Goal: Task Accomplishment & Management: Manage account settings

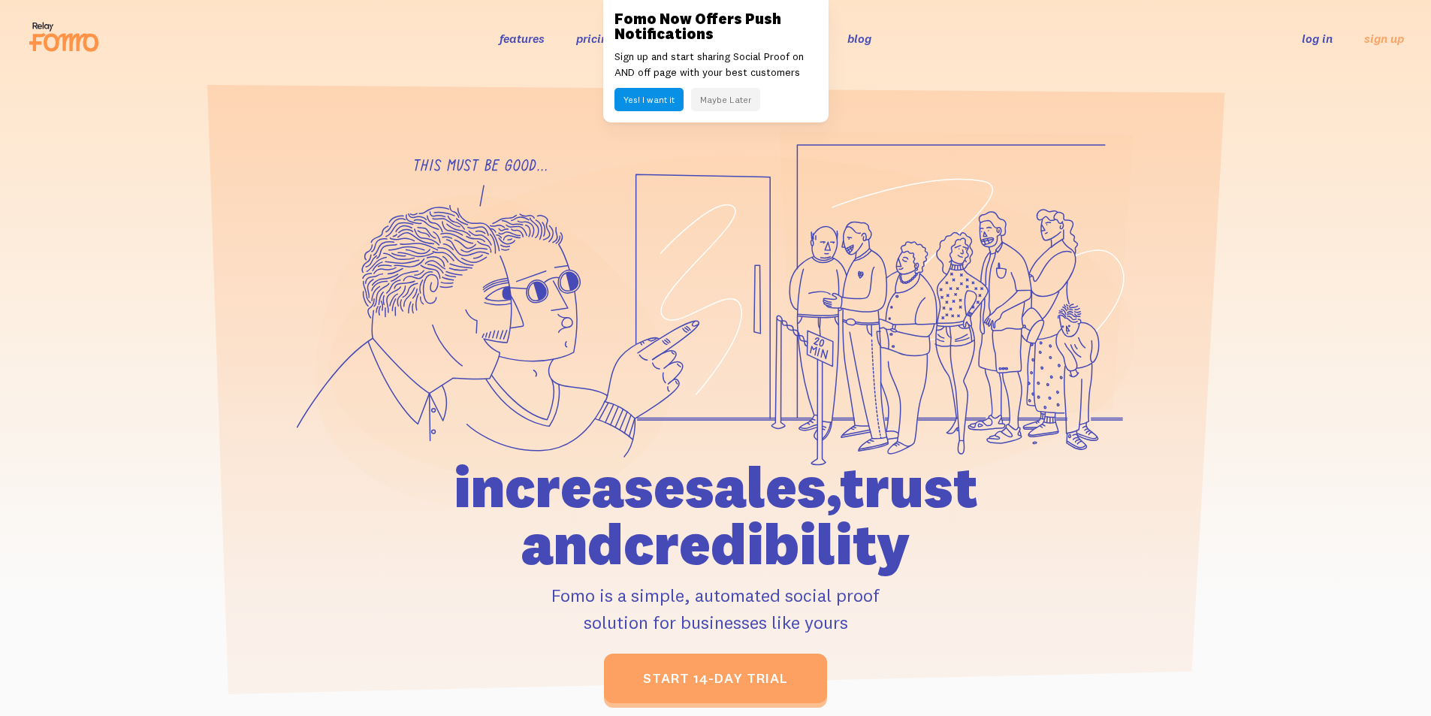
click at [716, 97] on button "Maybe Later" at bounding box center [725, 99] width 69 height 23
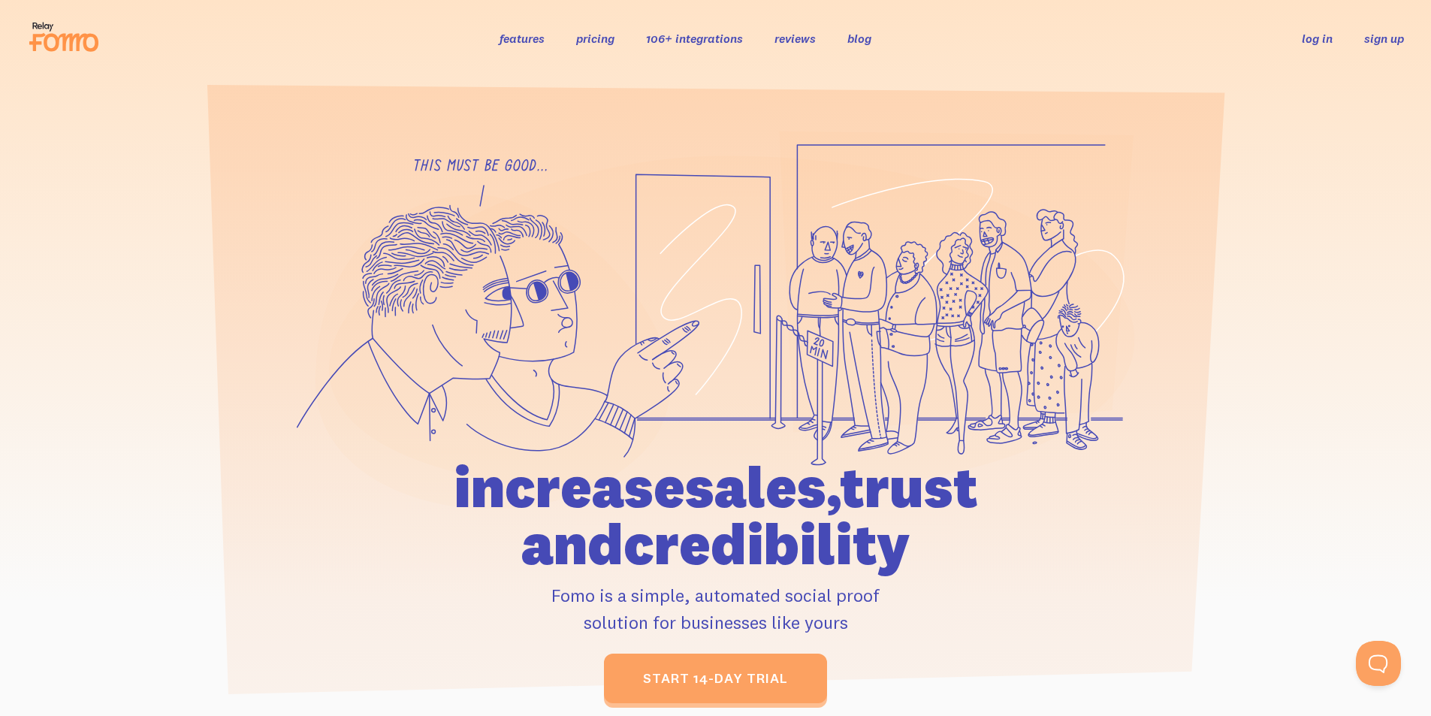
click at [1379, 36] on link "sign up" at bounding box center [1384, 39] width 40 height 16
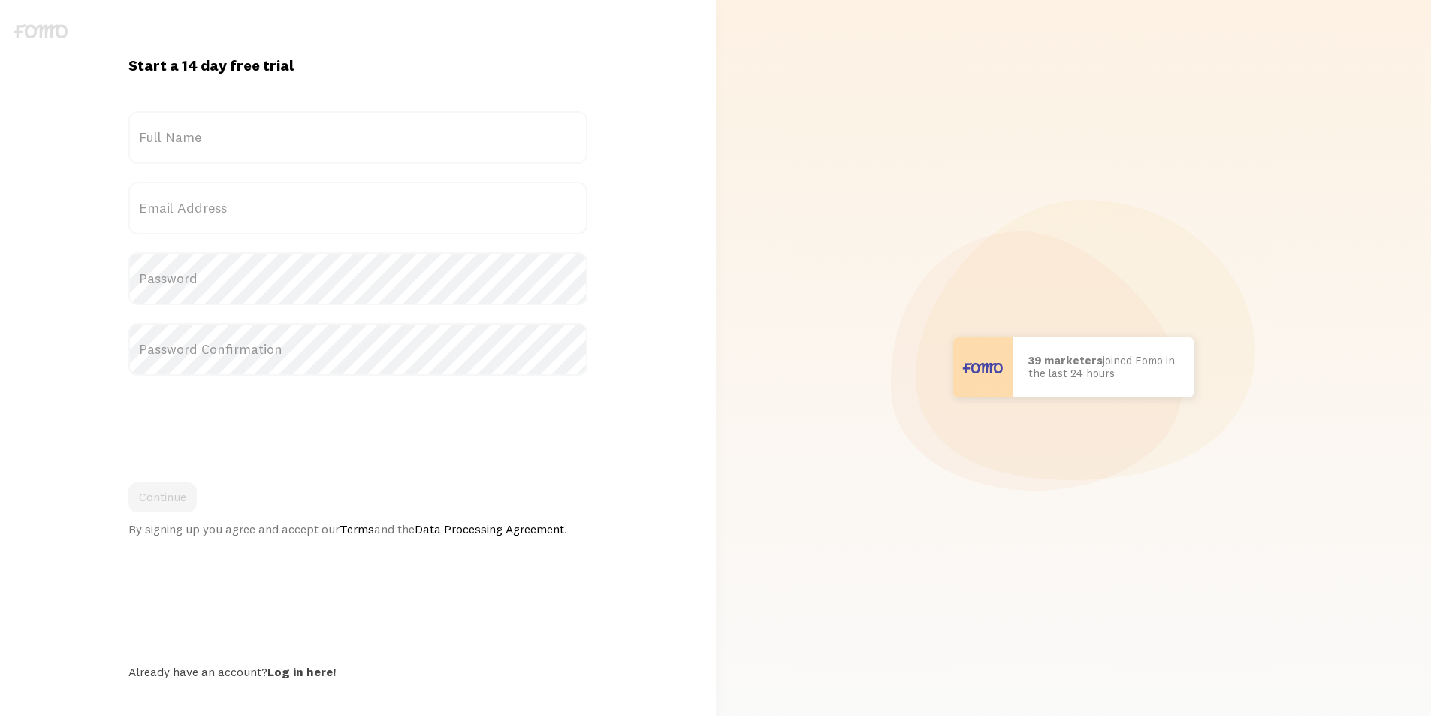
click at [258, 174] on form "Title Full Name Email Address Password Password Confirmation Continue By signin…" at bounding box center [357, 323] width 459 height 425
click at [260, 129] on label "Full Name" at bounding box center [357, 137] width 459 height 53
click at [260, 129] on input "Full Name" at bounding box center [357, 137] width 459 height 53
type input "[PERSON_NAME]"
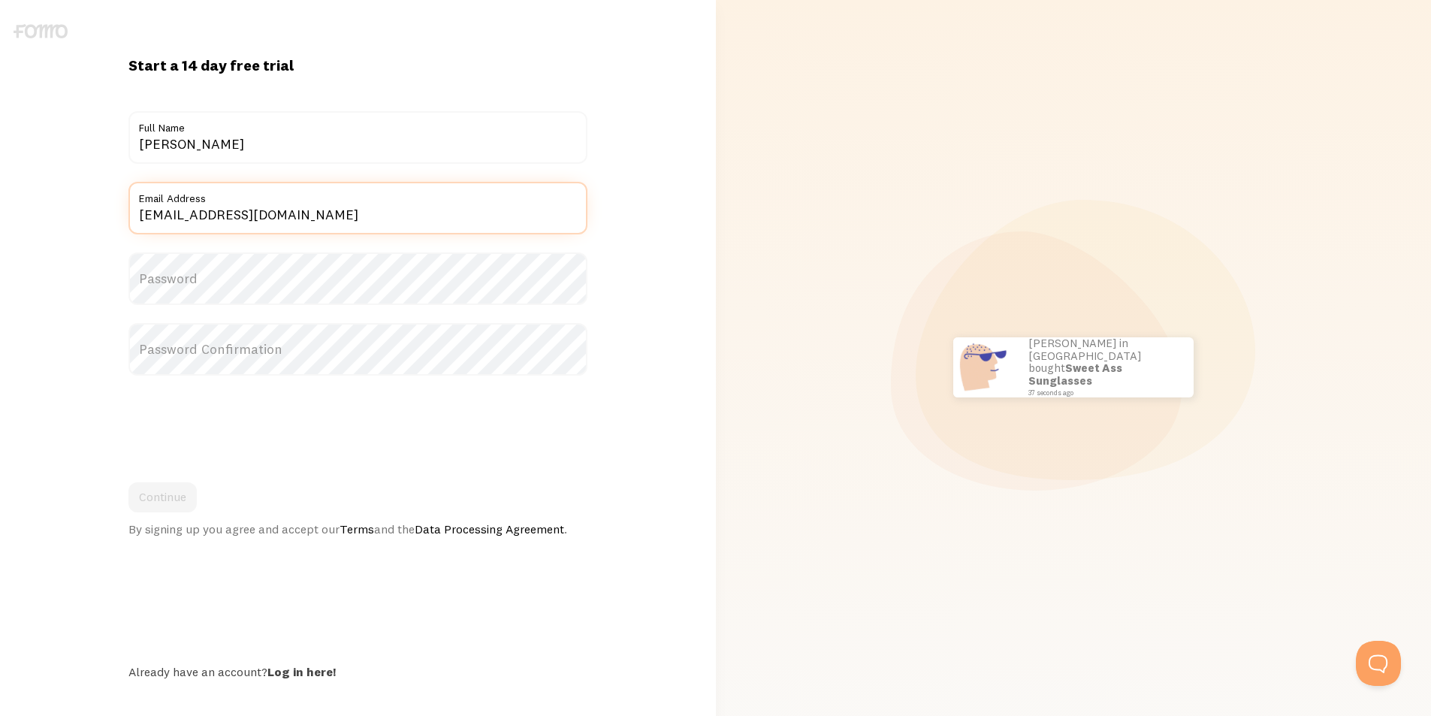
type input "[EMAIL_ADDRESS][DOMAIN_NAME]"
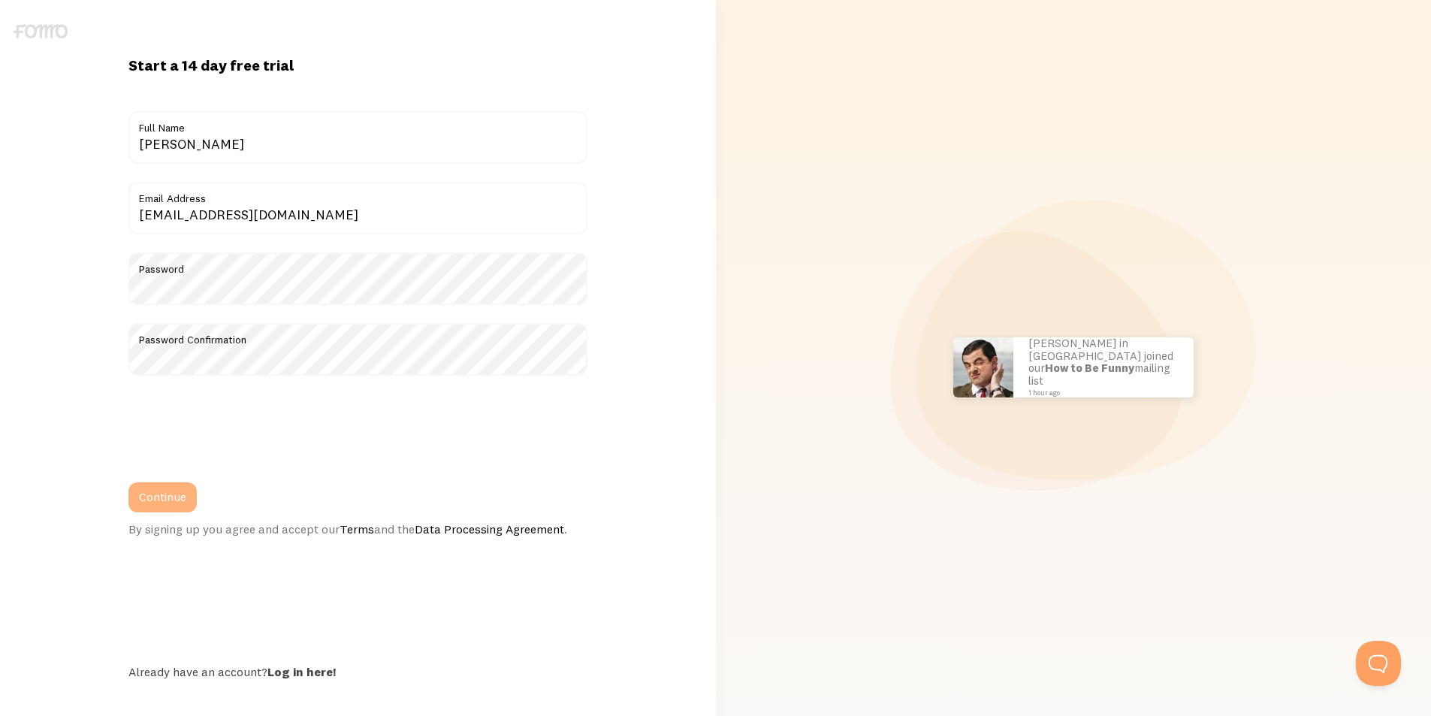
click at [162, 495] on button "Continue" at bounding box center [162, 497] width 68 height 30
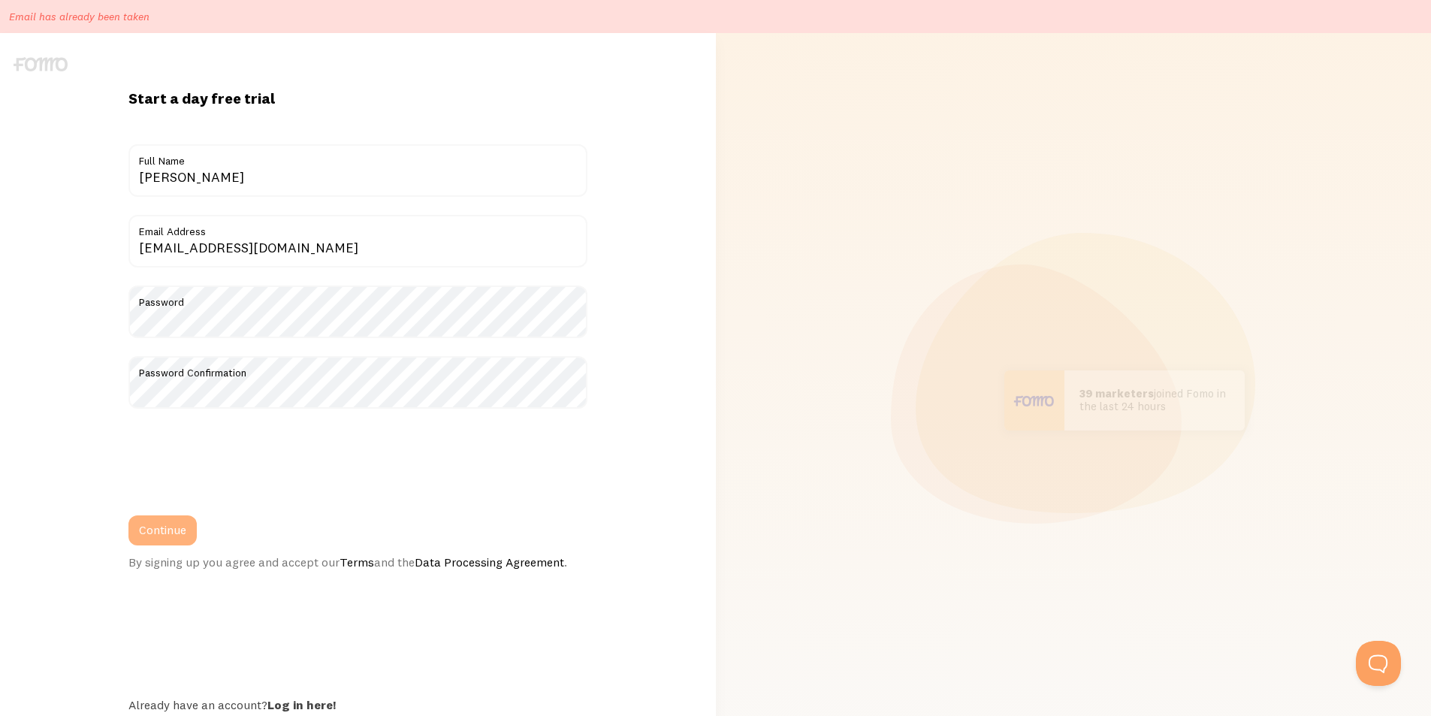
click at [171, 536] on button "Continue" at bounding box center [162, 530] width 68 height 30
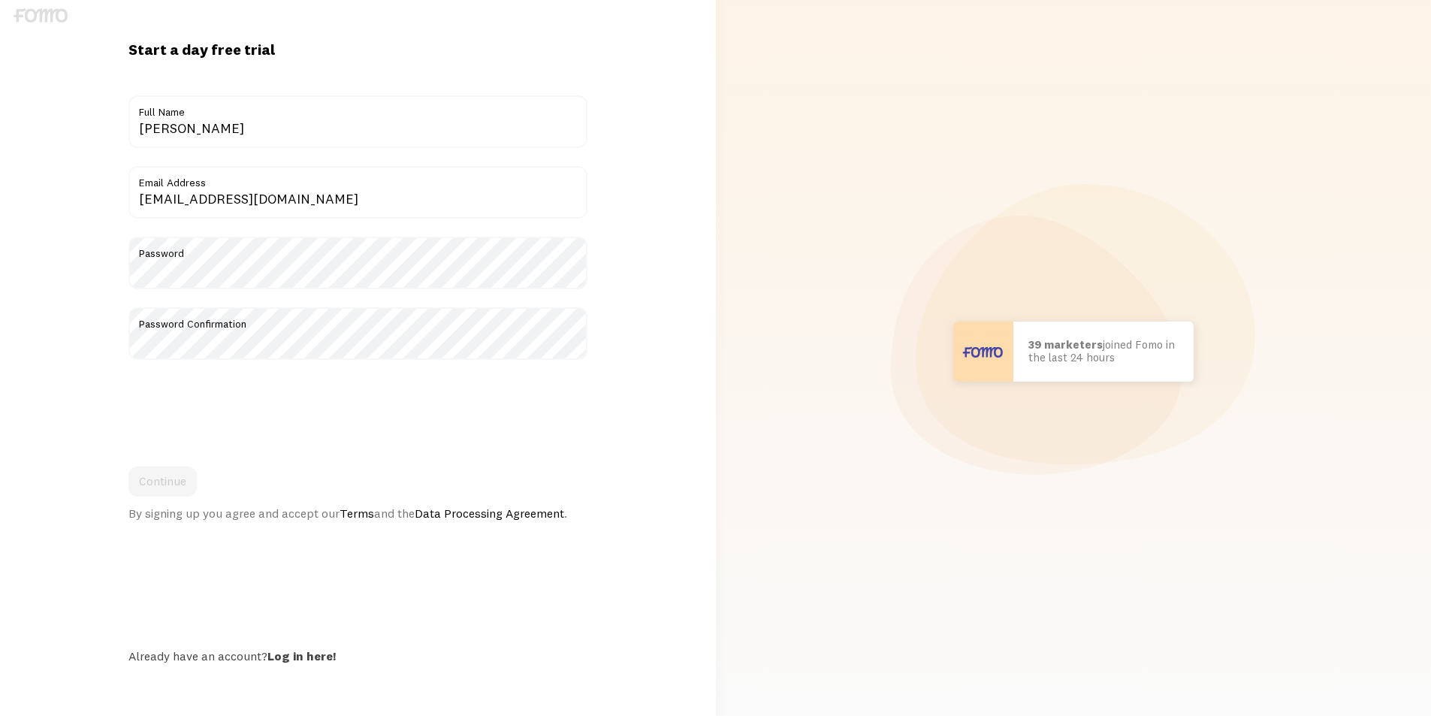
scroll to position [52, 0]
click at [319, 657] on link "Log in here!" at bounding box center [301, 652] width 68 height 15
click at [310, 649] on link "Log in here!" at bounding box center [301, 652] width 68 height 15
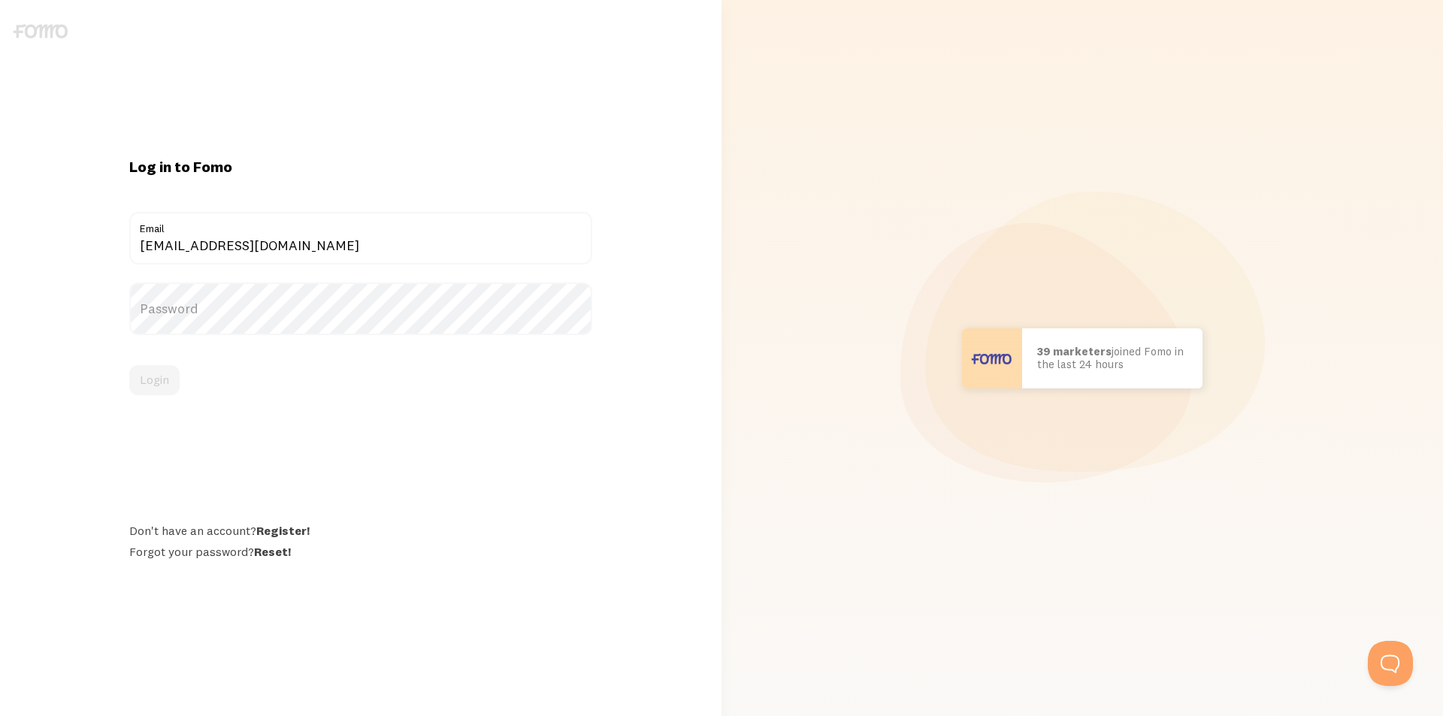
type input "[EMAIL_ADDRESS][DOMAIN_NAME]"
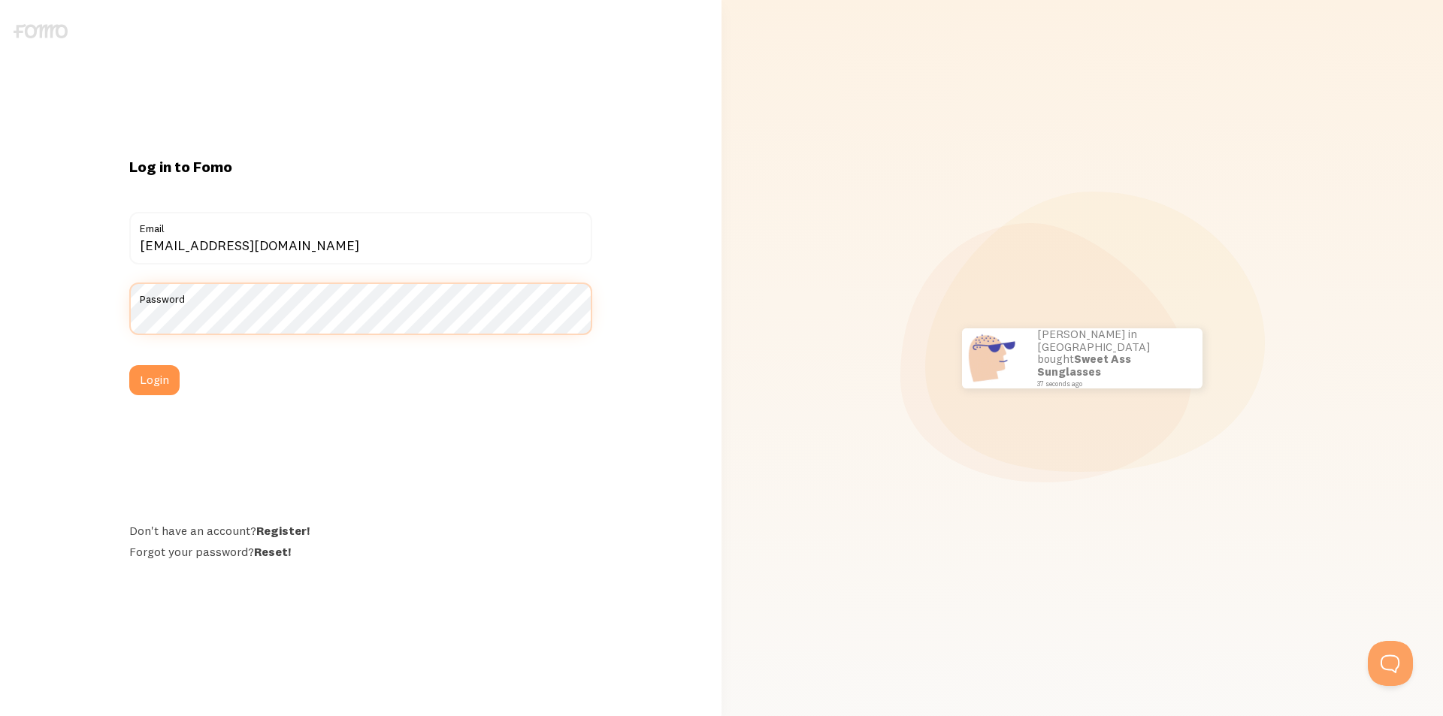
click at [129, 365] on button "Login" at bounding box center [154, 380] width 50 height 30
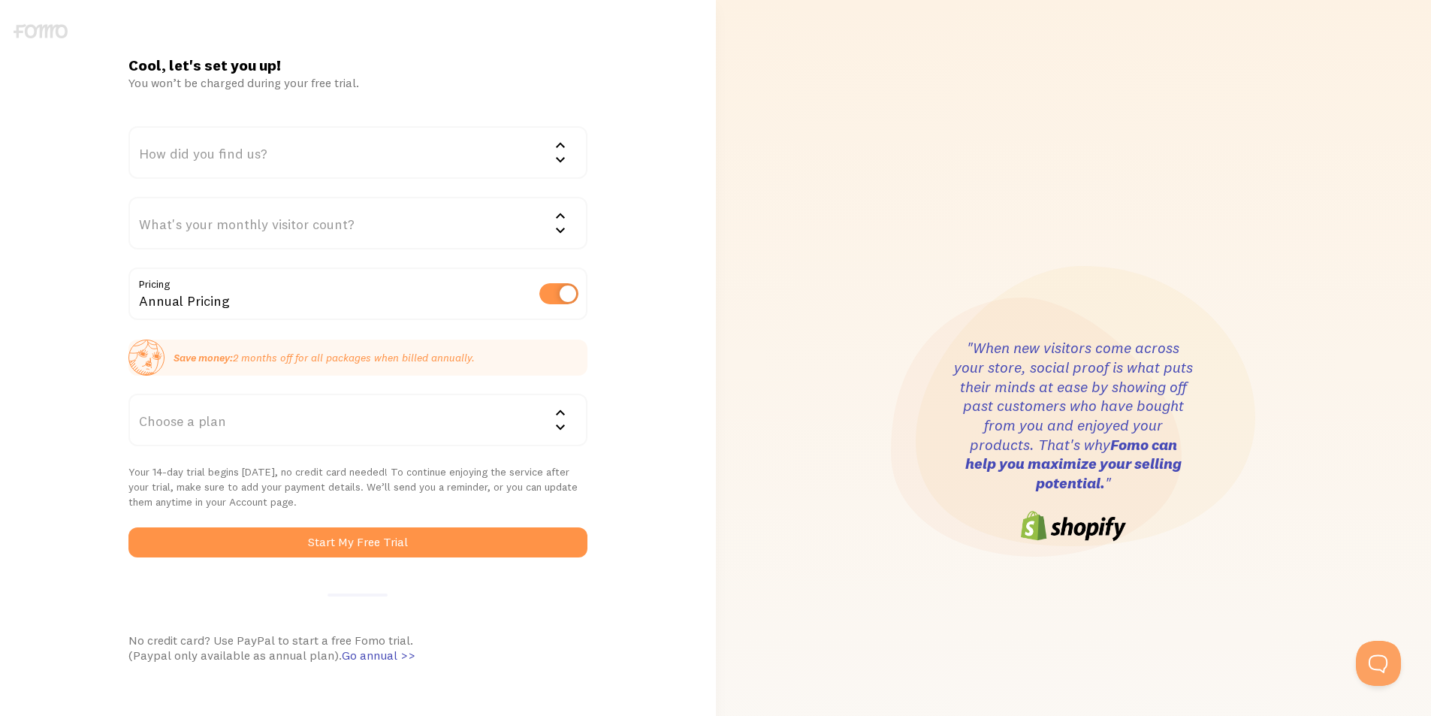
click at [538, 304] on div "Annual Pricing" at bounding box center [357, 294] width 459 height 55
drag, startPoint x: 563, startPoint y: 296, endPoint x: 560, endPoint y: 305, distance: 9.5
click at [563, 297] on label at bounding box center [558, 293] width 39 height 21
click at [563, 297] on input "checkbox" at bounding box center [558, 293] width 39 height 21
checkbox input "false"
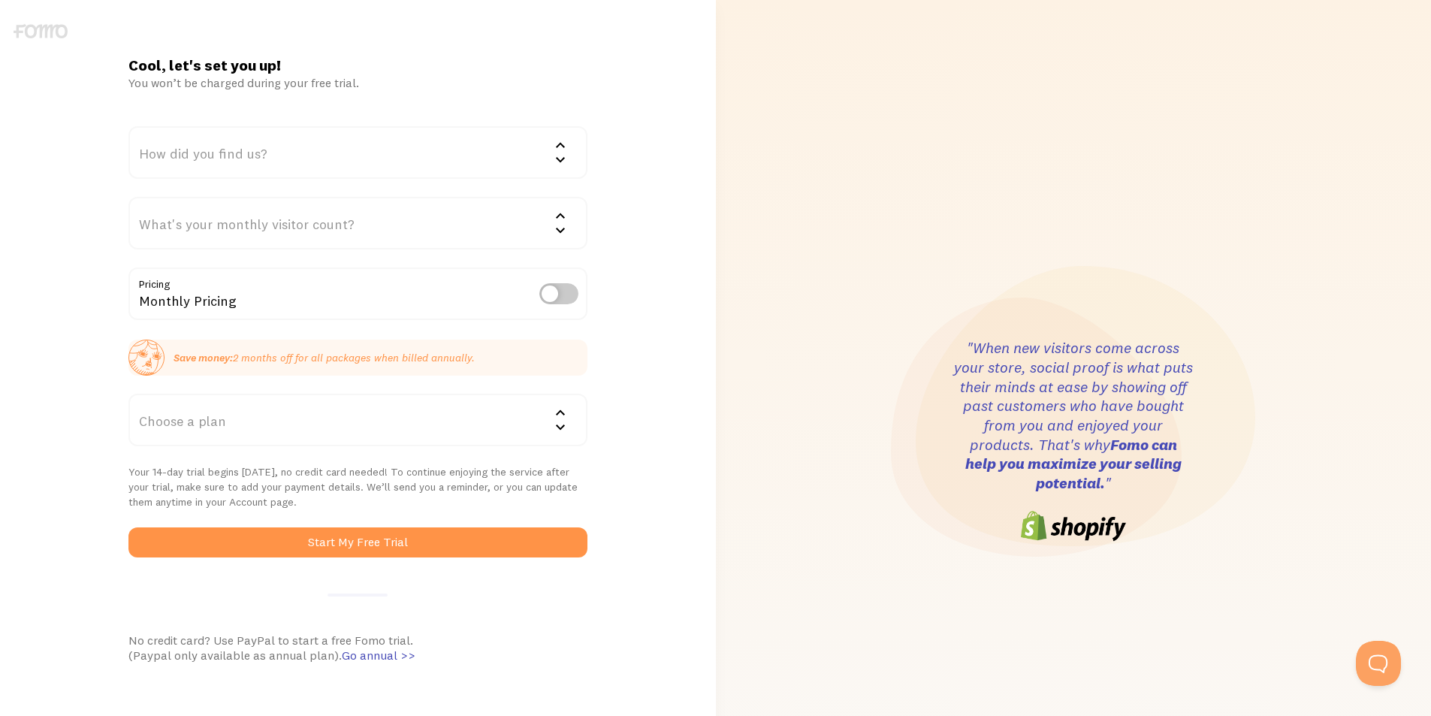
drag, startPoint x: 384, startPoint y: 453, endPoint x: 392, endPoint y: 448, distance: 9.8
click at [386, 453] on form "How did you find us? We'd love to know! Google Word of mouth Advertisement Comp…" at bounding box center [357, 342] width 459 height 432
click at [403, 427] on div "Choose a plan" at bounding box center [357, 420] width 459 height 53
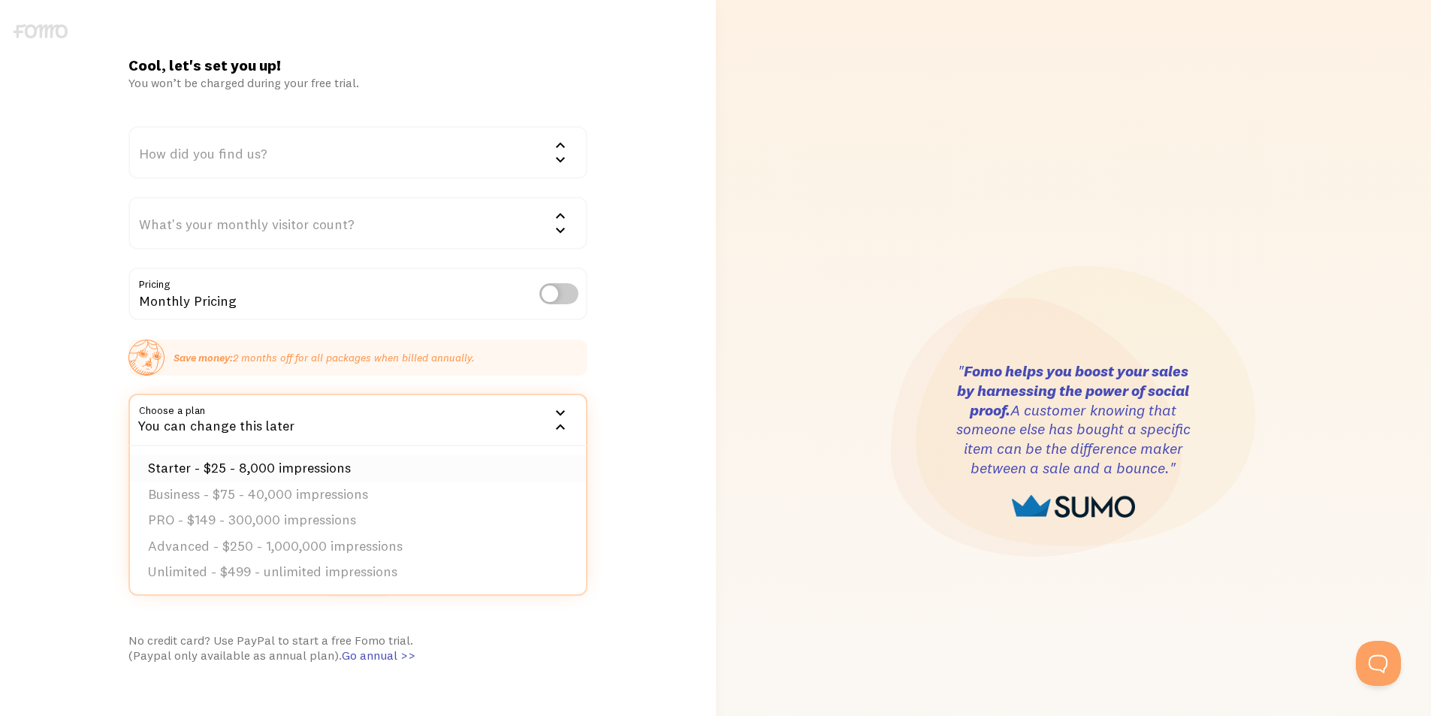
click at [406, 464] on li "Starter - $25 - 8,000 impressions" at bounding box center [358, 468] width 456 height 26
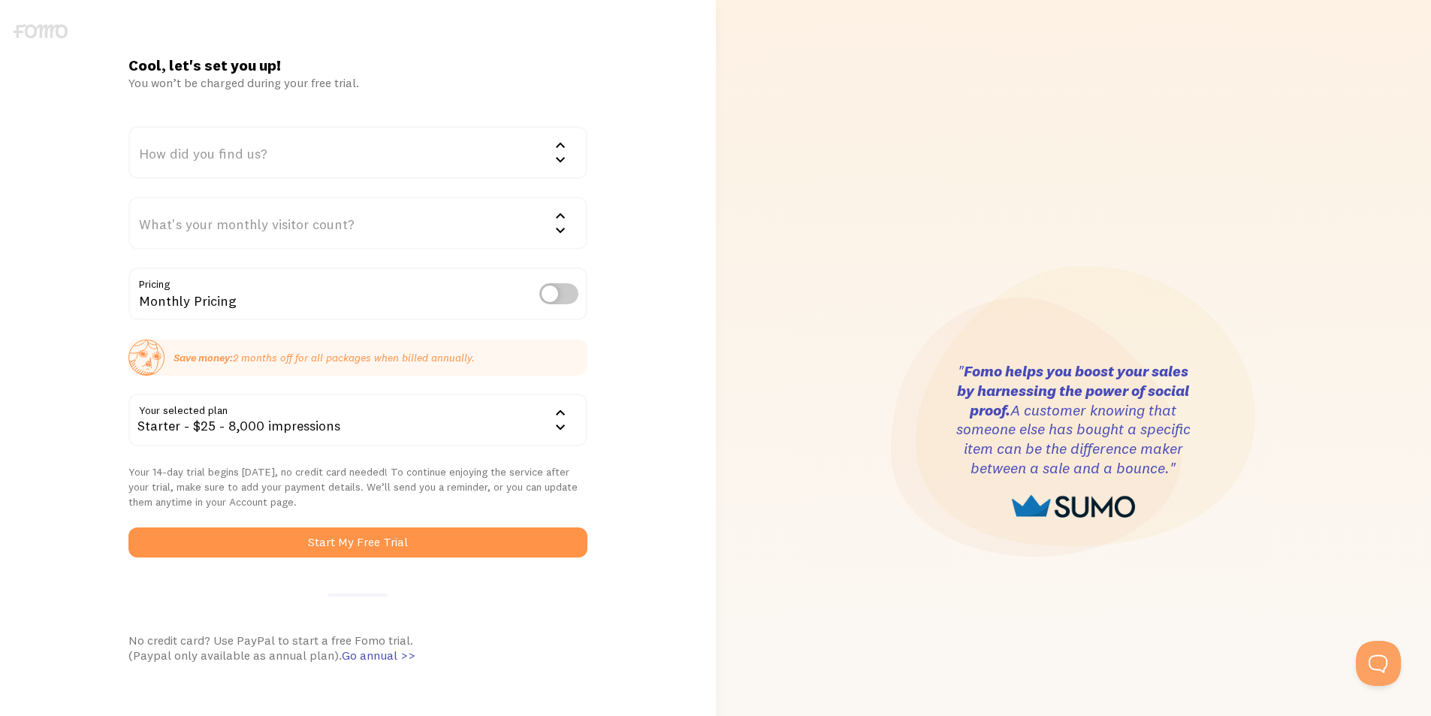
click at [326, 140] on div "How did you find us?" at bounding box center [357, 152] width 459 height 53
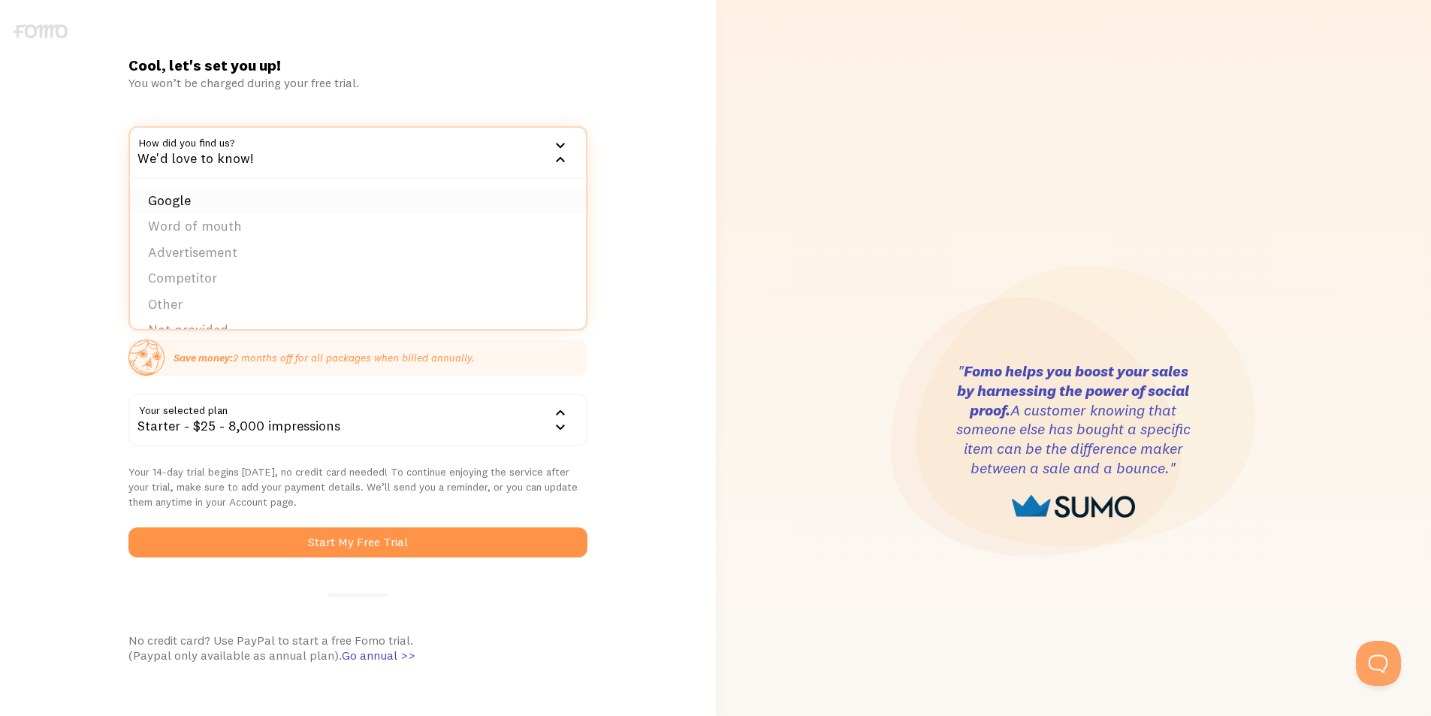
click at [346, 208] on li "Google" at bounding box center [358, 201] width 456 height 26
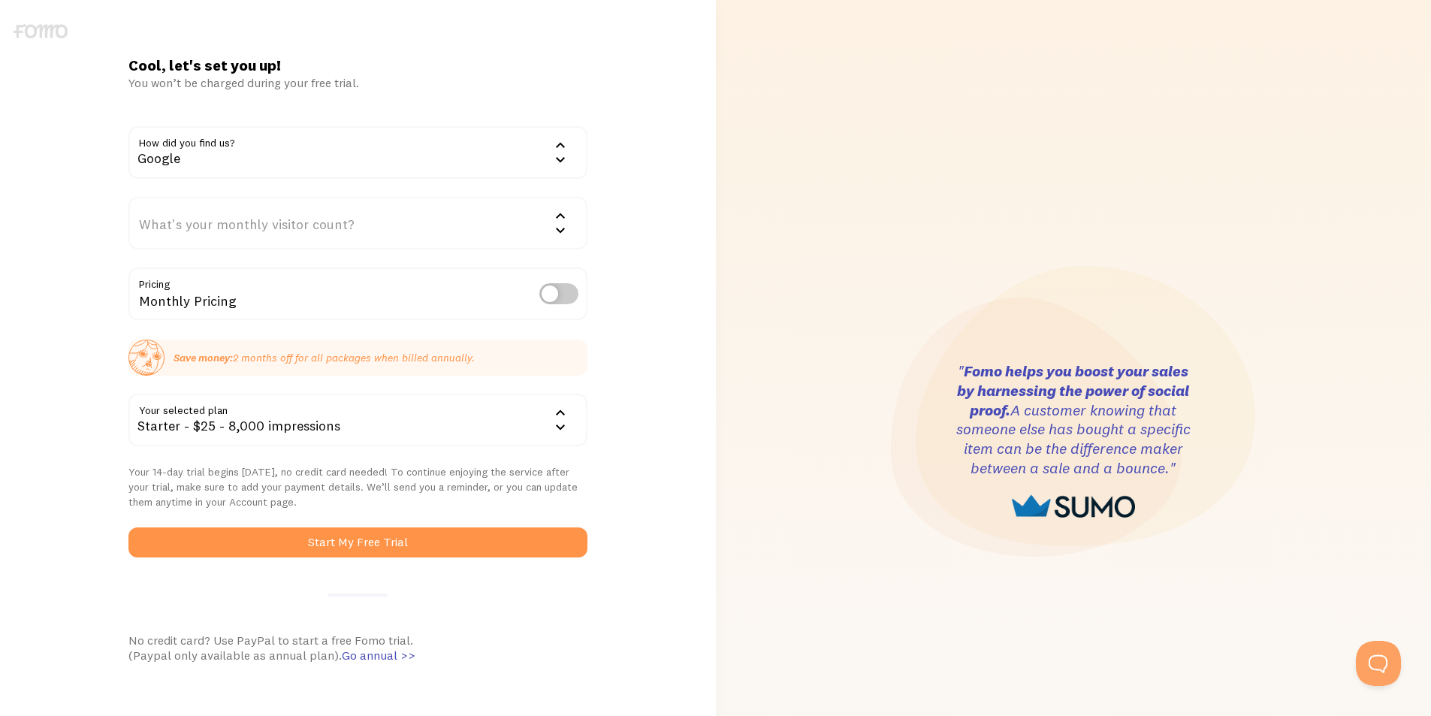
click at [346, 208] on div "What's your monthly visitor count?" at bounding box center [357, 223] width 459 height 53
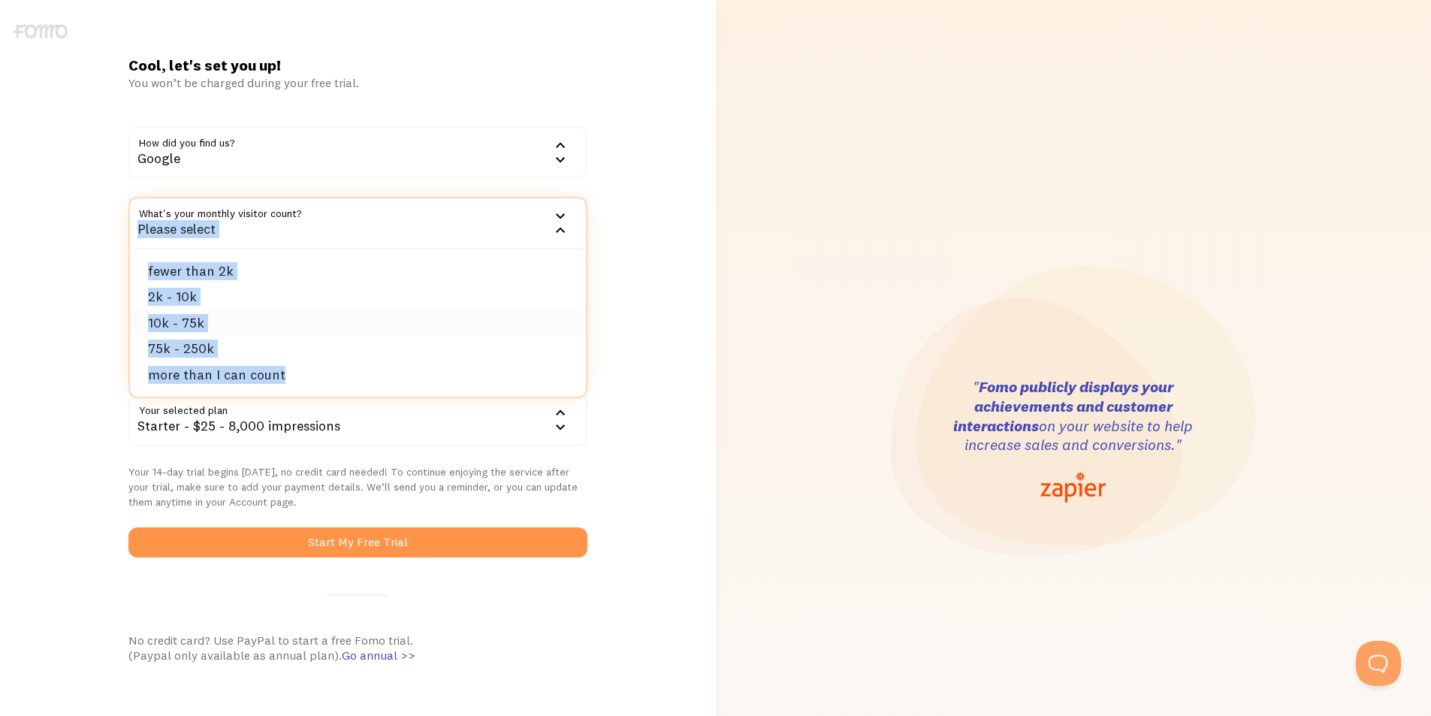
click at [276, 330] on li "10k - 75k" at bounding box center [358, 323] width 456 height 26
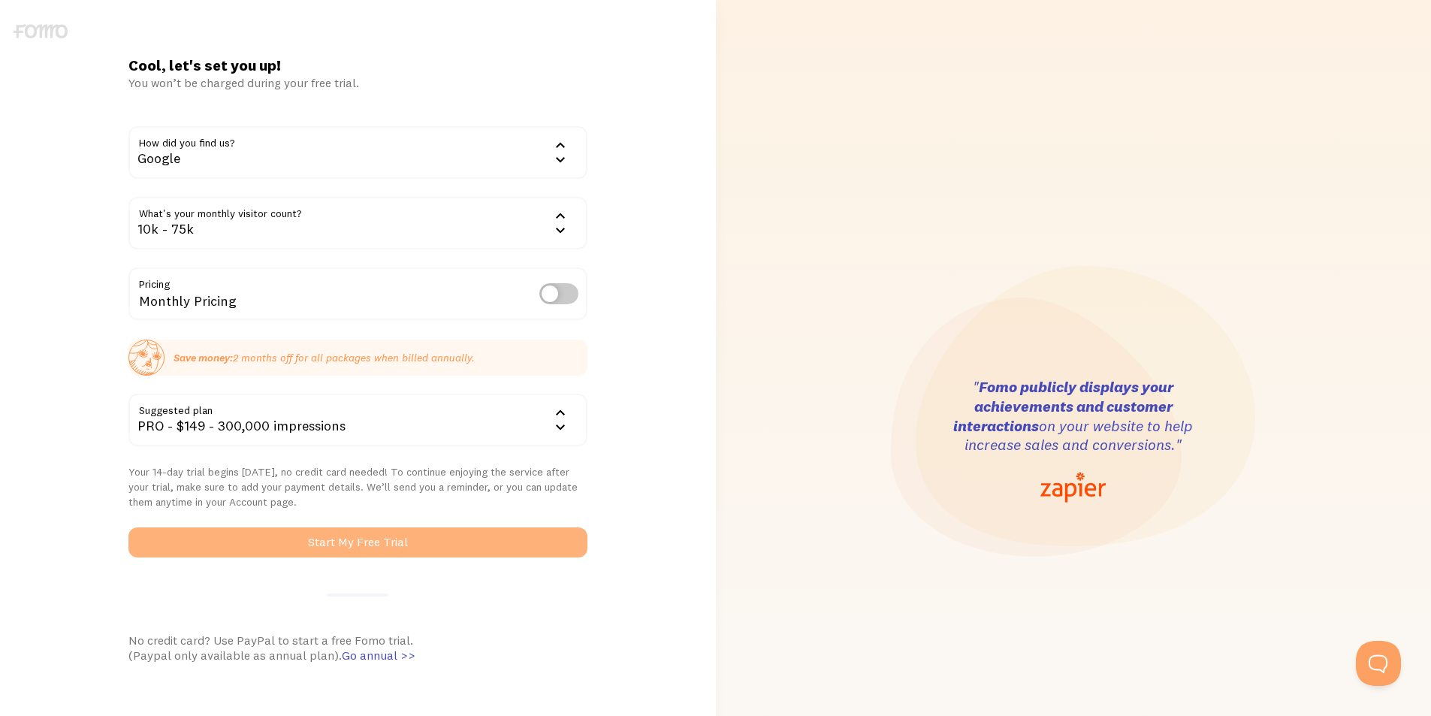
click at [401, 550] on button "Start My Free Trial" at bounding box center [357, 542] width 459 height 30
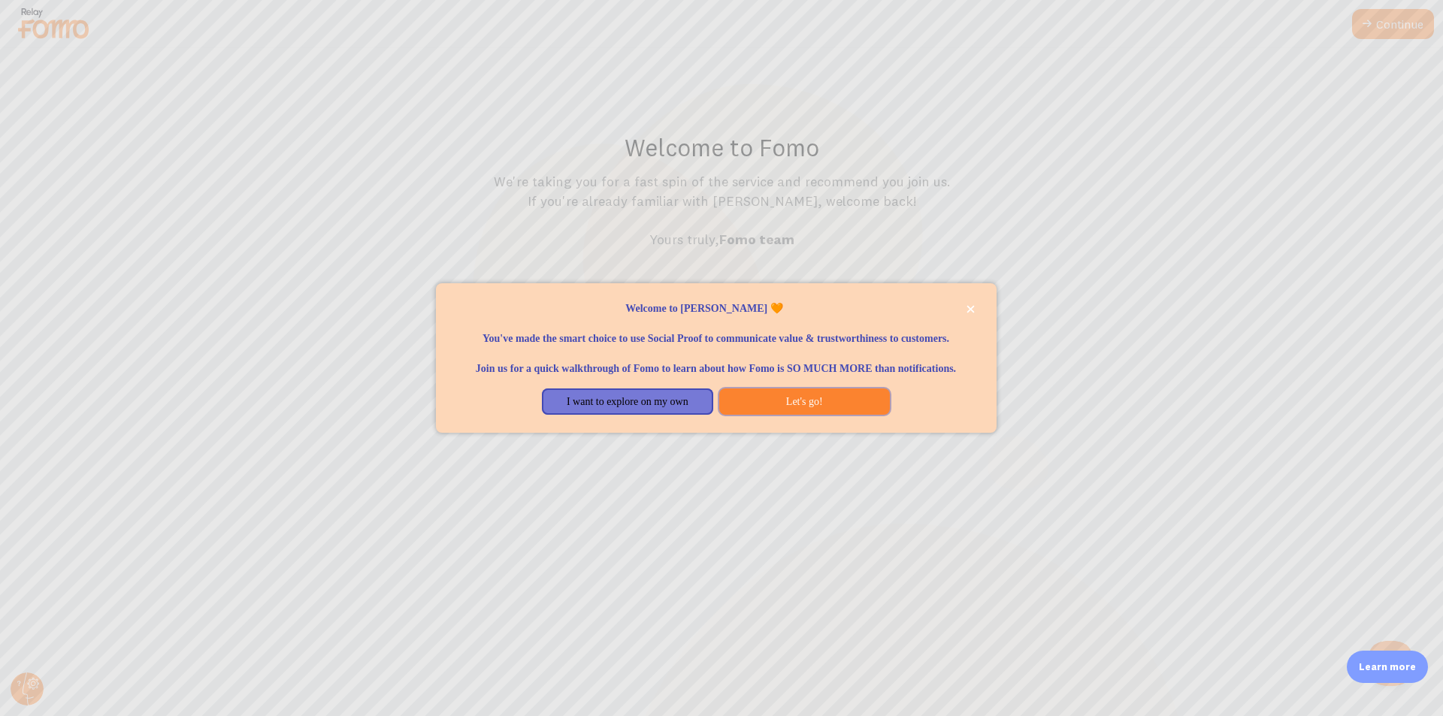
click at [786, 415] on button "Let's go!" at bounding box center [804, 401] width 171 height 27
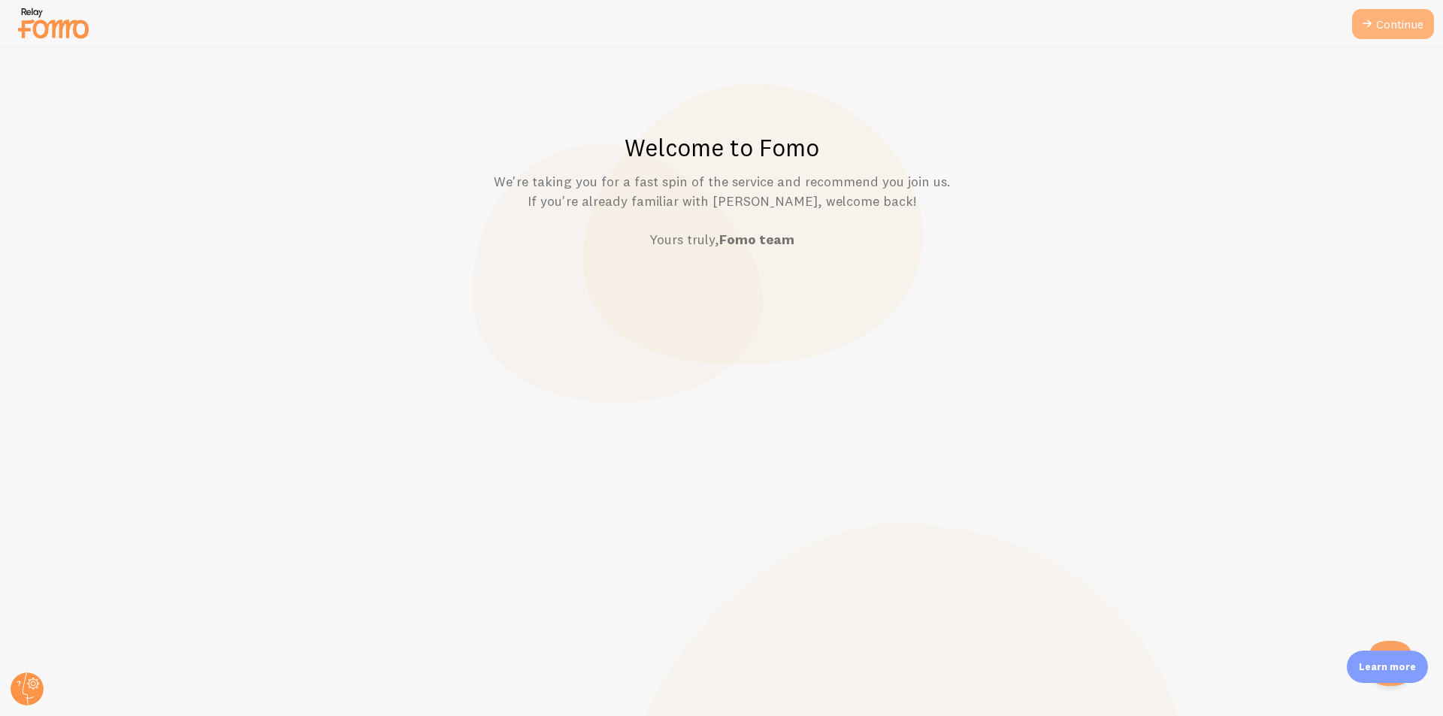
click at [1394, 20] on link "Continue" at bounding box center [1393, 24] width 82 height 30
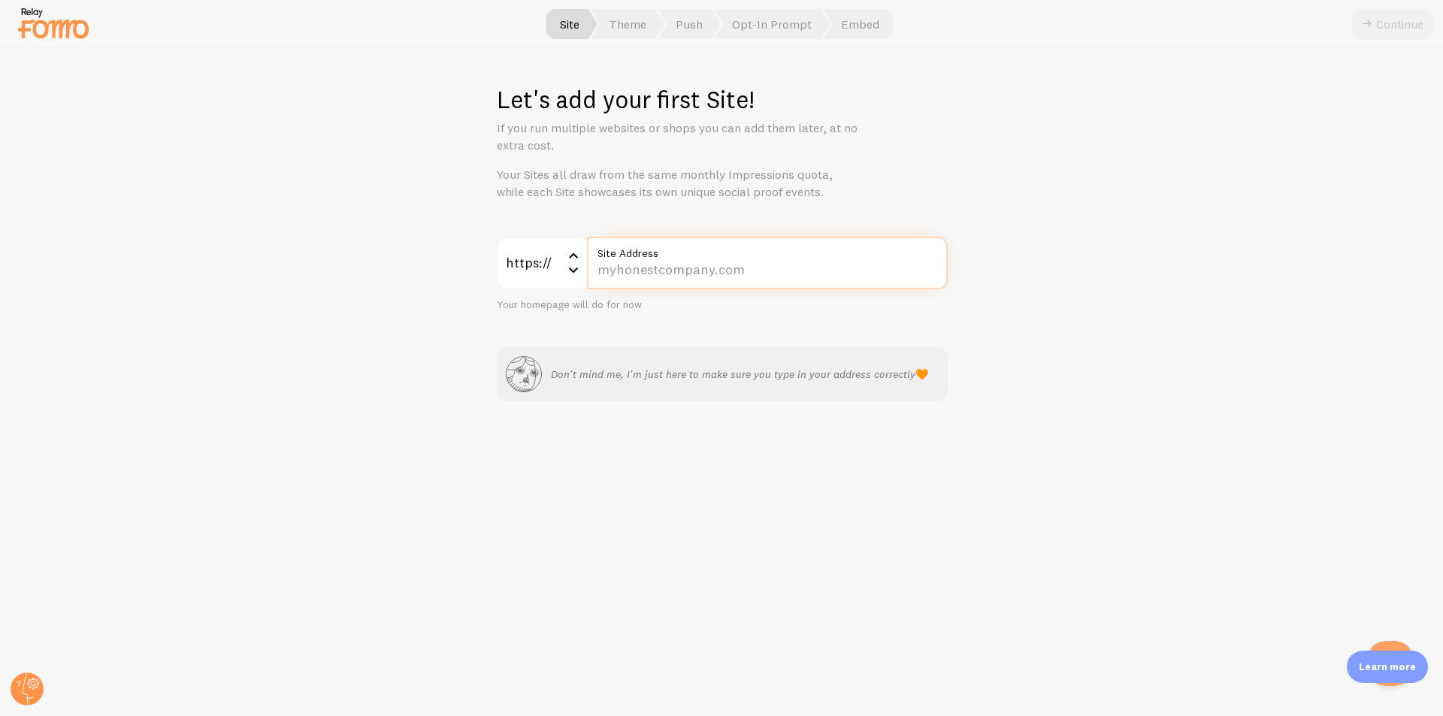
click at [710, 275] on input "Site Address" at bounding box center [767, 263] width 361 height 53
paste input "[DOMAIN_NAME]"
type input "[DOMAIN_NAME]"
click at [1388, 29] on button "Continue" at bounding box center [1393, 24] width 82 height 30
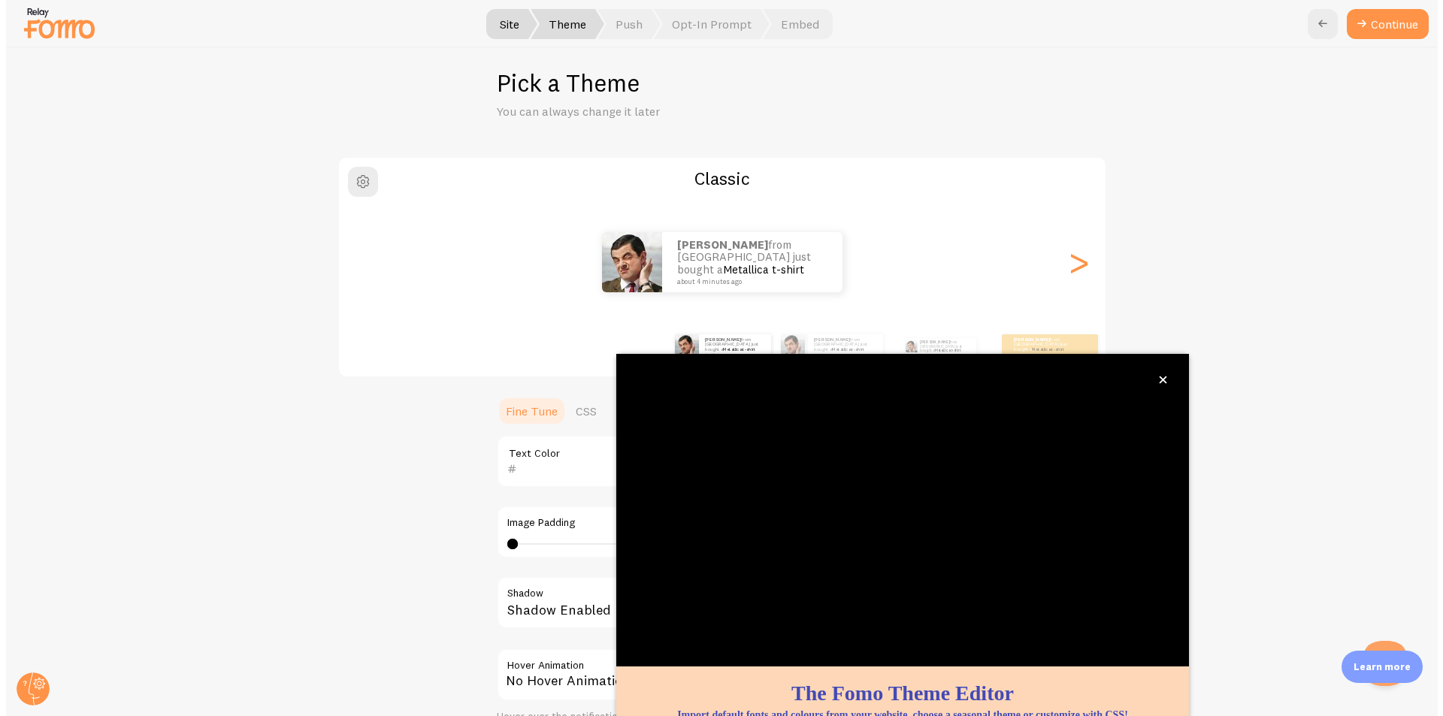
scroll to position [45, 0]
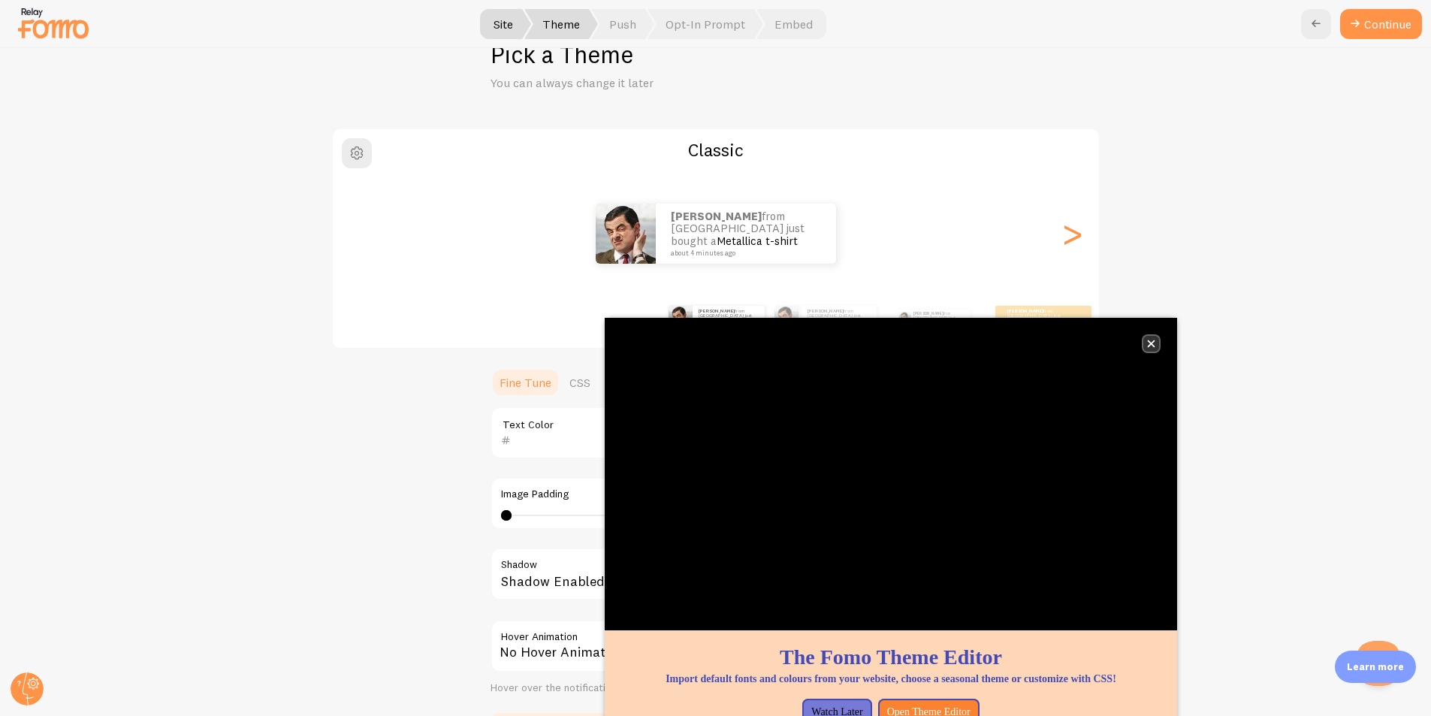
click at [1154, 346] on icon "close," at bounding box center [1152, 344] width 8 height 8
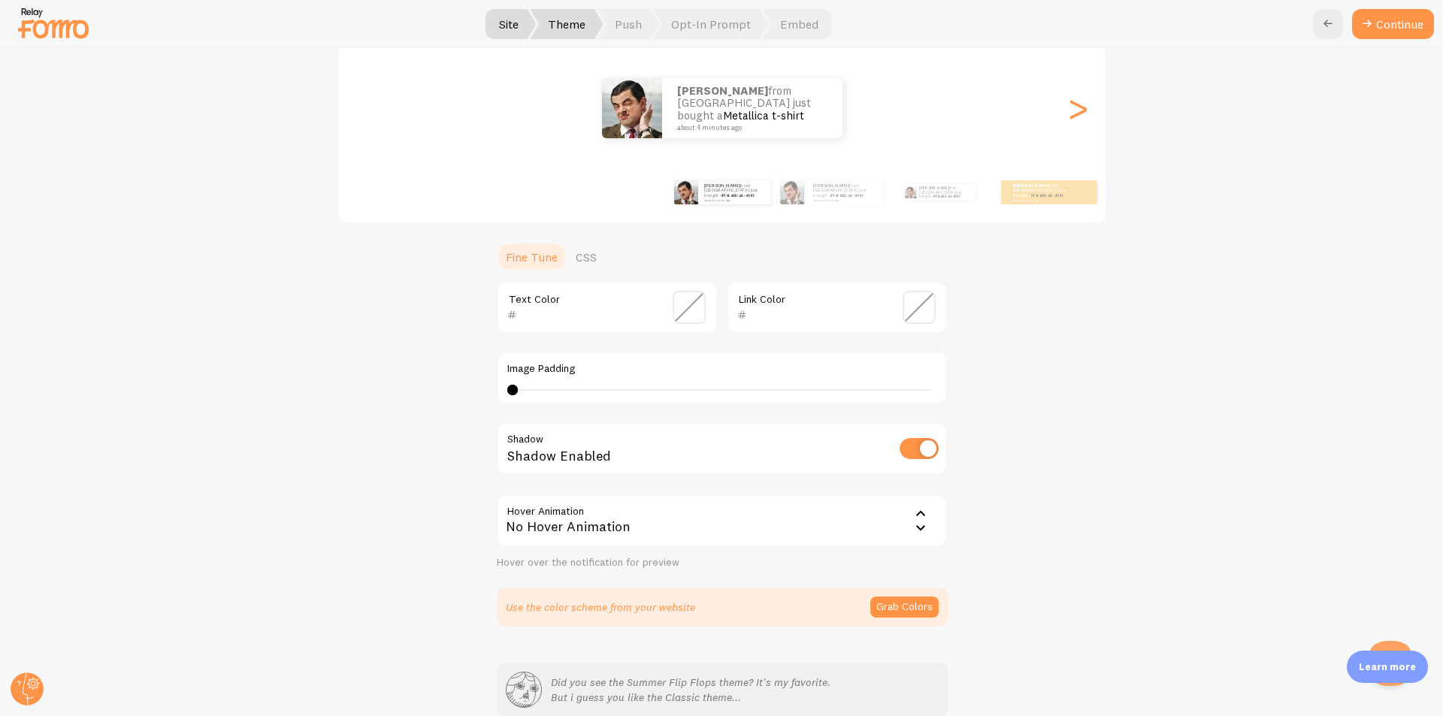
scroll to position [243, 0]
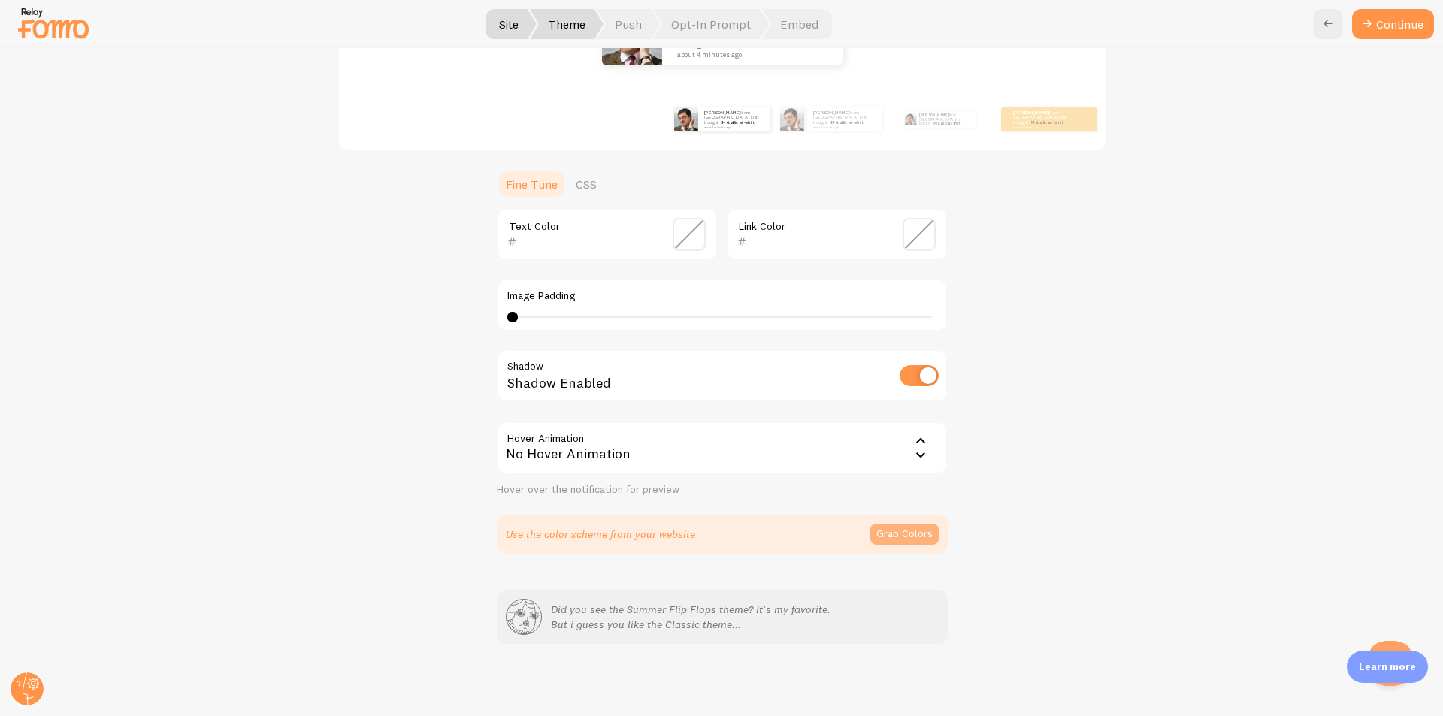
click at [898, 533] on button "Grab Colors" at bounding box center [904, 534] width 68 height 21
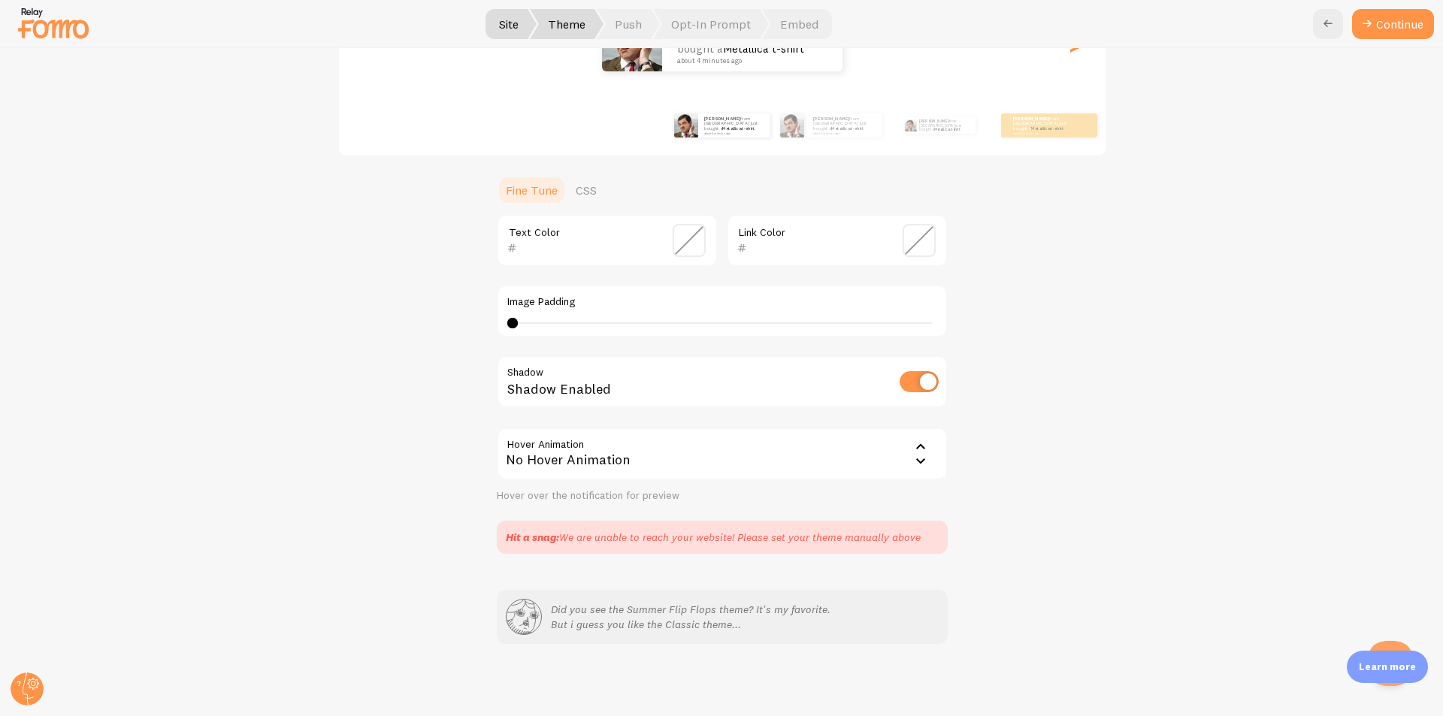
scroll to position [237, 0]
click at [912, 536] on div "Hit a snag: We are unable to reach your website! Please set your theme manually…" at bounding box center [722, 537] width 433 height 15
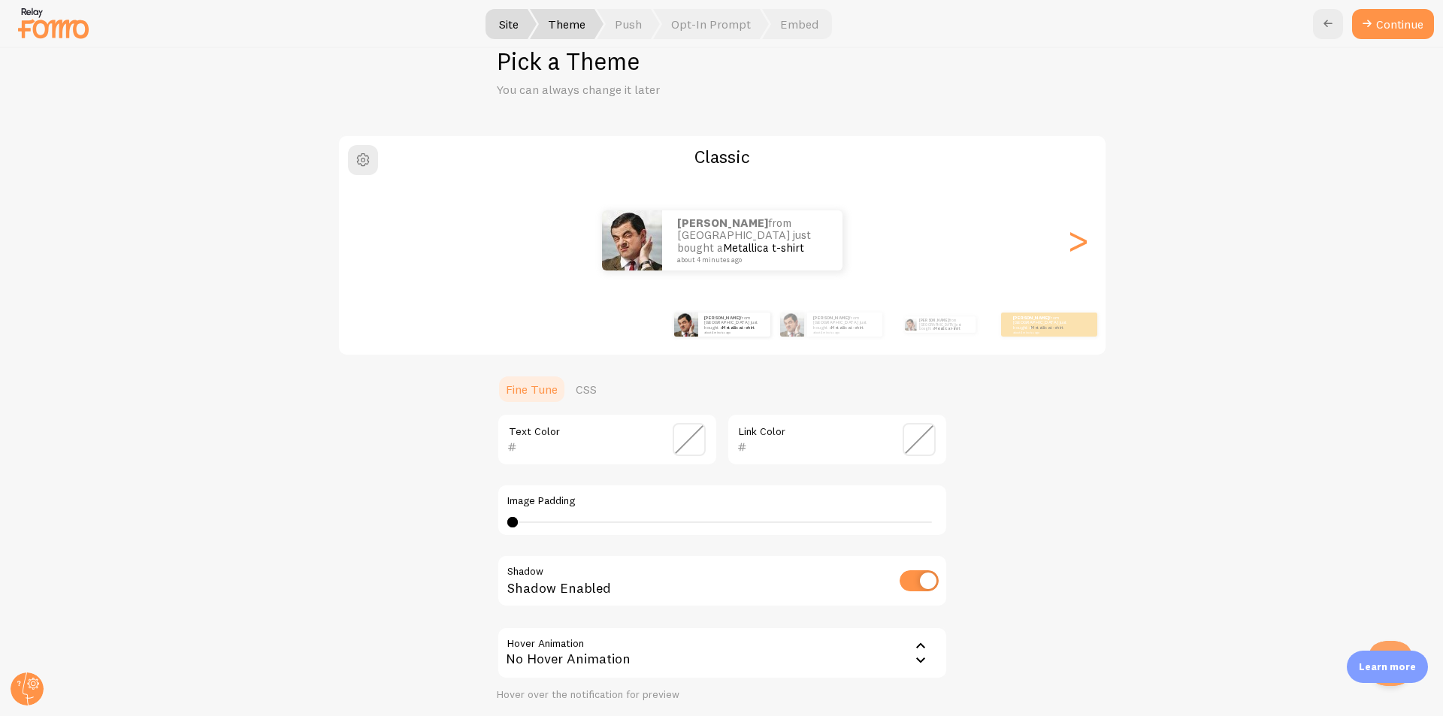
scroll to position [12, 0]
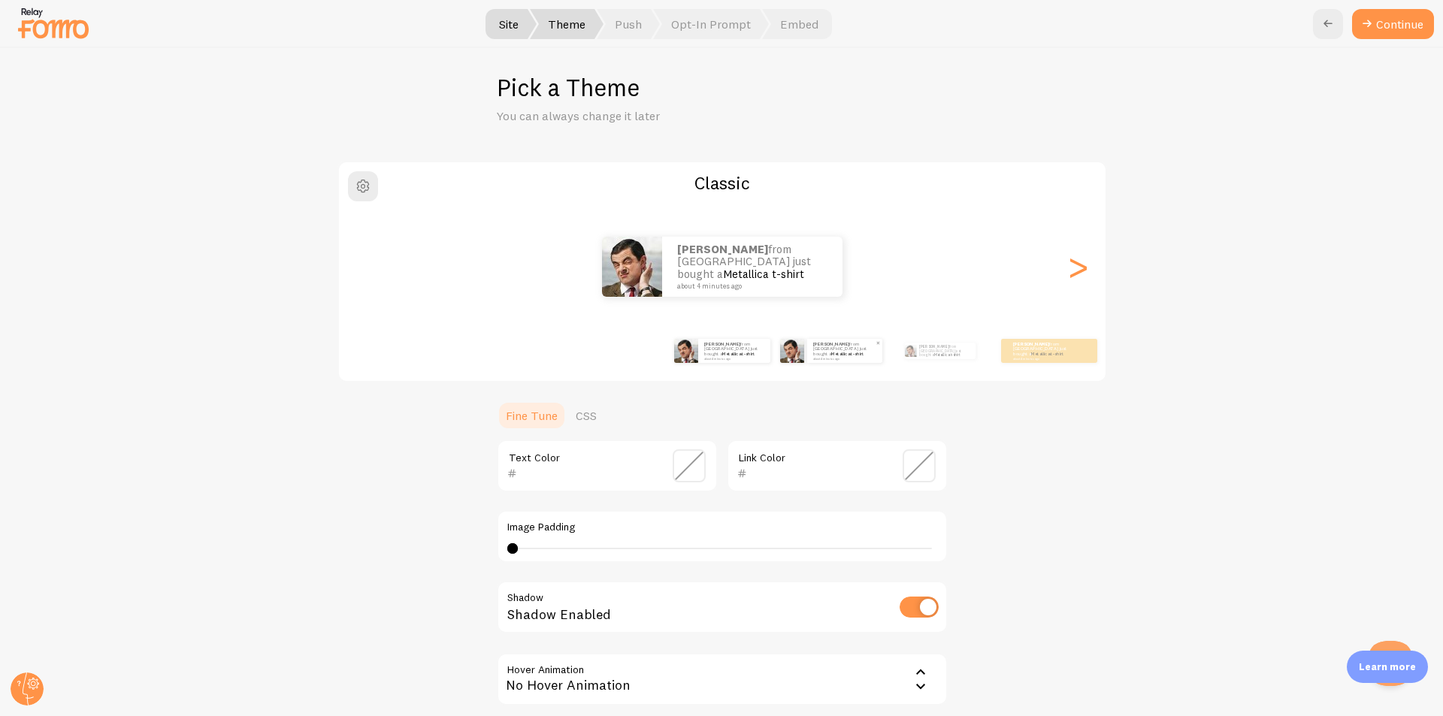
click at [813, 357] on small "about 4 minutes ago" at bounding box center [844, 358] width 62 height 3
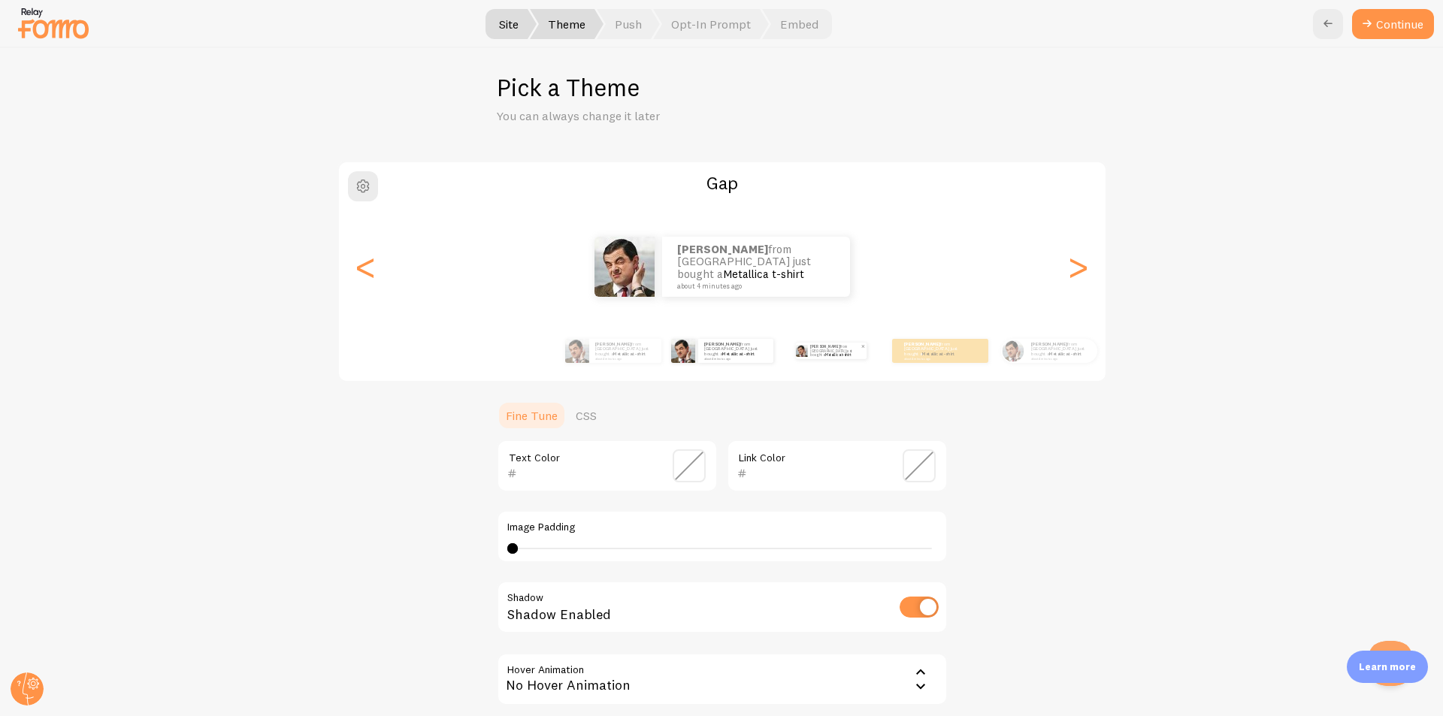
click at [829, 355] on p "Vincent from Philippines just bought a Metallica t-shirt about 4 minutes ago" at bounding box center [835, 351] width 50 height 17
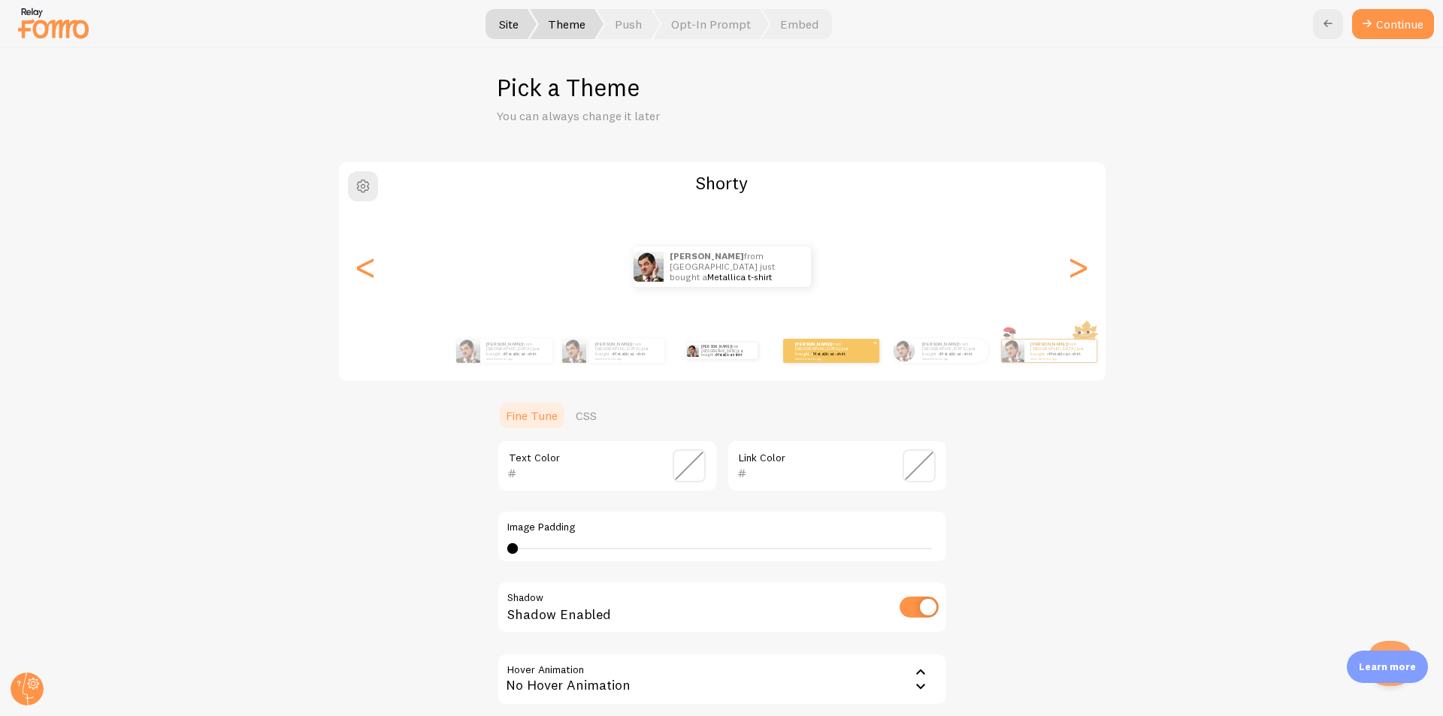
click at [849, 350] on p "Vincent from Philippines just bought a Metallica t-shirt about 4 minutes ago" at bounding box center [825, 350] width 60 height 19
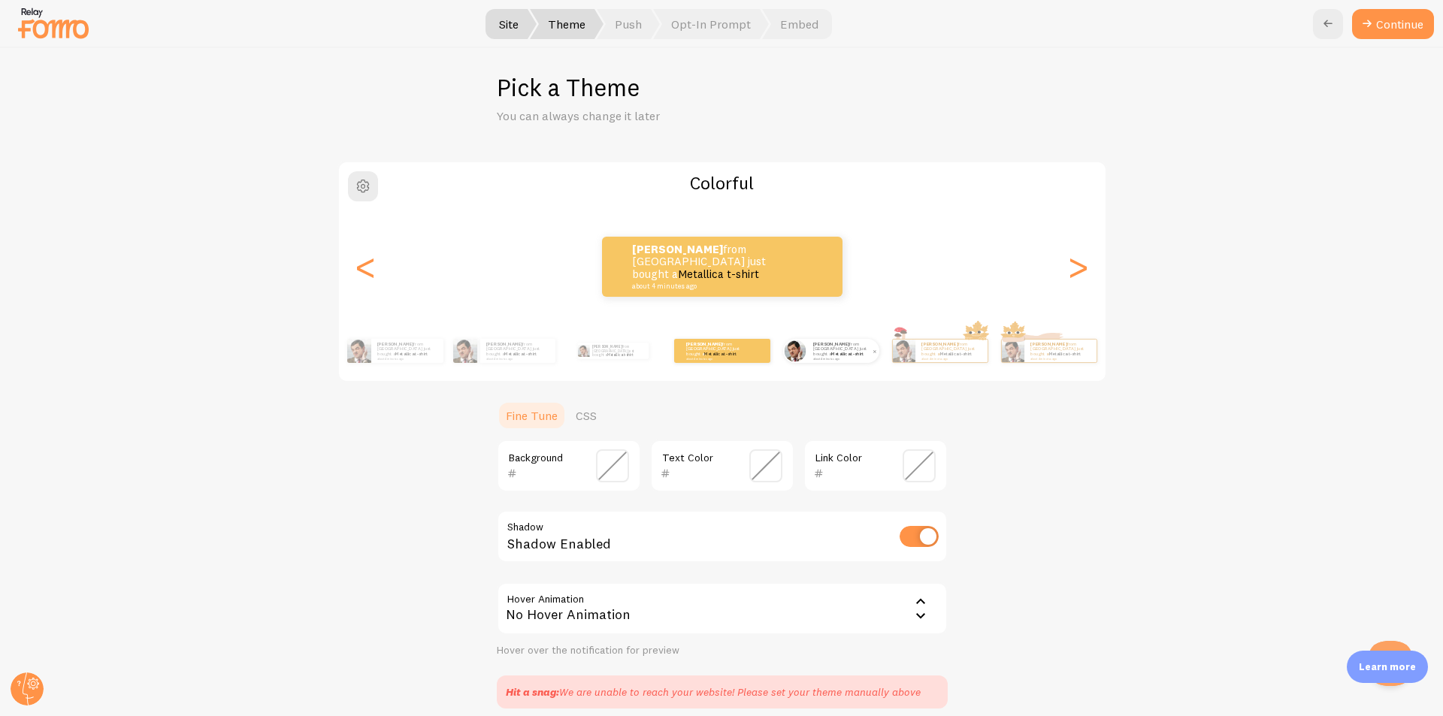
click at [816, 359] on div "Vincent from Philippines just bought a Metallica t-shirt about 4 minutes ago" at bounding box center [843, 351] width 72 height 24
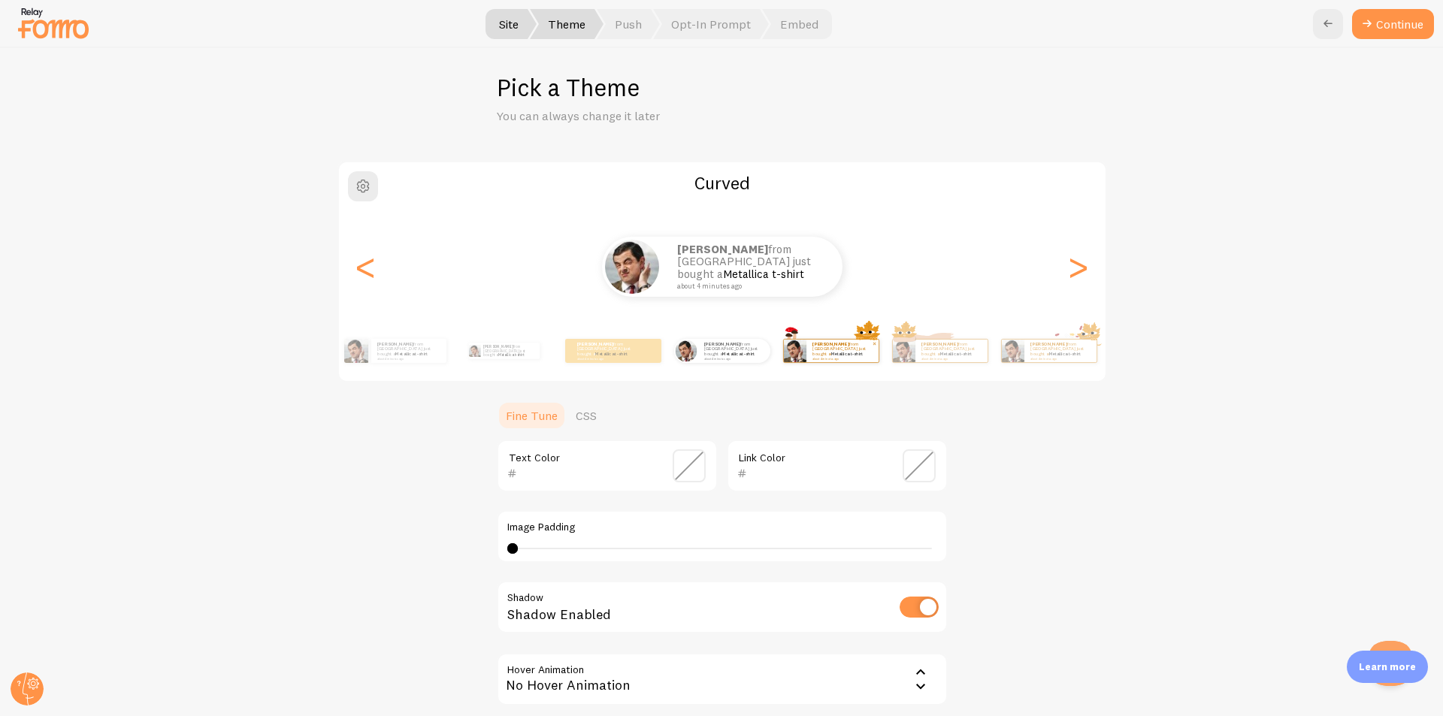
click at [826, 358] on small "about 4 minutes ago" at bounding box center [841, 358] width 59 height 3
type input "0"
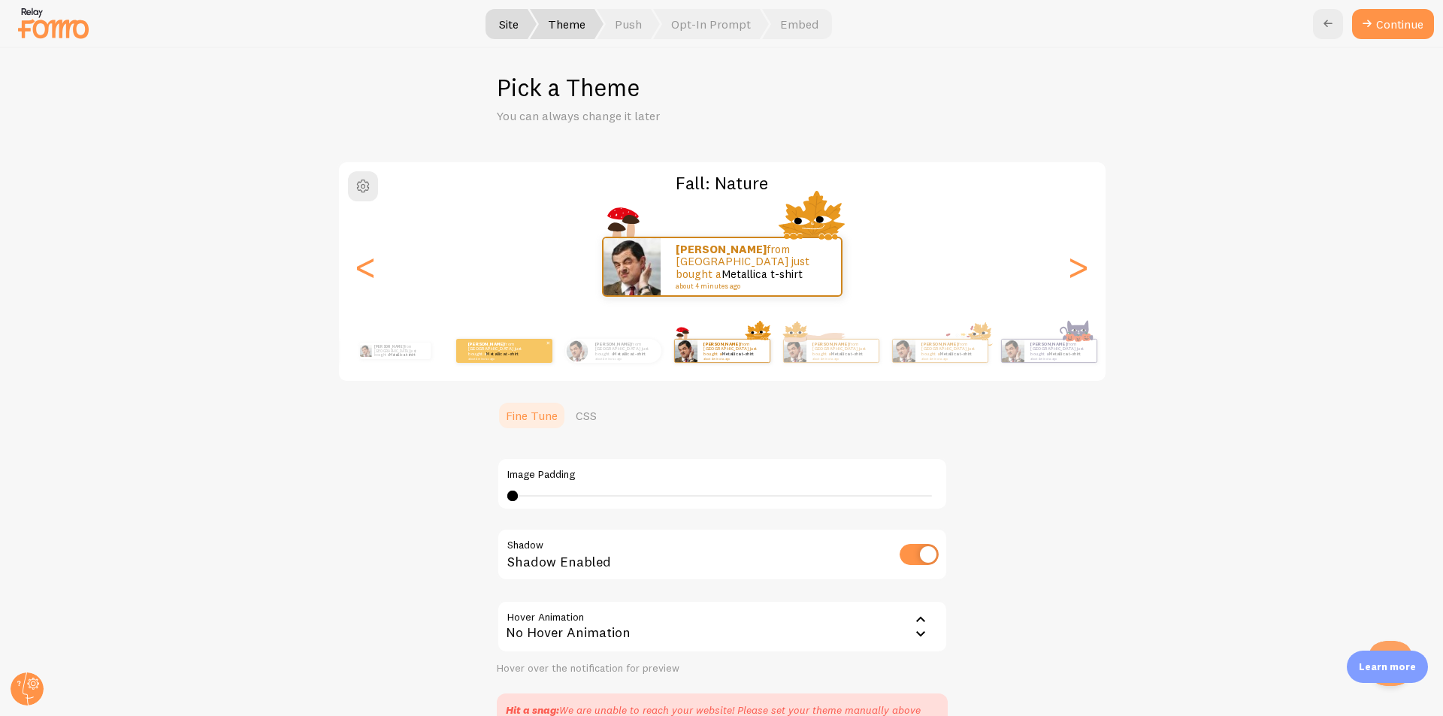
click at [525, 361] on div "Vincent from Philippines just bought a Metallica t-shirt about 4 minutes ago" at bounding box center [504, 351] width 96 height 24
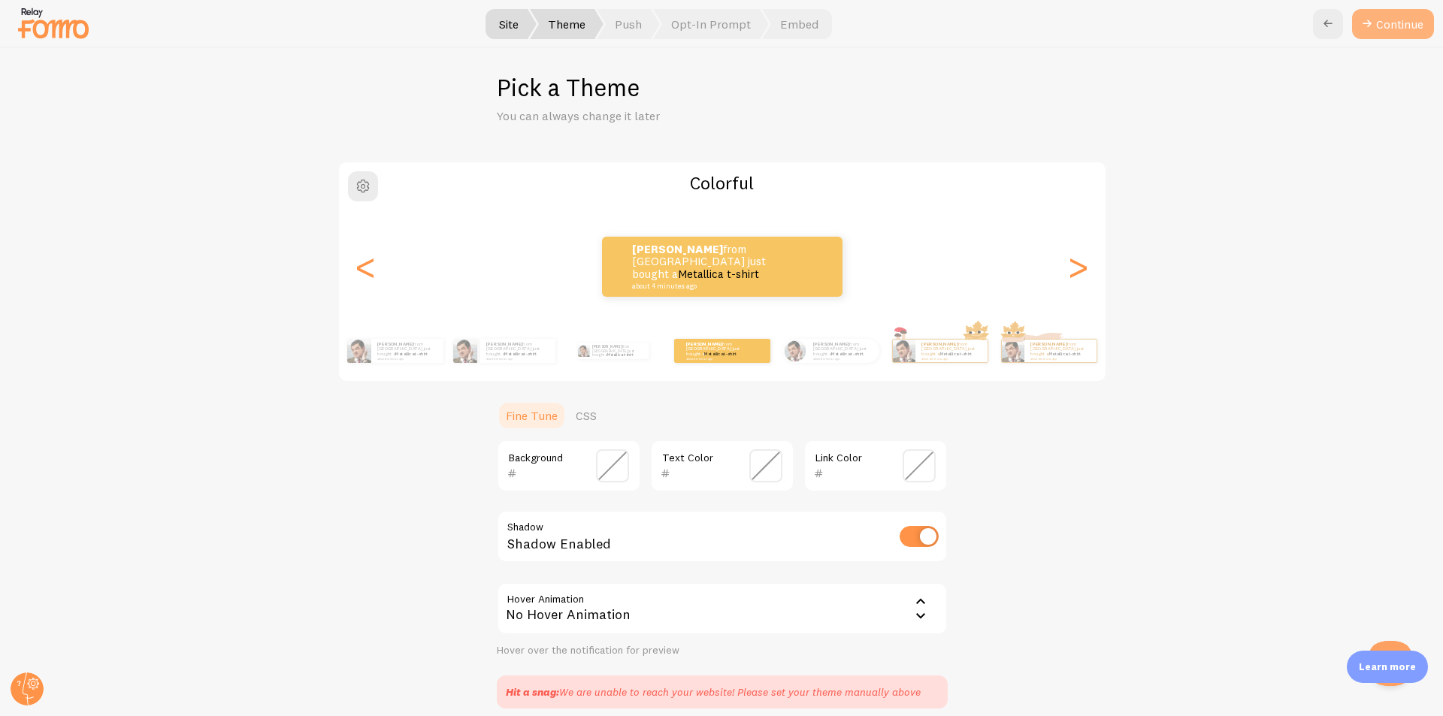
click at [1384, 33] on button "Continue" at bounding box center [1393, 24] width 82 height 30
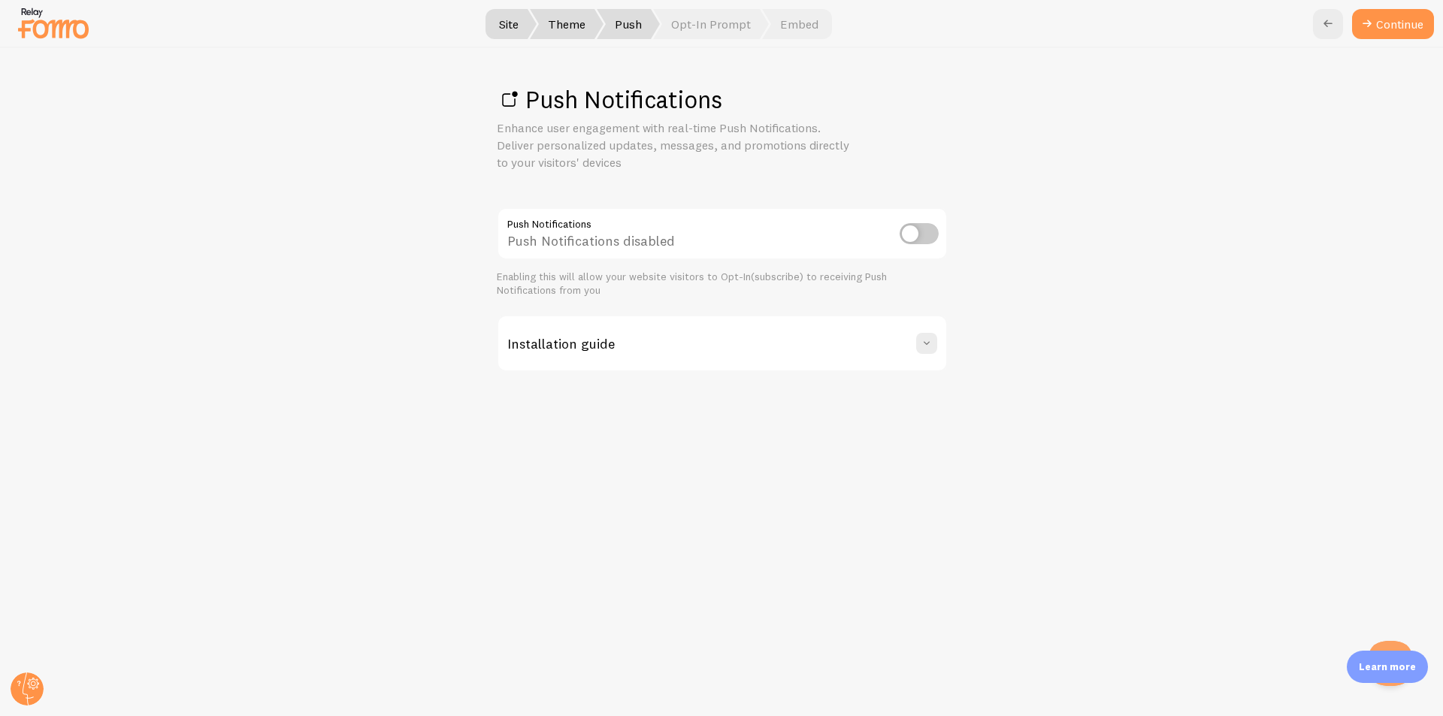
click at [917, 231] on input "checkbox" at bounding box center [918, 233] width 39 height 21
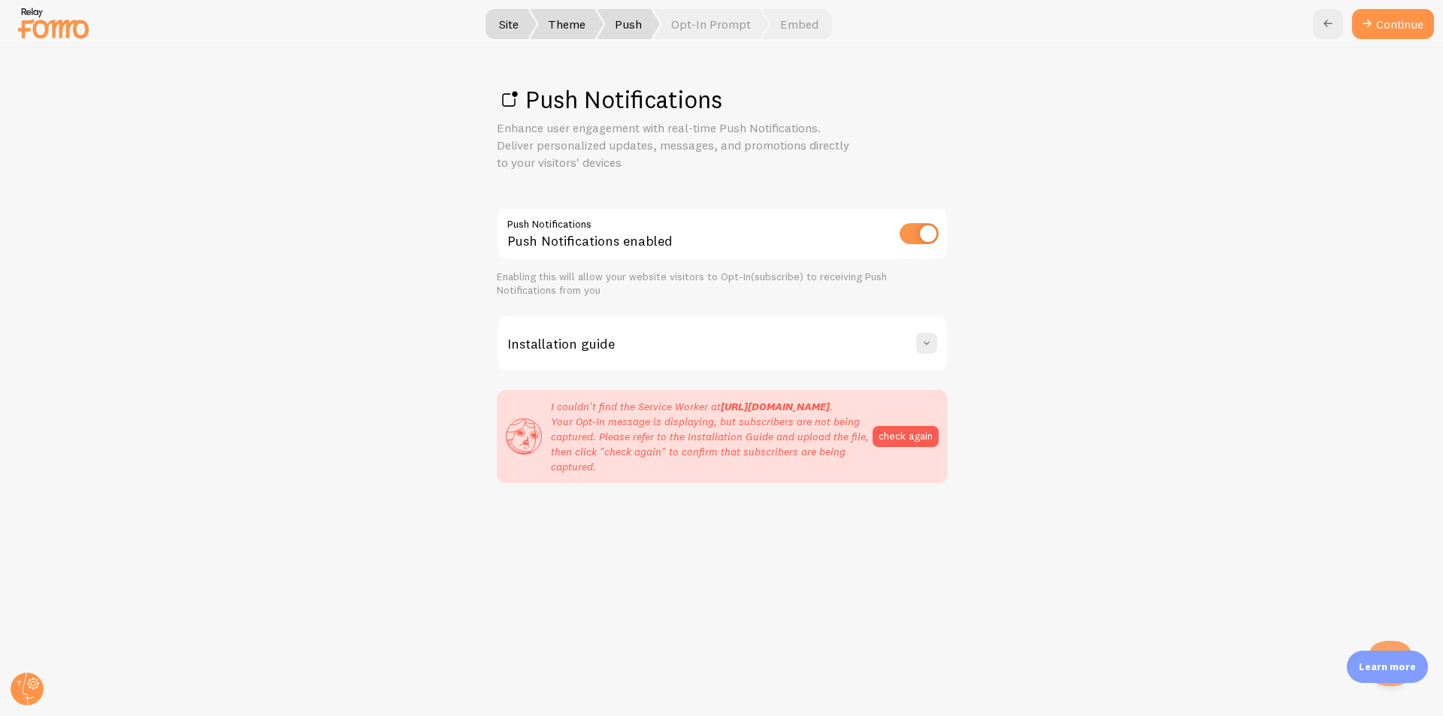
click at [878, 331] on div "Installation guide" at bounding box center [722, 343] width 448 height 54
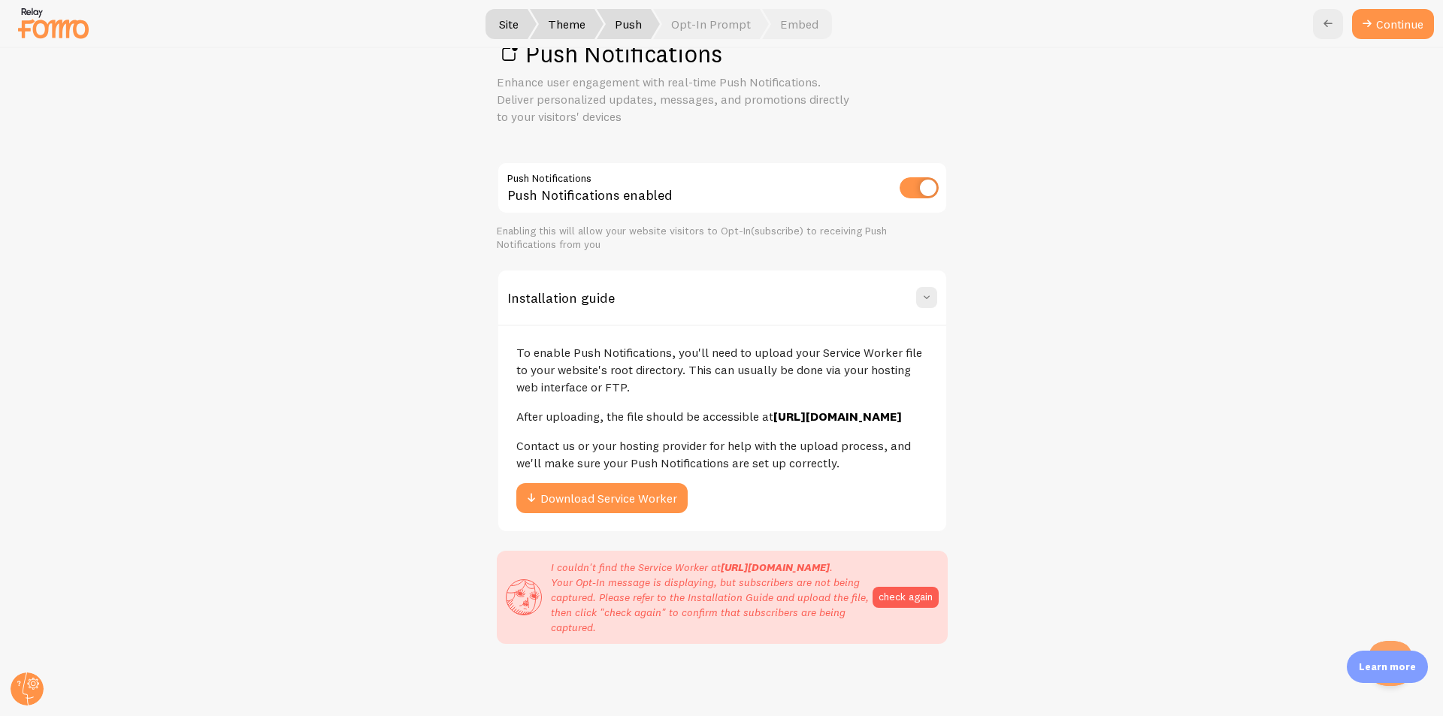
scroll to position [78, 0]
click at [896, 587] on button "check again" at bounding box center [905, 597] width 66 height 21
drag, startPoint x: 808, startPoint y: 321, endPoint x: 904, endPoint y: 313, distance: 96.5
click at [904, 344] on p "To enable Push Notifications, you'll need to upload your Service Worker file to…" at bounding box center [722, 370] width 412 height 52
click at [911, 344] on p "To enable Push Notifications, you'll need to upload your Service Worker file to…" at bounding box center [722, 370] width 412 height 52
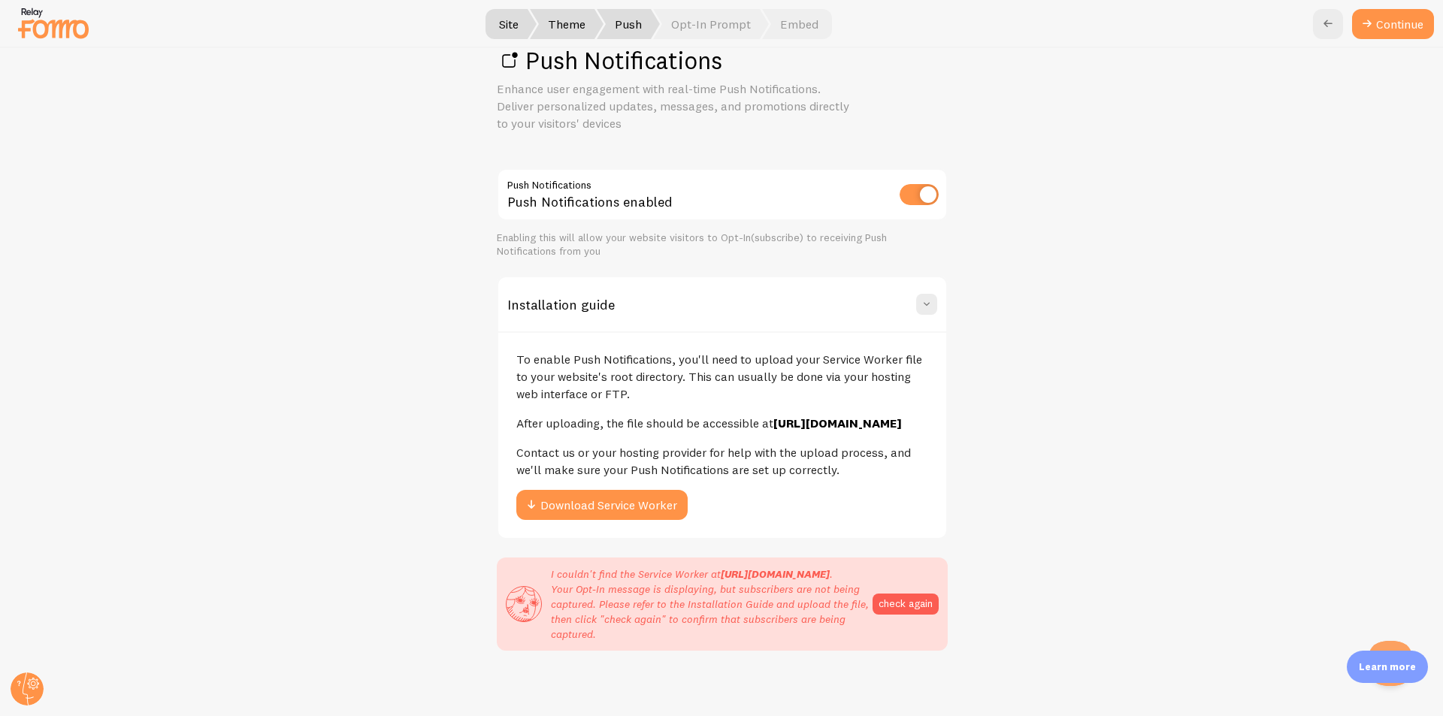
scroll to position [0, 0]
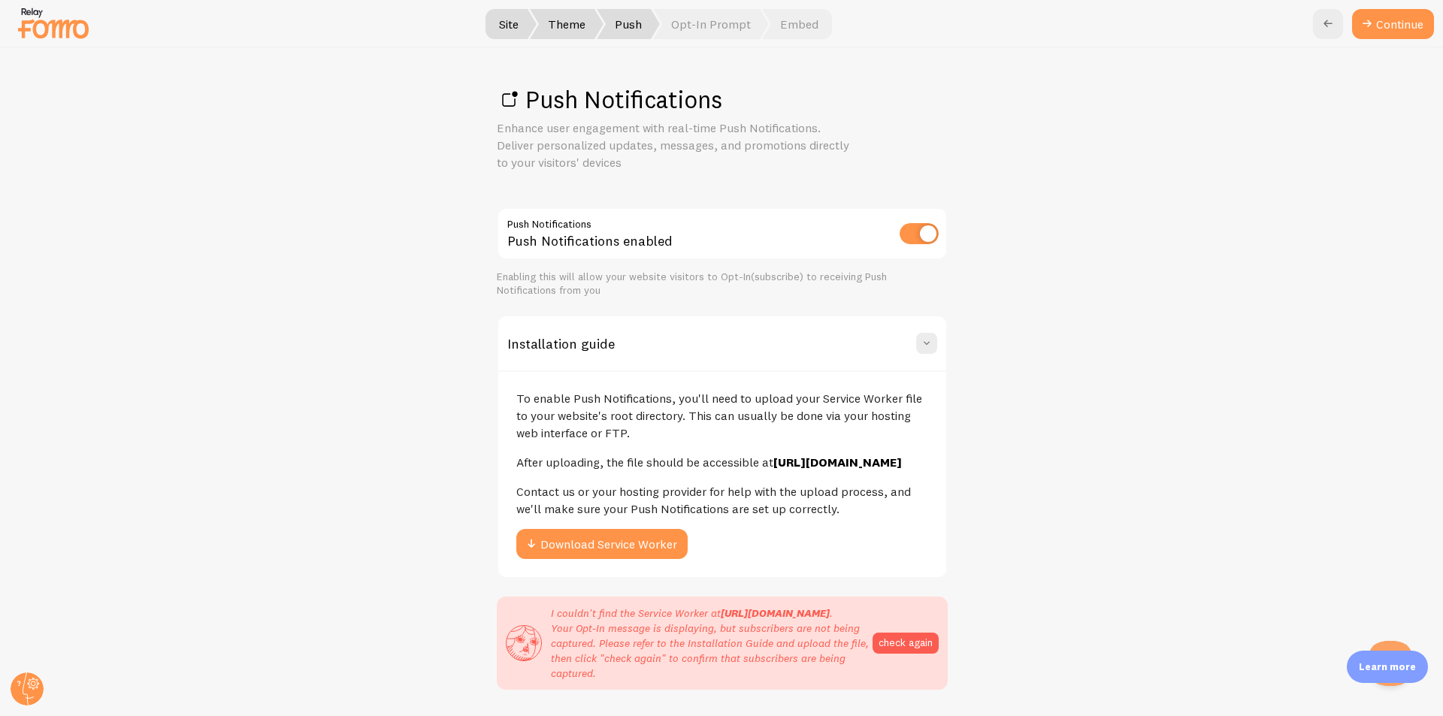
click at [912, 242] on input "checkbox" at bounding box center [918, 233] width 39 height 21
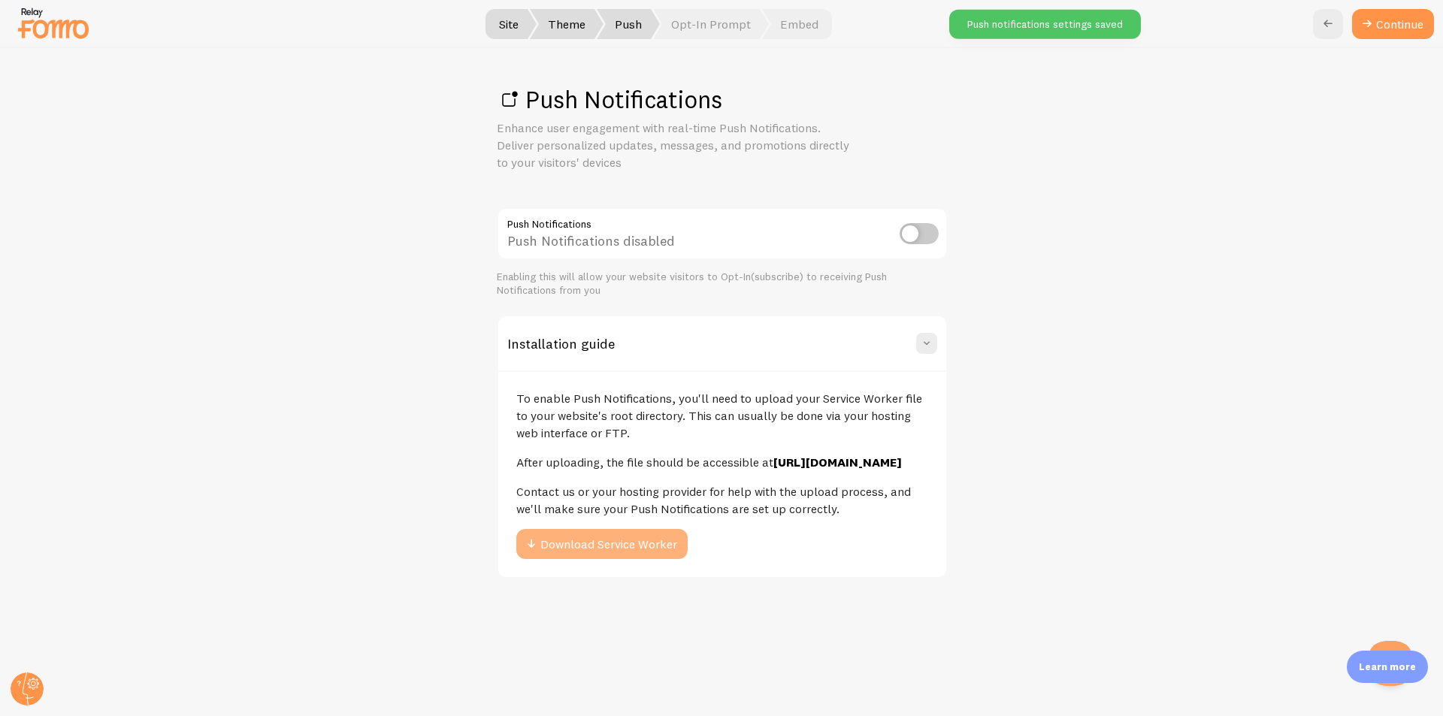
click at [646, 554] on button "Download Service Worker" at bounding box center [601, 544] width 171 height 30
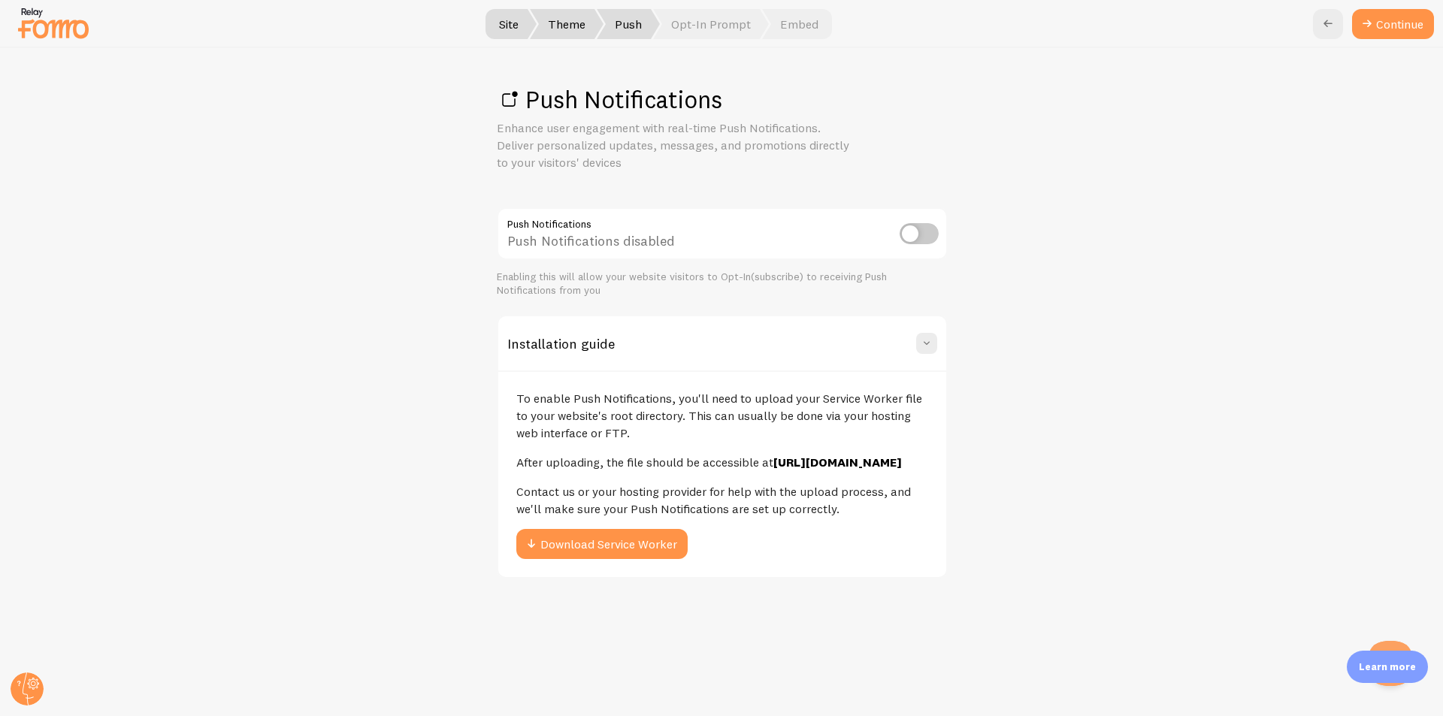
click at [919, 238] on input "checkbox" at bounding box center [918, 233] width 39 height 21
checkbox input "true"
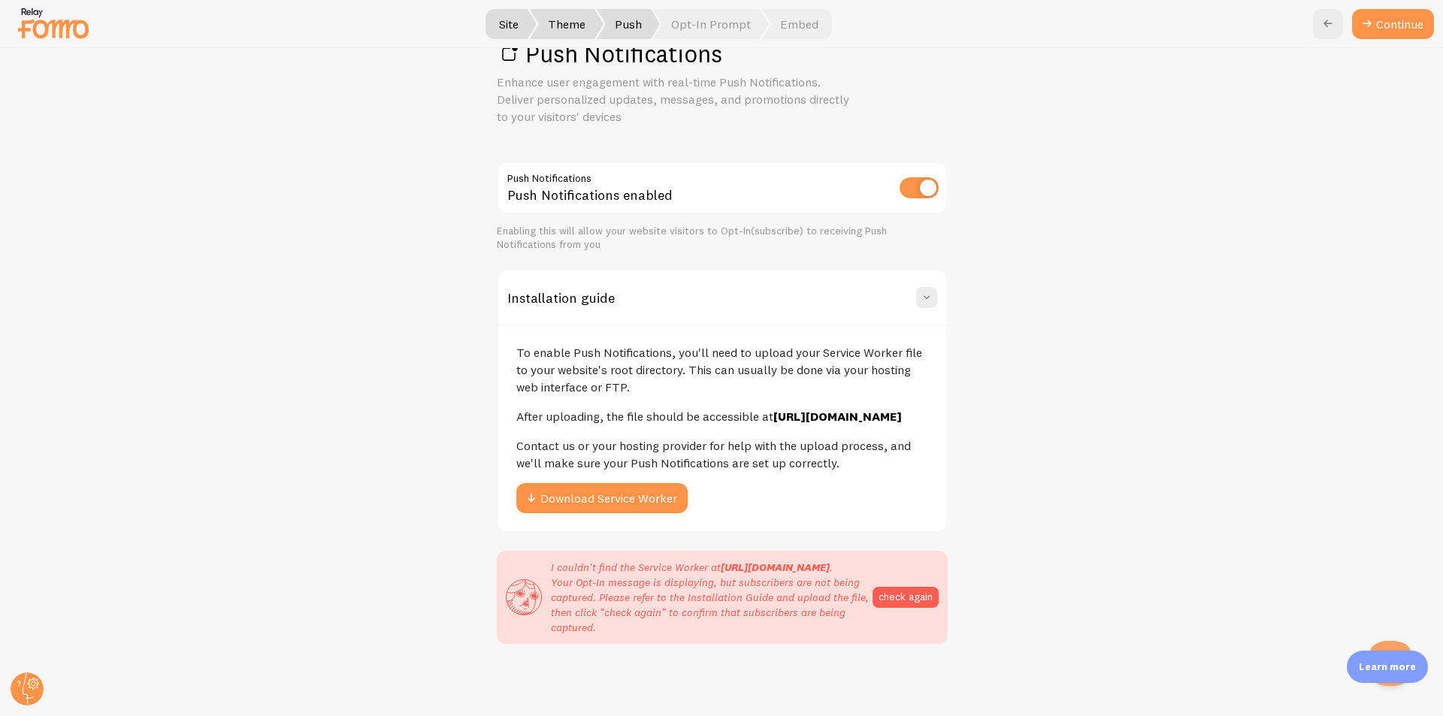
scroll to position [78, 0]
click at [894, 587] on button "check again" at bounding box center [905, 597] width 66 height 21
click at [904, 595] on button "check again" at bounding box center [905, 597] width 66 height 21
click at [926, 587] on button "check again" at bounding box center [905, 597] width 66 height 21
click at [829, 561] on strong "[URL][DOMAIN_NAME]" at bounding box center [775, 567] width 109 height 14
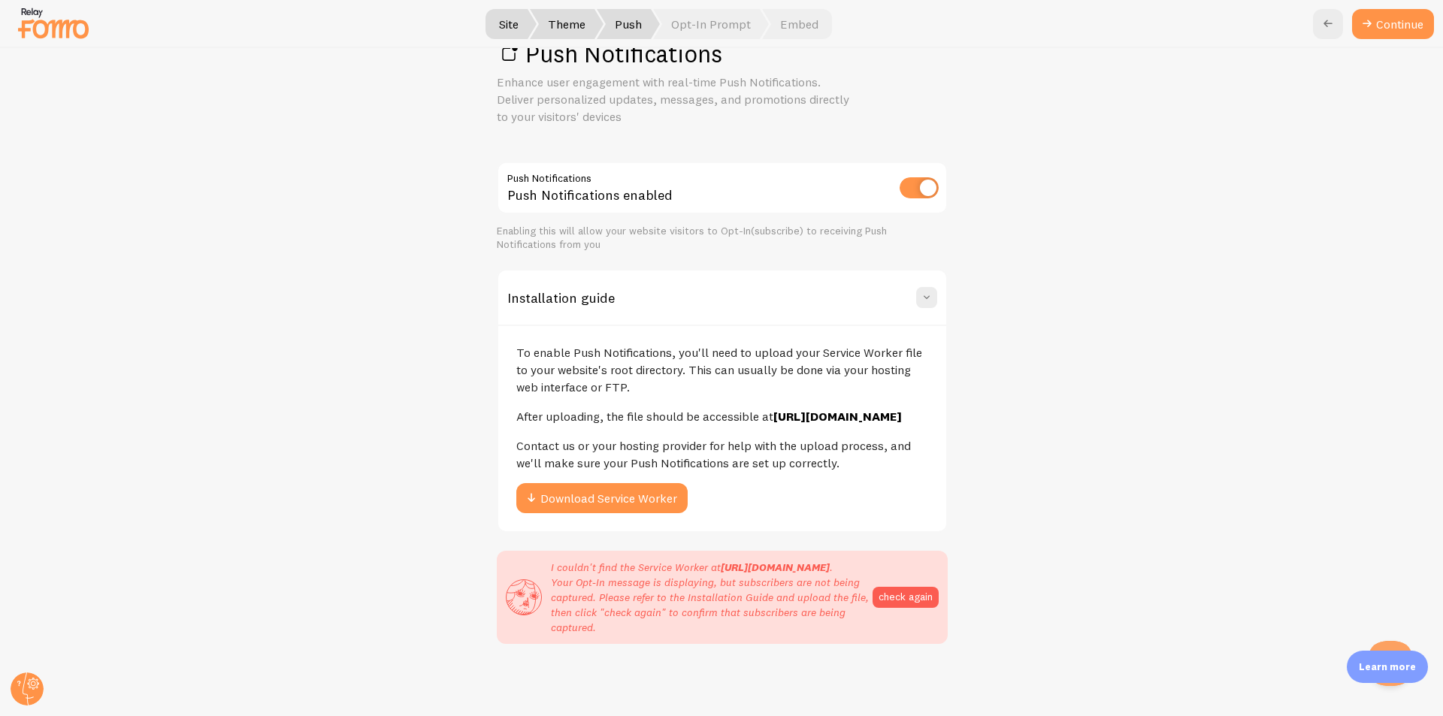
click at [829, 561] on strong "[URL][DOMAIN_NAME]" at bounding box center [775, 567] width 109 height 14
copy p "I couldn't find the Service Worker at https://pineapplesnew.wpengine.com/fireba…"
click at [867, 564] on div "I couldn't find the Service Worker at https://pineapplesnew.wpengine.com/fireba…" at bounding box center [722, 597] width 433 height 75
drag, startPoint x: 864, startPoint y: 569, endPoint x: 838, endPoint y: 572, distance: 26.5
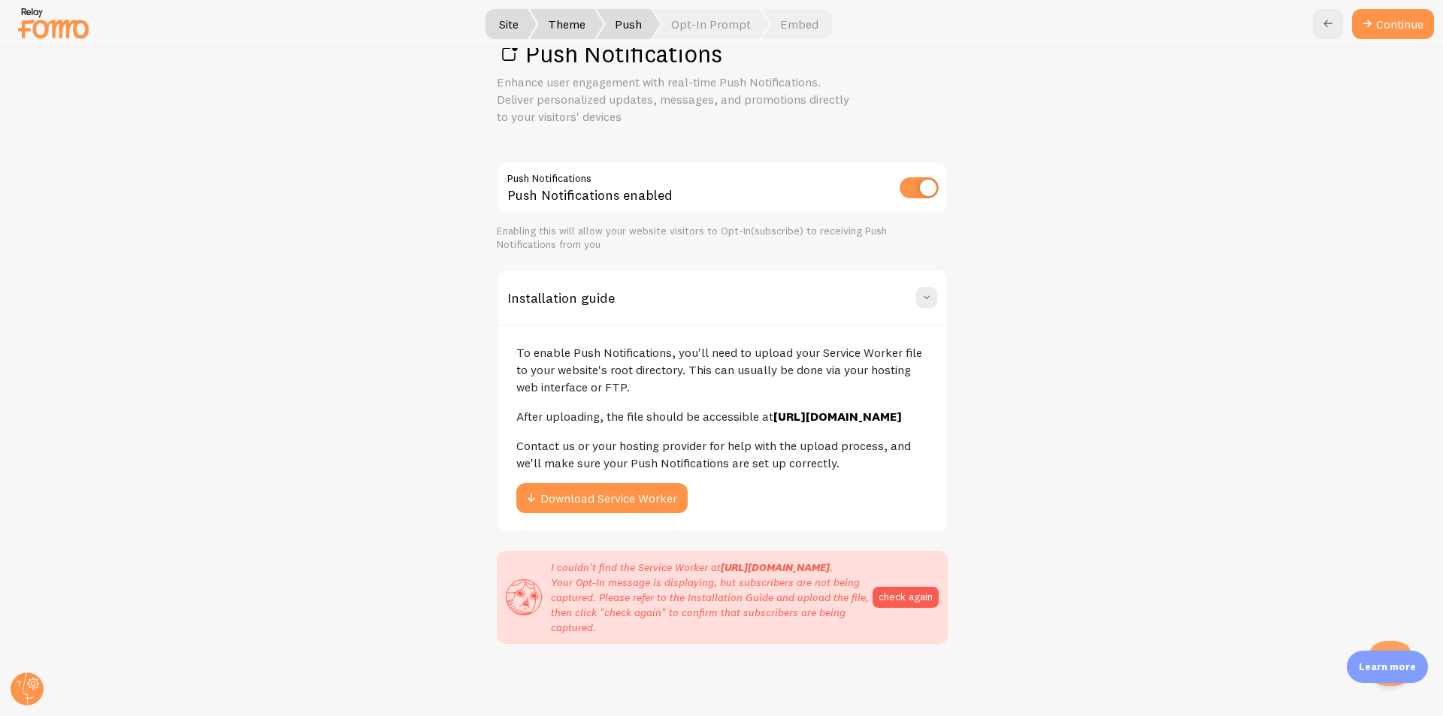
click at [810, 573] on p "I couldn't find the Service Worker at https://pineapplesnew.wpengine.com/fireba…" at bounding box center [712, 597] width 322 height 75
click at [829, 572] on strong "[URL][DOMAIN_NAME]" at bounding box center [775, 567] width 109 height 14
click at [829, 568] on strong "[URL][DOMAIN_NAME]" at bounding box center [775, 567] width 109 height 14
drag, startPoint x: 860, startPoint y: 568, endPoint x: 542, endPoint y: 569, distance: 317.8
click at [542, 569] on div "I couldn't find the Service Worker at https://pineapplesnew.wpengine.com/fireba…" at bounding box center [689, 597] width 367 height 75
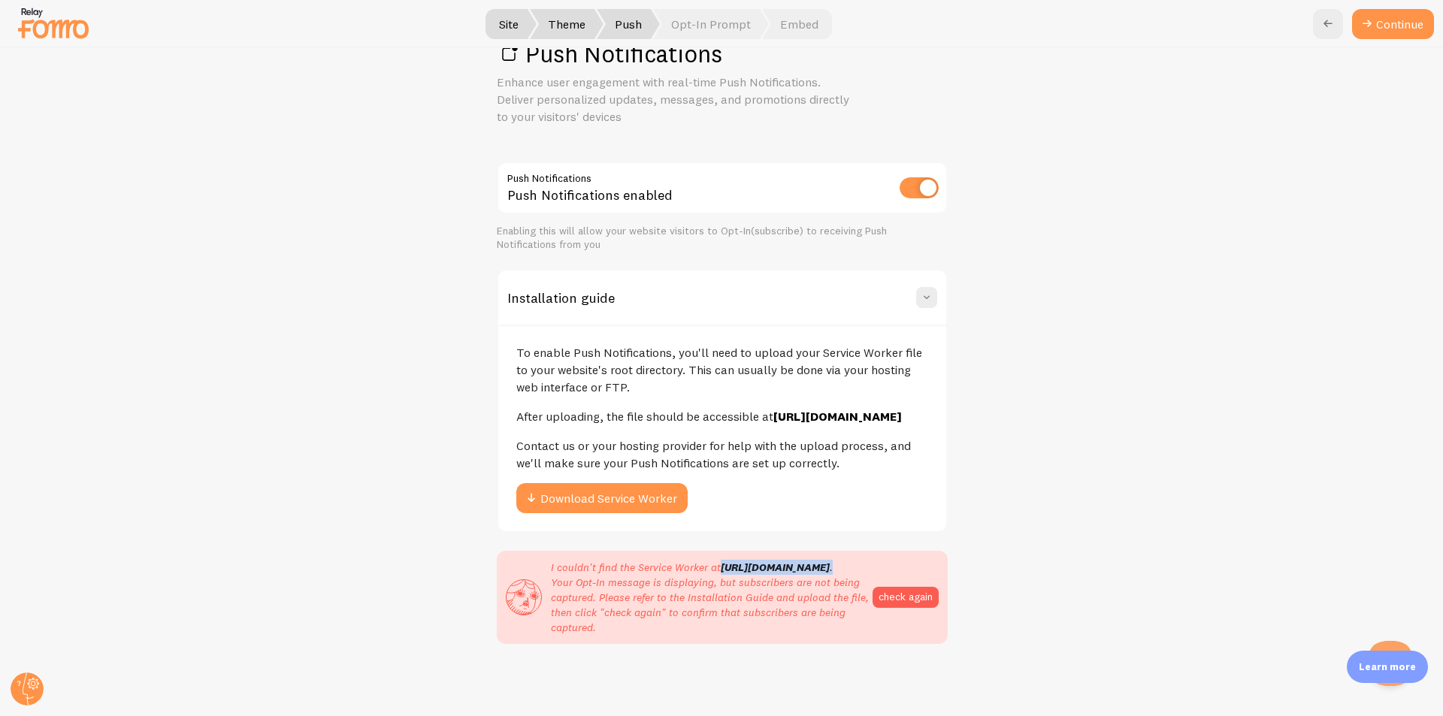
click at [773, 409] on strong "[URL][DOMAIN_NAME]" at bounding box center [837, 416] width 128 height 15
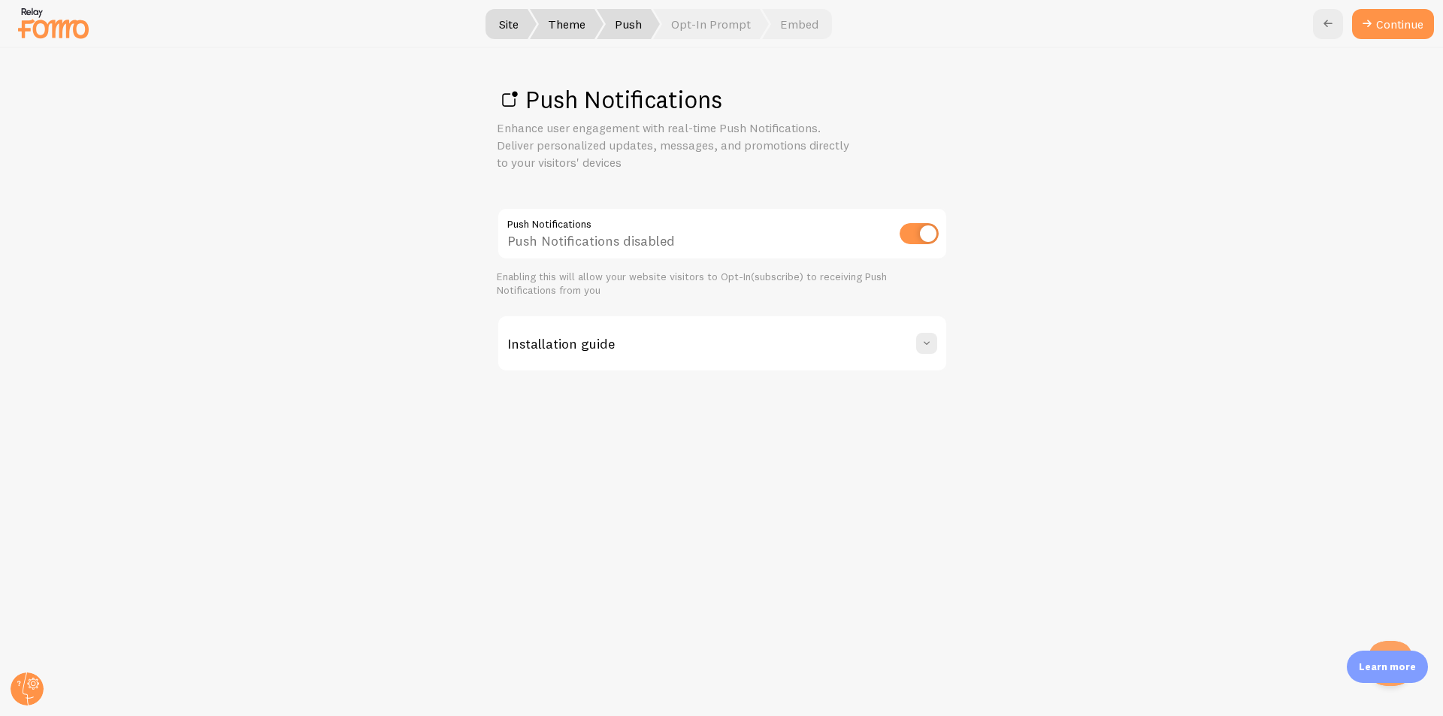
click at [912, 347] on div "Installation guide" at bounding box center [722, 343] width 448 height 54
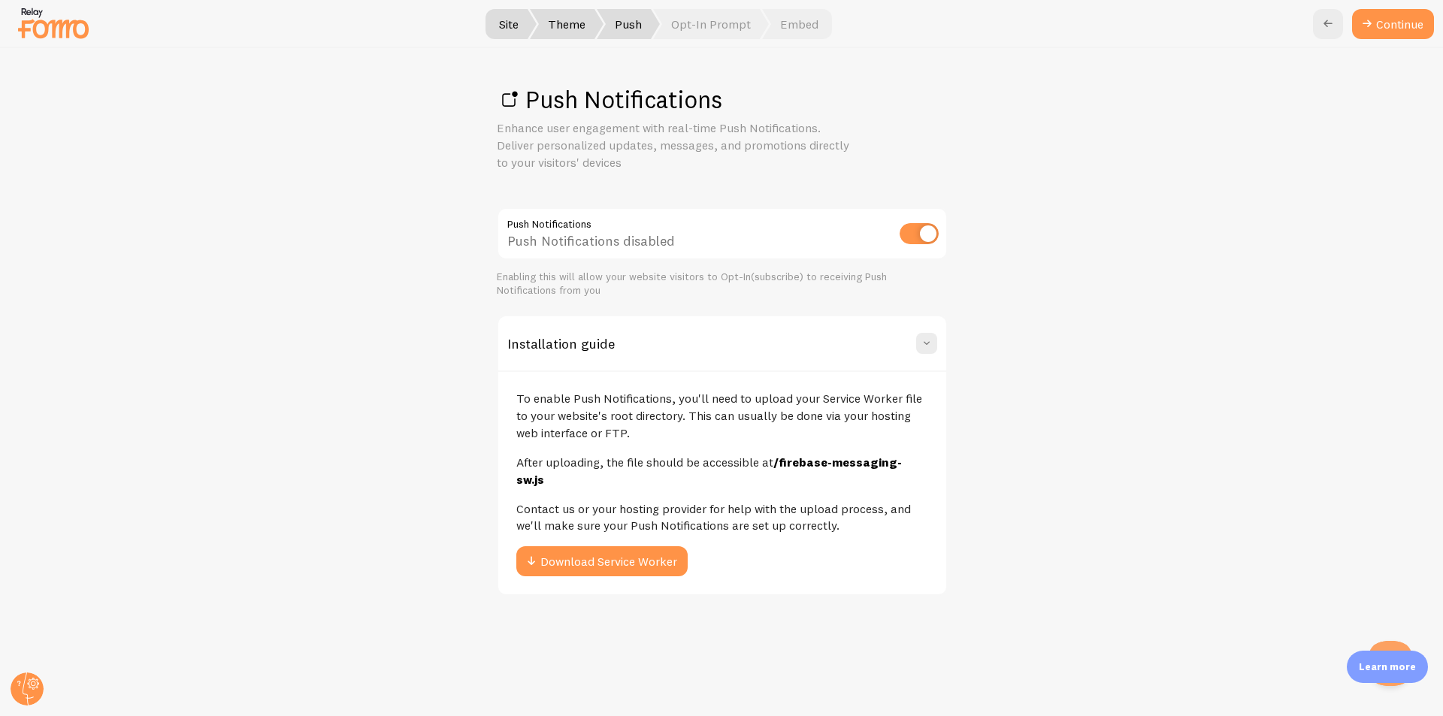
drag, startPoint x: 925, startPoint y: 461, endPoint x: 1029, endPoint y: 466, distance: 104.5
click at [1029, 466] on div "Push Notifications Enhance user engagement with real-time Push Notifications. D…" at bounding box center [722, 382] width 1442 height 668
click at [893, 462] on strong "/firebase-messaging-sw.js" at bounding box center [708, 471] width 385 height 32
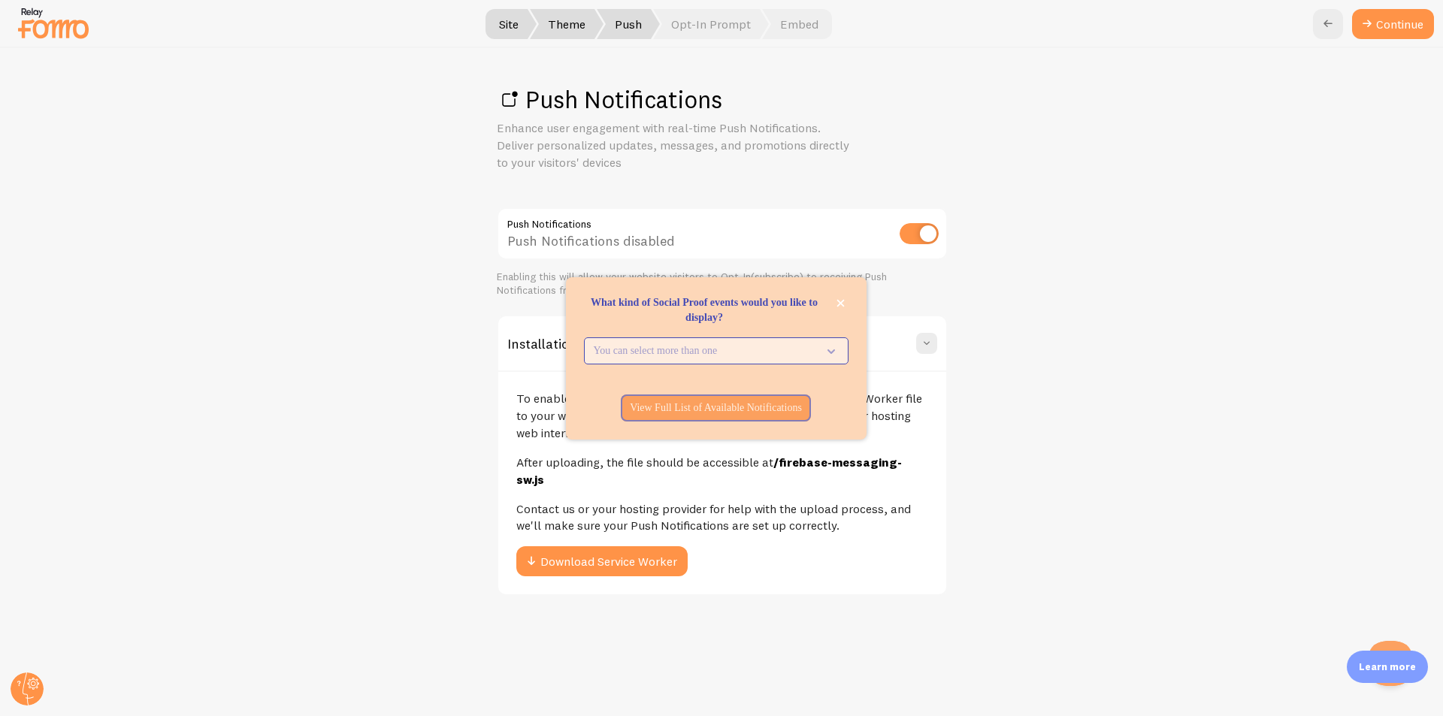
click at [814, 346] on p "You can select more than one" at bounding box center [706, 350] width 224 height 15
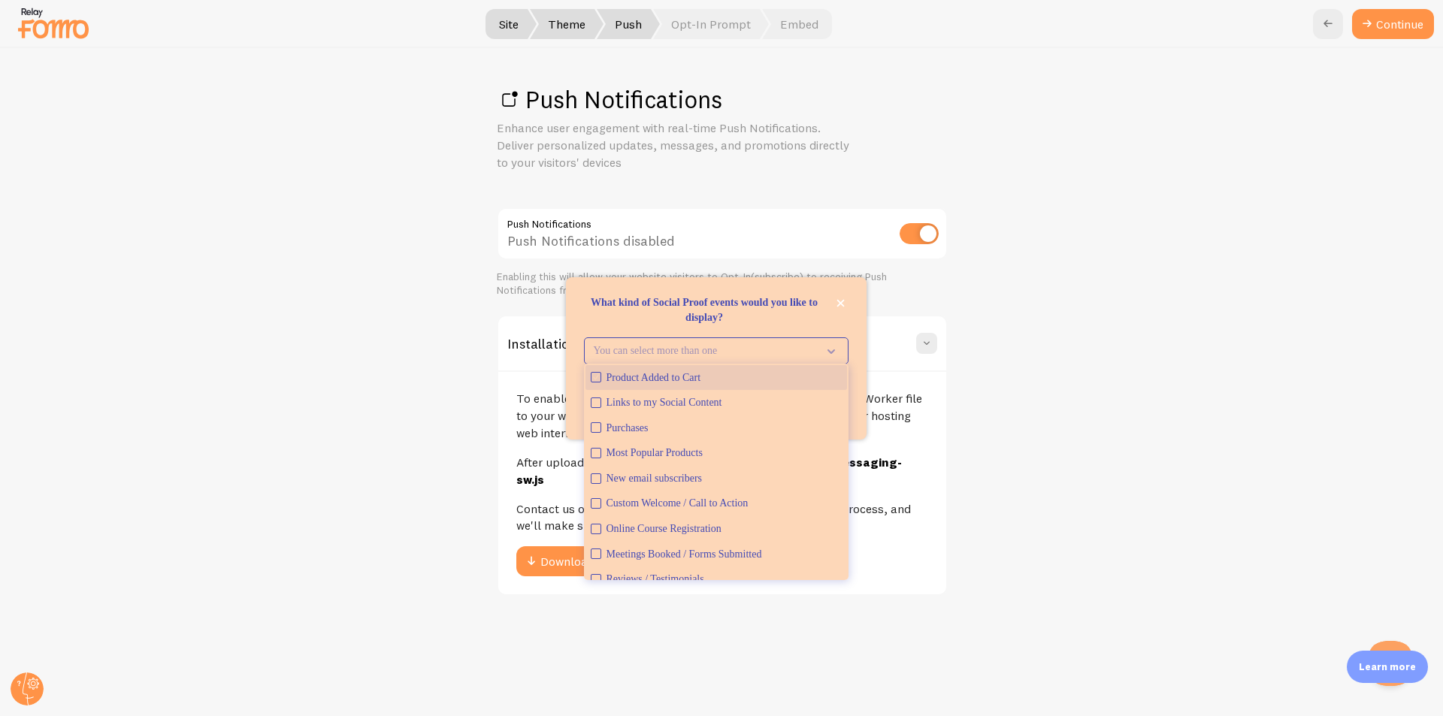
click at [594, 375] on icon "Product Added to Cart" at bounding box center [595, 377] width 9 height 9
click at [593, 431] on icon "Purchases" at bounding box center [595, 427] width 9 height 9
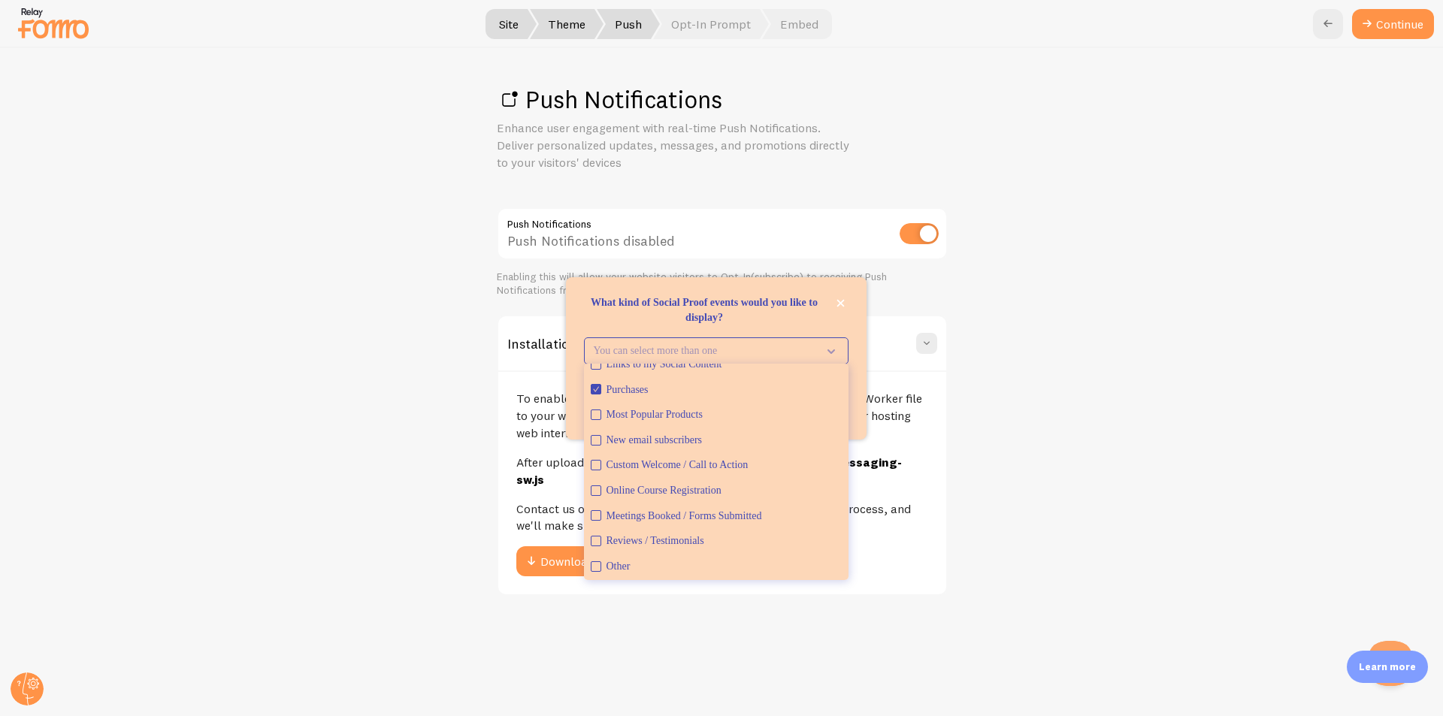
click at [794, 324] on p "What kind of Social Proof events would you like to display?" at bounding box center [716, 310] width 264 height 30
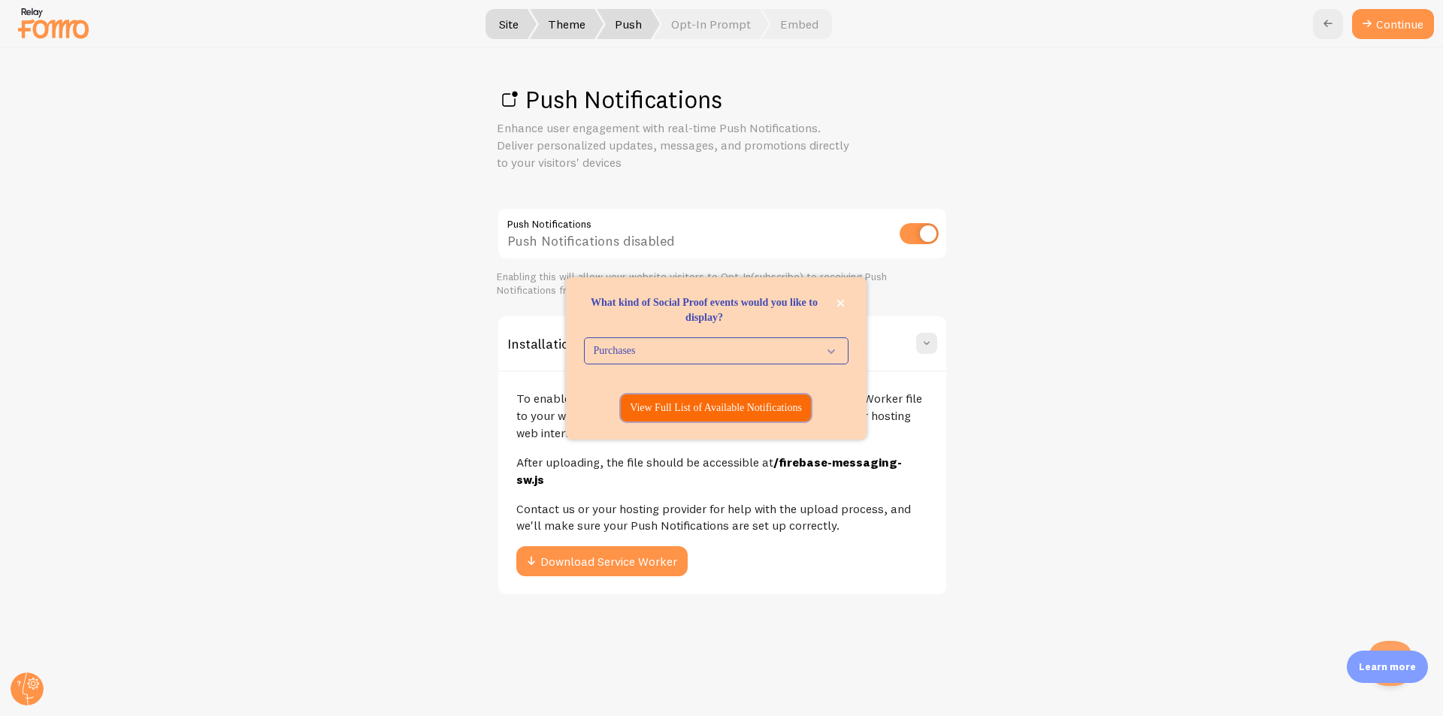
click at [754, 403] on p "View Full List of Available Notifications" at bounding box center [716, 407] width 172 height 15
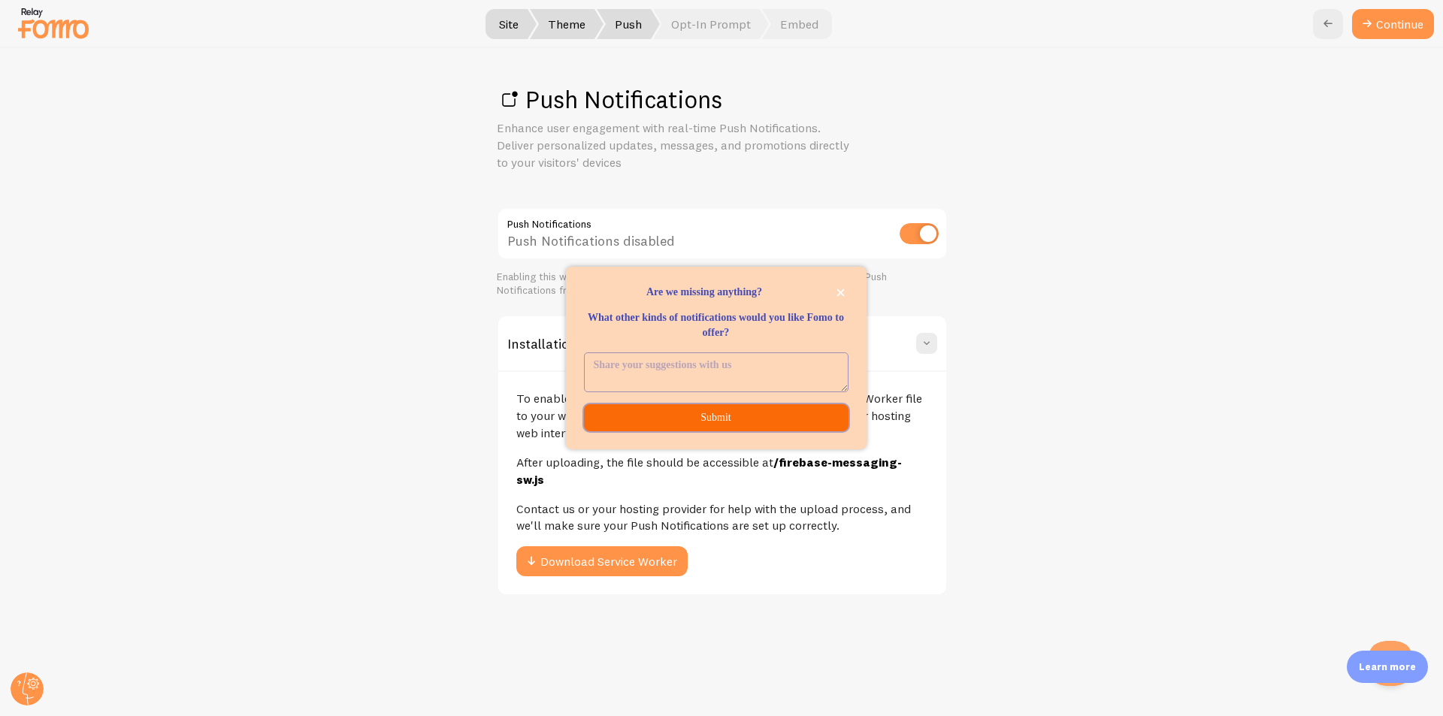
click at [758, 410] on button "Submit" at bounding box center [716, 417] width 264 height 27
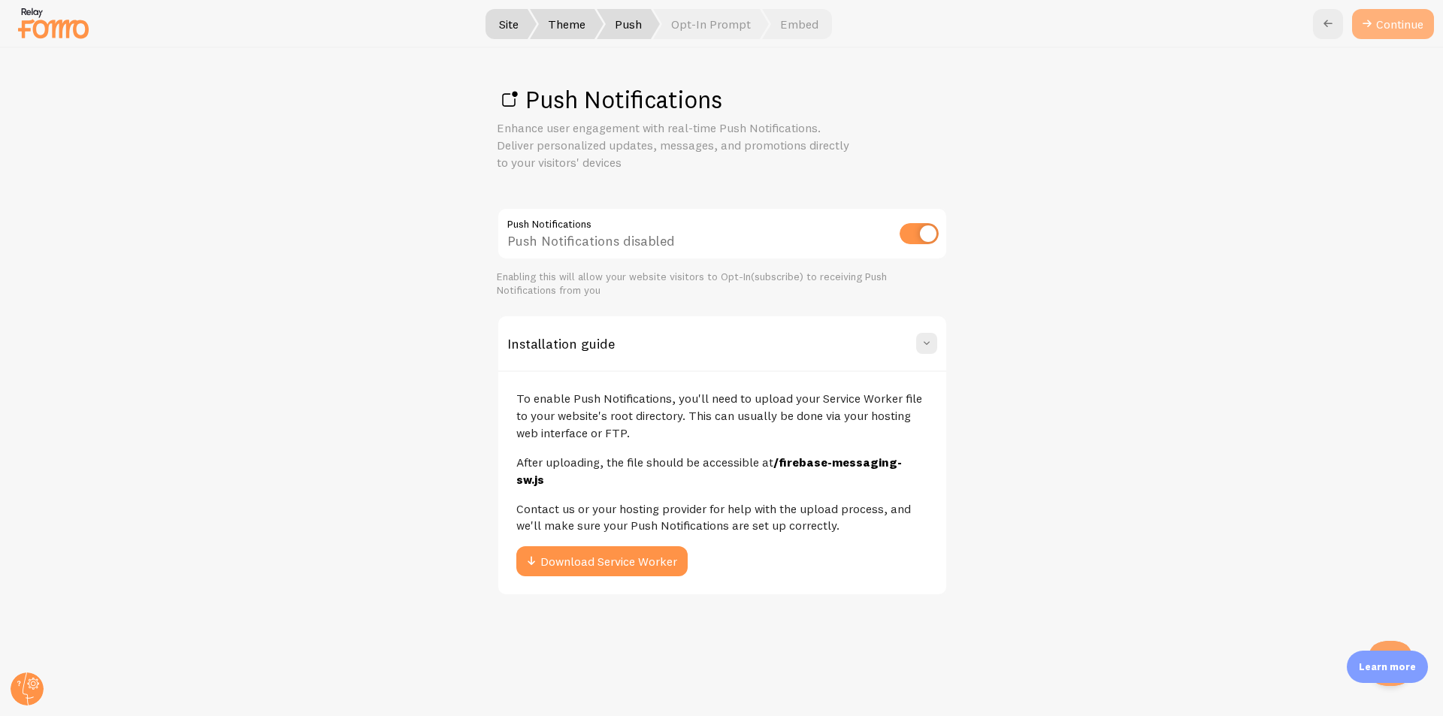
click at [1405, 32] on link "Continue" at bounding box center [1393, 24] width 82 height 30
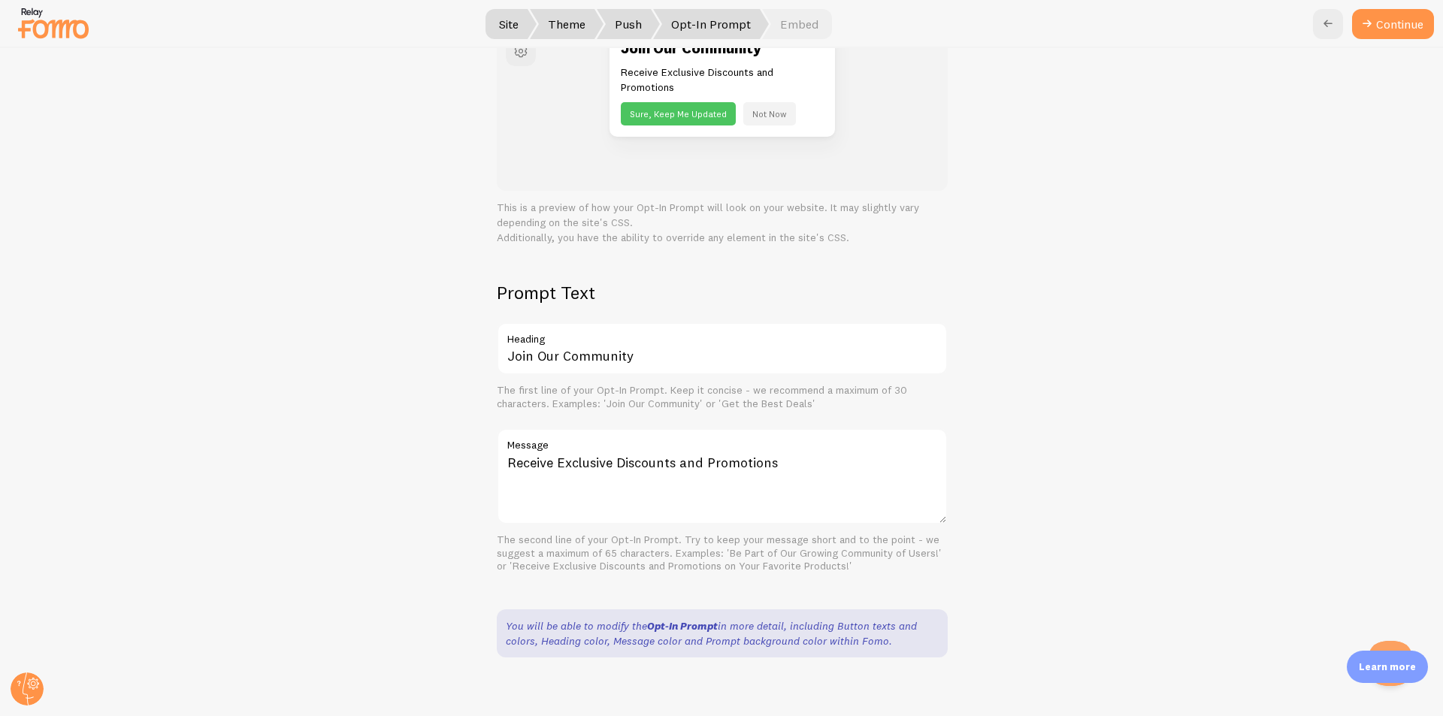
scroll to position [194, 0]
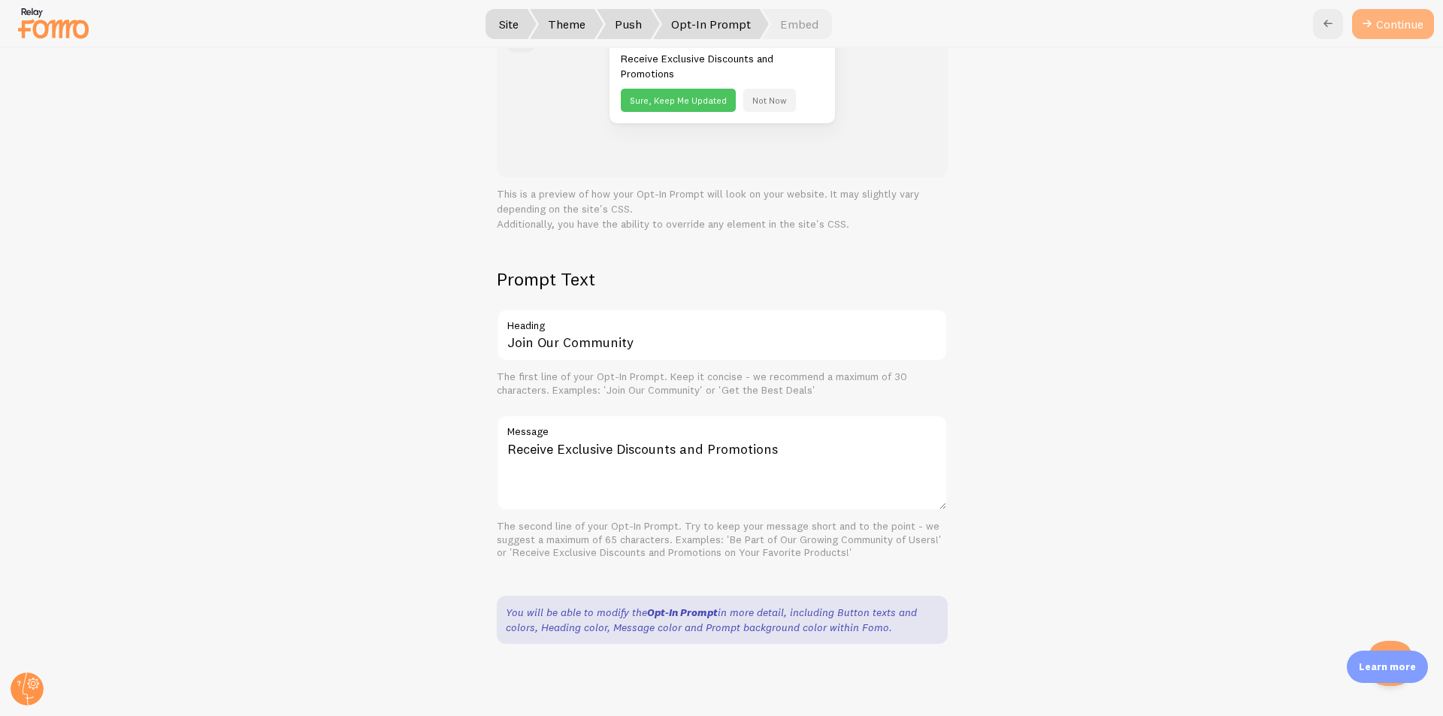
click at [1401, 26] on button "Continue" at bounding box center [1393, 24] width 82 height 30
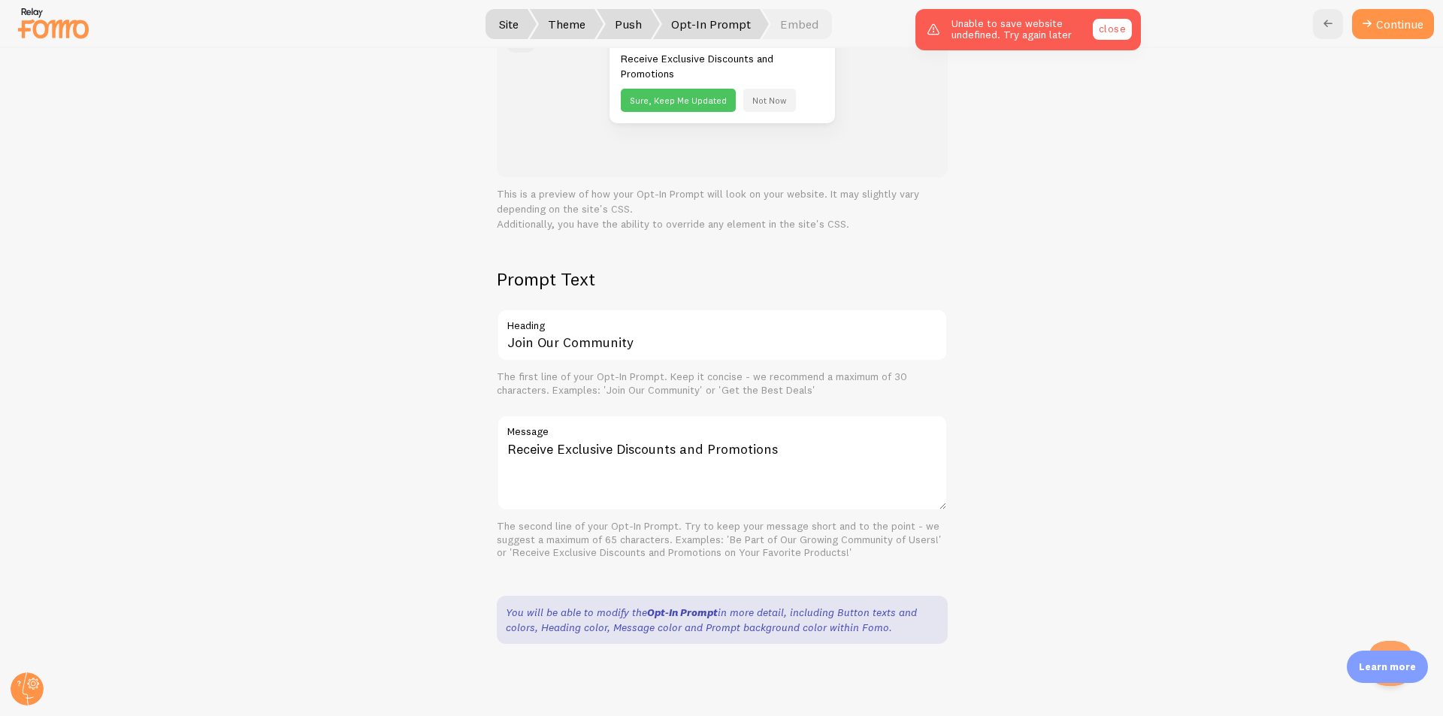
click at [1123, 32] on link "close" at bounding box center [1111, 29] width 39 height 21
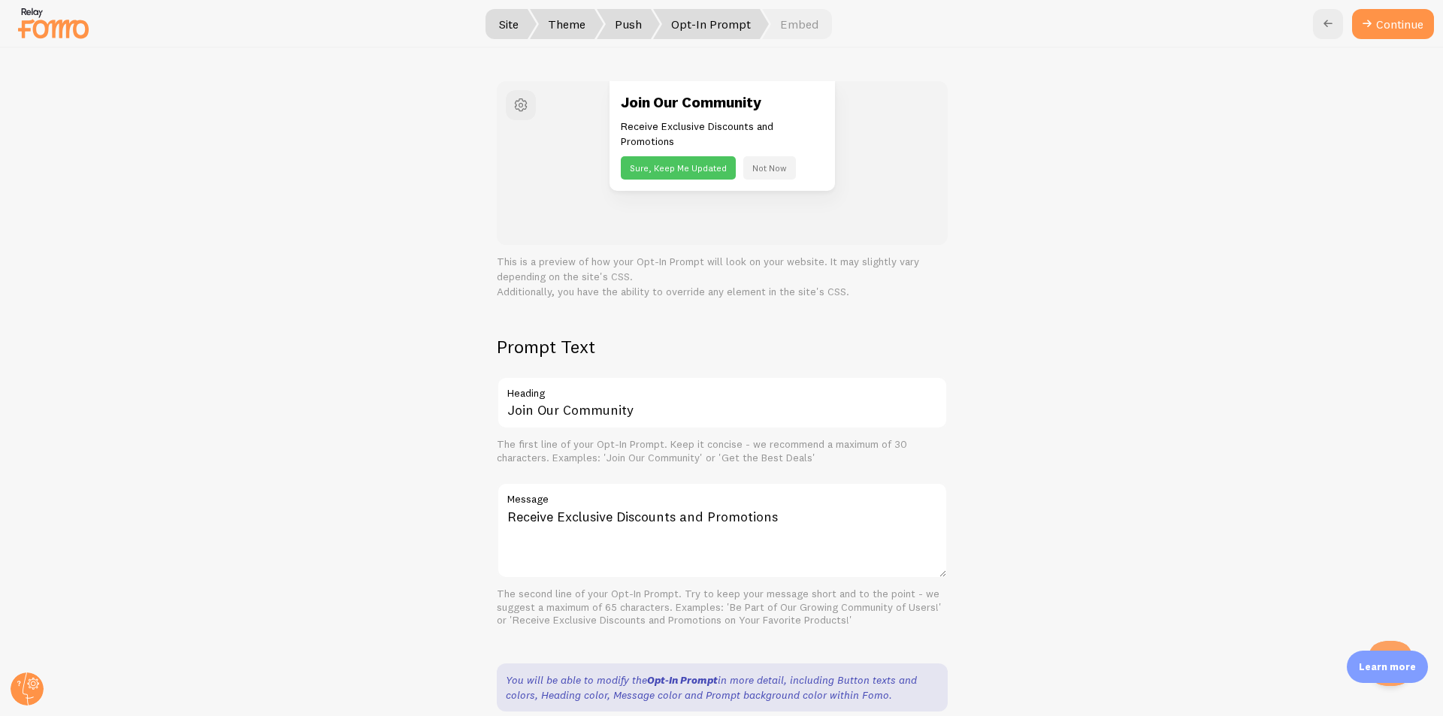
scroll to position [0, 0]
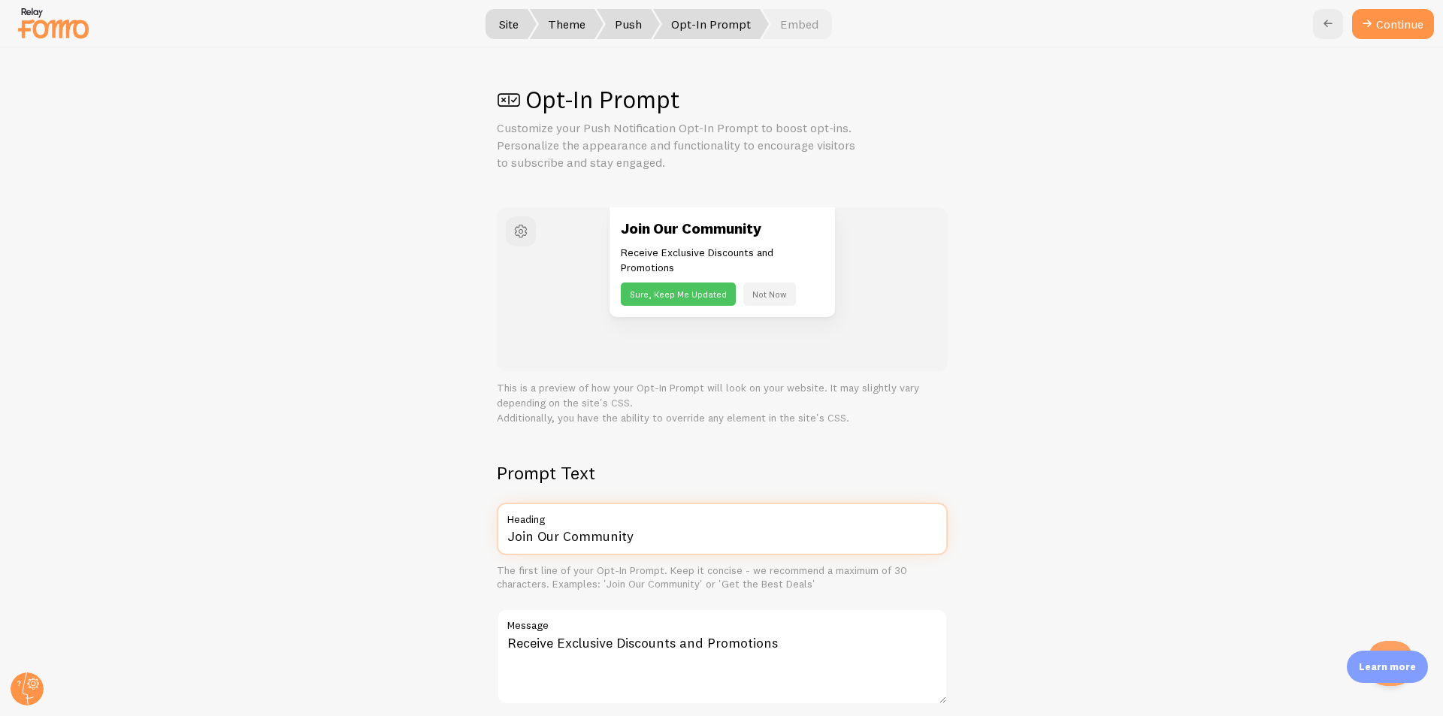
click at [663, 529] on input "Join Our Community" at bounding box center [722, 529] width 451 height 53
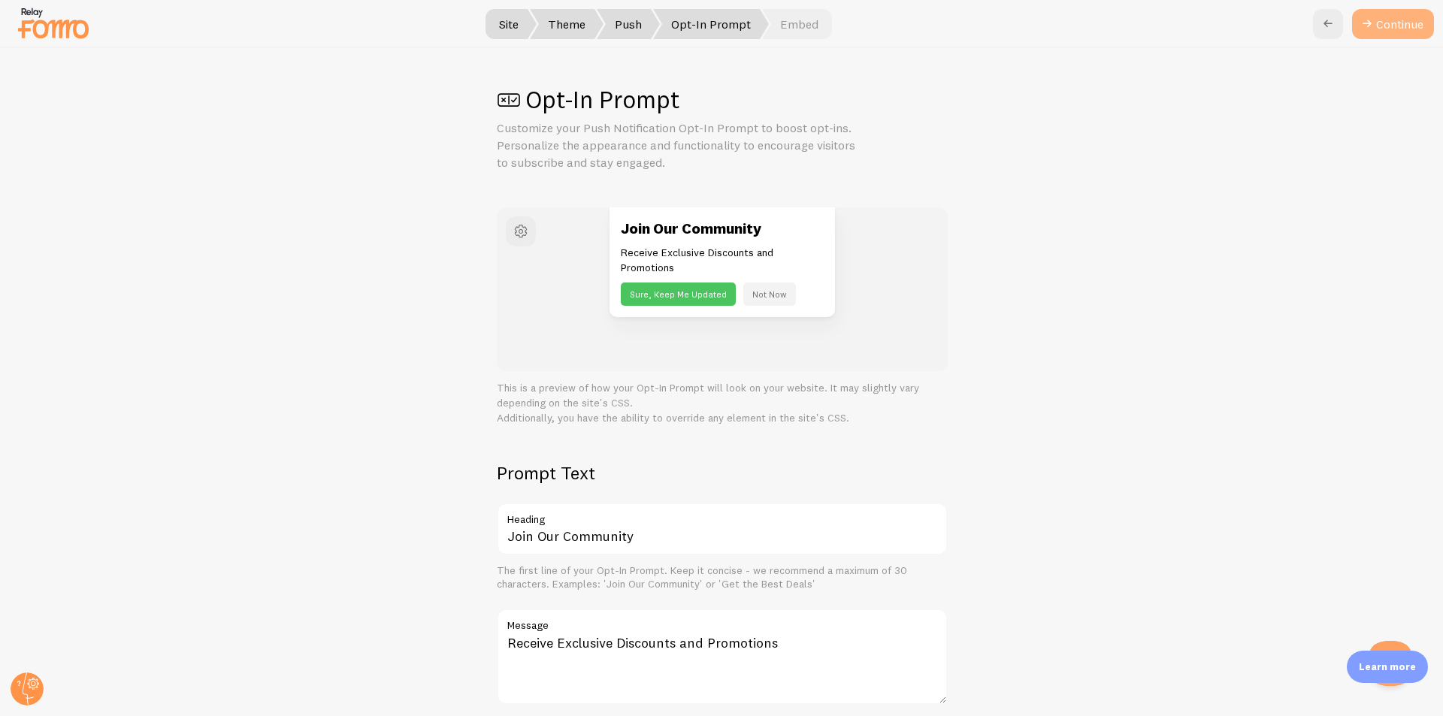
click at [1383, 26] on button "Continue" at bounding box center [1393, 24] width 82 height 30
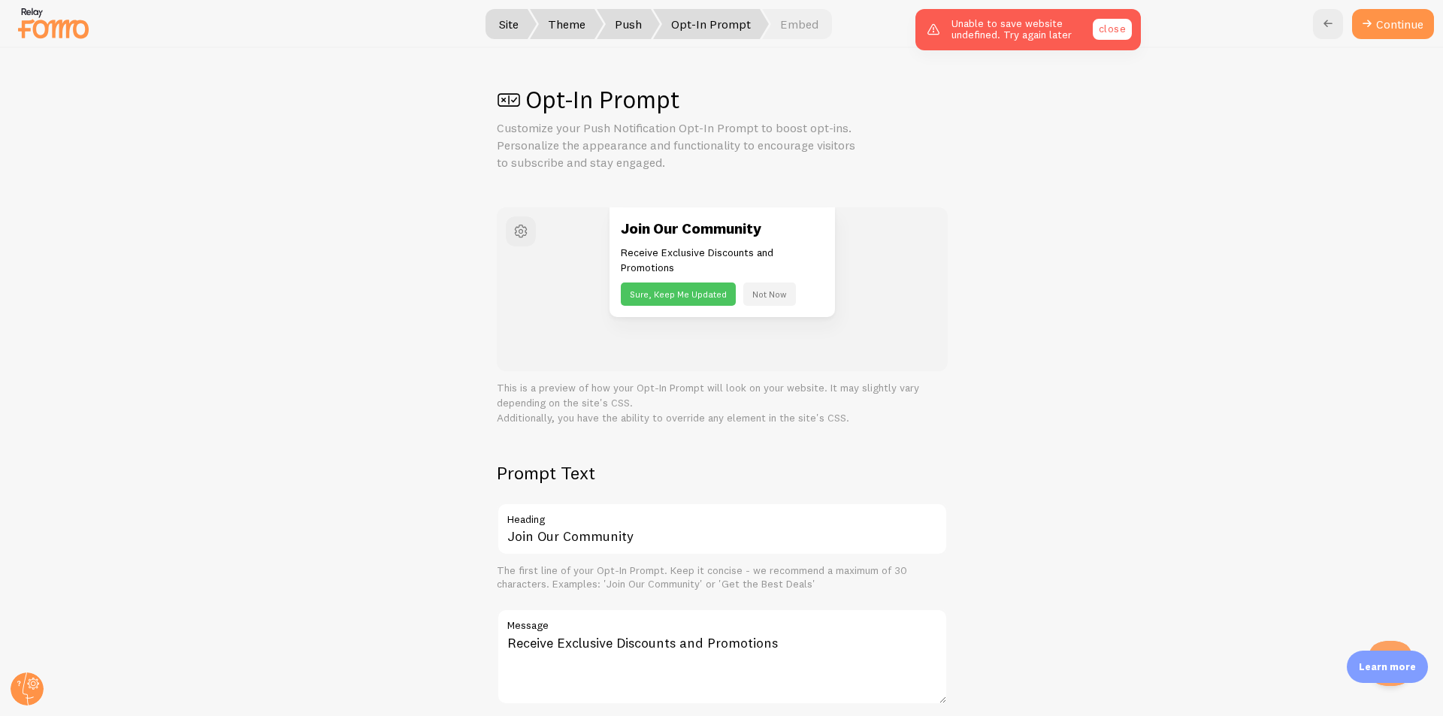
click at [1106, 32] on link "close" at bounding box center [1111, 29] width 39 height 21
click at [628, 17] on span "Push" at bounding box center [628, 24] width 63 height 30
click at [1331, 21] on icon at bounding box center [1328, 24] width 18 height 18
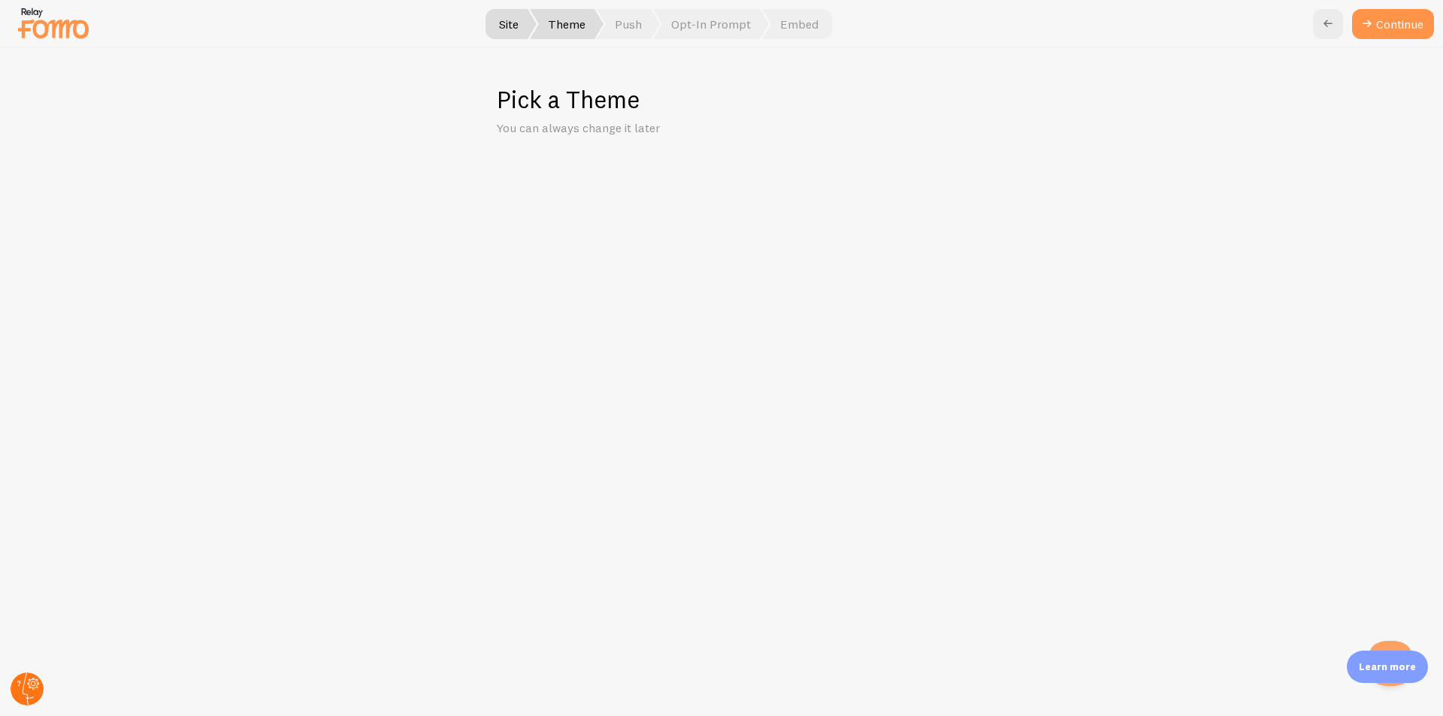
click at [26, 696] on circle at bounding box center [27, 688] width 33 height 33
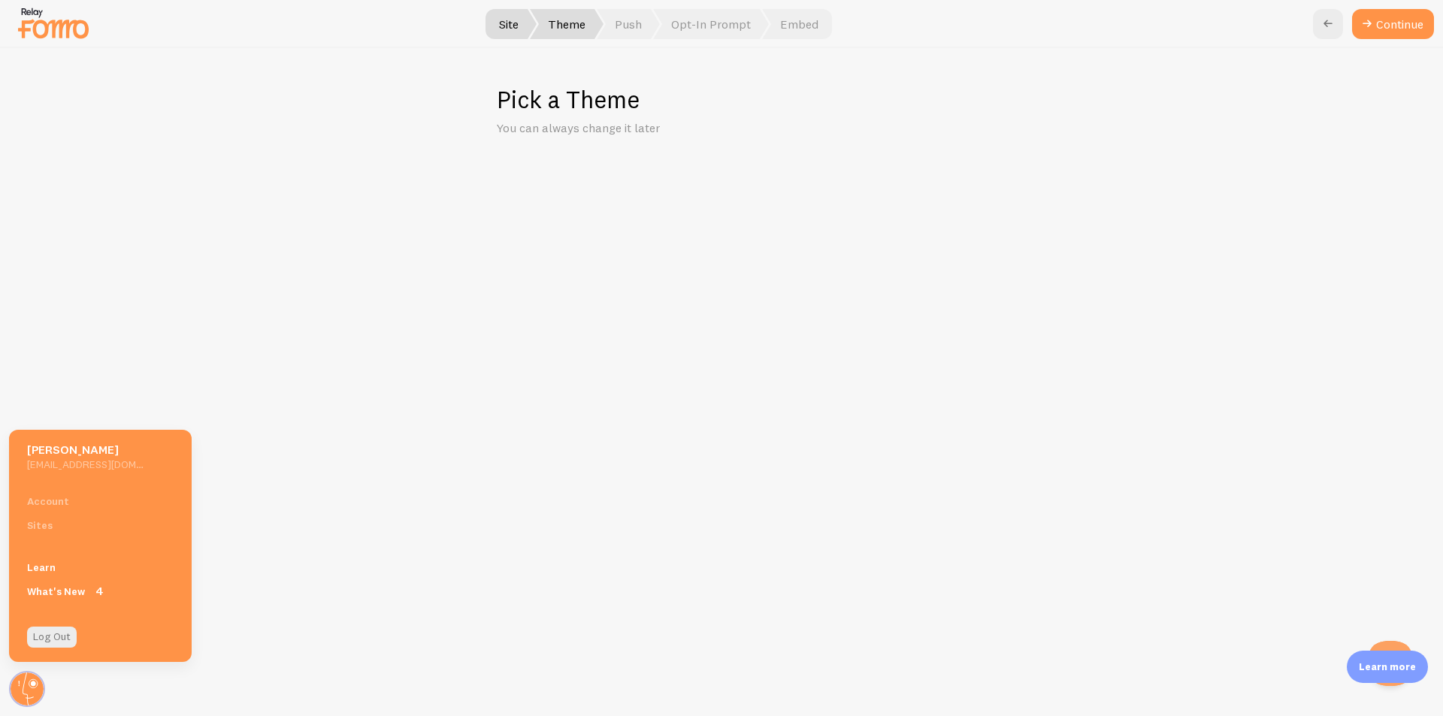
click at [791, 412] on div "Pick a Theme You can always change it later" at bounding box center [722, 382] width 1442 height 668
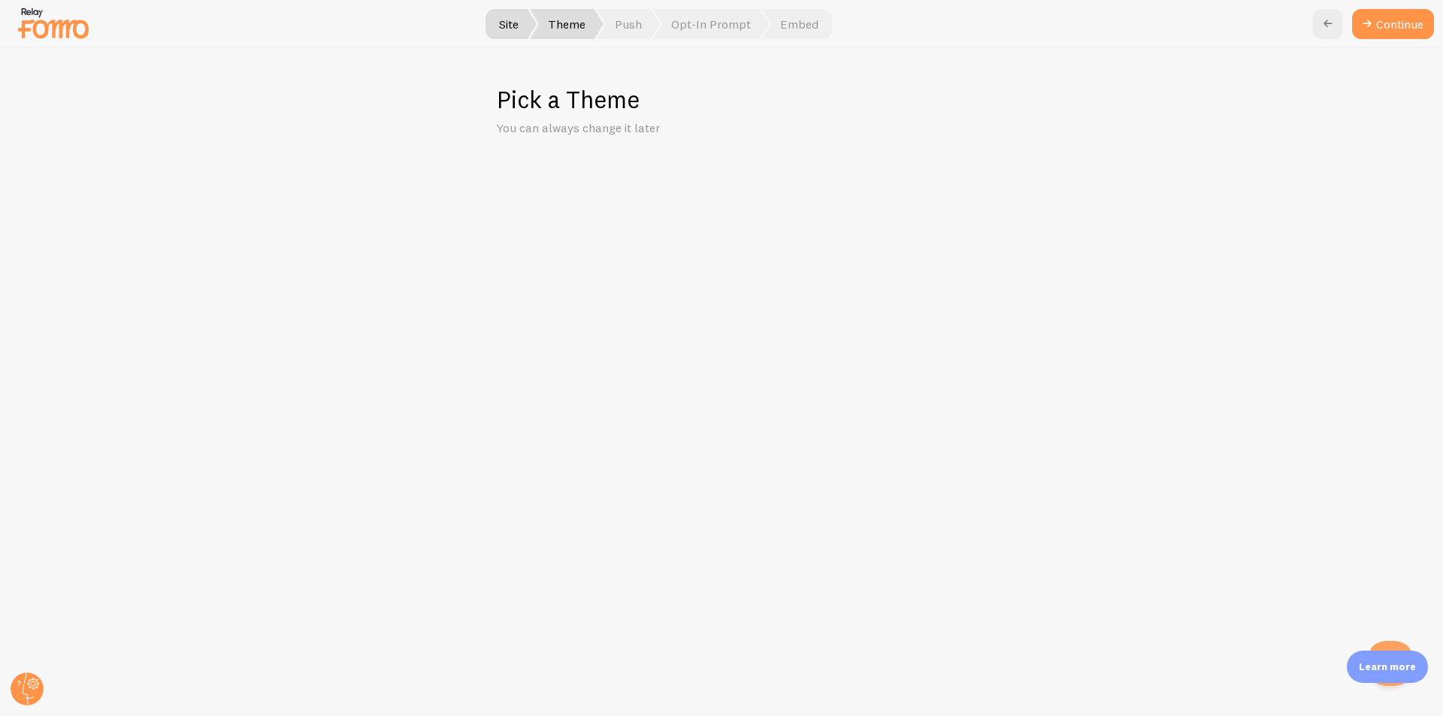
click at [553, 14] on span "Theme" at bounding box center [567, 24] width 74 height 30
click at [499, 26] on span "Site" at bounding box center [509, 24] width 56 height 30
click at [1341, 22] on link at bounding box center [1328, 24] width 30 height 30
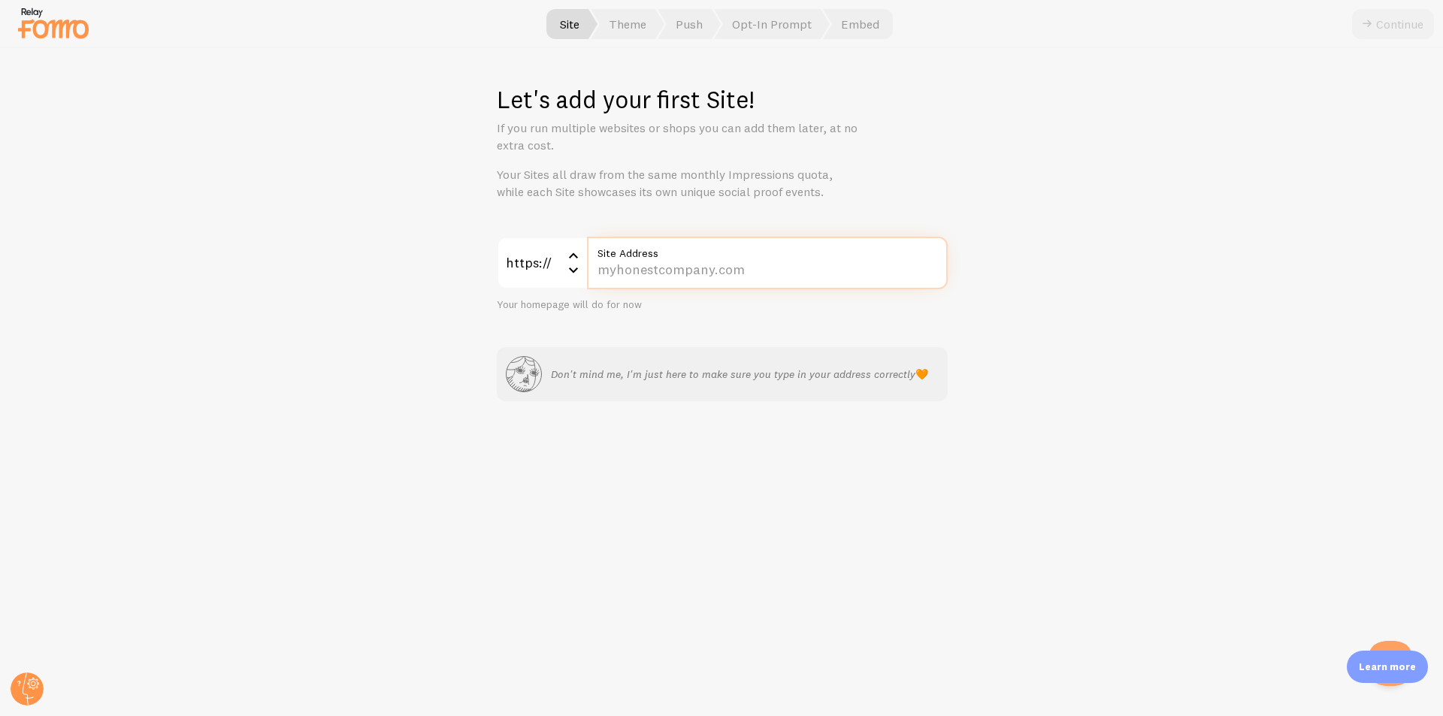
click at [706, 282] on input "Site Address" at bounding box center [767, 263] width 361 height 53
paste input "pineapplesnew.wpengine.com/"
type input "pineapplesnew.wpengine.com/"
click at [1352, 9] on button "Continue" at bounding box center [1393, 24] width 82 height 30
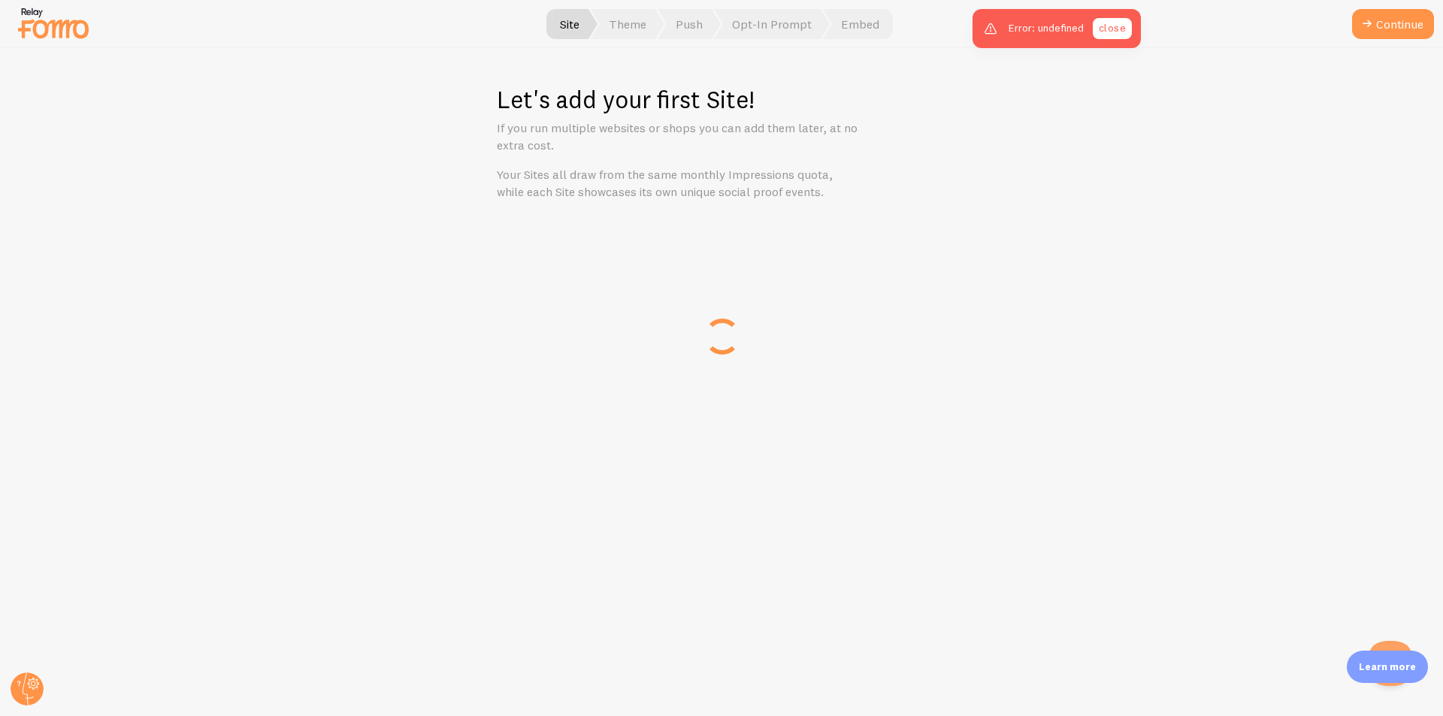
click at [1114, 26] on link "close" at bounding box center [1111, 28] width 39 height 21
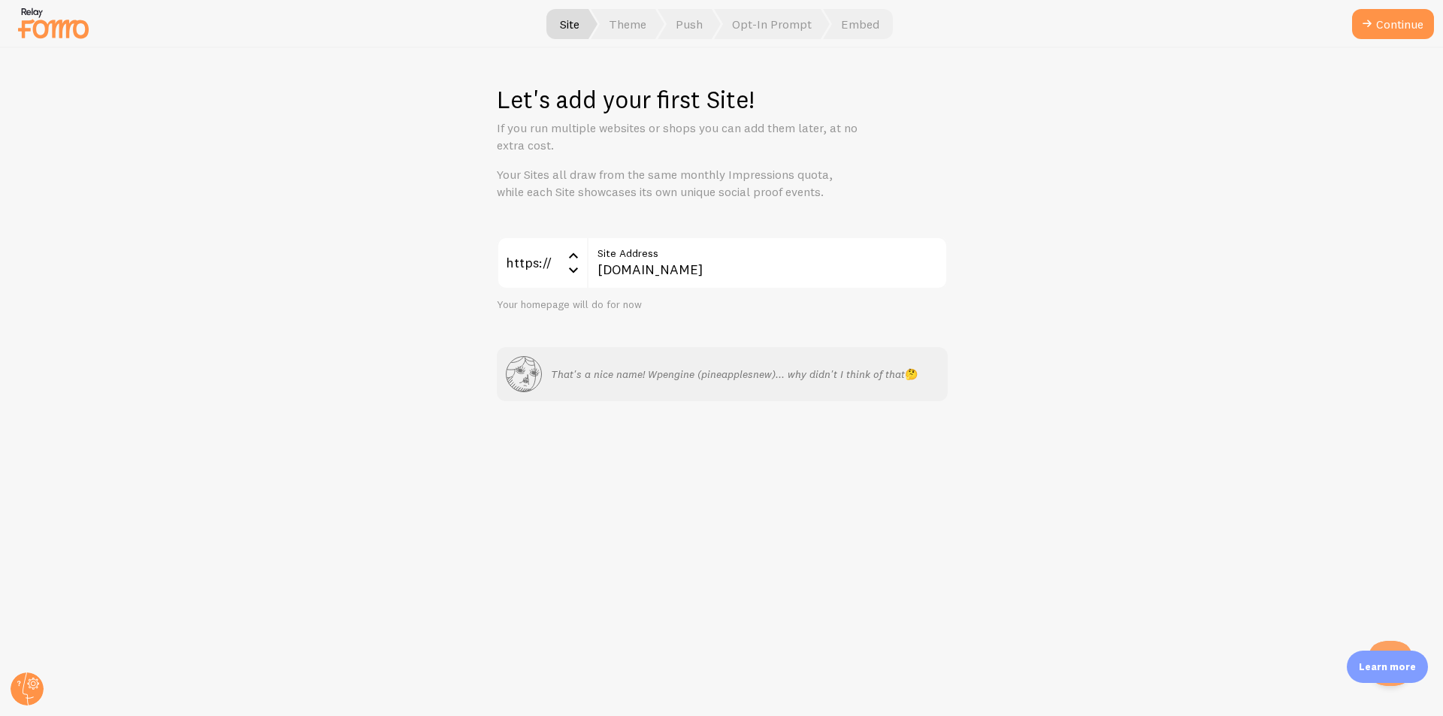
click at [1379, 23] on button "Continue" at bounding box center [1393, 24] width 82 height 30
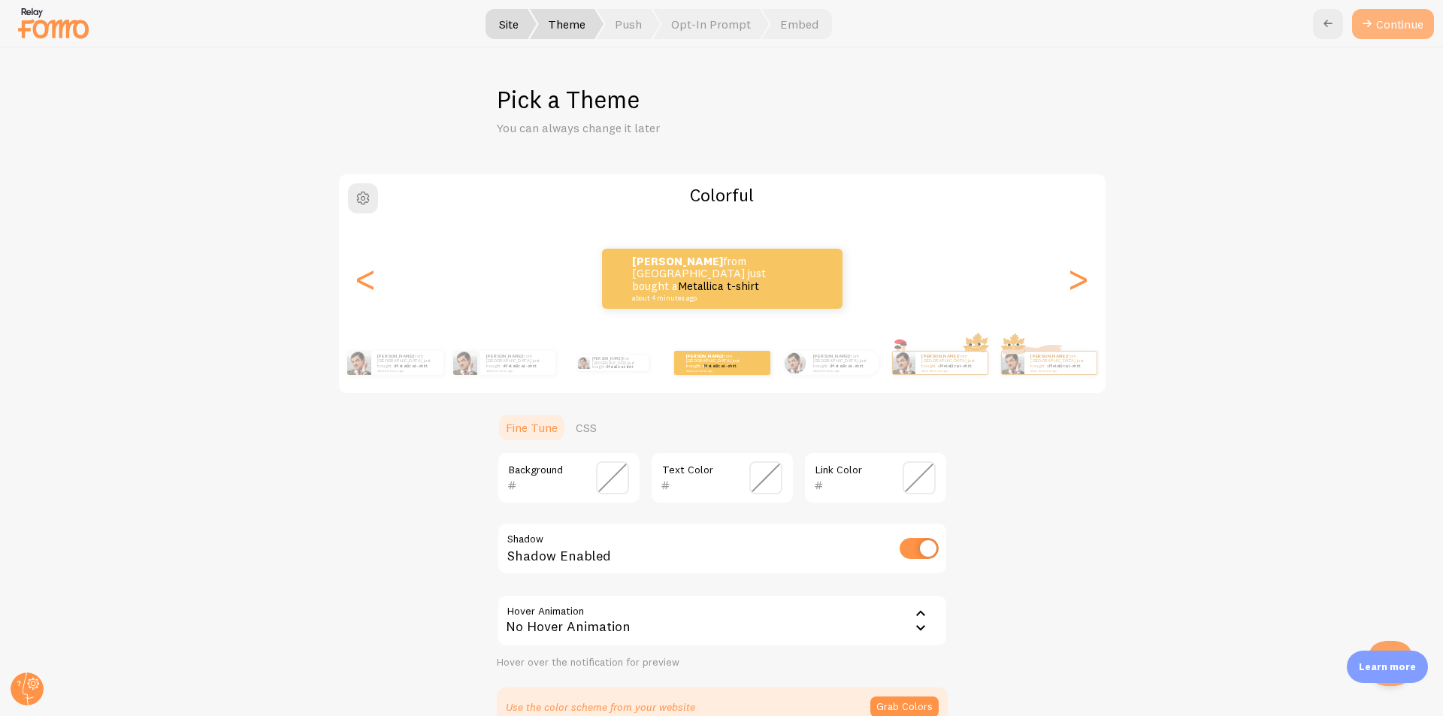
click at [1388, 27] on button "Continue" at bounding box center [1393, 24] width 82 height 30
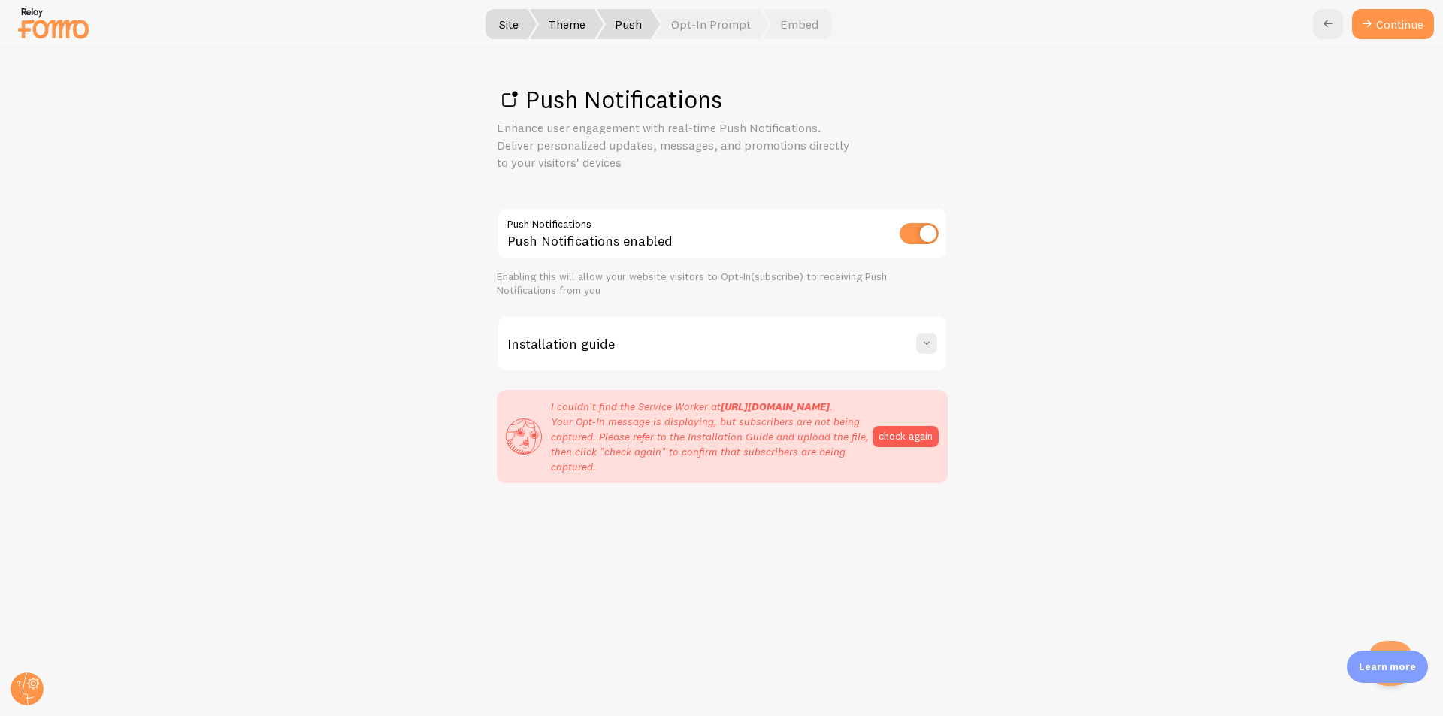
click at [921, 231] on input "checkbox" at bounding box center [918, 233] width 39 height 21
checkbox input "false"
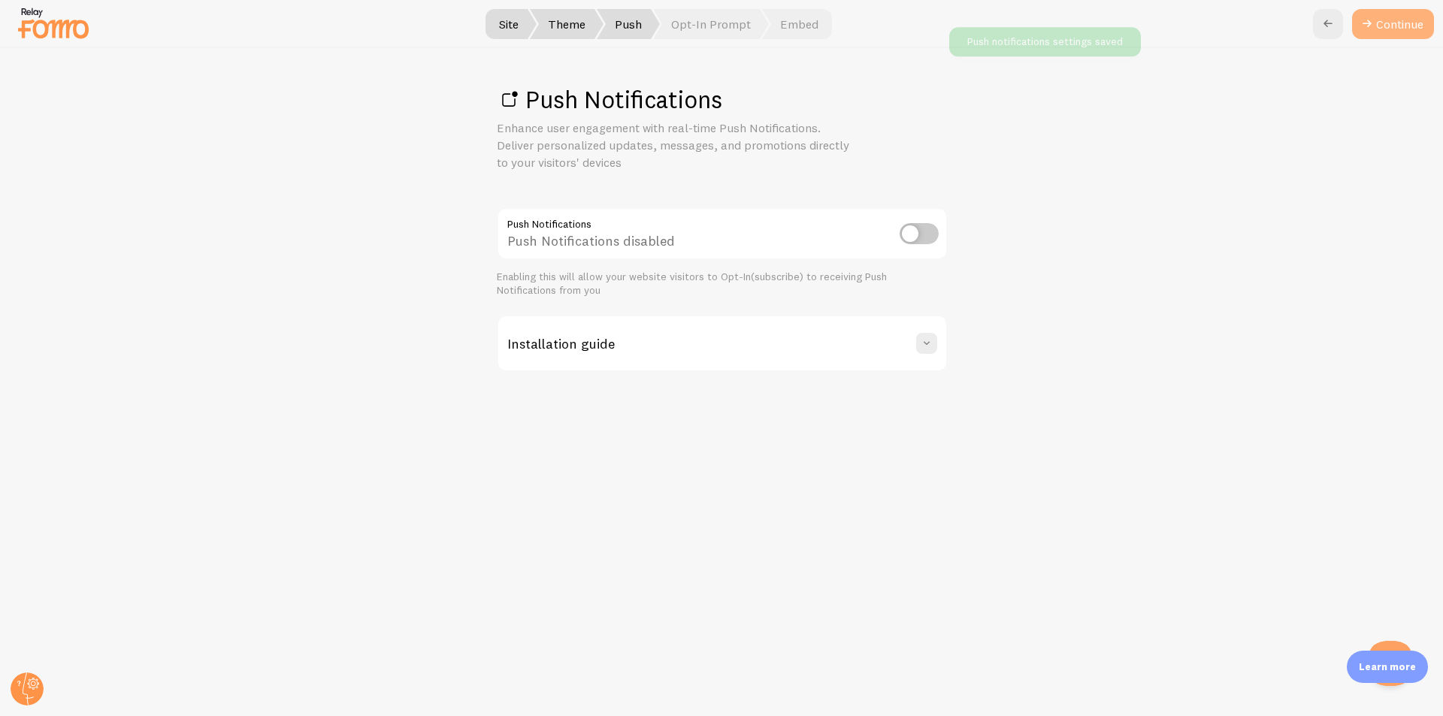
click at [1386, 20] on link "Continue" at bounding box center [1393, 24] width 82 height 30
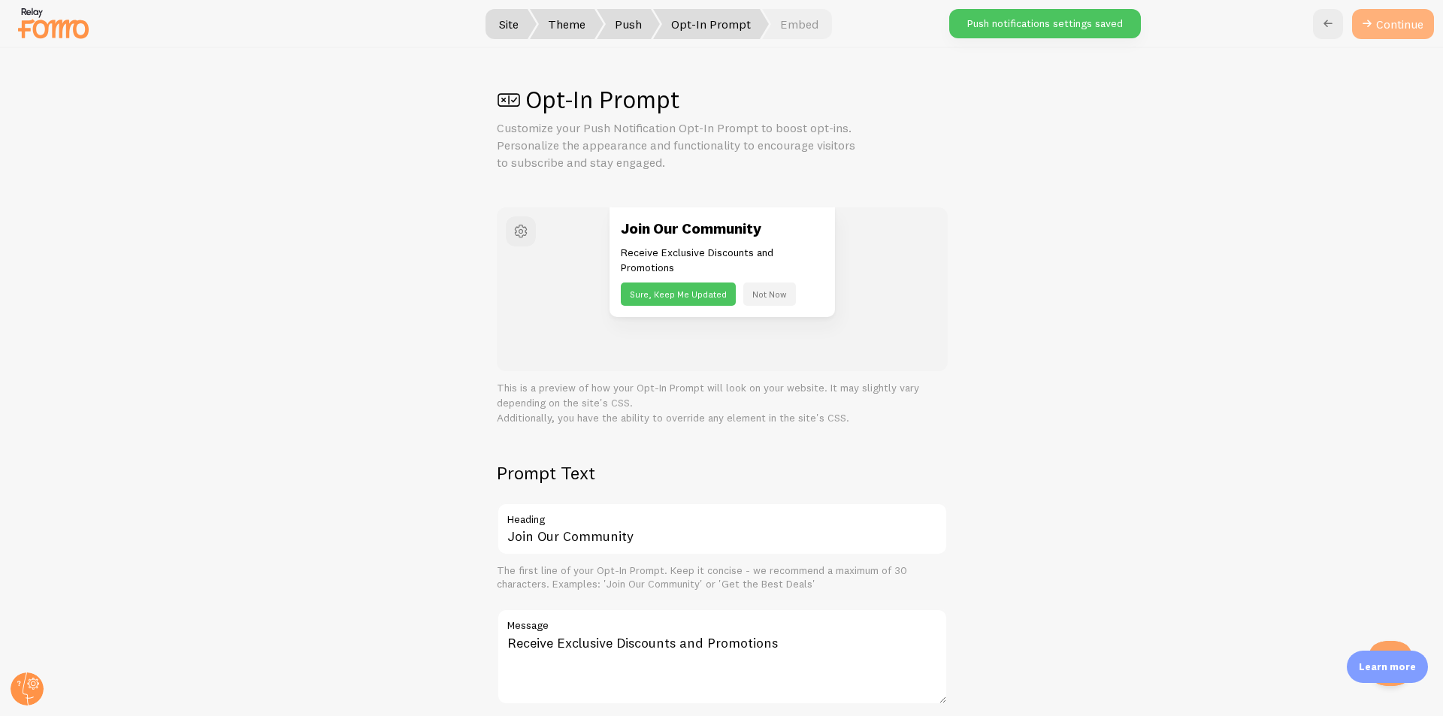
click at [1397, 35] on button "Continue" at bounding box center [1393, 24] width 82 height 30
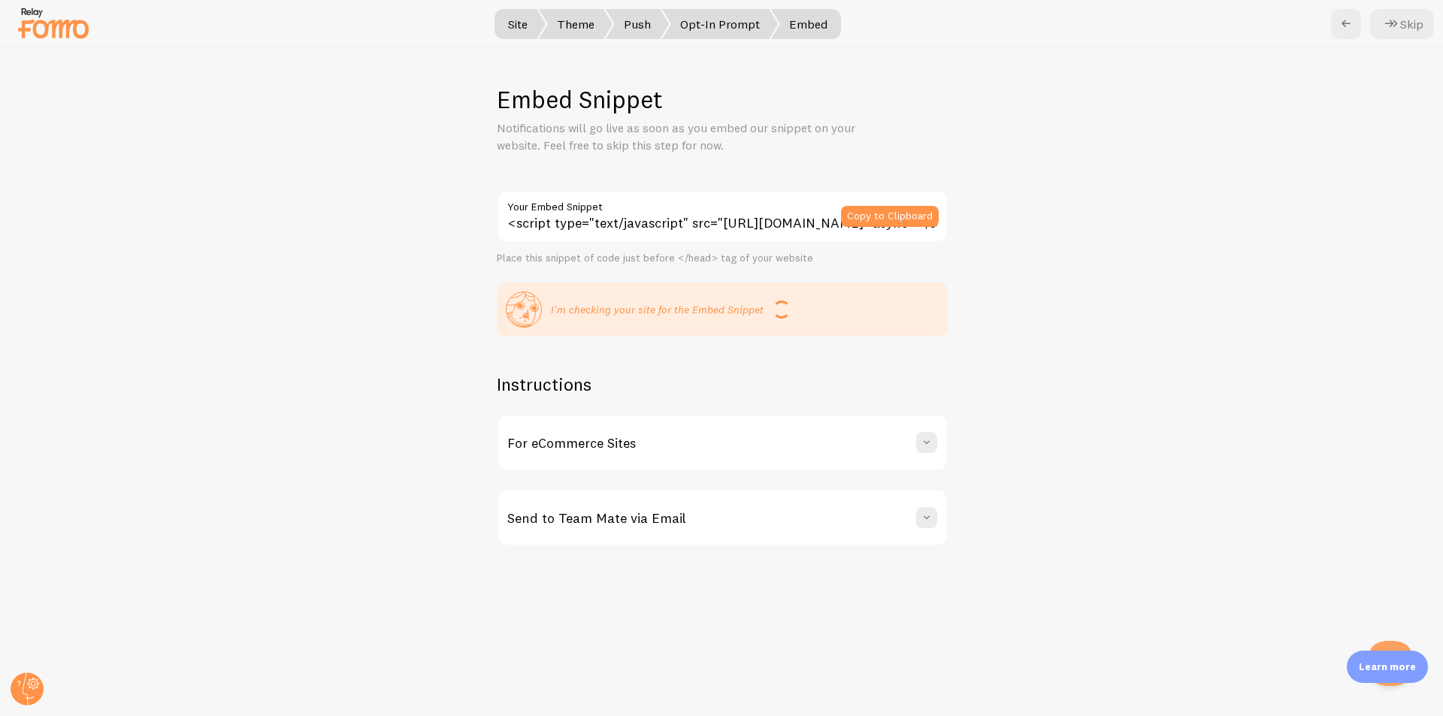
click at [654, 229] on input "<script type="text/javascript" src="[URL][DOMAIN_NAME]" async></script>" at bounding box center [722, 216] width 451 height 53
click at [857, 443] on div "For eCommerce Sites" at bounding box center [722, 442] width 448 height 54
click at [865, 439] on div "For eCommerce Sites" at bounding box center [722, 442] width 448 height 54
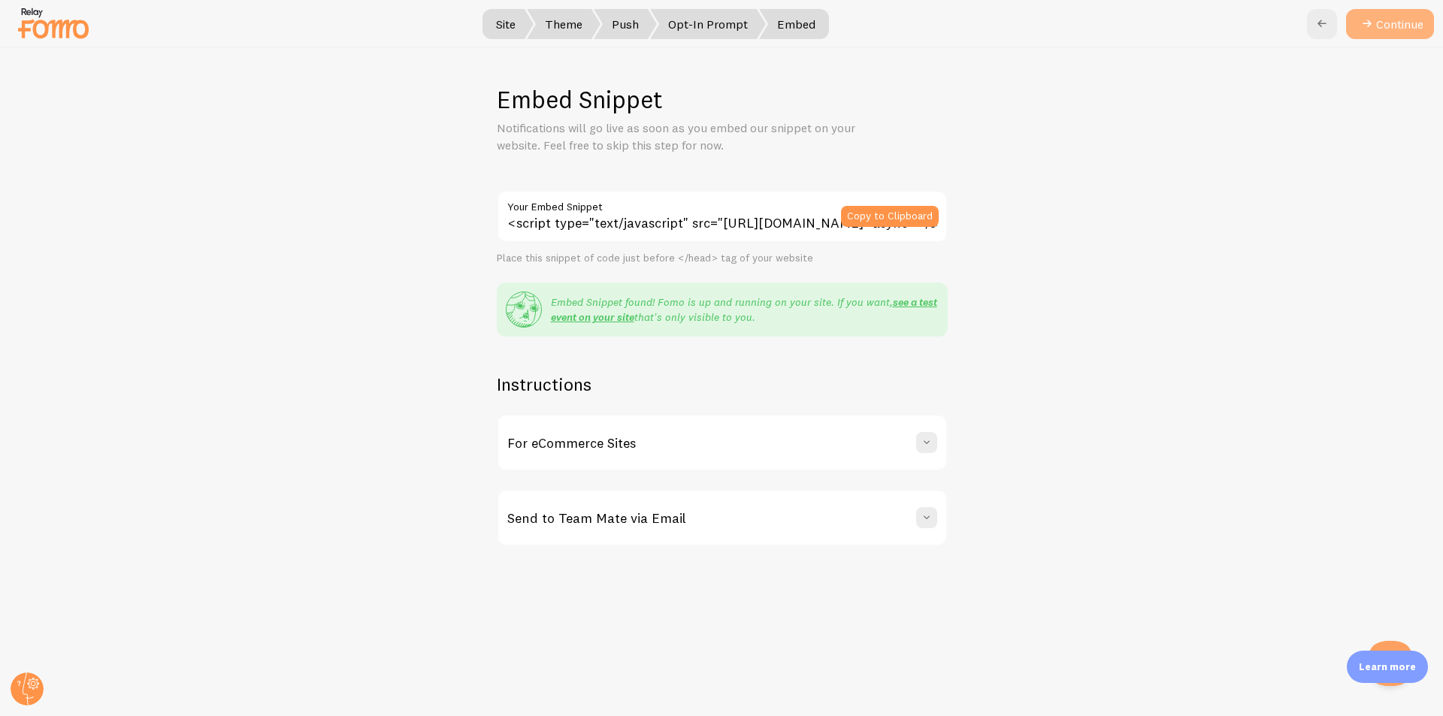
click at [1372, 21] on icon at bounding box center [1367, 24] width 18 height 18
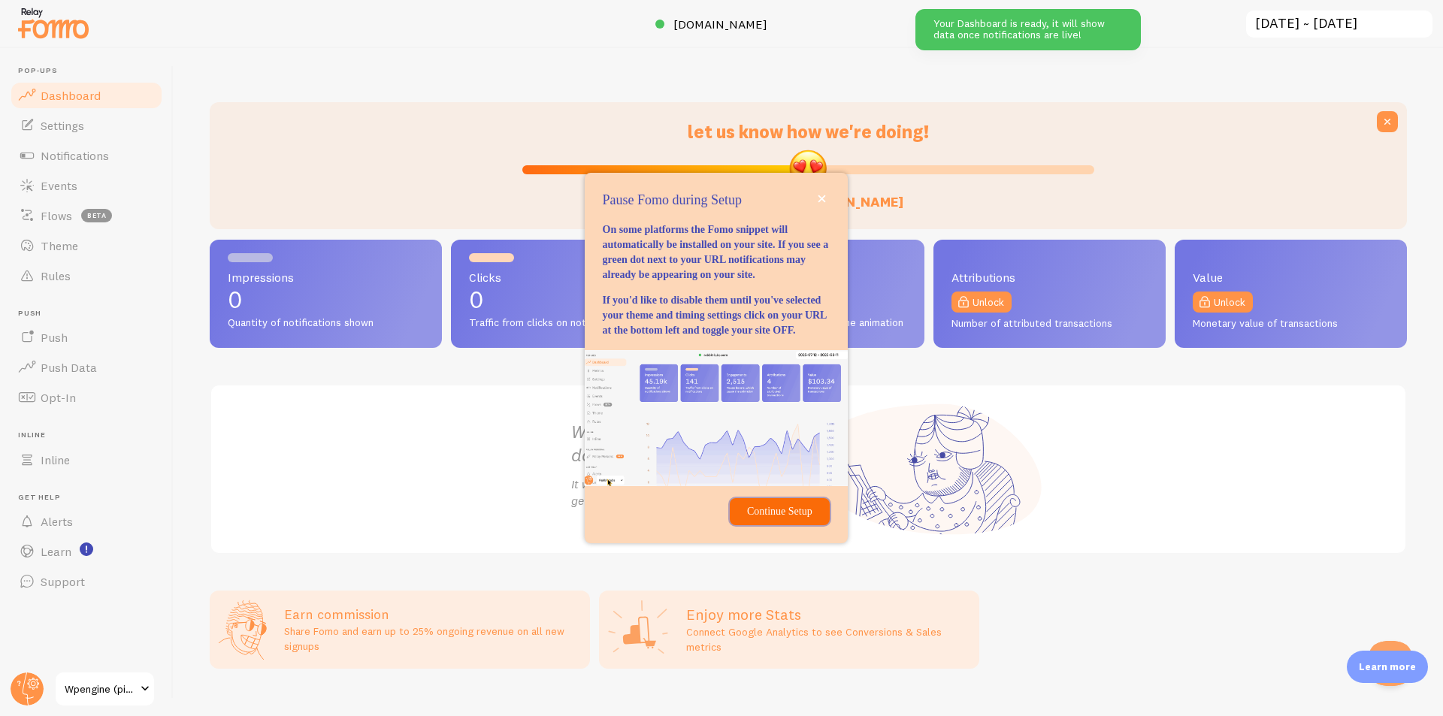
click at [778, 519] on p "Continue Setup" at bounding box center [779, 511] width 81 height 15
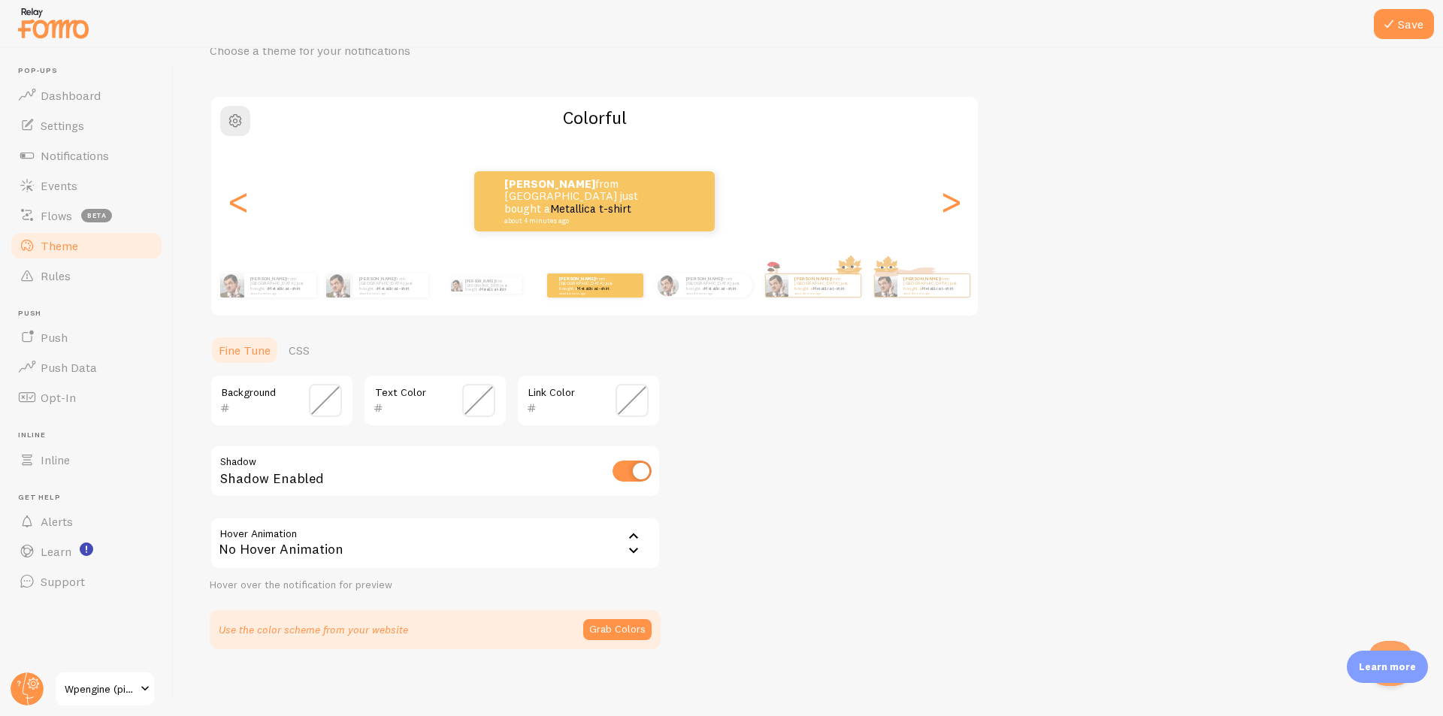
scroll to position [83, 0]
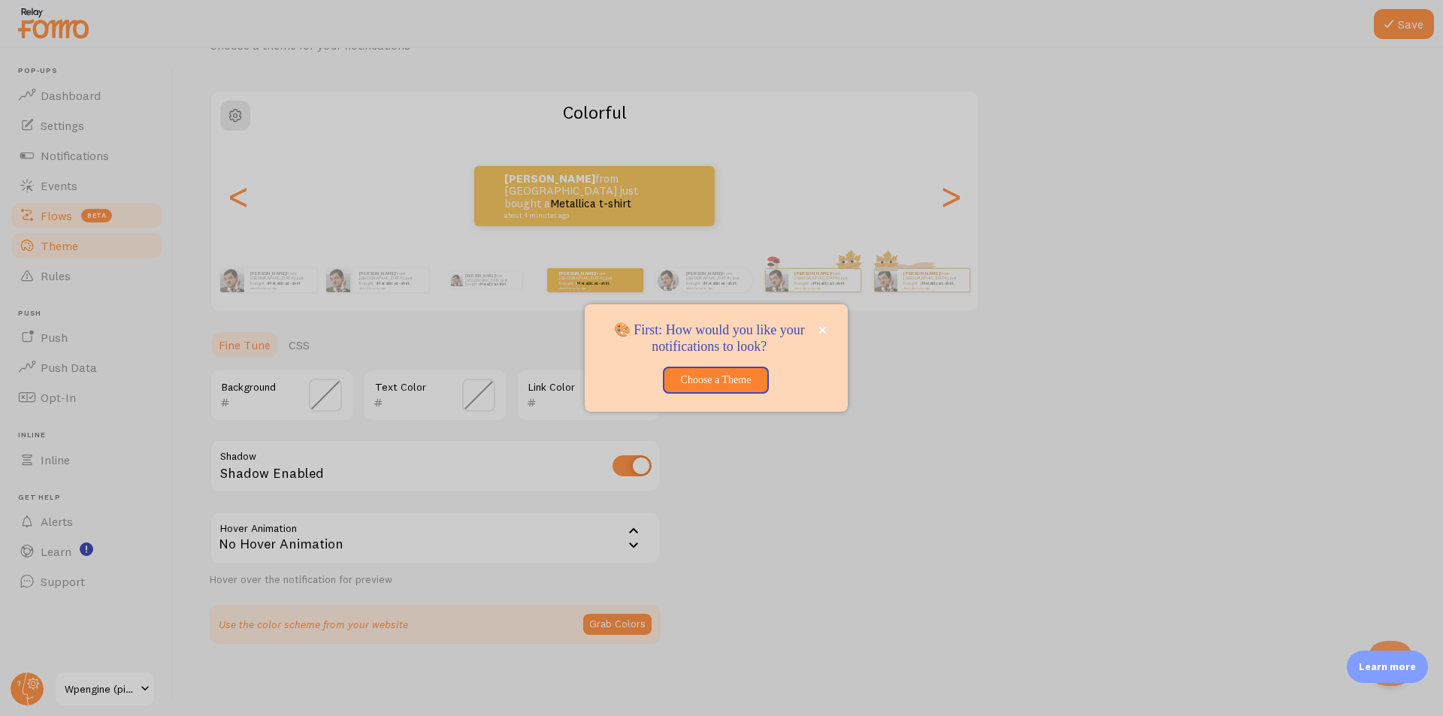
click at [68, 216] on body "Pop-ups Dashboard Settings Notifications Events Flows beta Theme Rules [GEOGRAP…" at bounding box center [721, 417] width 1443 height 834
click at [823, 331] on icon "close," at bounding box center [823, 331] width 8 height 8
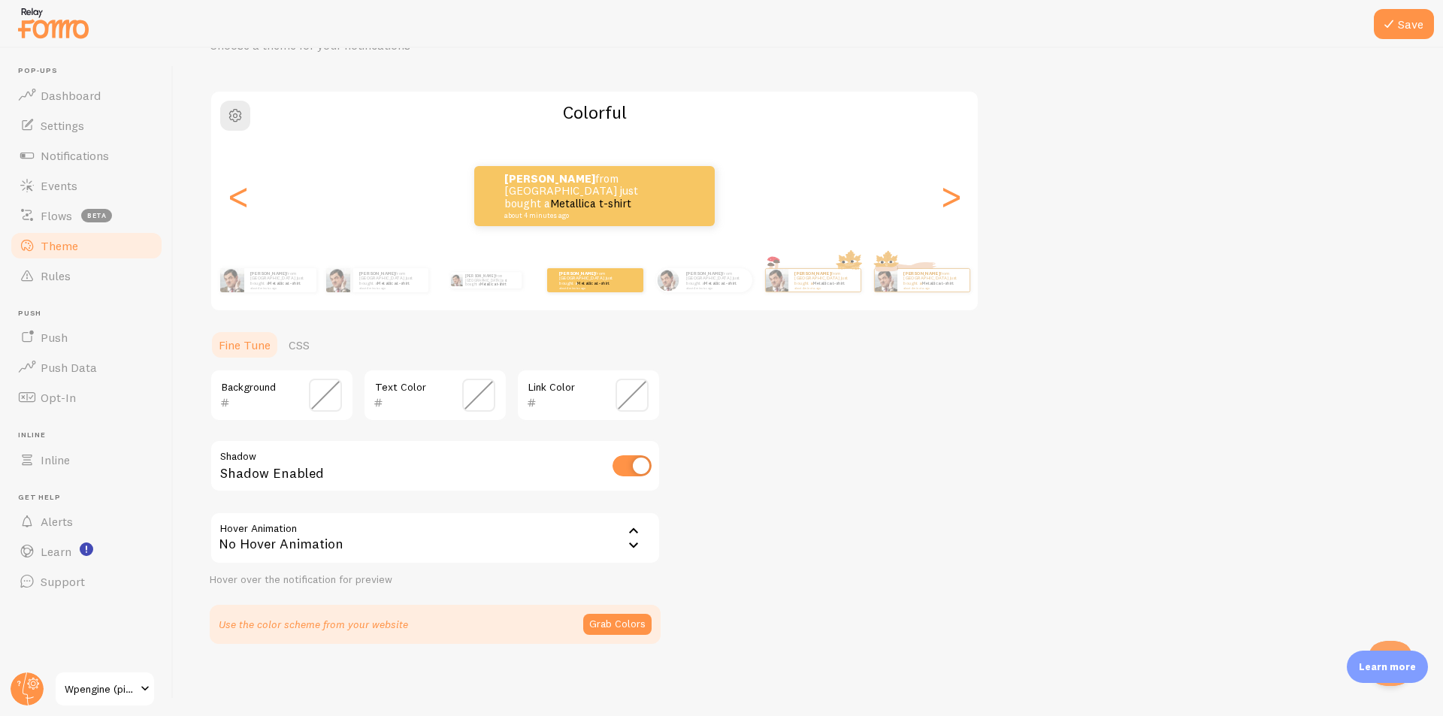
click at [487, 542] on div "No Hover Animation" at bounding box center [435, 538] width 451 height 53
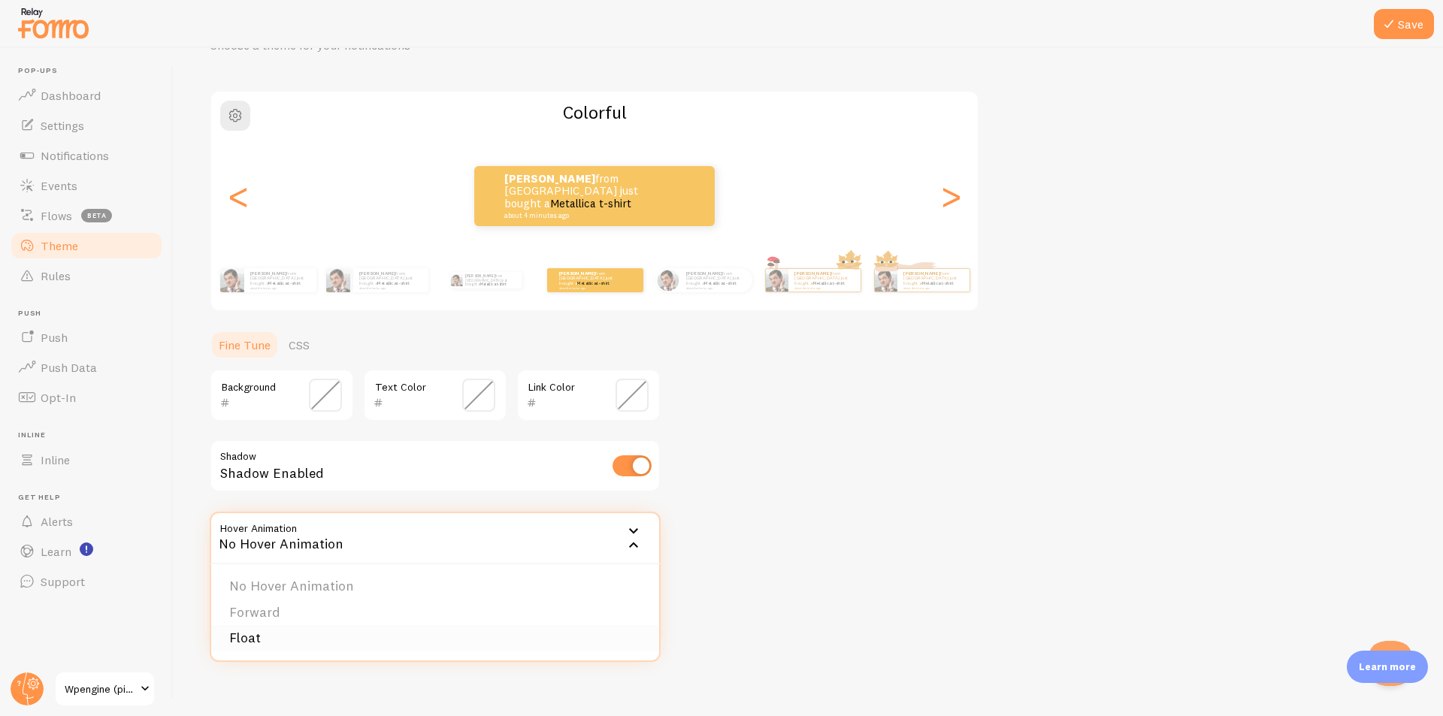
click at [465, 643] on li "Float" at bounding box center [435, 638] width 448 height 26
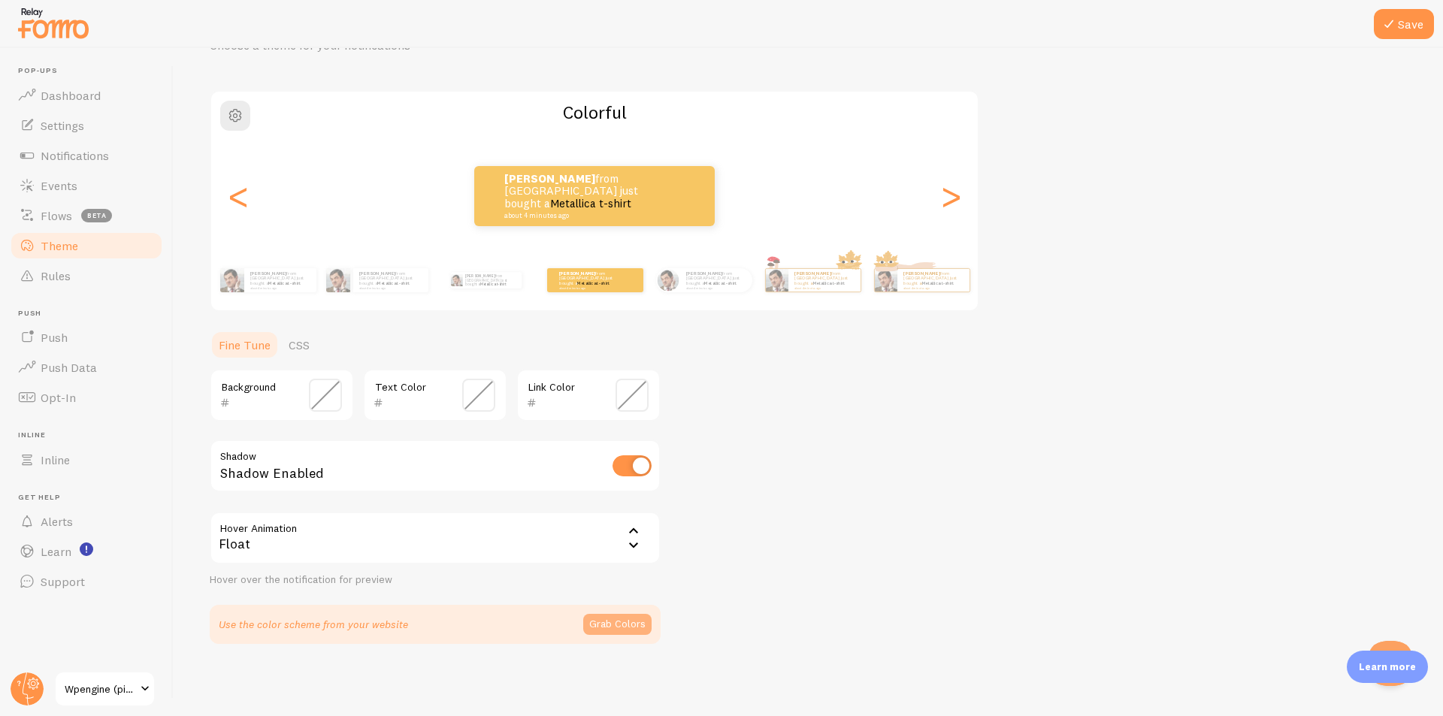
click at [639, 631] on button "Grab Colors" at bounding box center [617, 624] width 68 height 21
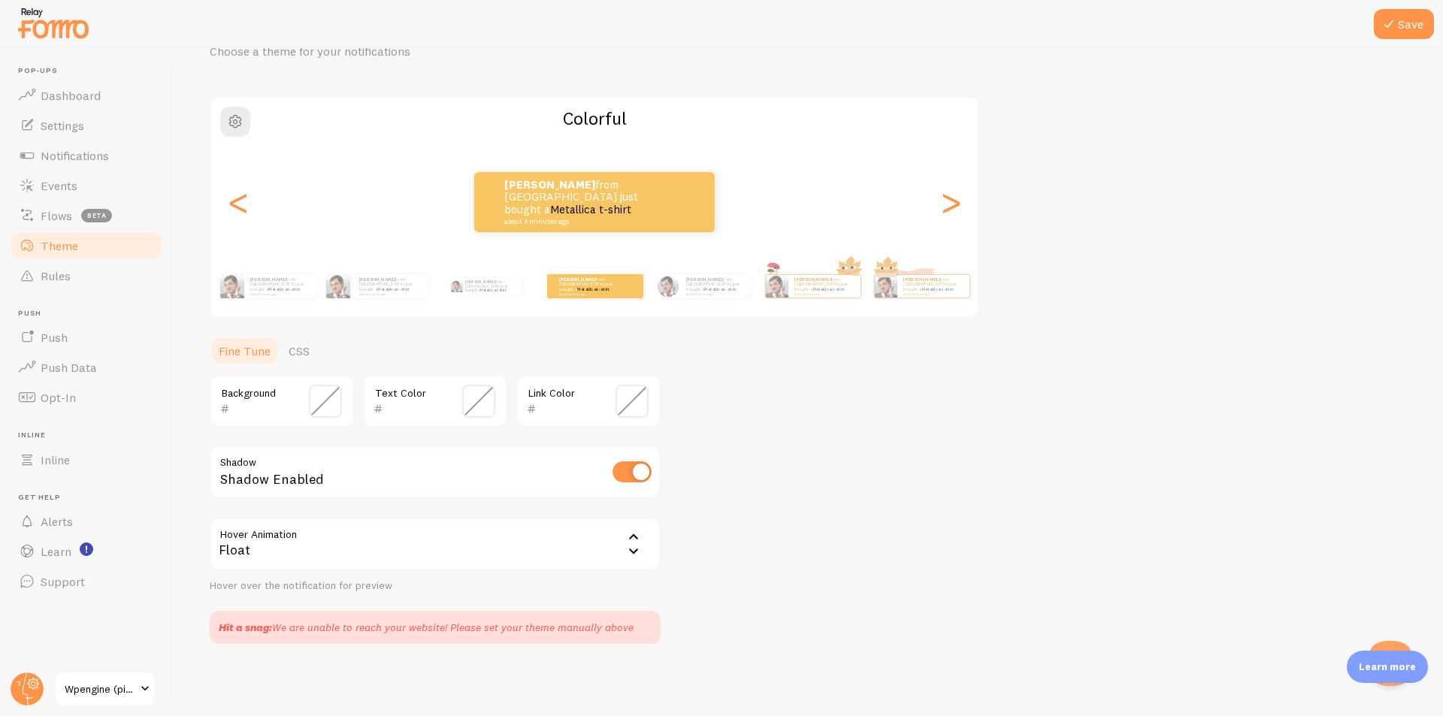
scroll to position [77, 0]
click at [1418, 35] on button "Save" at bounding box center [1403, 24] width 60 height 30
click at [101, 344] on link "Push" at bounding box center [86, 337] width 155 height 30
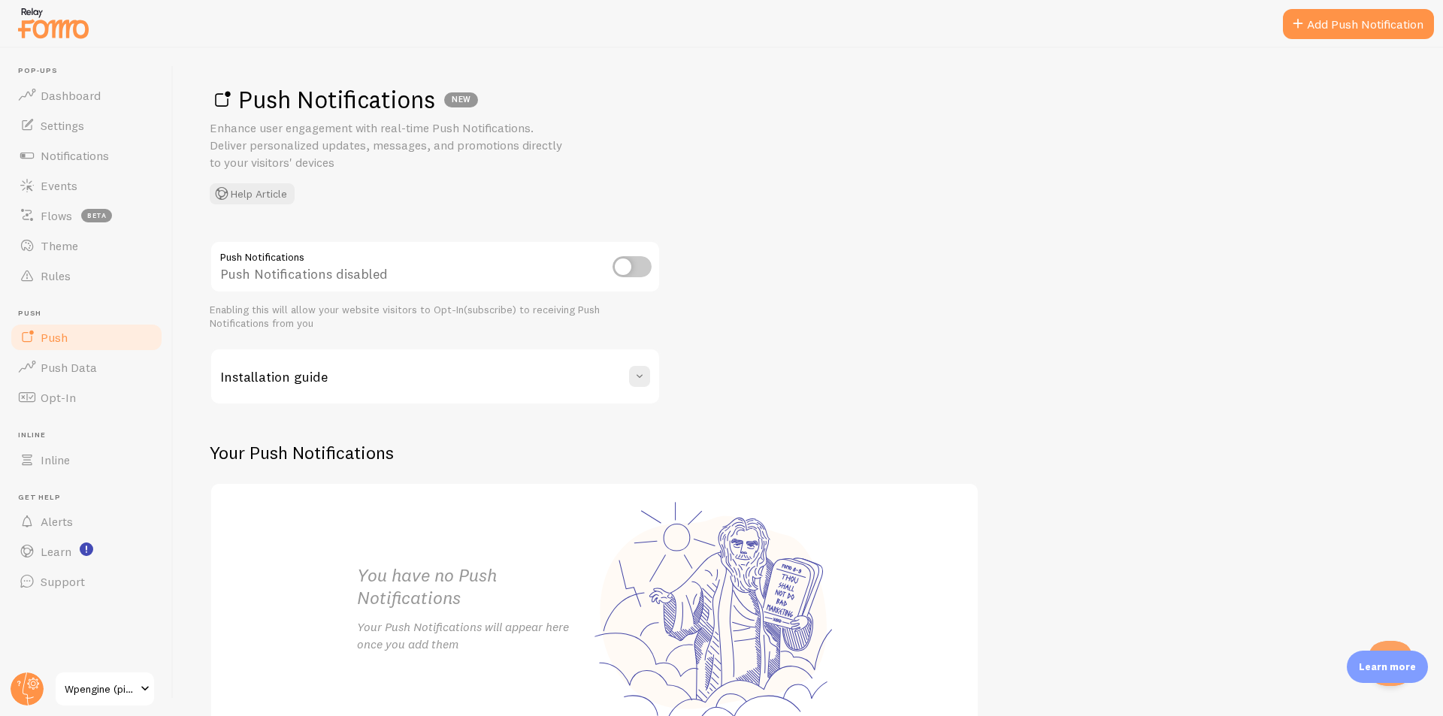
scroll to position [99, 0]
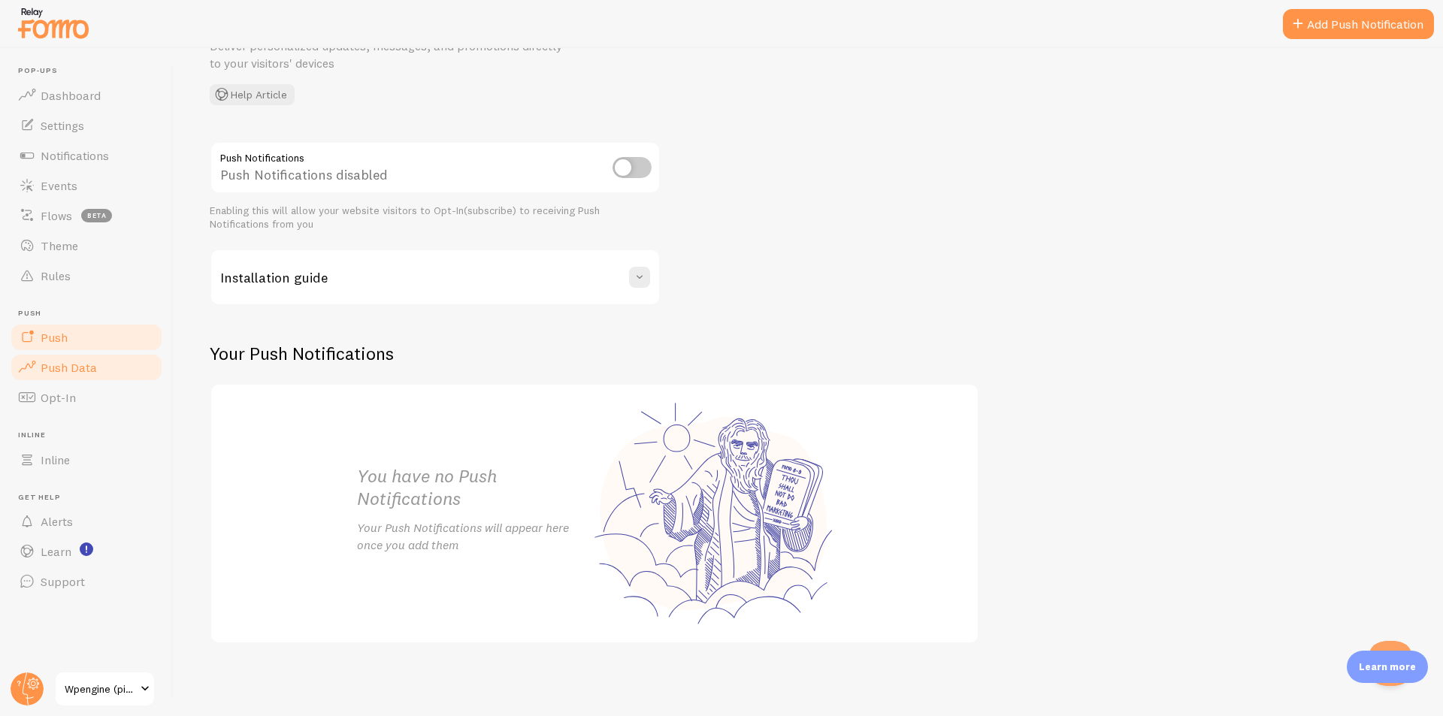
click at [87, 370] on span "Push Data" at bounding box center [69, 367] width 56 height 15
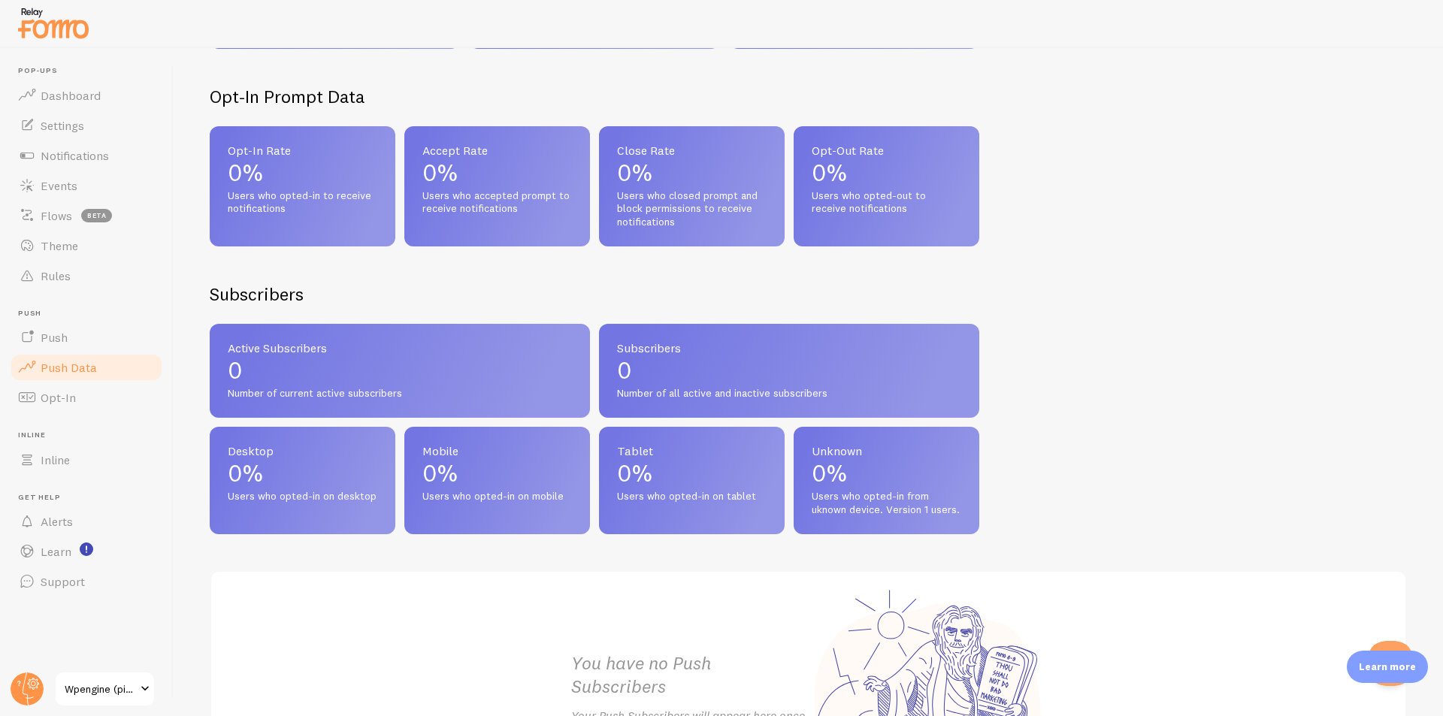
scroll to position [526, 0]
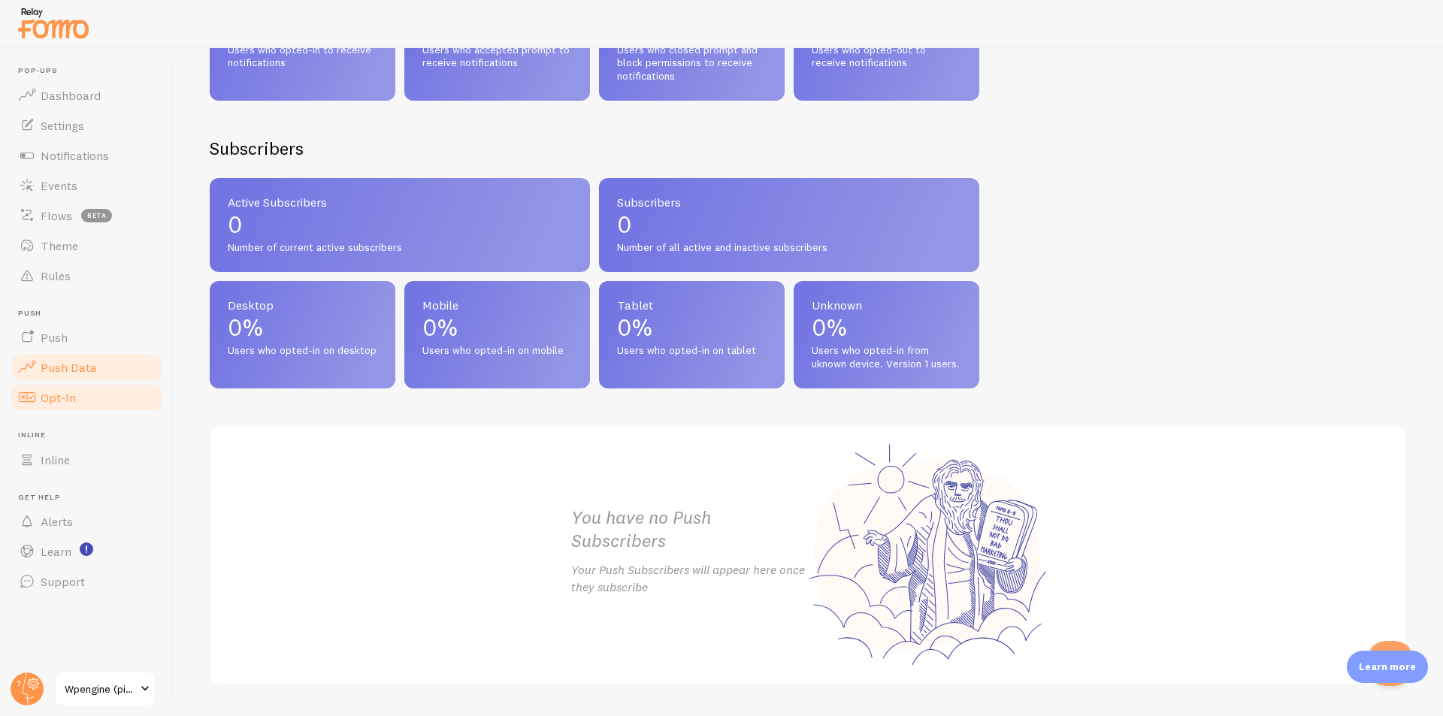
click at [38, 390] on link "Opt-In" at bounding box center [86, 397] width 155 height 30
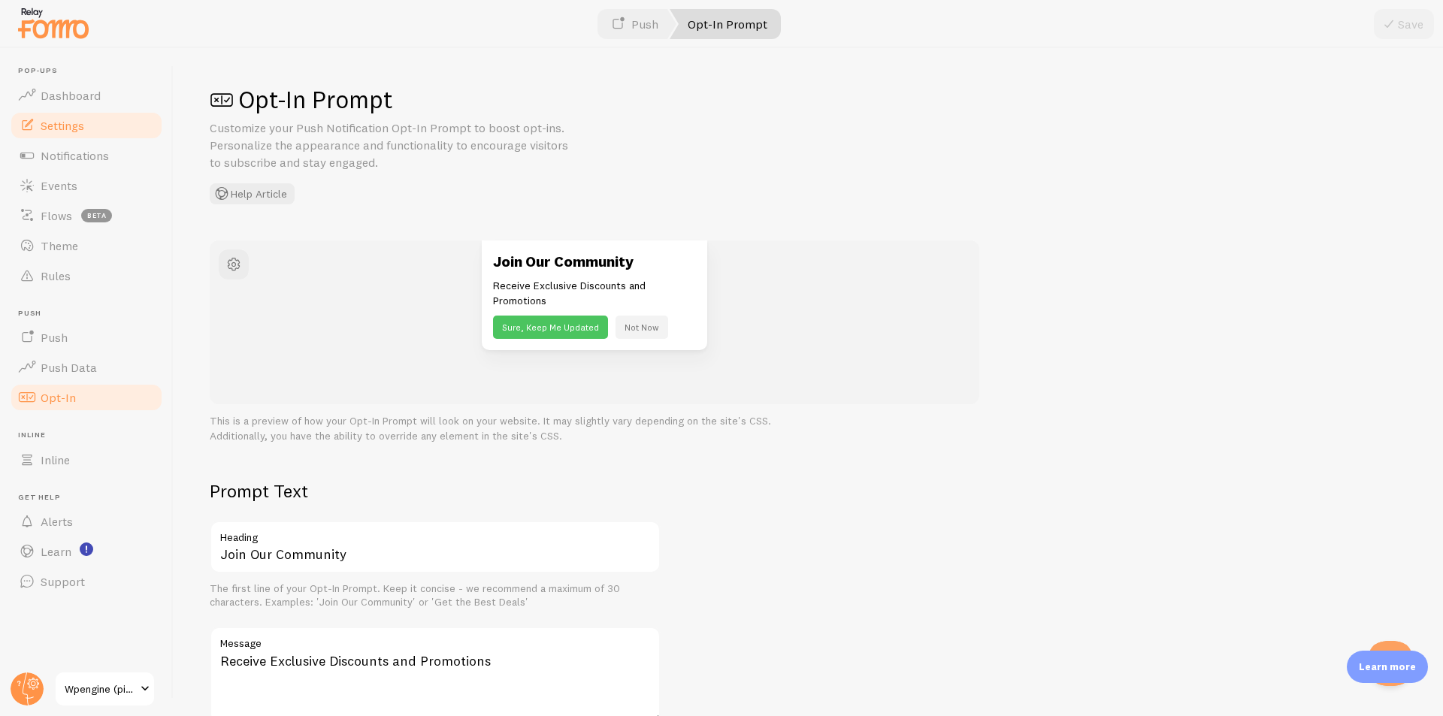
click at [92, 119] on link "Settings" at bounding box center [86, 125] width 155 height 30
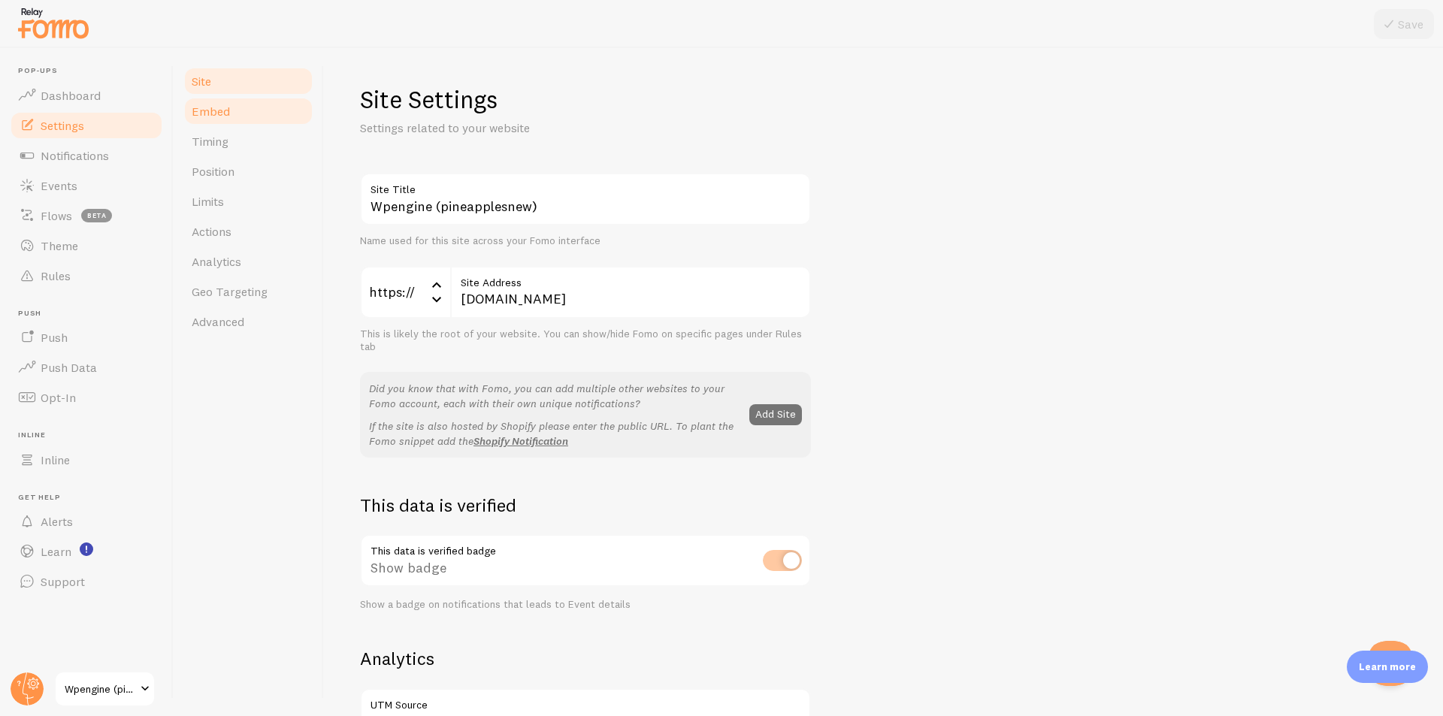
click at [240, 113] on link "Embed" at bounding box center [248, 111] width 131 height 30
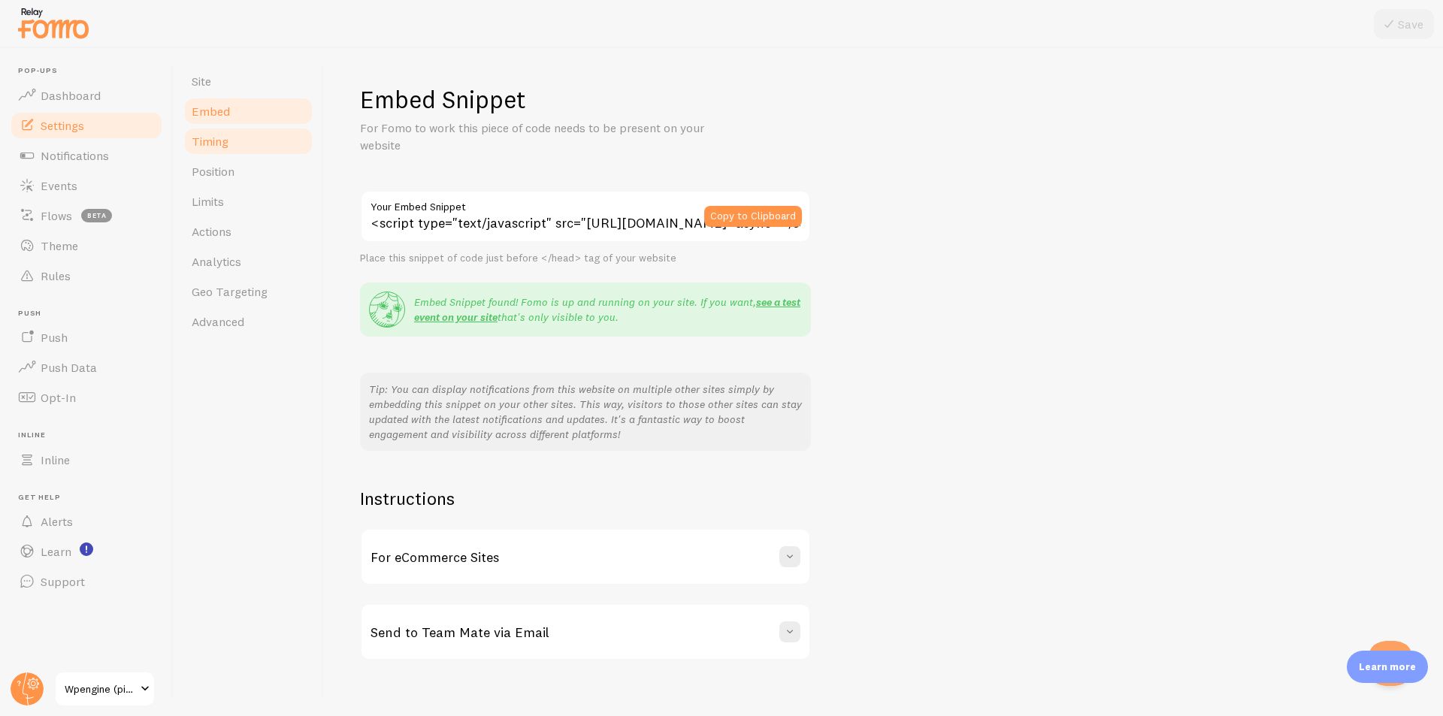
click at [249, 136] on link "Timing" at bounding box center [248, 141] width 131 height 30
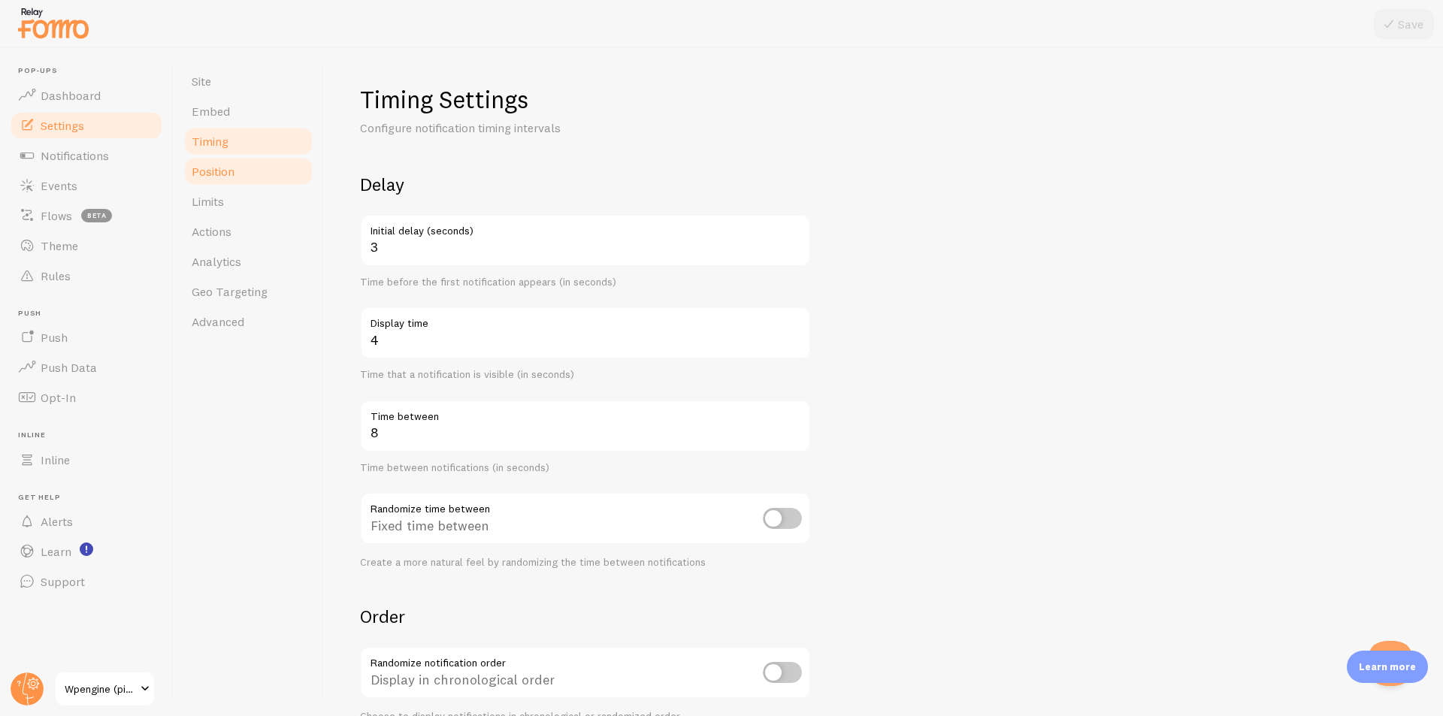
click at [258, 180] on link "Position" at bounding box center [248, 171] width 131 height 30
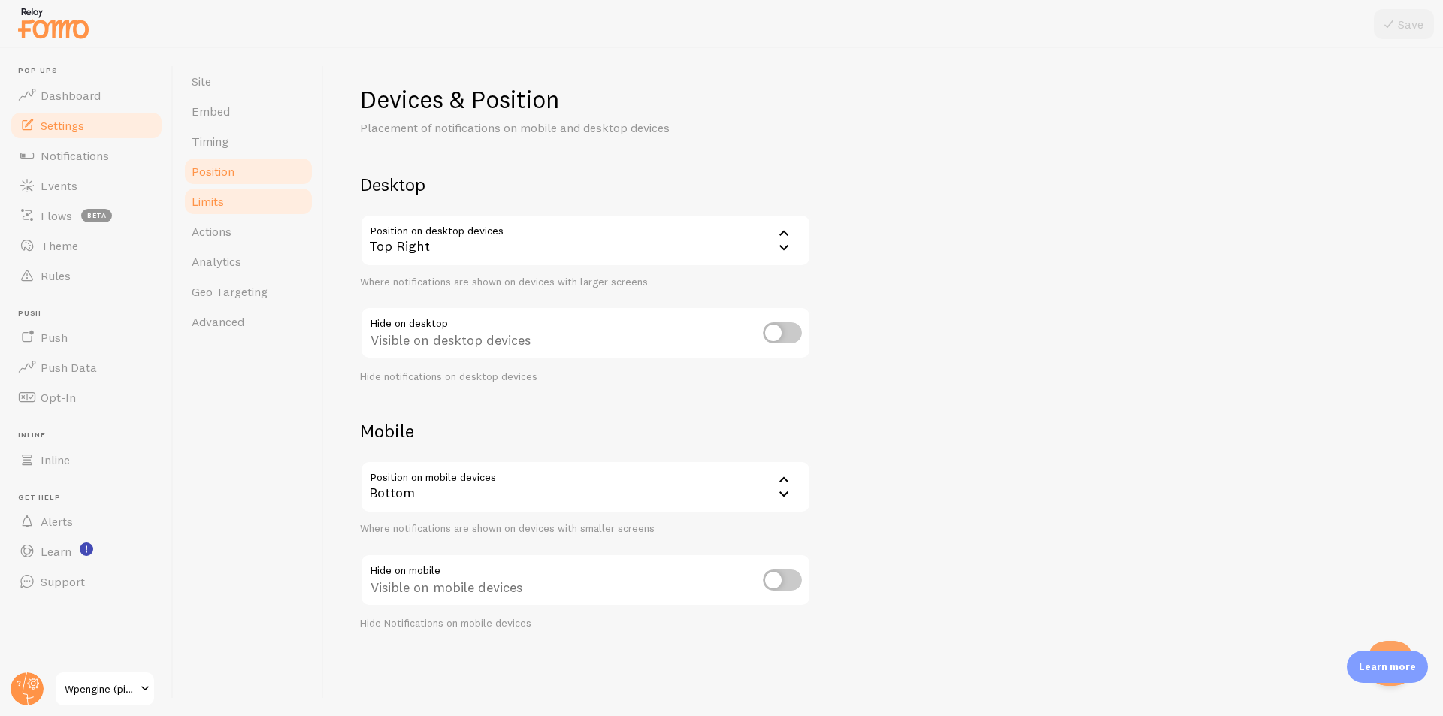
click at [254, 210] on link "Limits" at bounding box center [248, 201] width 131 height 30
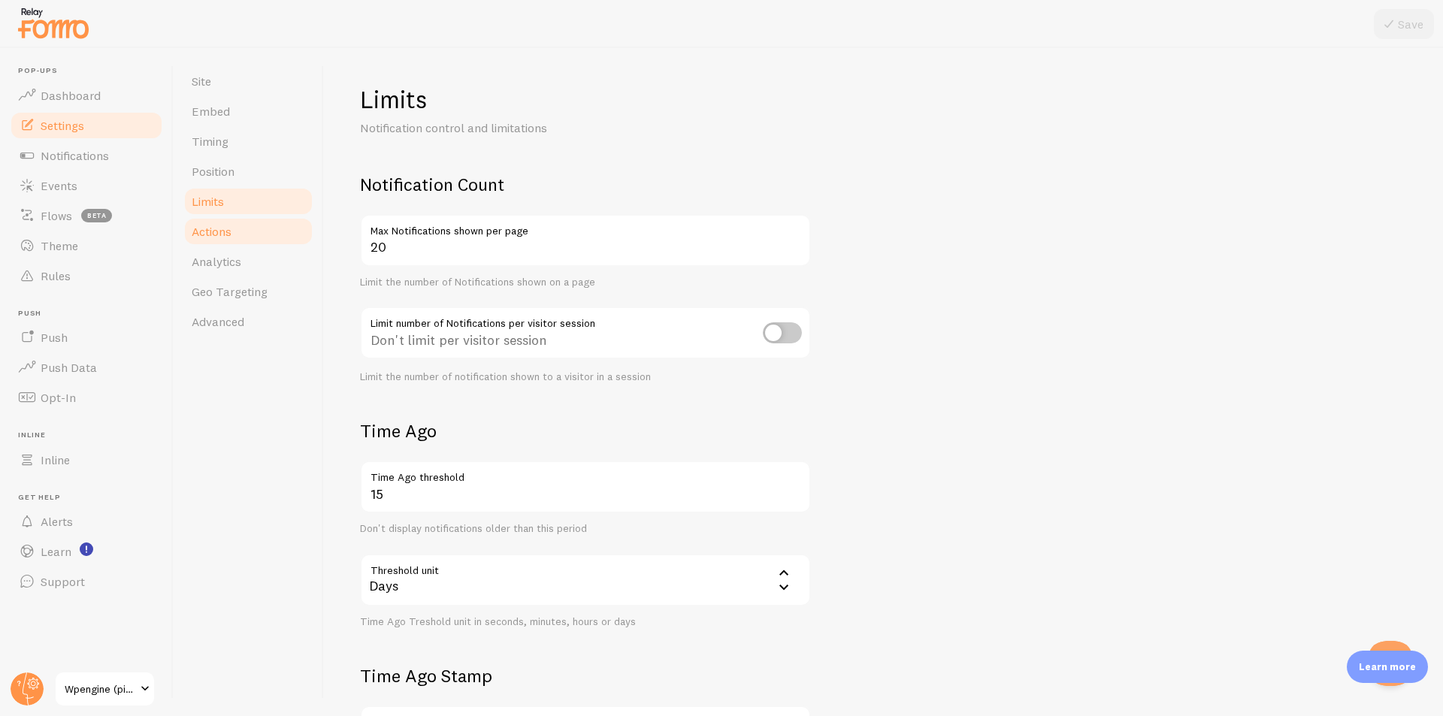
click at [234, 236] on link "Actions" at bounding box center [248, 231] width 131 height 30
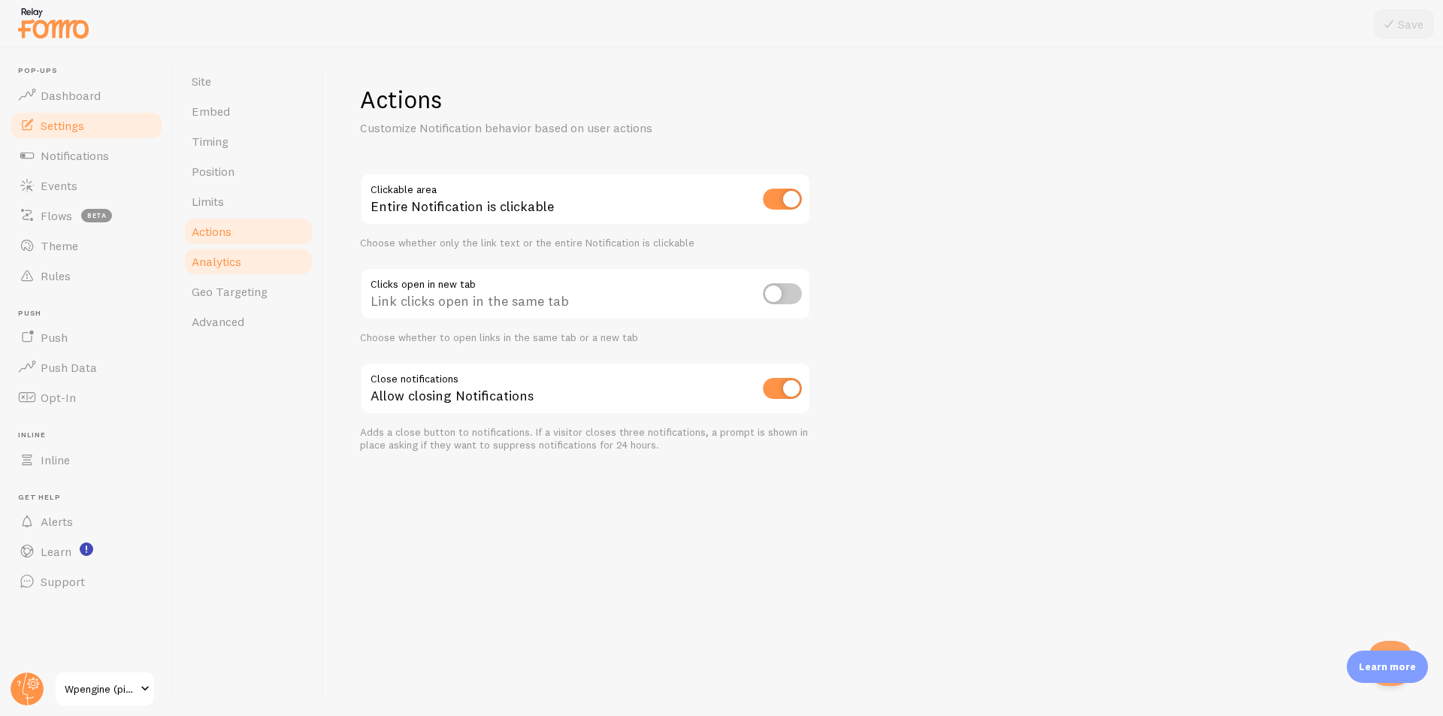
click at [249, 275] on link "Analytics" at bounding box center [248, 261] width 131 height 30
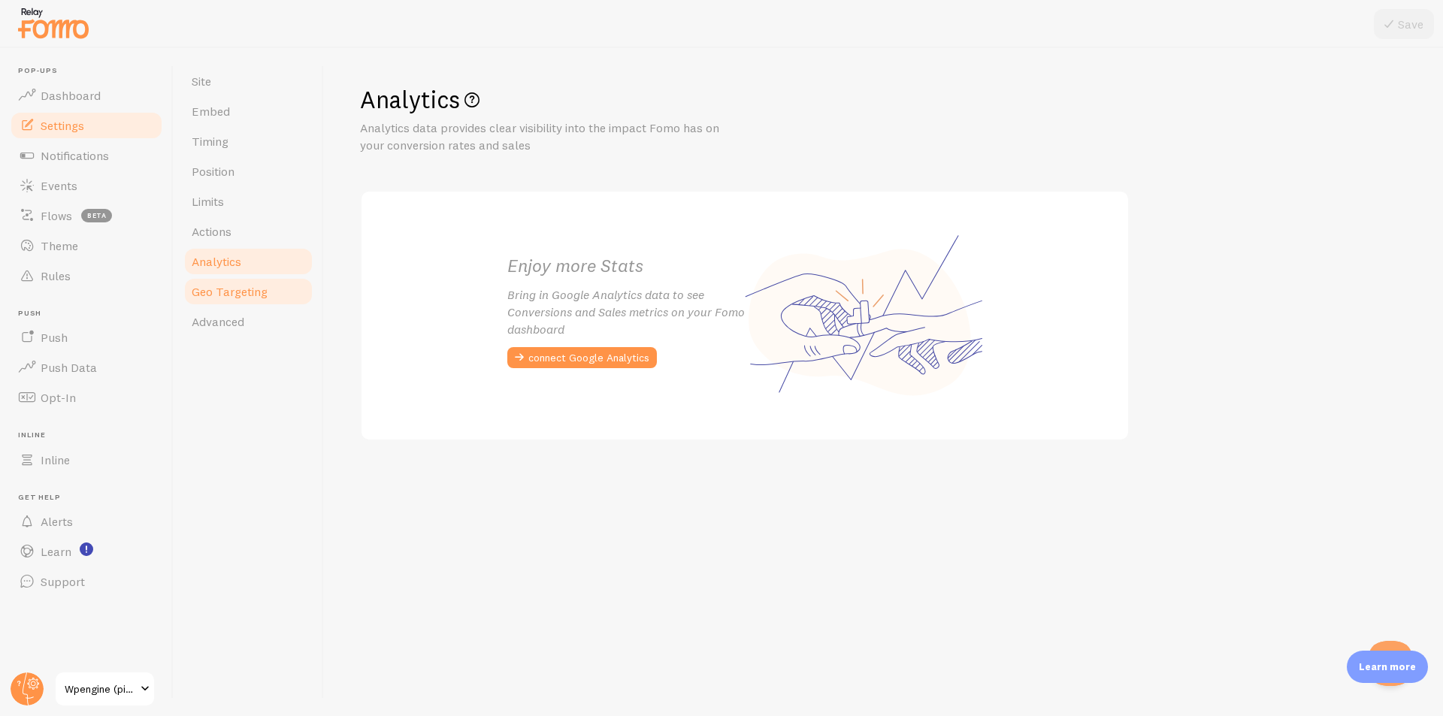
click at [247, 293] on span "Geo Targeting" at bounding box center [230, 291] width 76 height 15
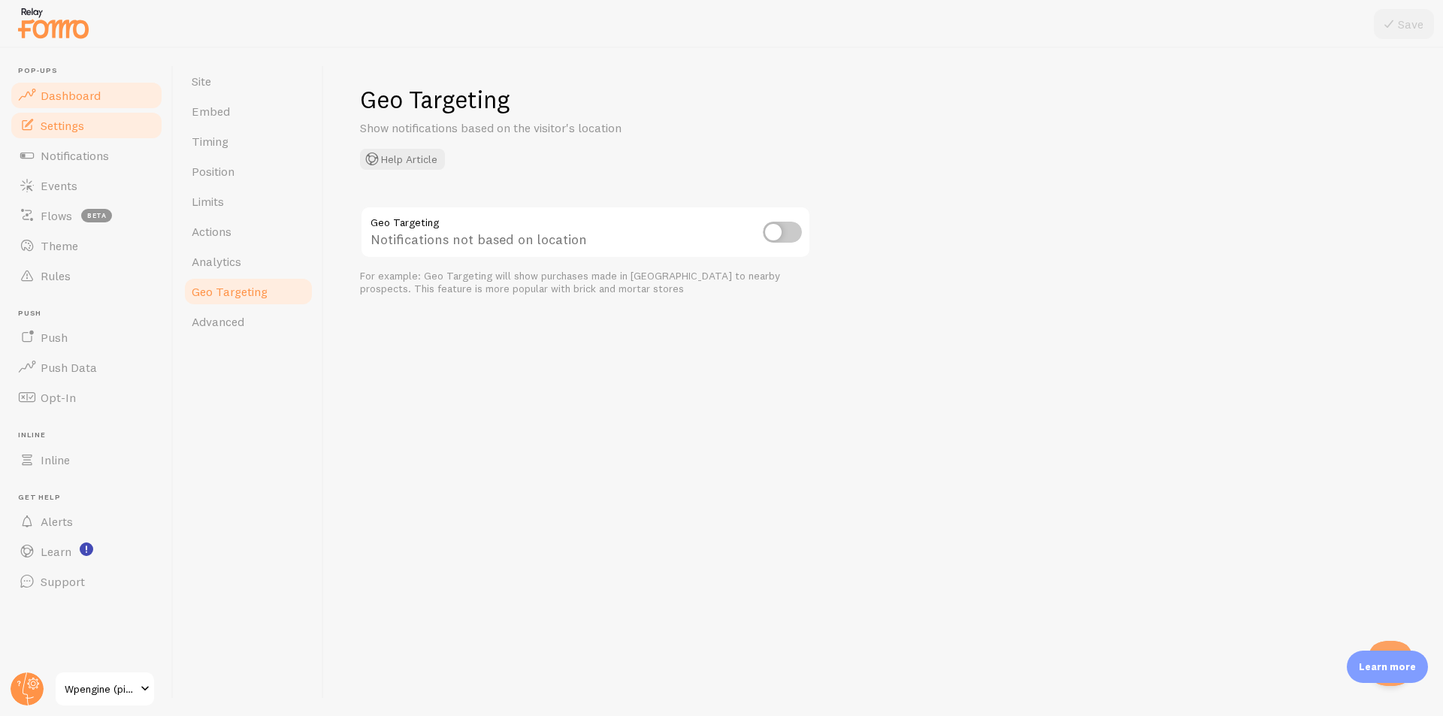
click at [66, 86] on link "Dashboard" at bounding box center [86, 95] width 155 height 30
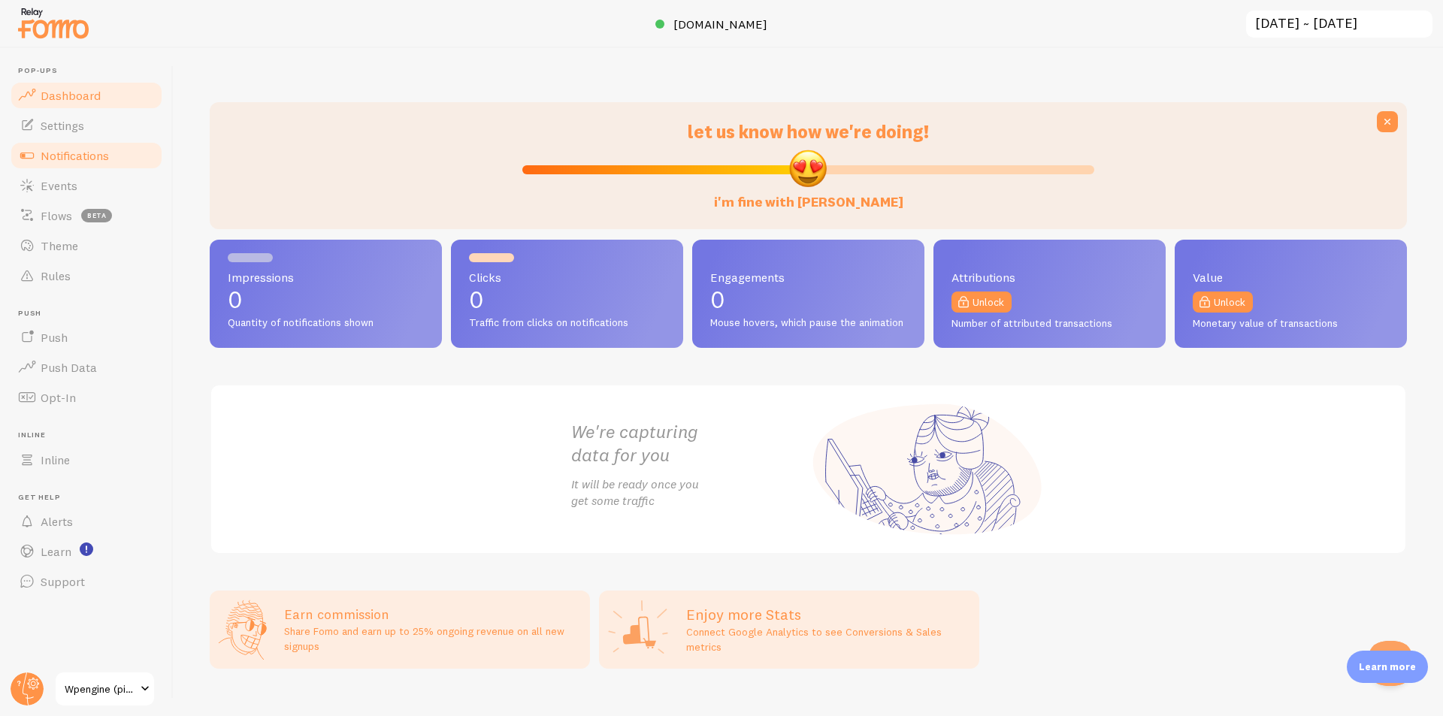
click at [98, 162] on span "Notifications" at bounding box center [75, 155] width 68 height 15
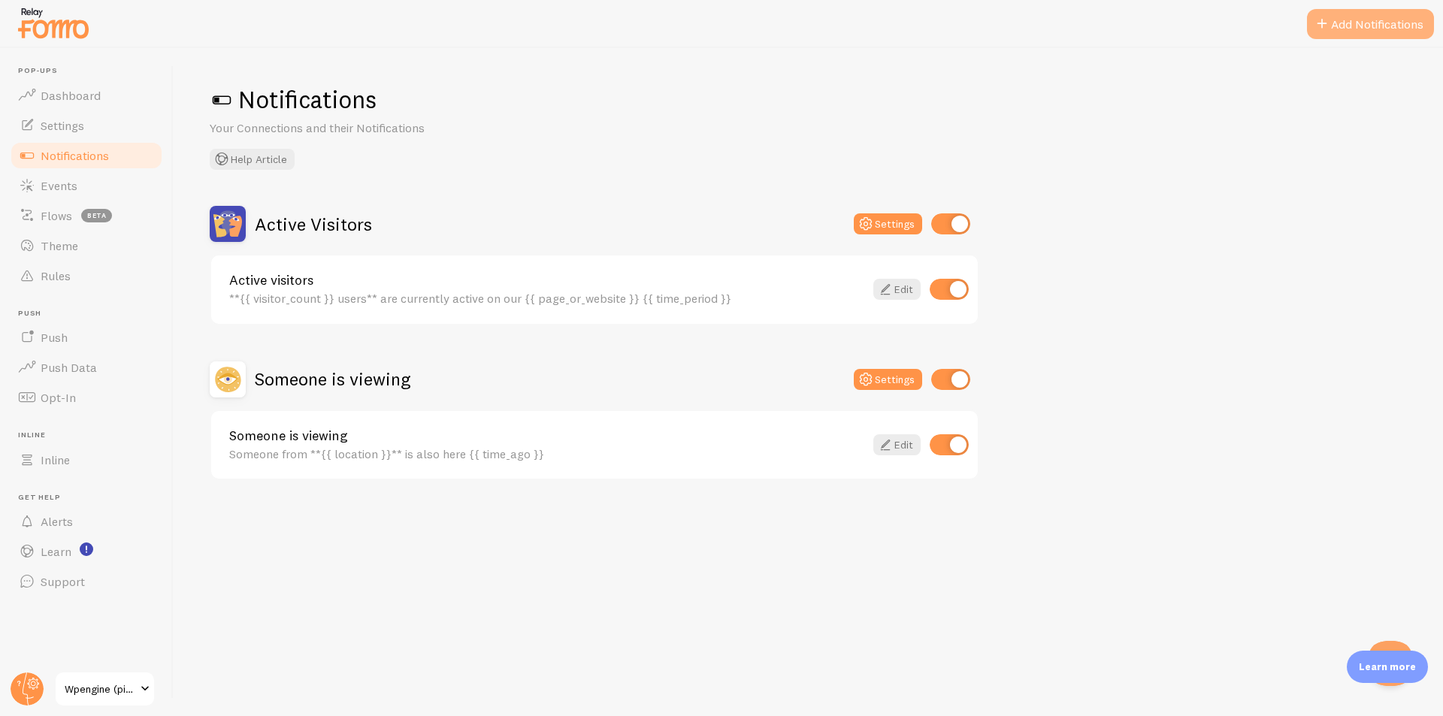
click at [1355, 27] on button "Add Notifications" at bounding box center [1370, 24] width 127 height 30
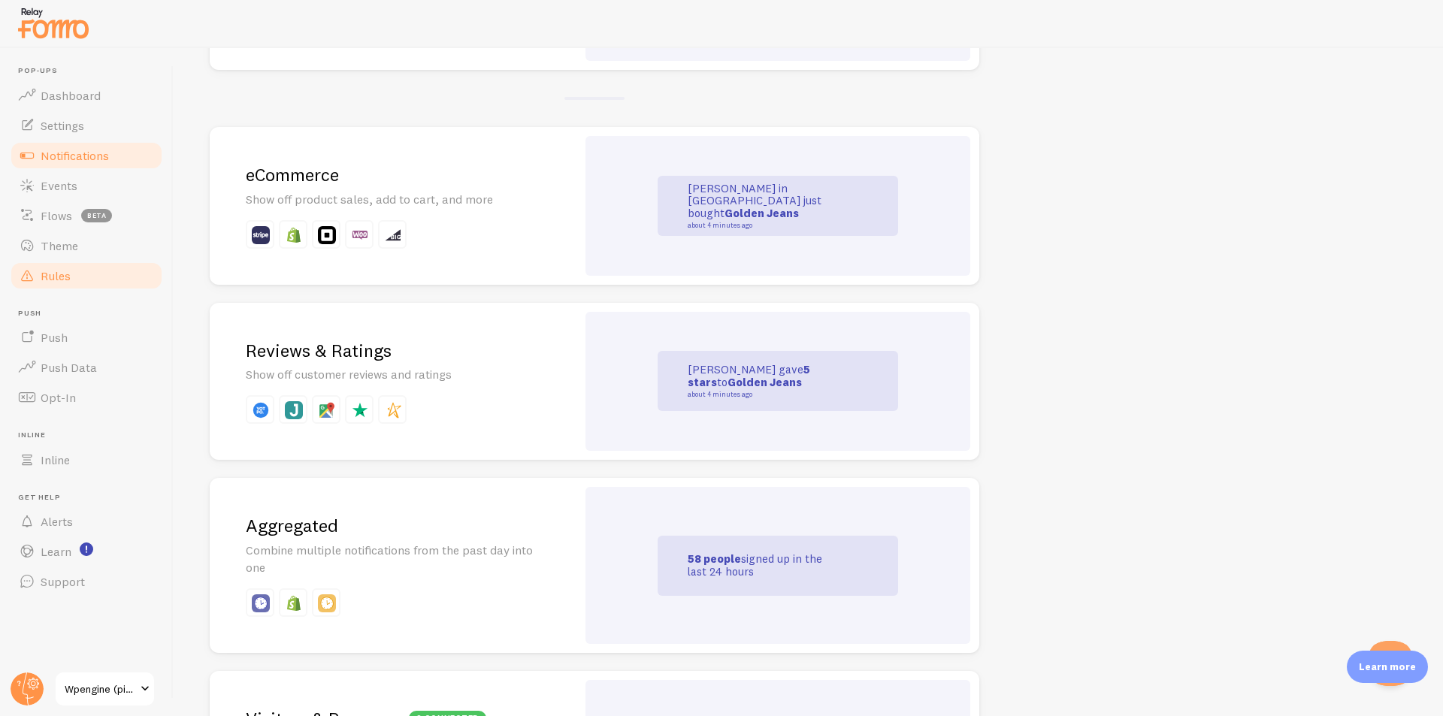
scroll to position [211, 0]
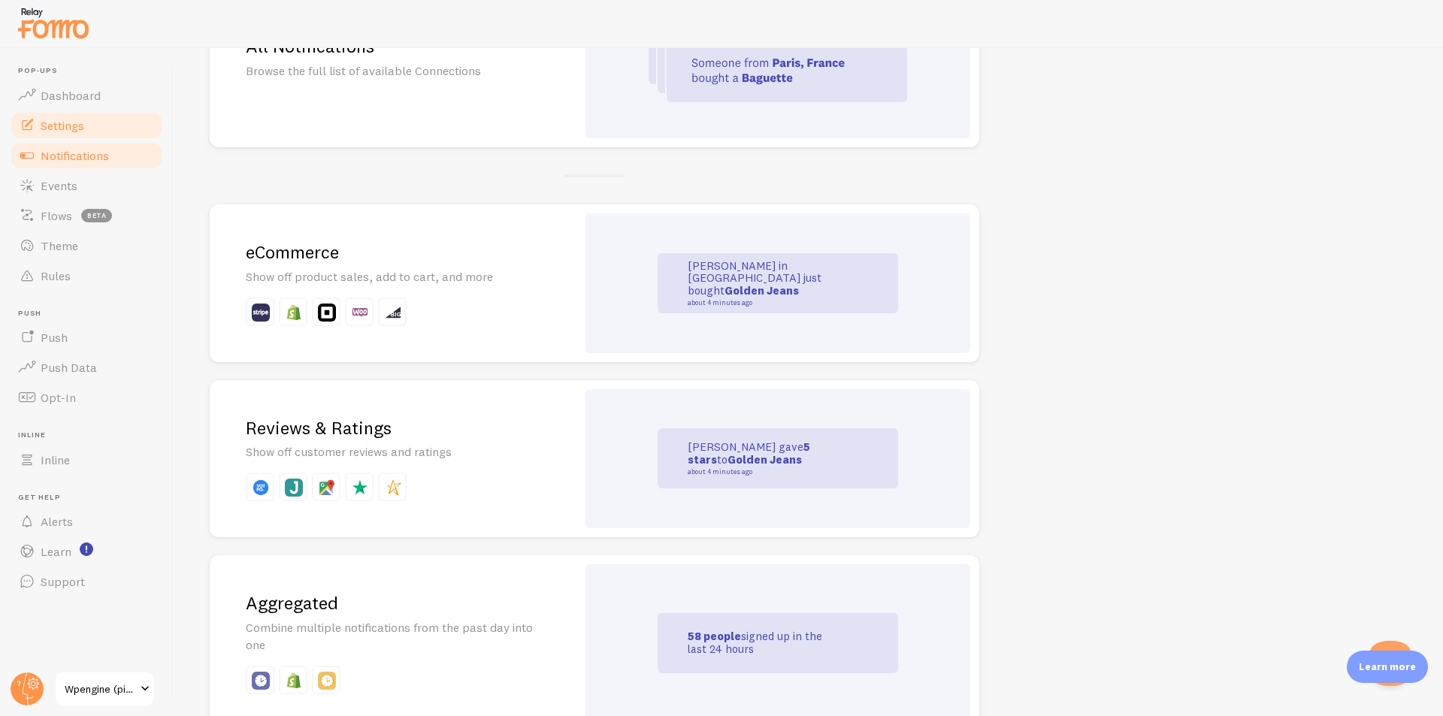
click at [49, 125] on span "Settings" at bounding box center [63, 125] width 44 height 15
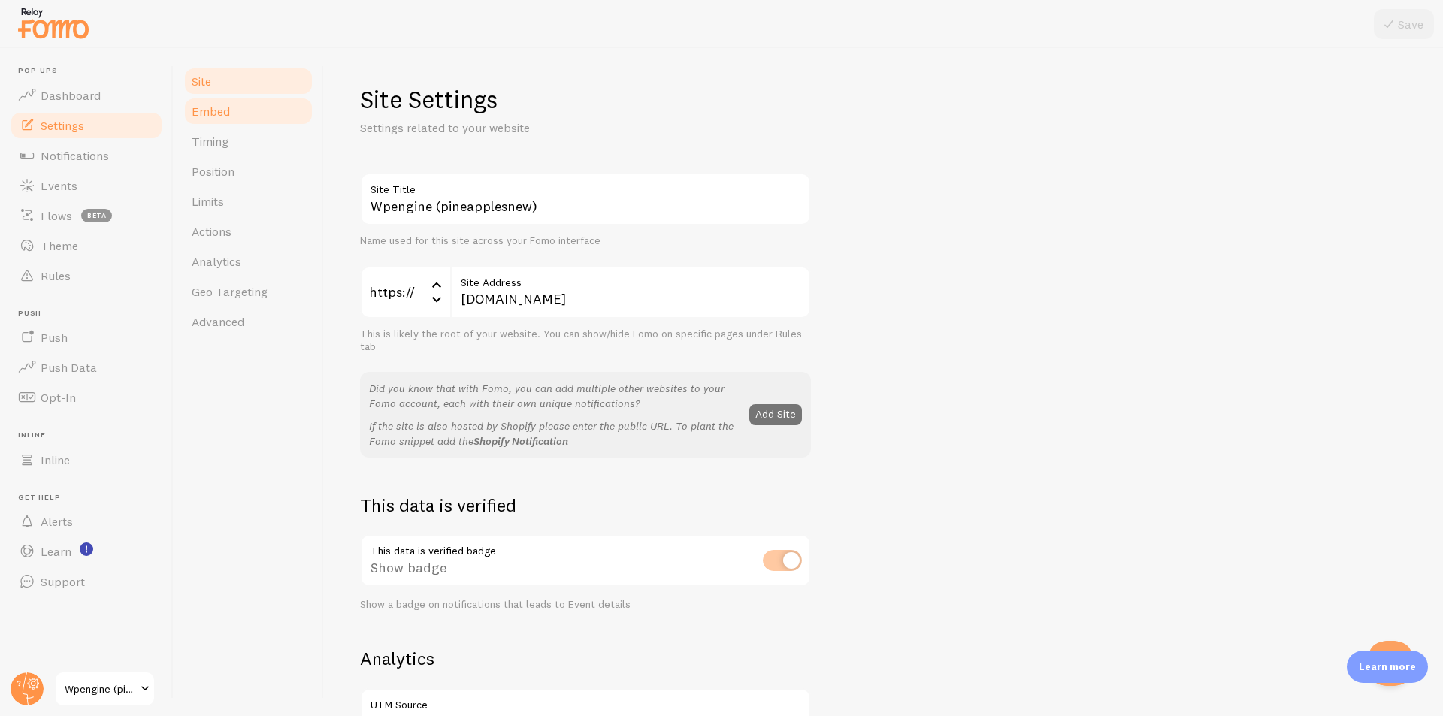
click at [261, 120] on link "Embed" at bounding box center [248, 111] width 131 height 30
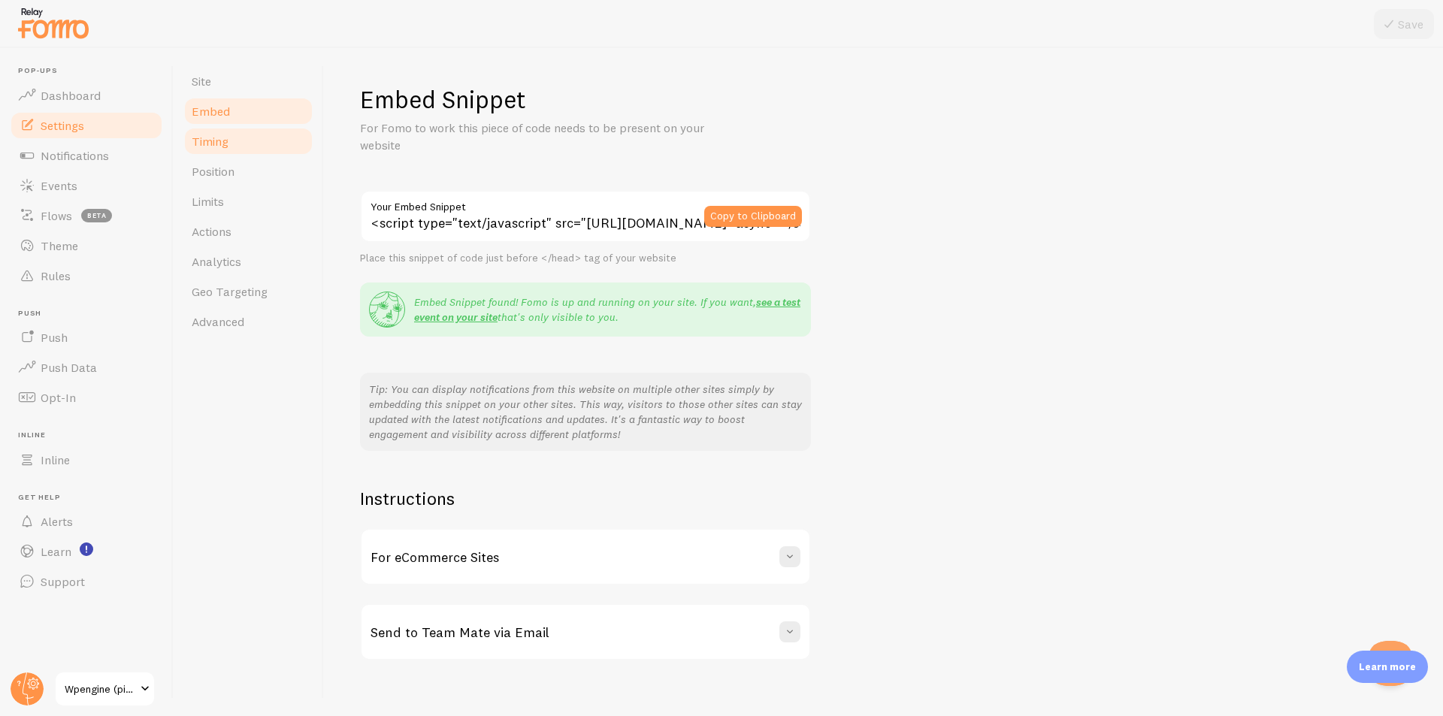
click at [238, 156] on link "Timing" at bounding box center [248, 141] width 131 height 30
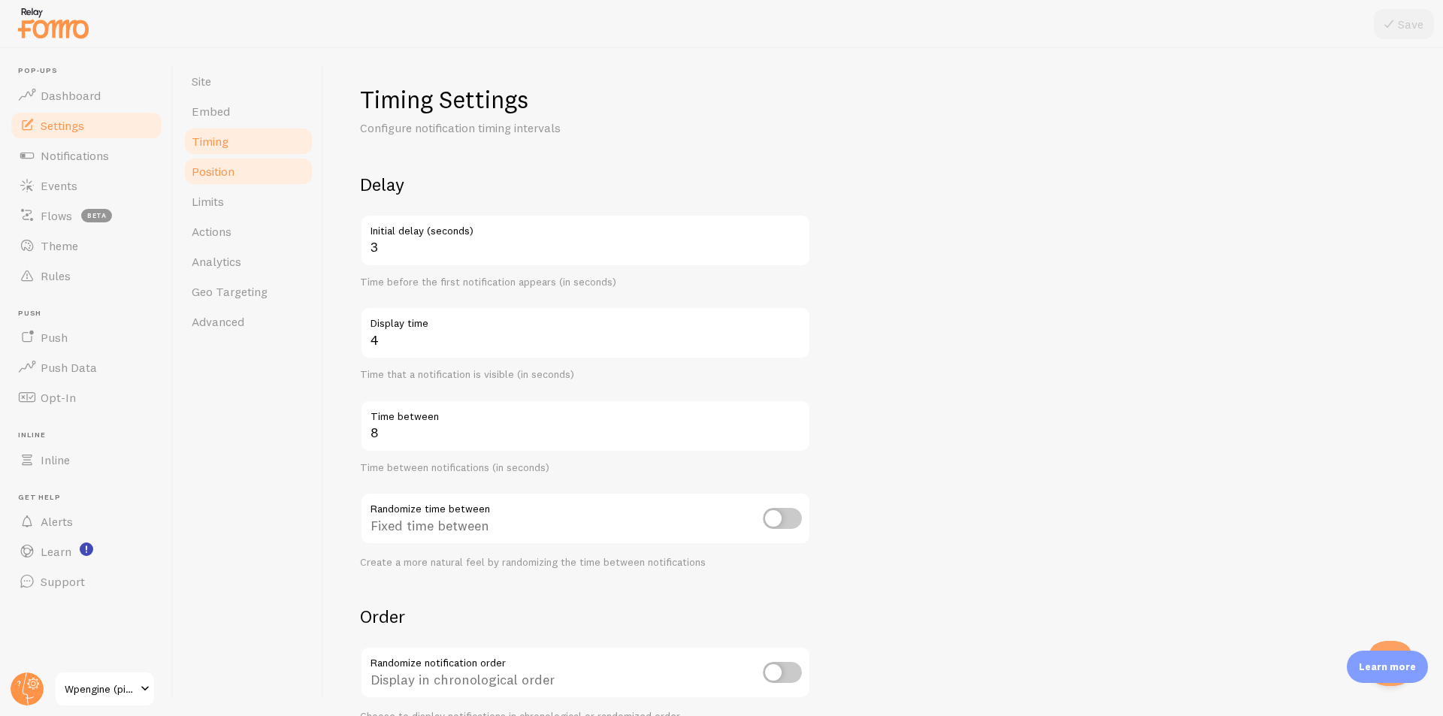
click at [241, 176] on link "Position" at bounding box center [248, 171] width 131 height 30
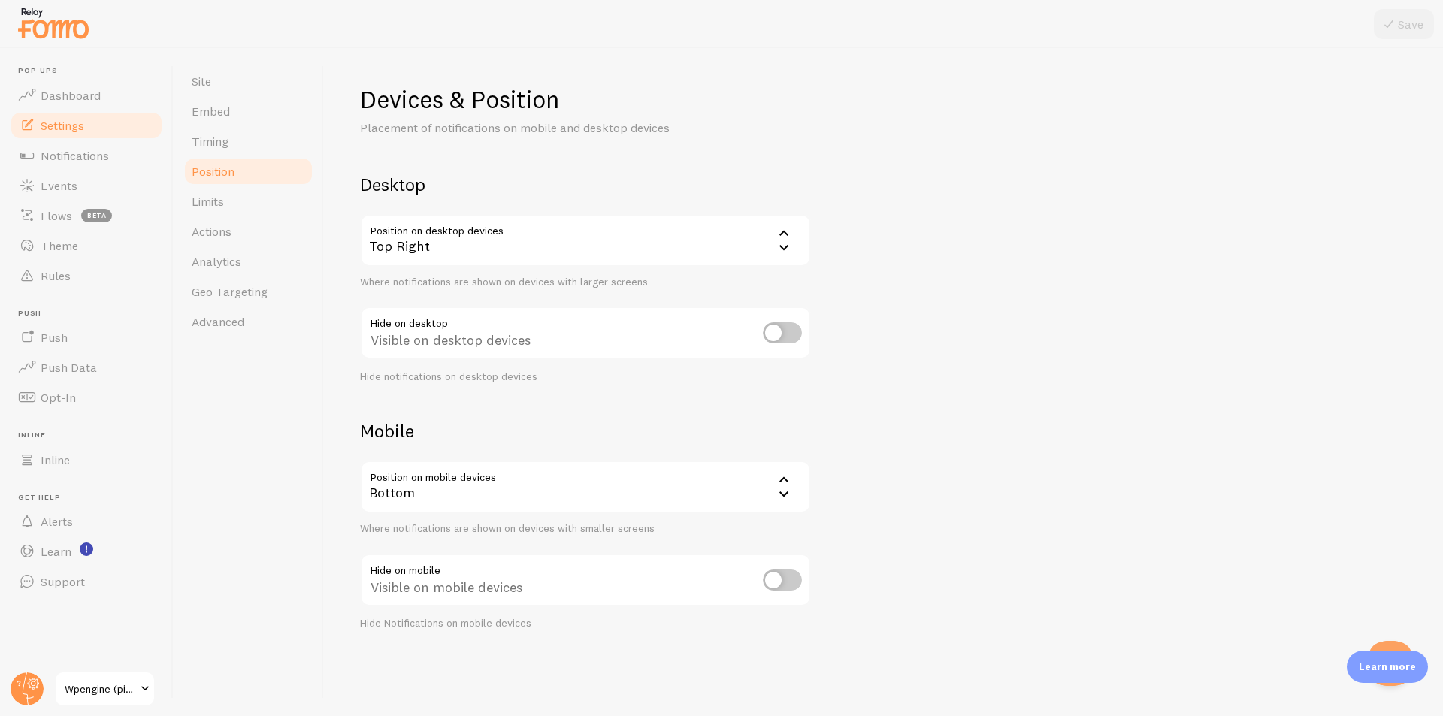
click at [624, 234] on div "Top Right" at bounding box center [585, 240] width 451 height 53
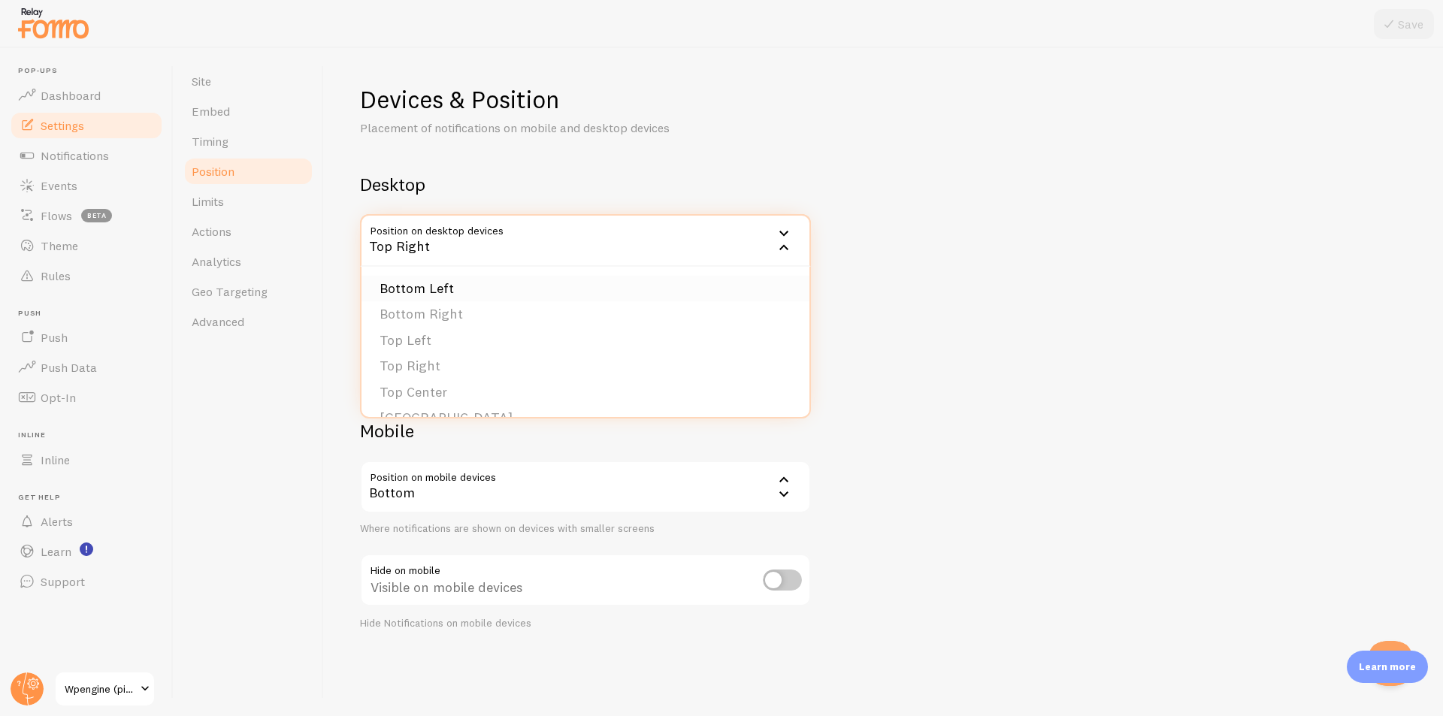
click at [456, 292] on li "Bottom Left" at bounding box center [585, 289] width 448 height 26
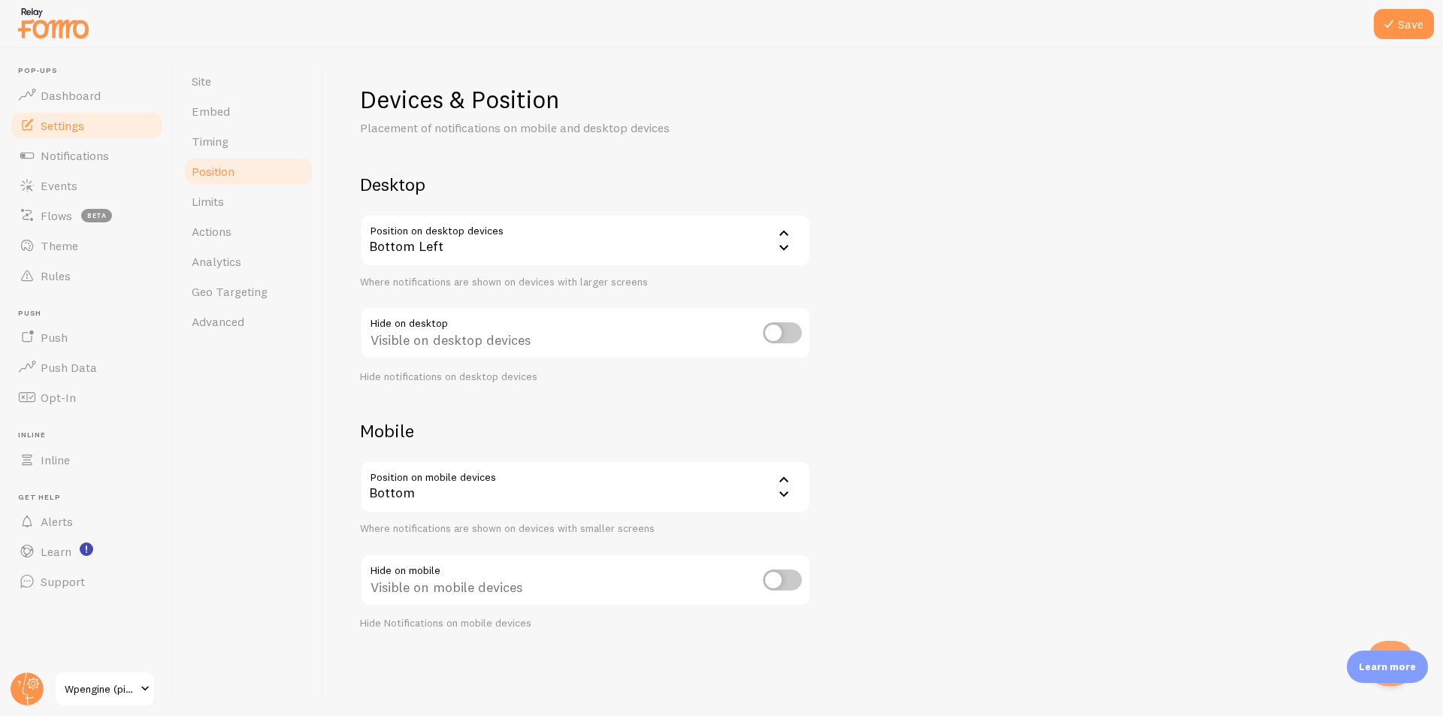
click at [720, 494] on div "Bottom" at bounding box center [585, 487] width 451 height 53
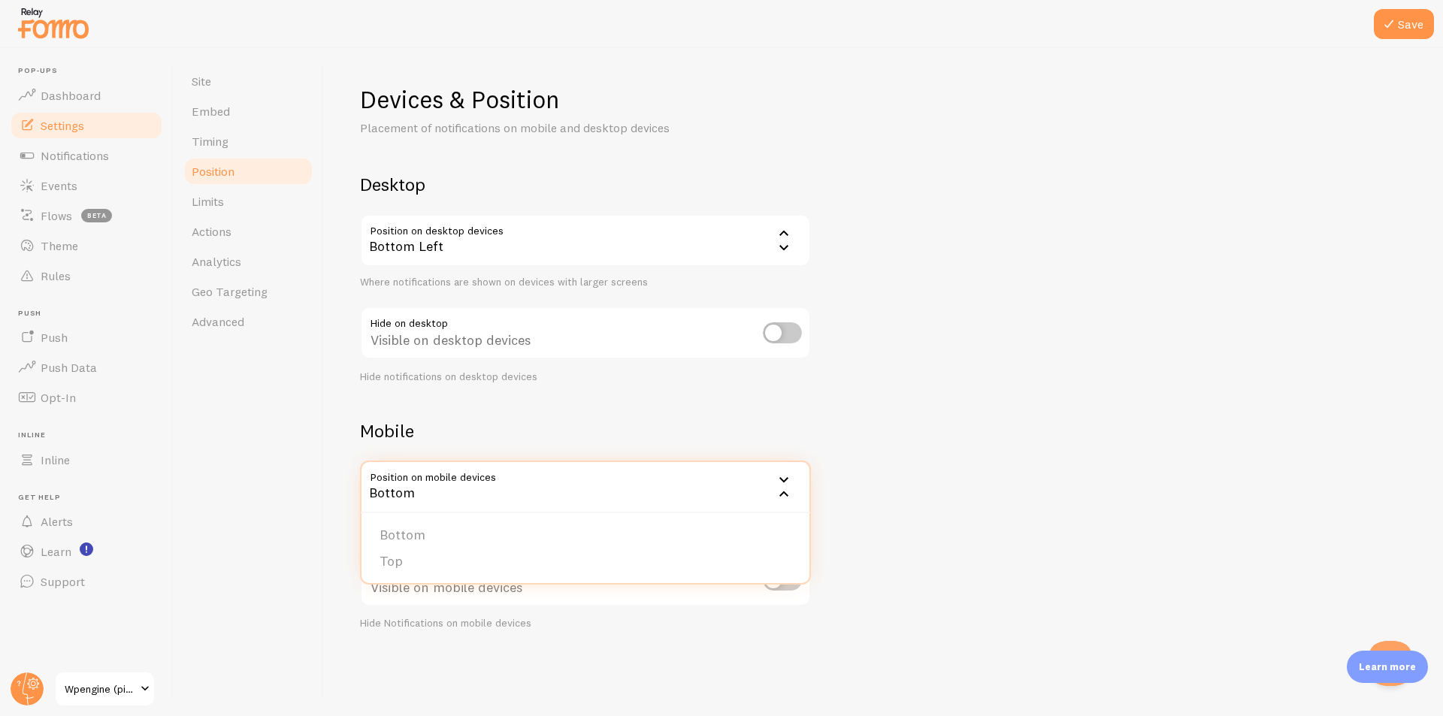
click at [703, 487] on div "Bottom" at bounding box center [585, 487] width 451 height 53
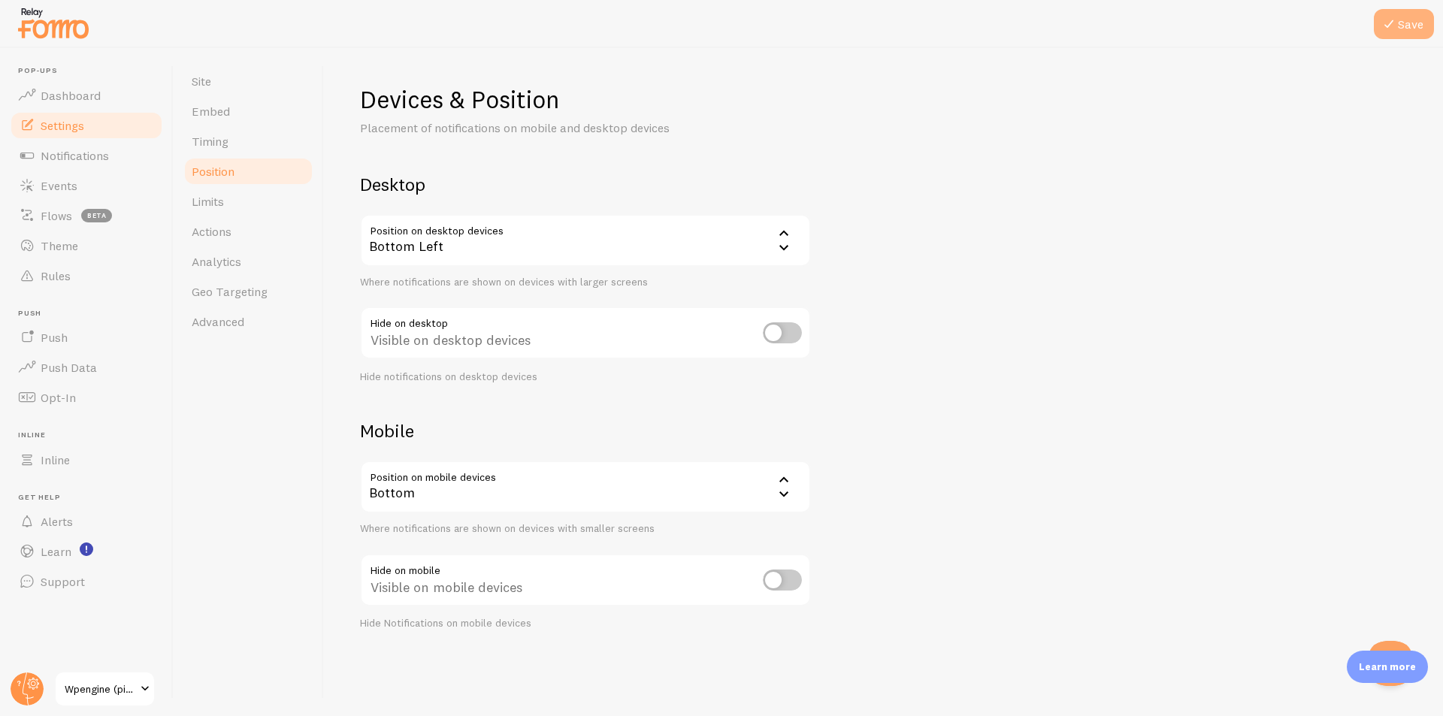
click at [1404, 32] on button "Save" at bounding box center [1403, 24] width 60 height 30
click at [509, 474] on div "Bottom" at bounding box center [585, 487] width 451 height 53
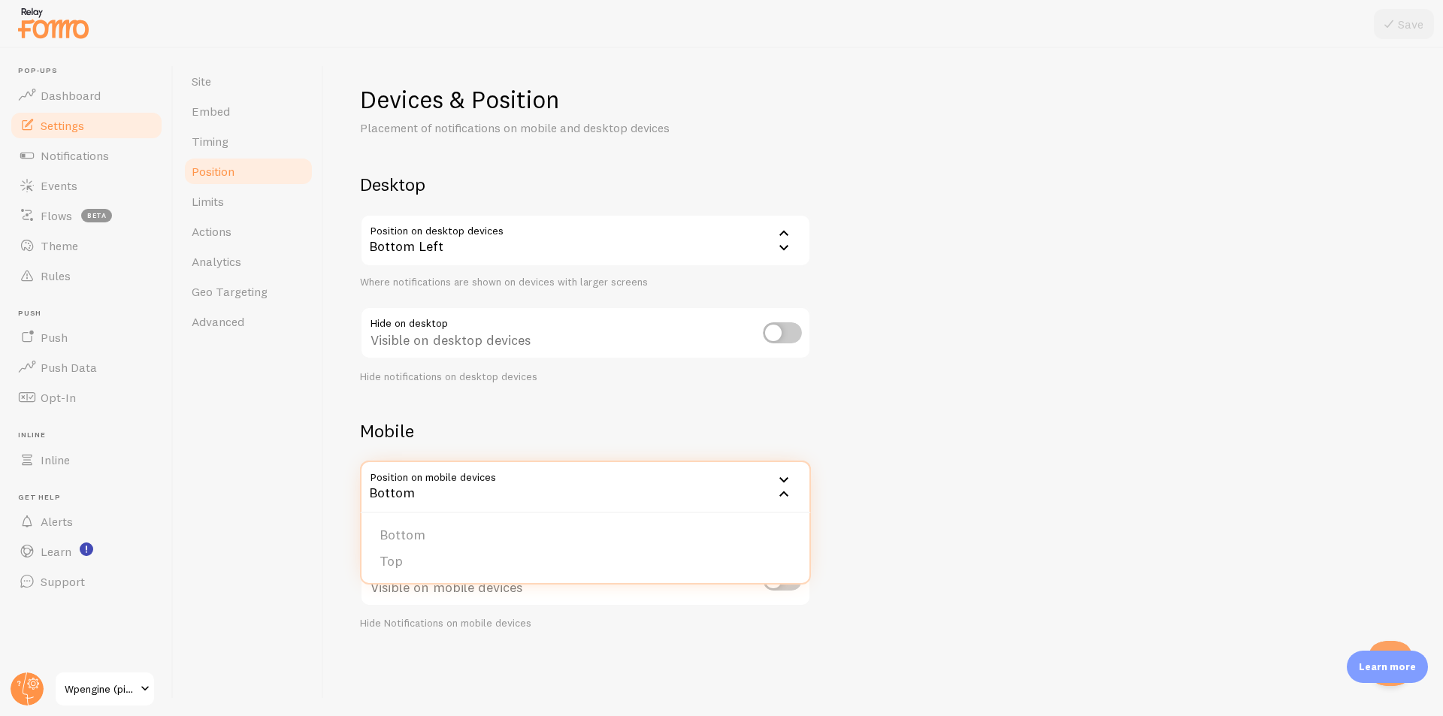
click at [508, 474] on div "Bottom" at bounding box center [585, 487] width 451 height 53
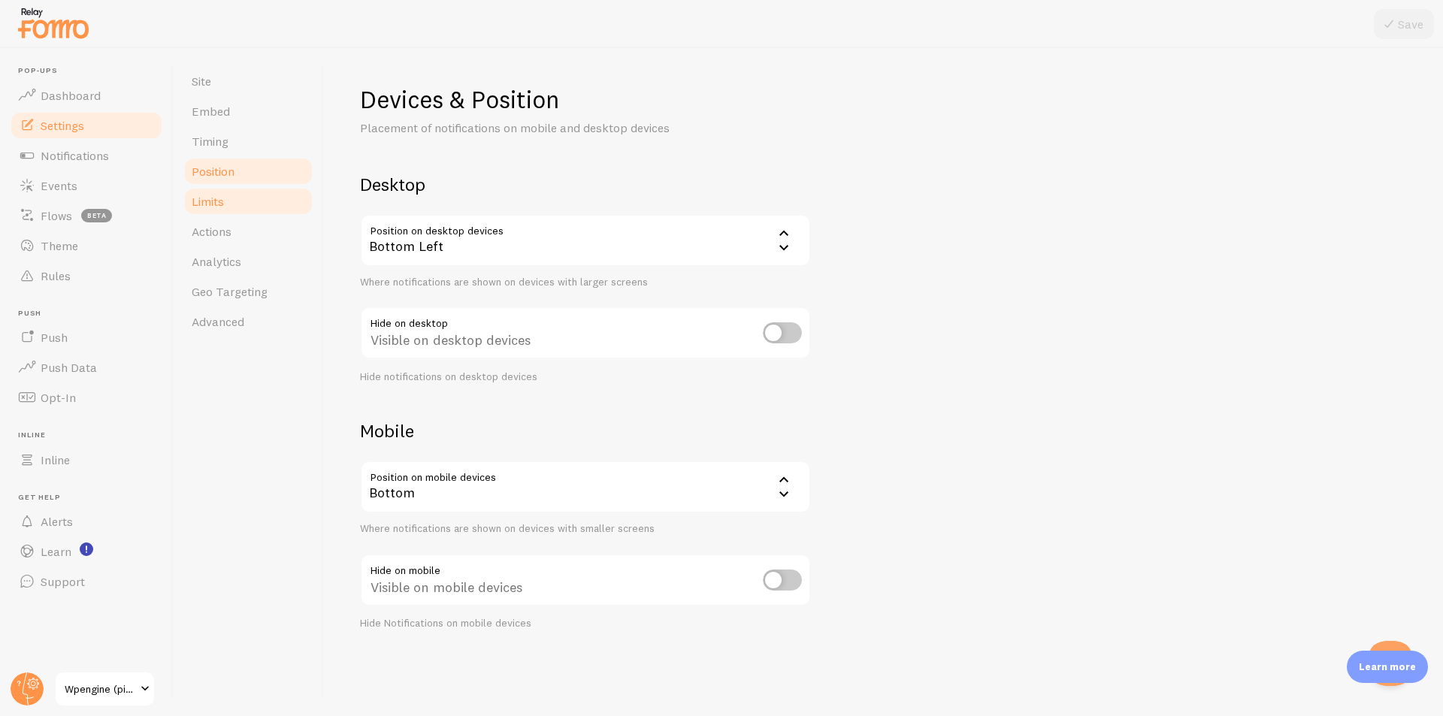
click at [245, 200] on link "Limits" at bounding box center [248, 201] width 131 height 30
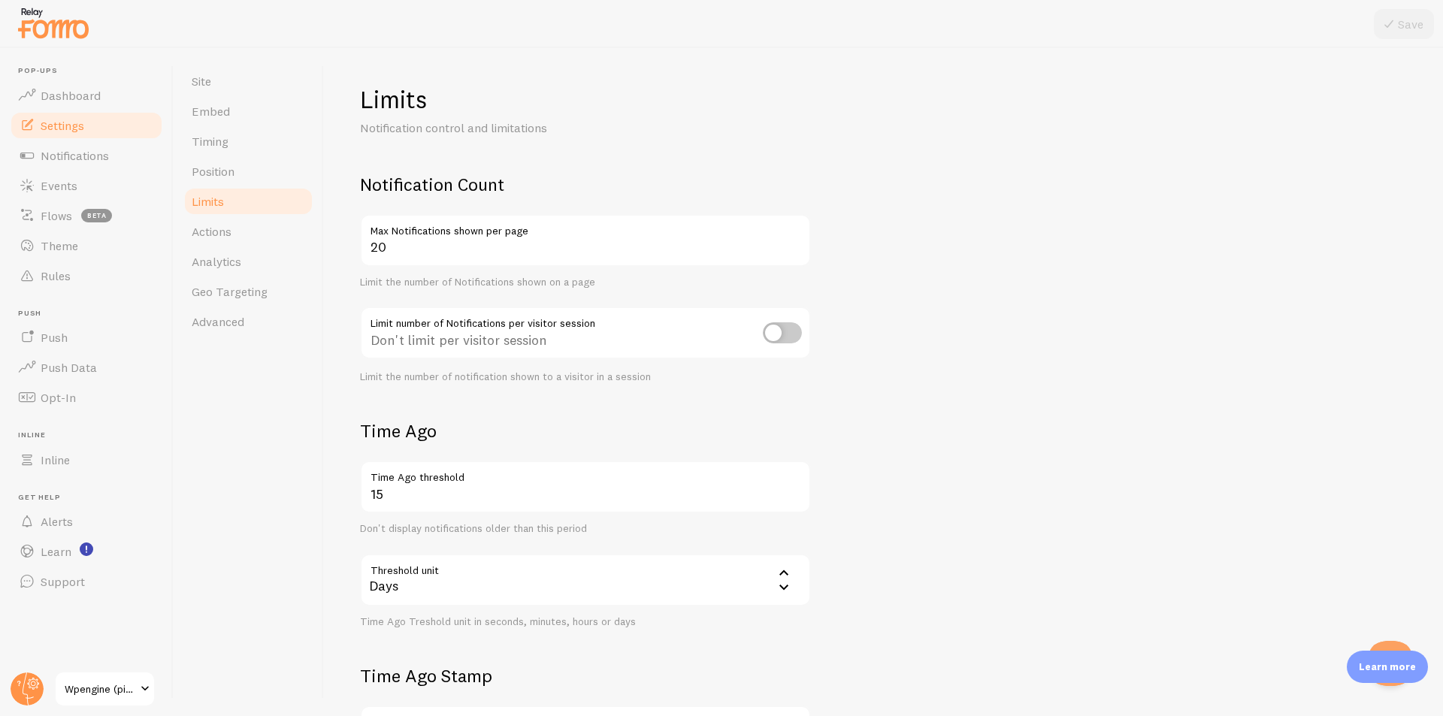
click at [410, 222] on label "Max Notifications shown per page" at bounding box center [585, 227] width 451 height 26
click at [410, 222] on input "20" at bounding box center [585, 240] width 451 height 53
click at [420, 255] on input "20" at bounding box center [585, 240] width 451 height 53
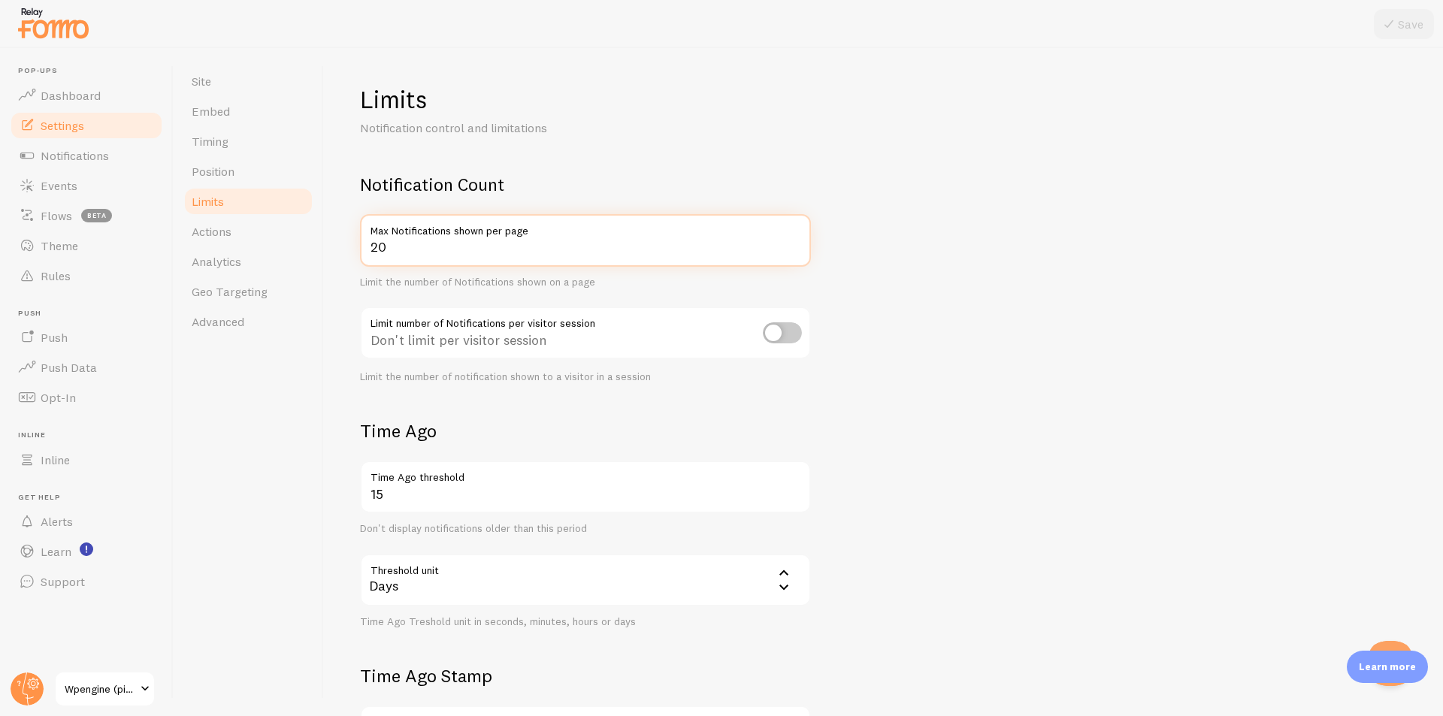
click at [420, 255] on input "20" at bounding box center [585, 240] width 451 height 53
type input "5"
click at [776, 338] on input "checkbox" at bounding box center [782, 332] width 39 height 21
checkbox input "true"
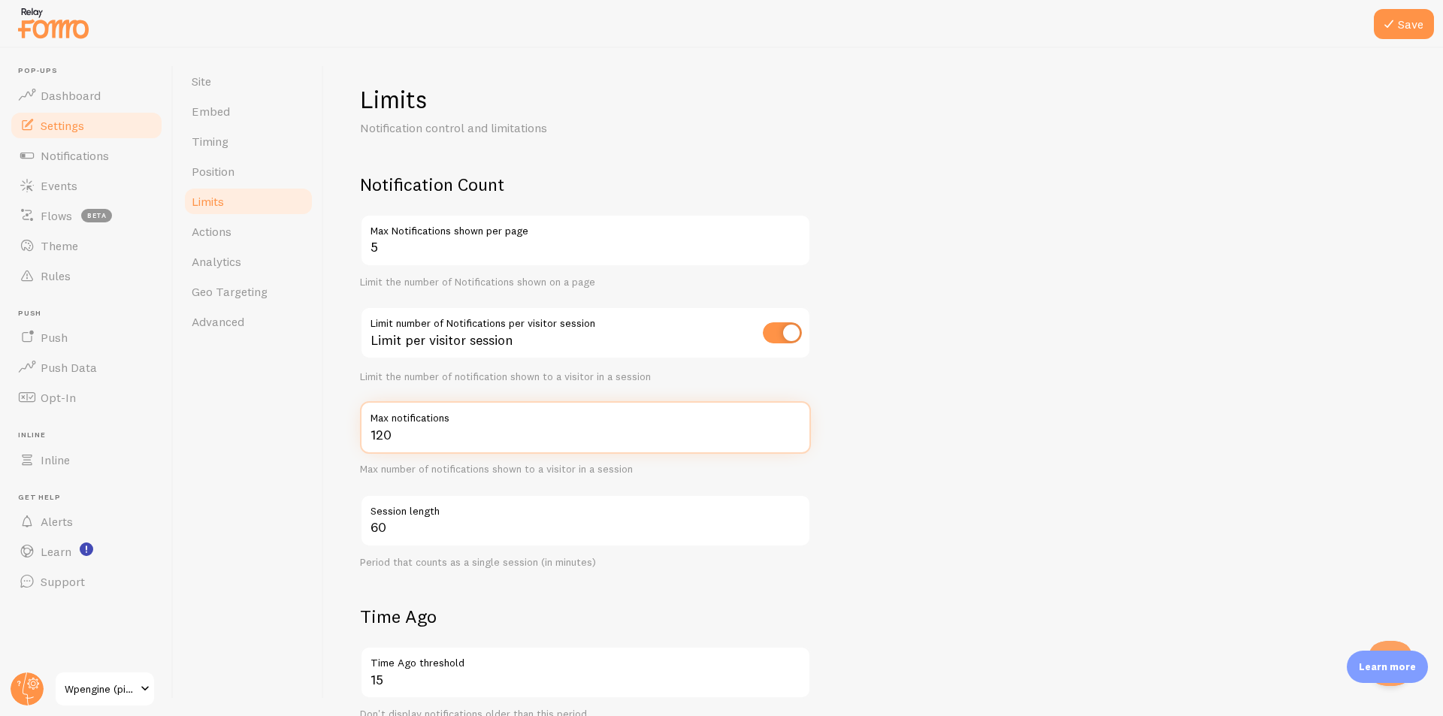
click at [523, 443] on input "120" at bounding box center [585, 427] width 451 height 53
type input "20"
click at [957, 467] on form "Notification Count 5 Max Notifications shown per page Limit the number of Notif…" at bounding box center [883, 616] width 1047 height 886
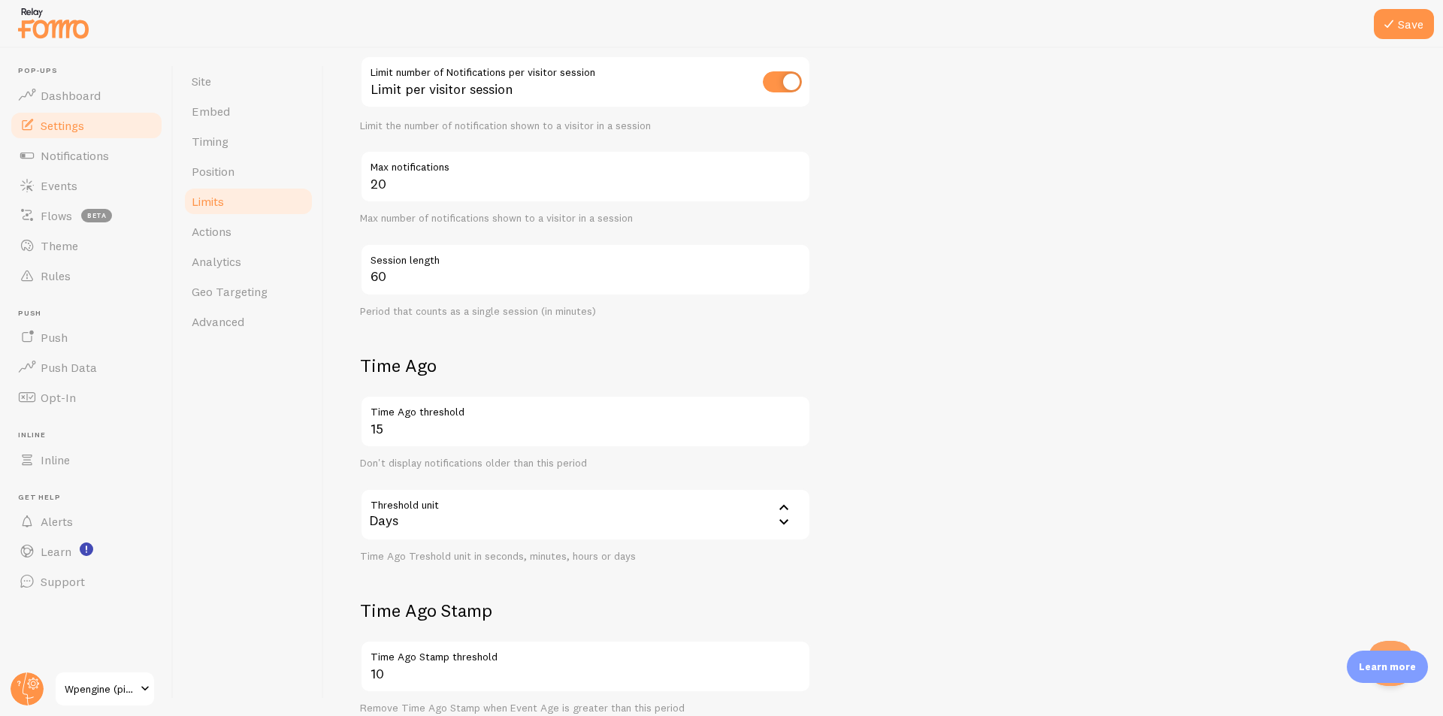
scroll to position [225, 0]
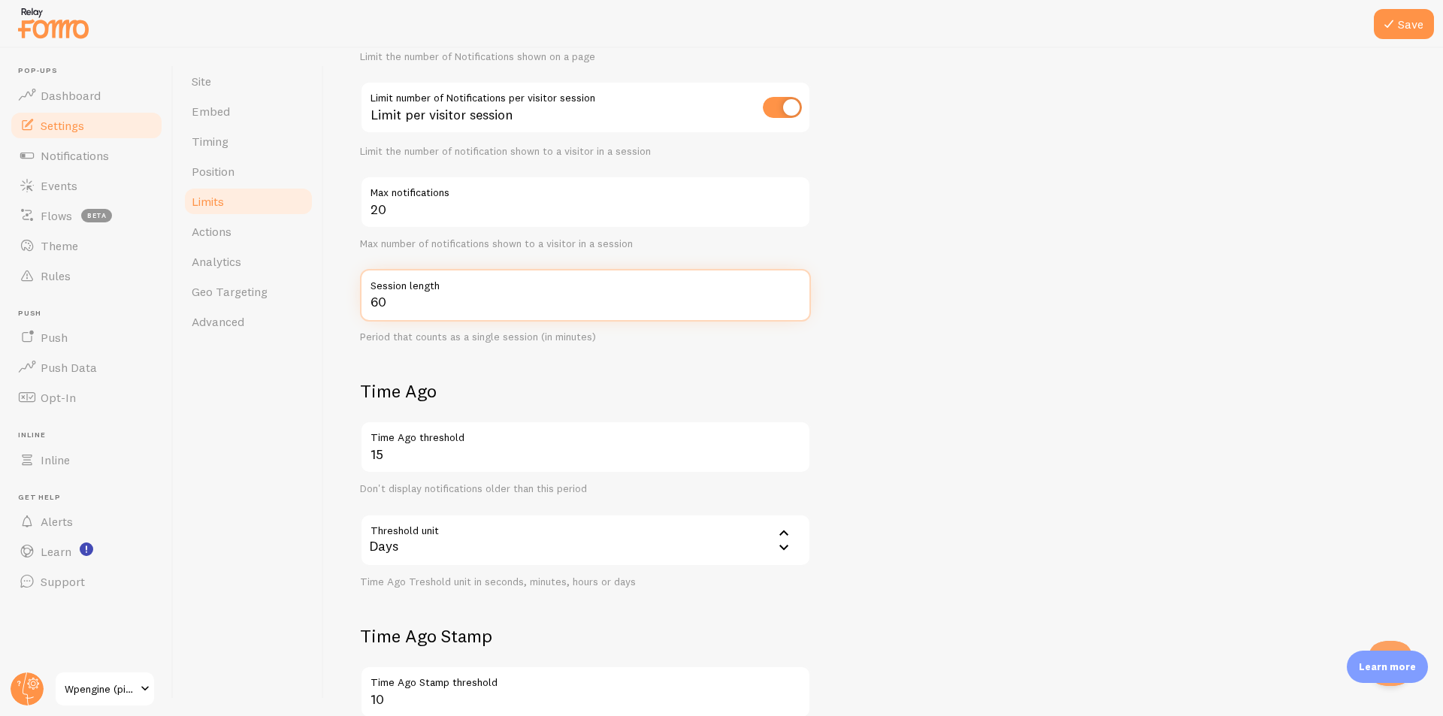
click at [511, 316] on input "60" at bounding box center [585, 295] width 451 height 53
click at [1128, 319] on form "Notification Count 5 Max Notifications shown per page Limit the number of Notif…" at bounding box center [883, 390] width 1047 height 886
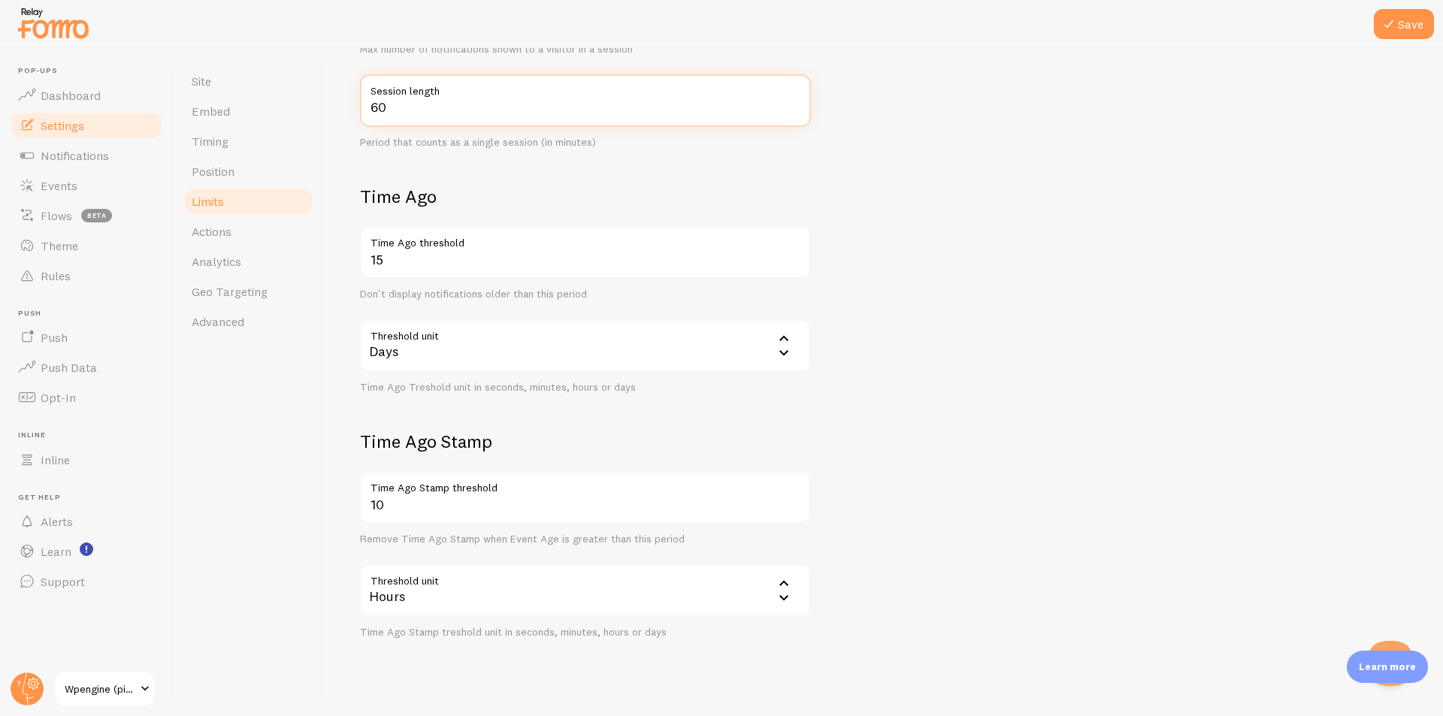
scroll to position [444, 0]
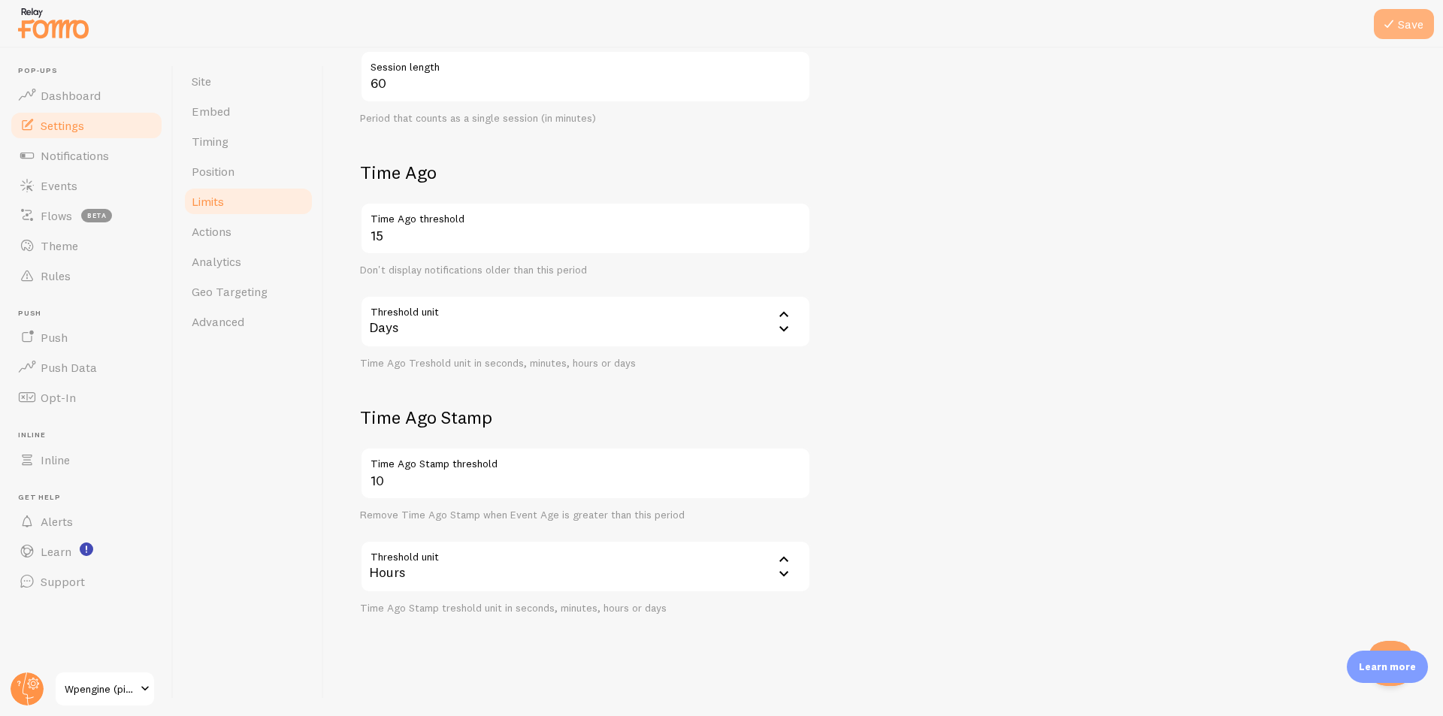
click at [1412, 18] on button "Save" at bounding box center [1403, 24] width 60 height 30
click at [224, 230] on span "Actions" at bounding box center [212, 231] width 40 height 15
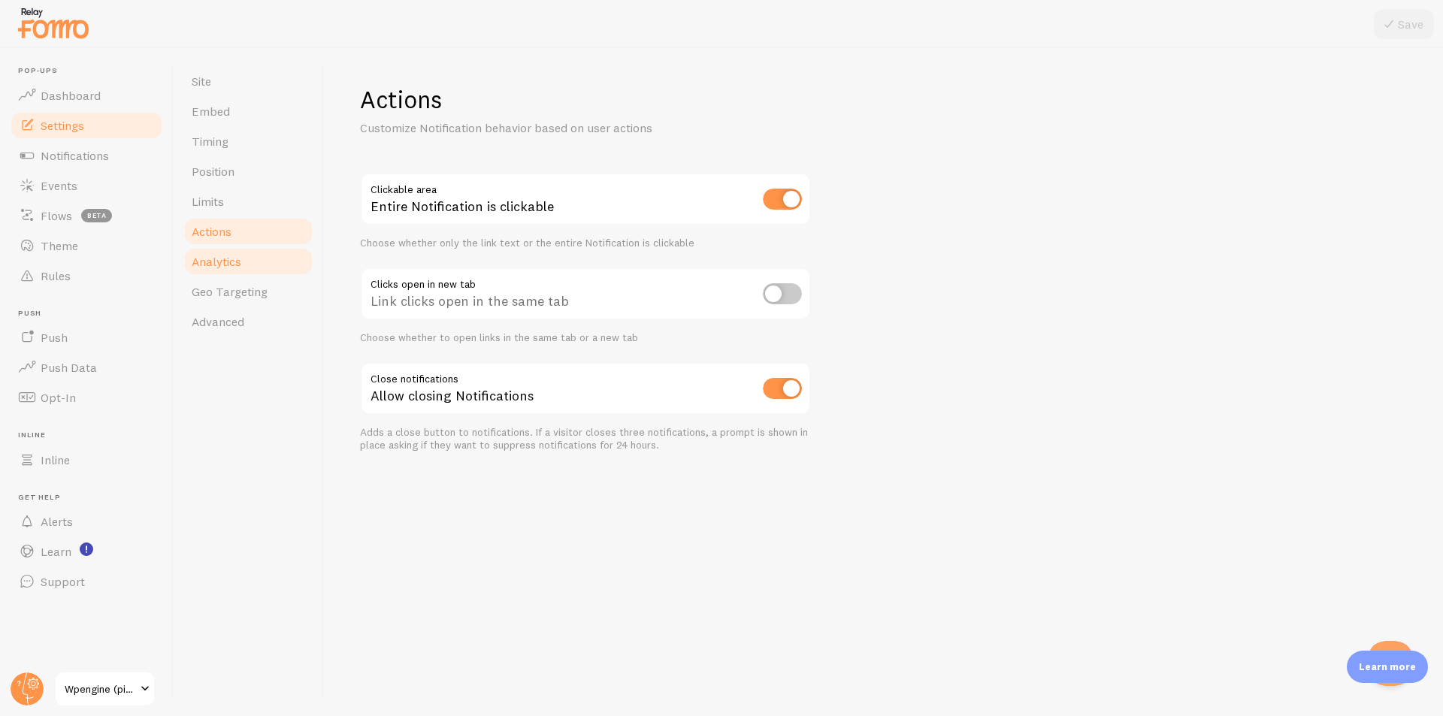
click at [244, 270] on link "Analytics" at bounding box center [248, 261] width 131 height 30
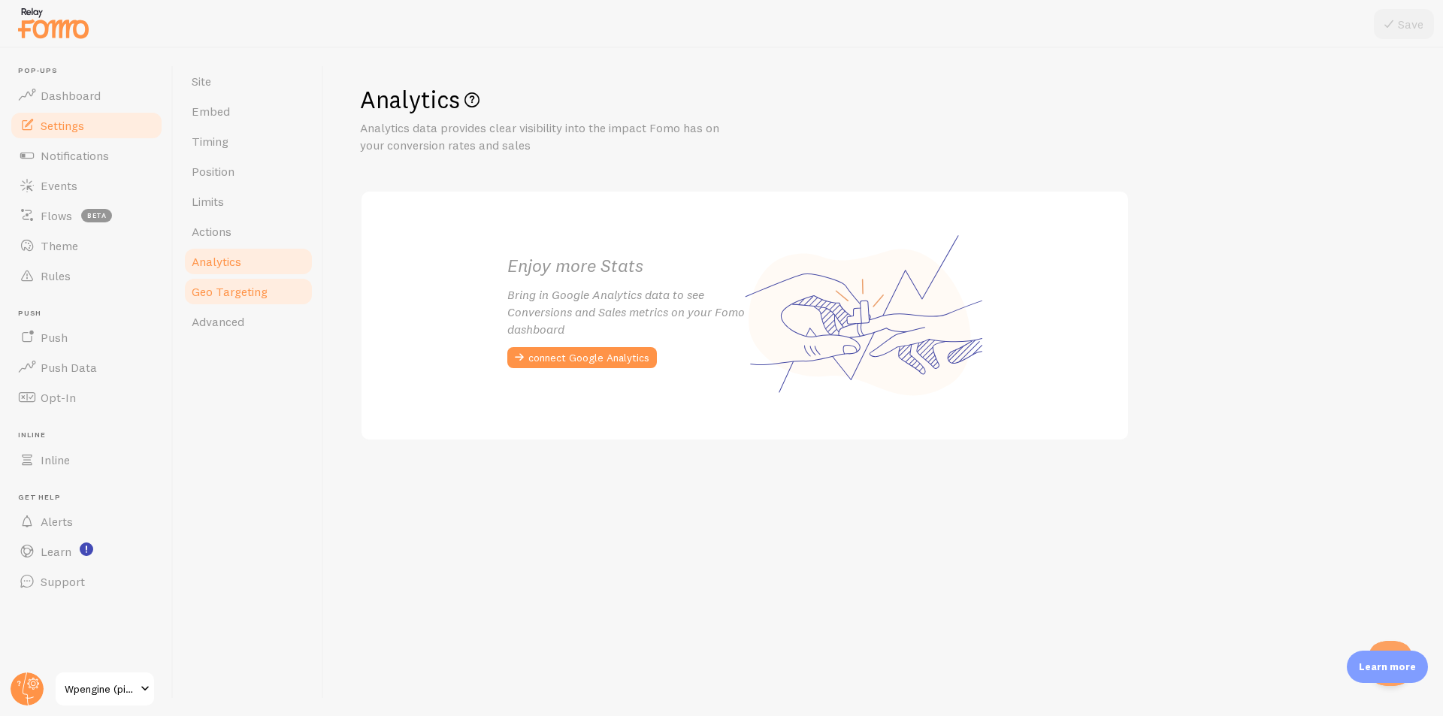
click at [255, 293] on span "Geo Targeting" at bounding box center [230, 291] width 76 height 15
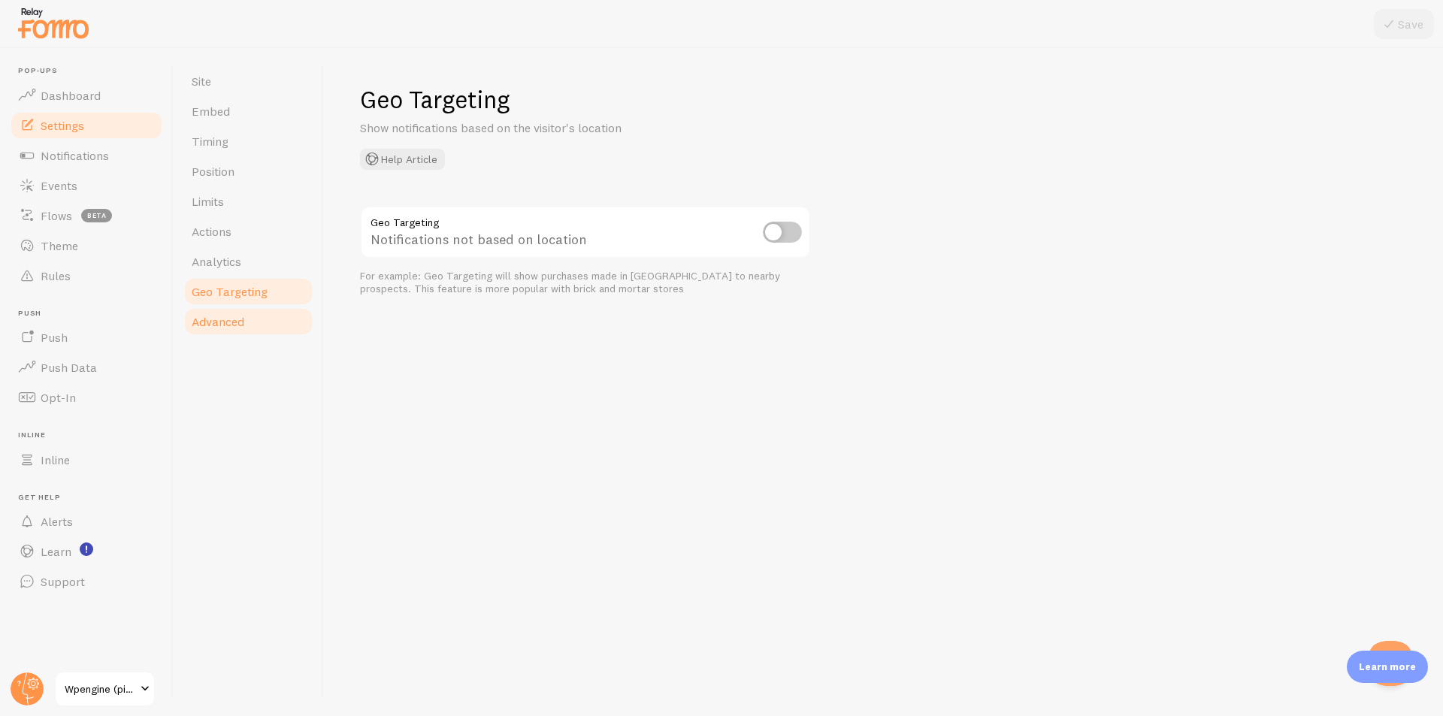
click at [246, 315] on link "Advanced" at bounding box center [248, 322] width 131 height 30
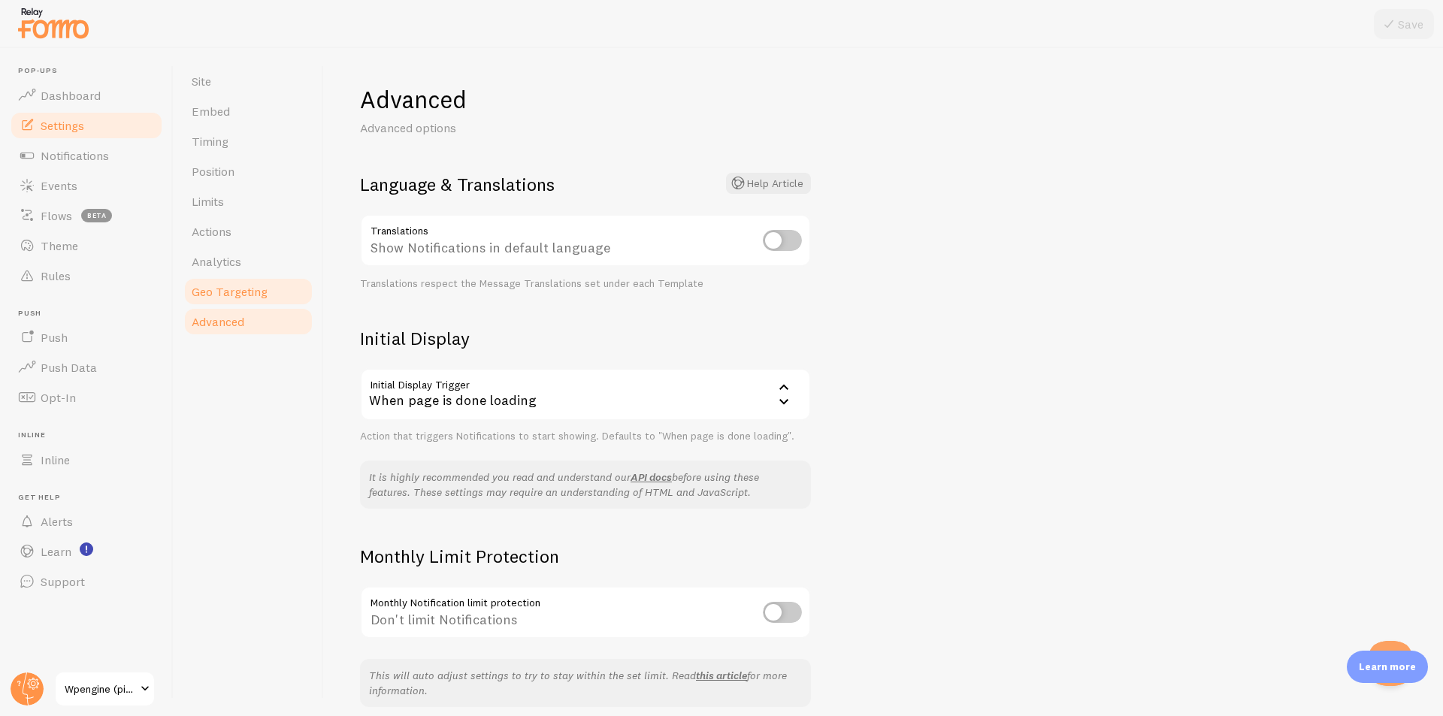
click at [243, 293] on span "Geo Targeting" at bounding box center [230, 291] width 76 height 15
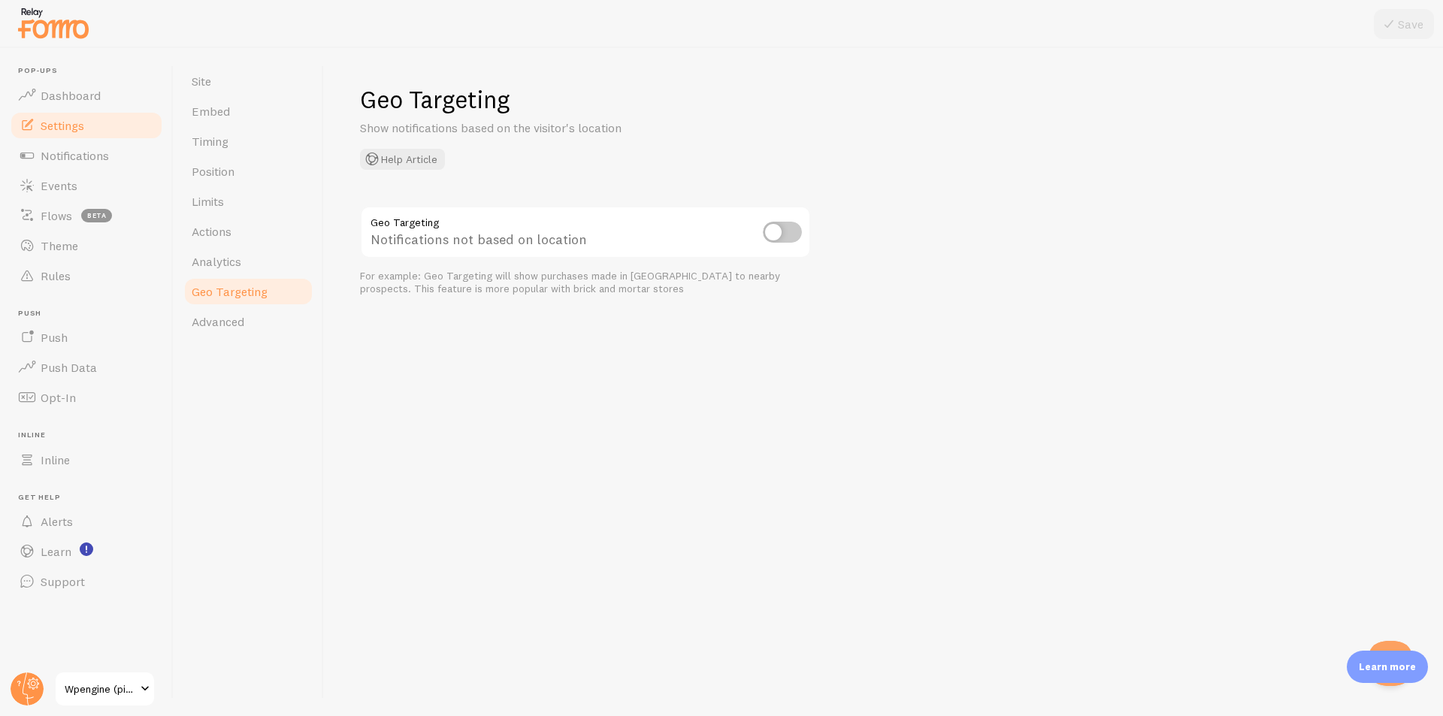
click at [780, 231] on input "checkbox" at bounding box center [782, 232] width 39 height 21
click at [1406, 16] on button "Save" at bounding box center [1403, 24] width 60 height 30
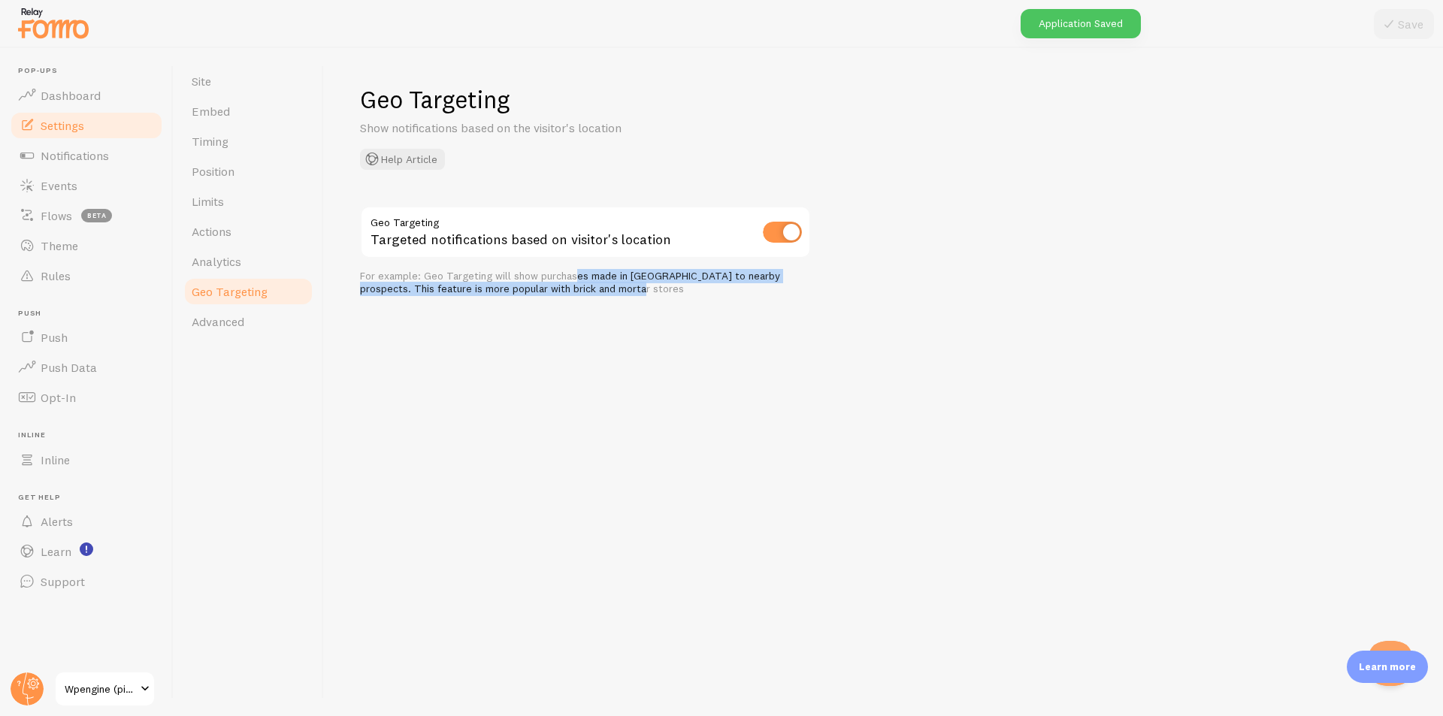
drag, startPoint x: 530, startPoint y: 280, endPoint x: 600, endPoint y: 283, distance: 69.9
click at [587, 283] on div "For example: Geo Targeting will show purchases made in [GEOGRAPHIC_DATA] to nea…" at bounding box center [585, 283] width 451 height 26
drag, startPoint x: 628, startPoint y: 289, endPoint x: 425, endPoint y: 276, distance: 203.3
click at [425, 276] on div "For example: Geo Targeting will show purchases made in [GEOGRAPHIC_DATA] to nea…" at bounding box center [585, 283] width 451 height 26
click at [793, 235] on input "checkbox" at bounding box center [782, 232] width 39 height 21
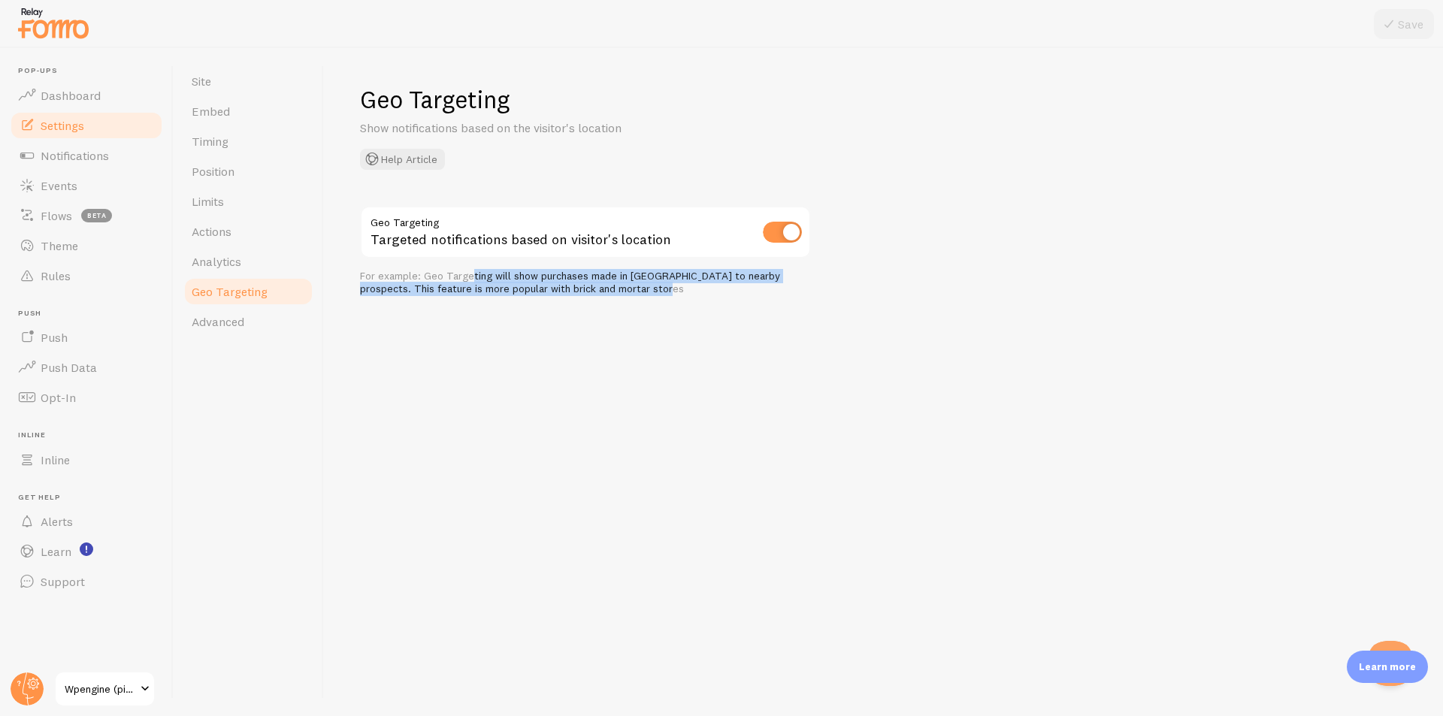
checkbox input "false"
click at [1412, 20] on button "Save" at bounding box center [1403, 24] width 60 height 30
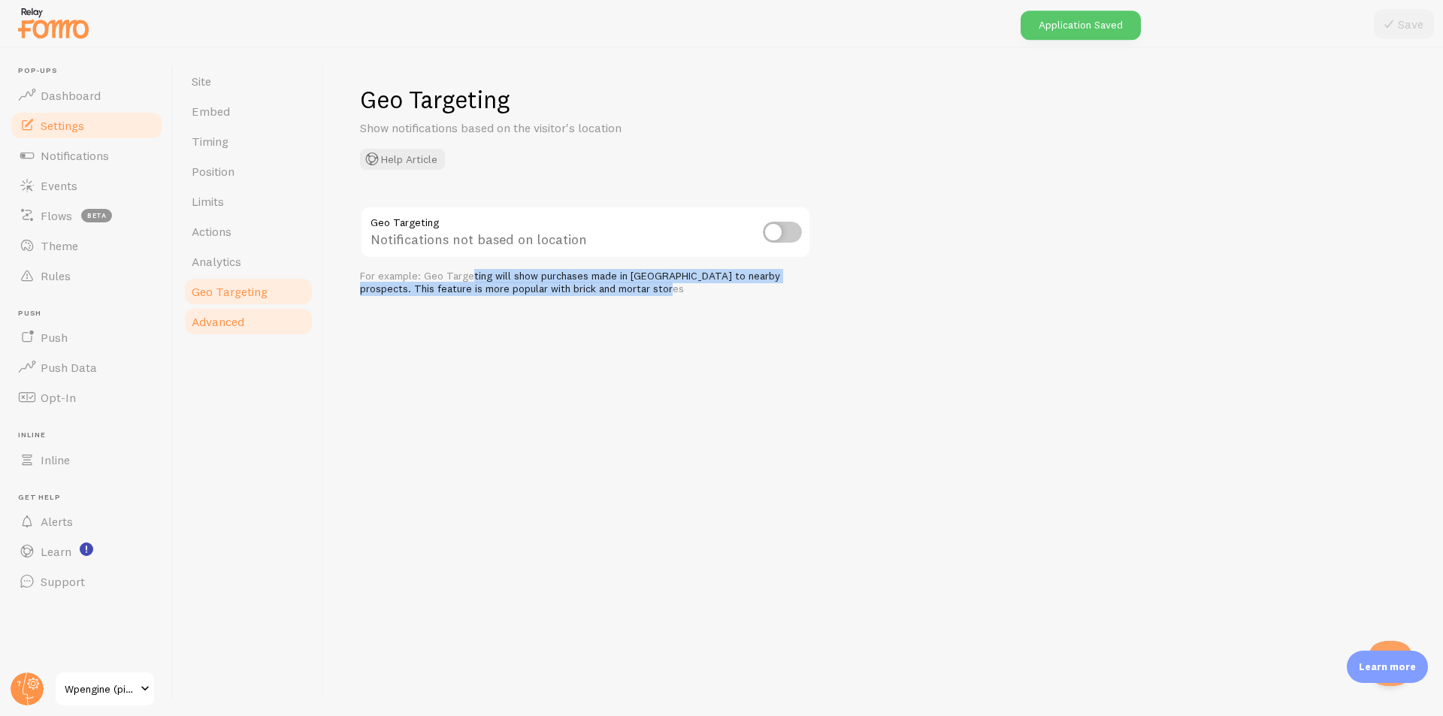
click at [231, 324] on span "Advanced" at bounding box center [218, 321] width 53 height 15
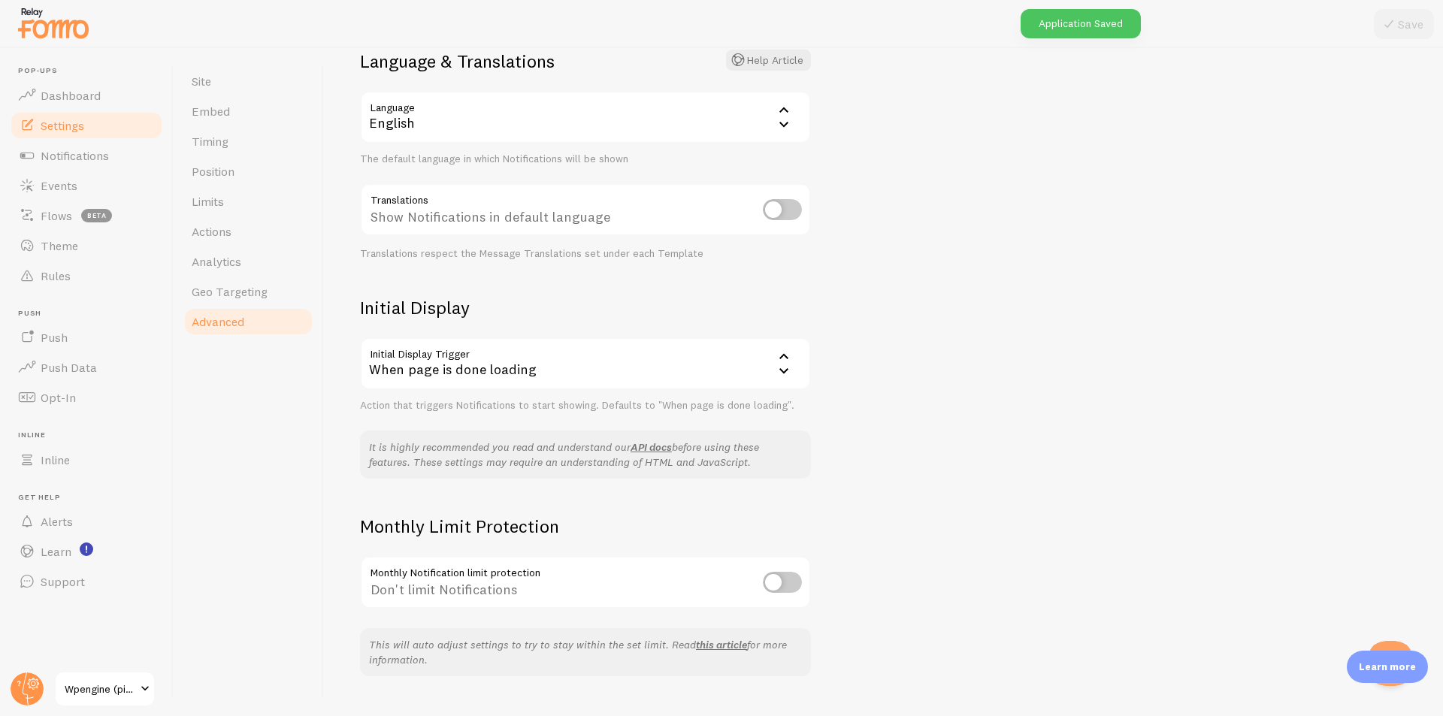
scroll to position [156, 0]
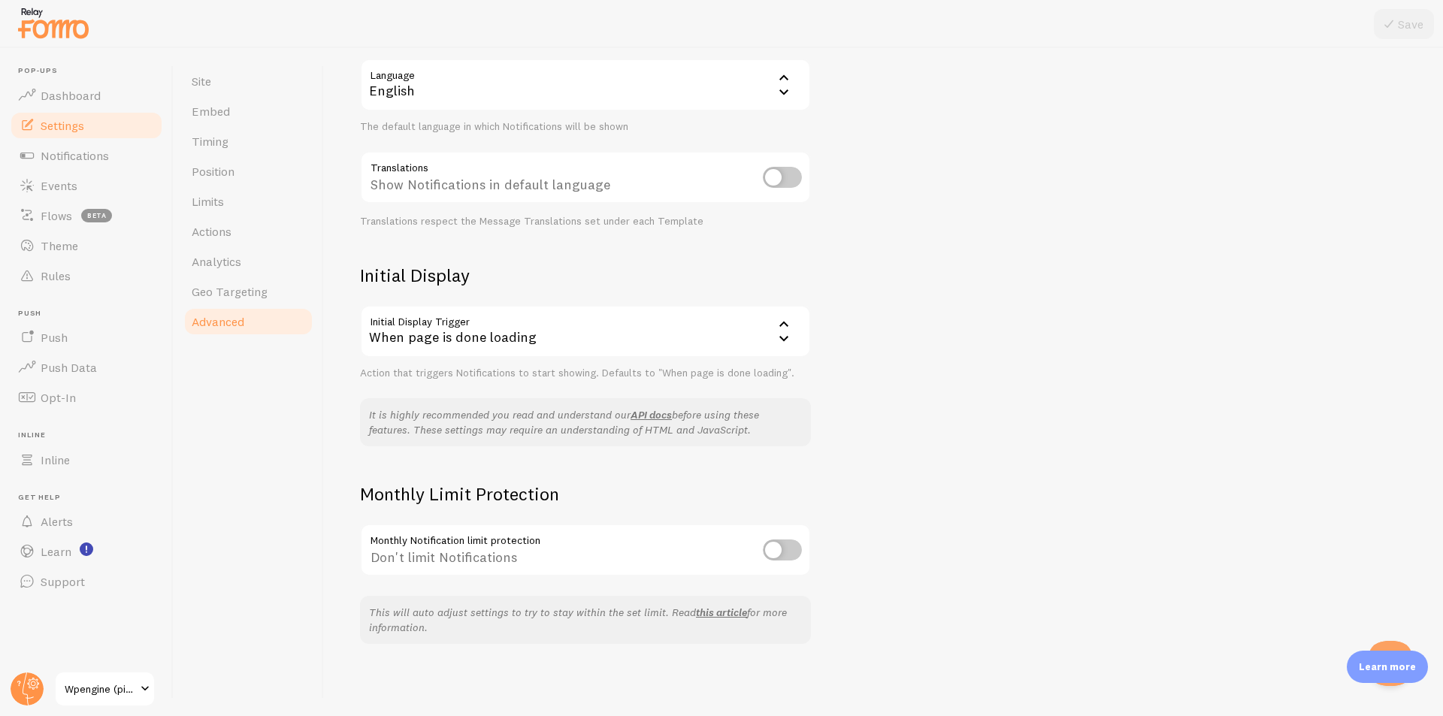
click at [568, 340] on div "When page is done loading" at bounding box center [585, 331] width 451 height 53
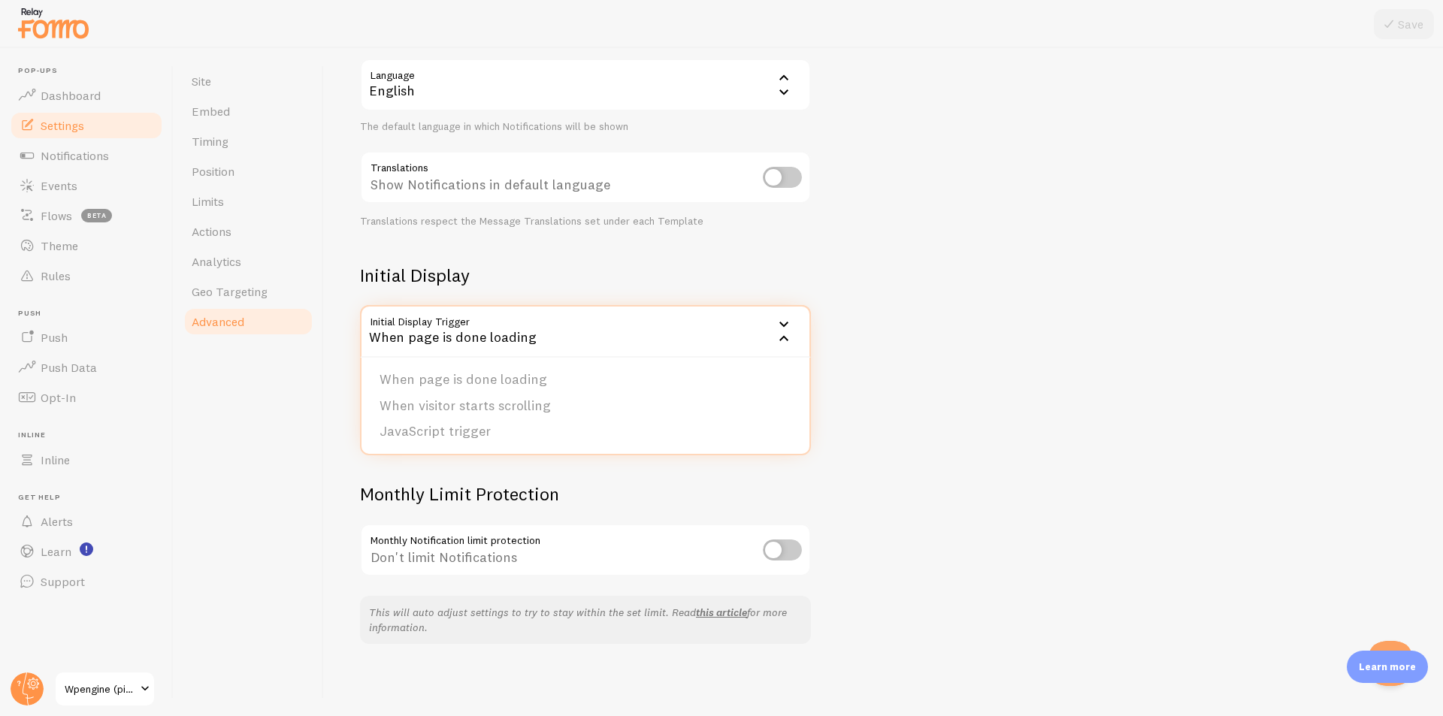
click at [617, 331] on div "When page is done loading" at bounding box center [585, 331] width 451 height 53
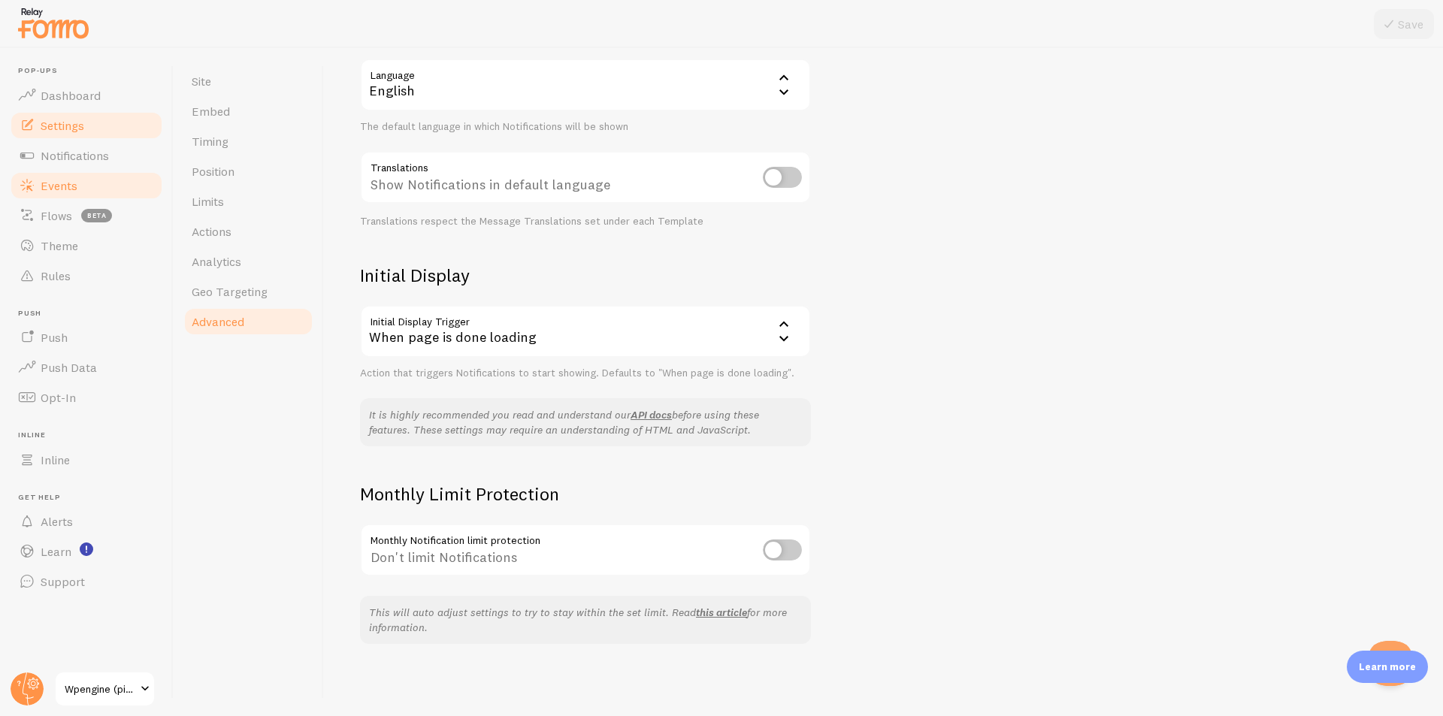
click at [60, 188] on span "Events" at bounding box center [59, 185] width 37 height 15
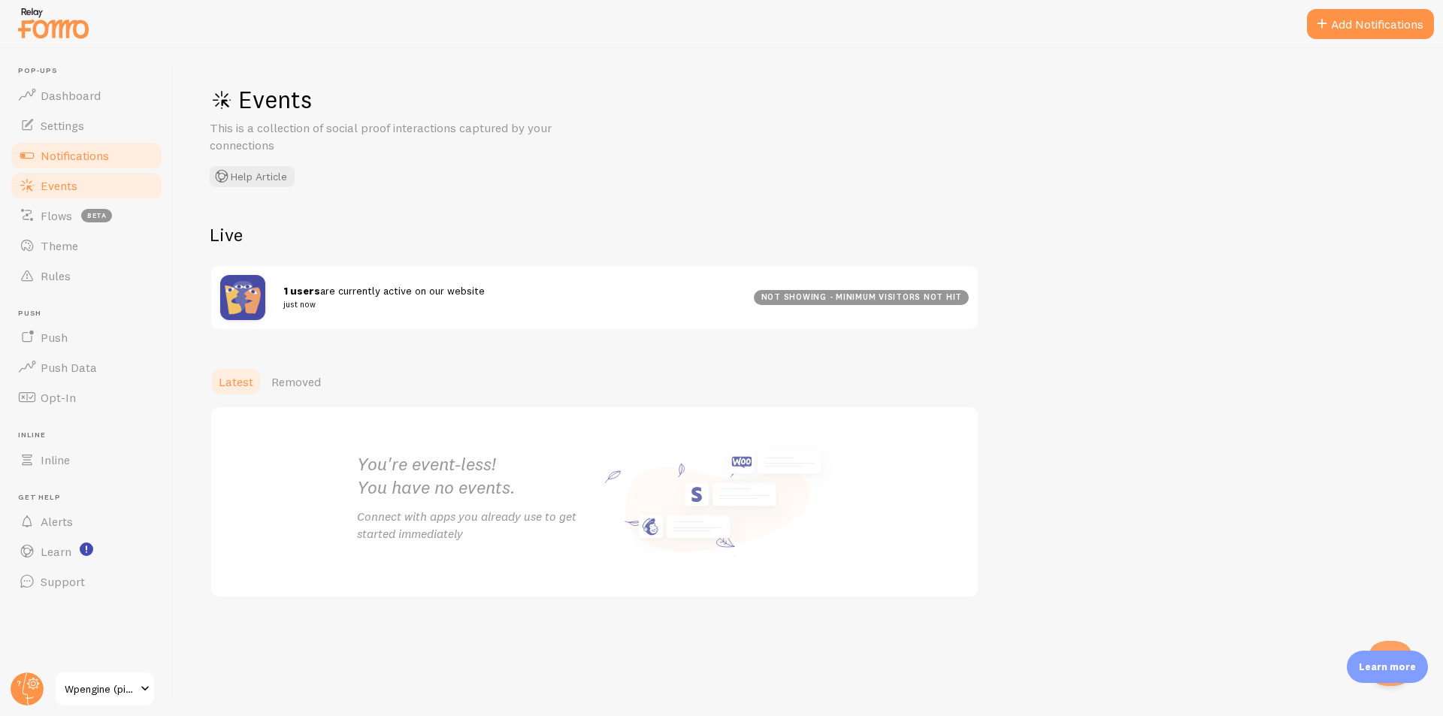
click at [80, 166] on link "Notifications" at bounding box center [86, 155] width 155 height 30
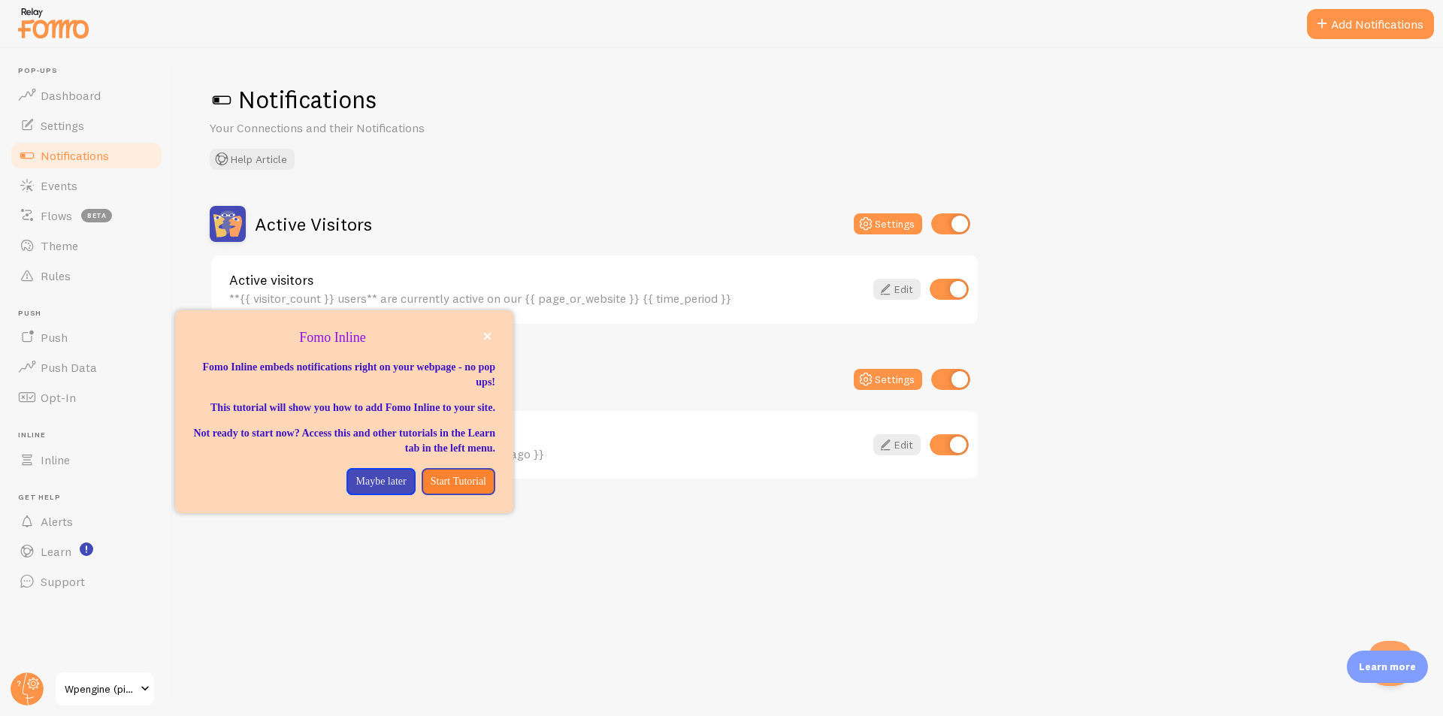
click at [490, 352] on div "Fomo Inline" at bounding box center [344, 354] width 338 height 12
click at [492, 330] on button "close," at bounding box center [487, 336] width 16 height 16
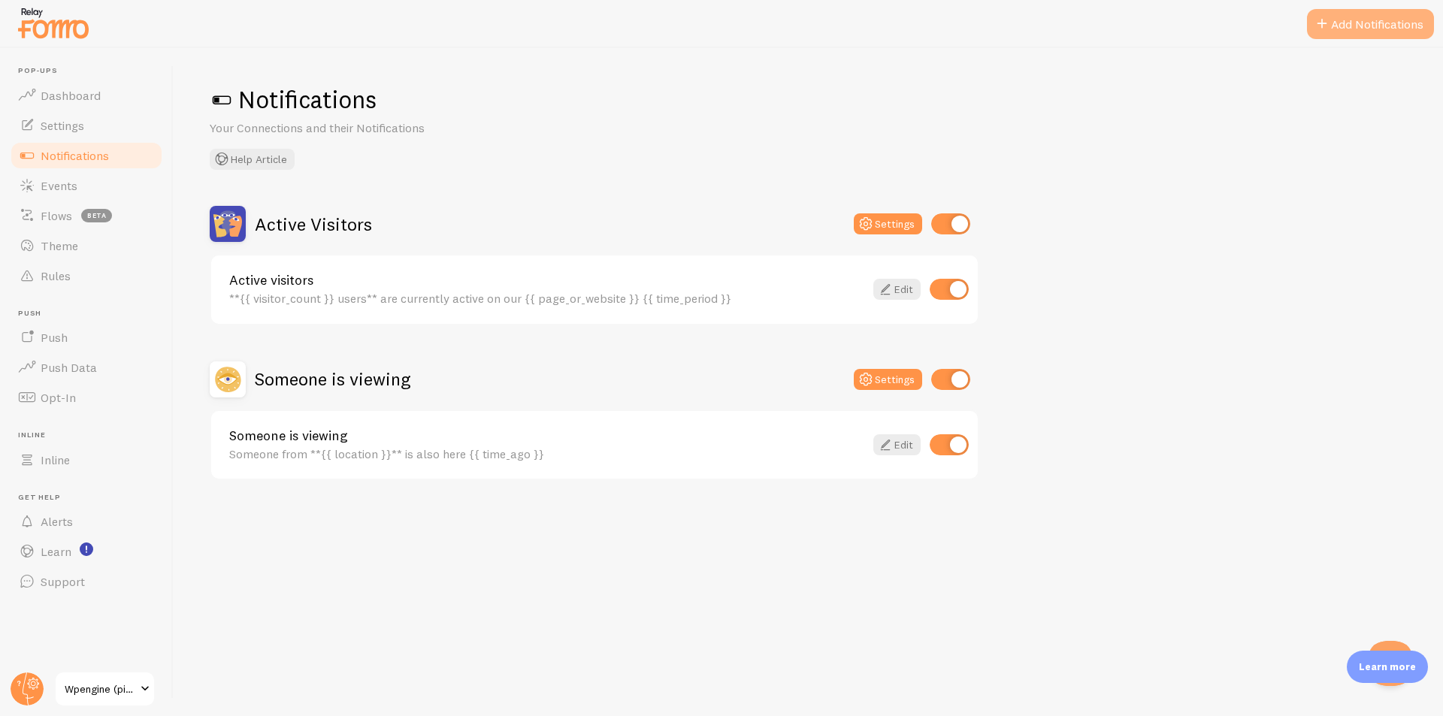
click at [1389, 18] on button "Add Notifications" at bounding box center [1370, 24] width 127 height 30
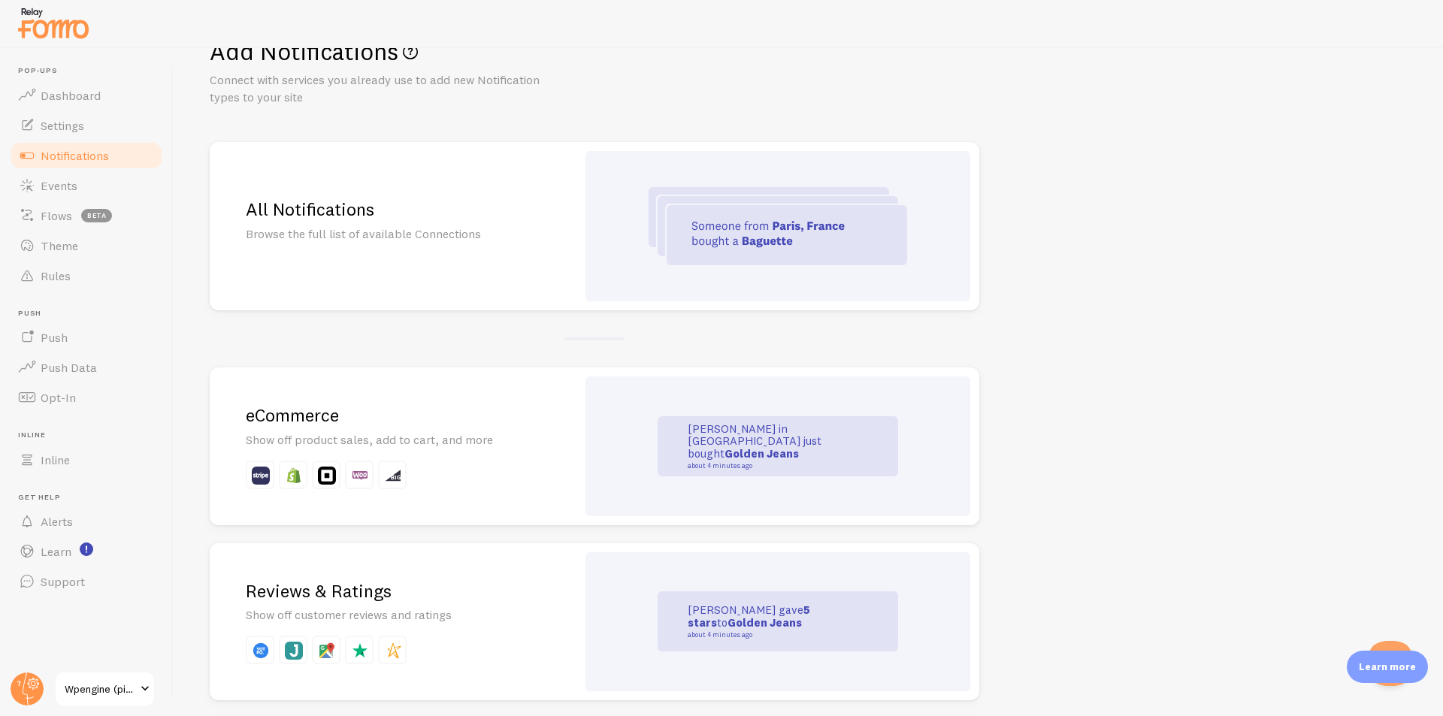
scroll to position [75, 0]
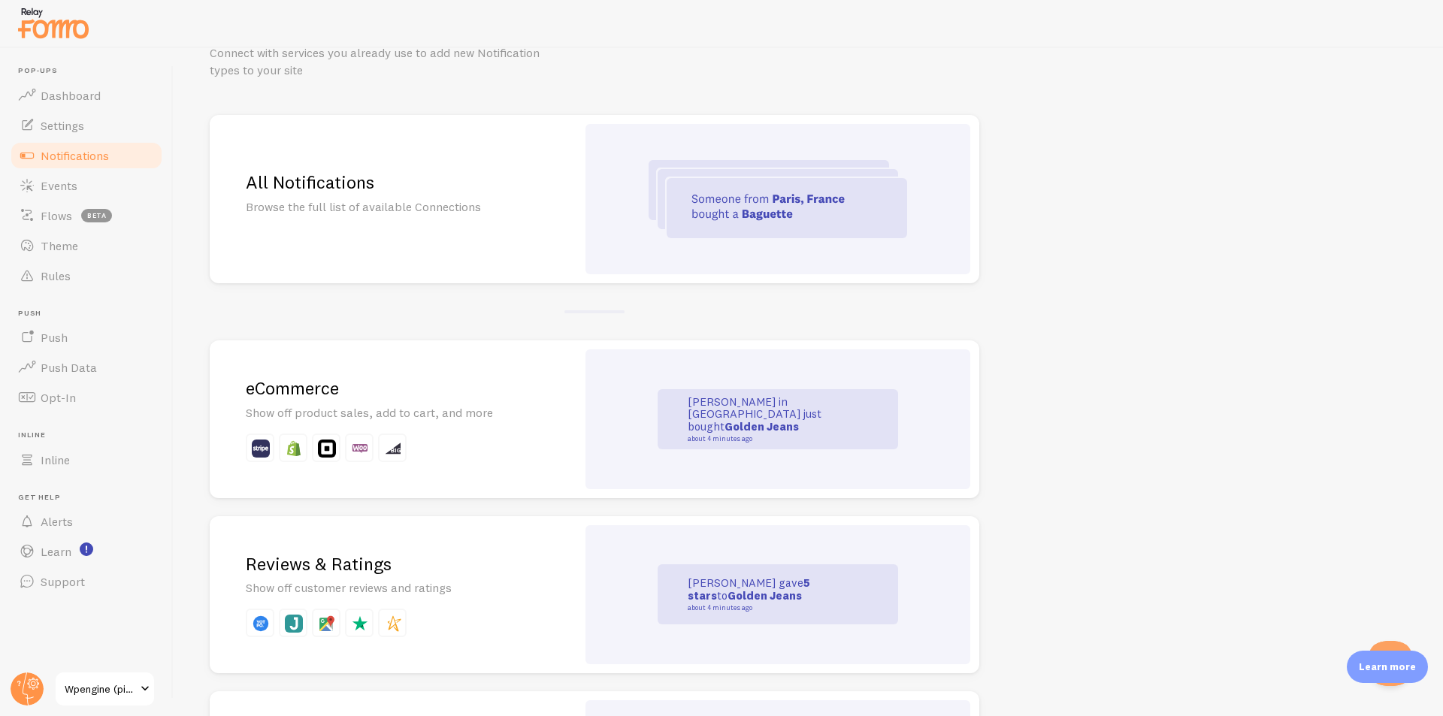
click at [542, 431] on div "eCommerce Show off product sales, add to cart, and more" at bounding box center [393, 419] width 367 height 158
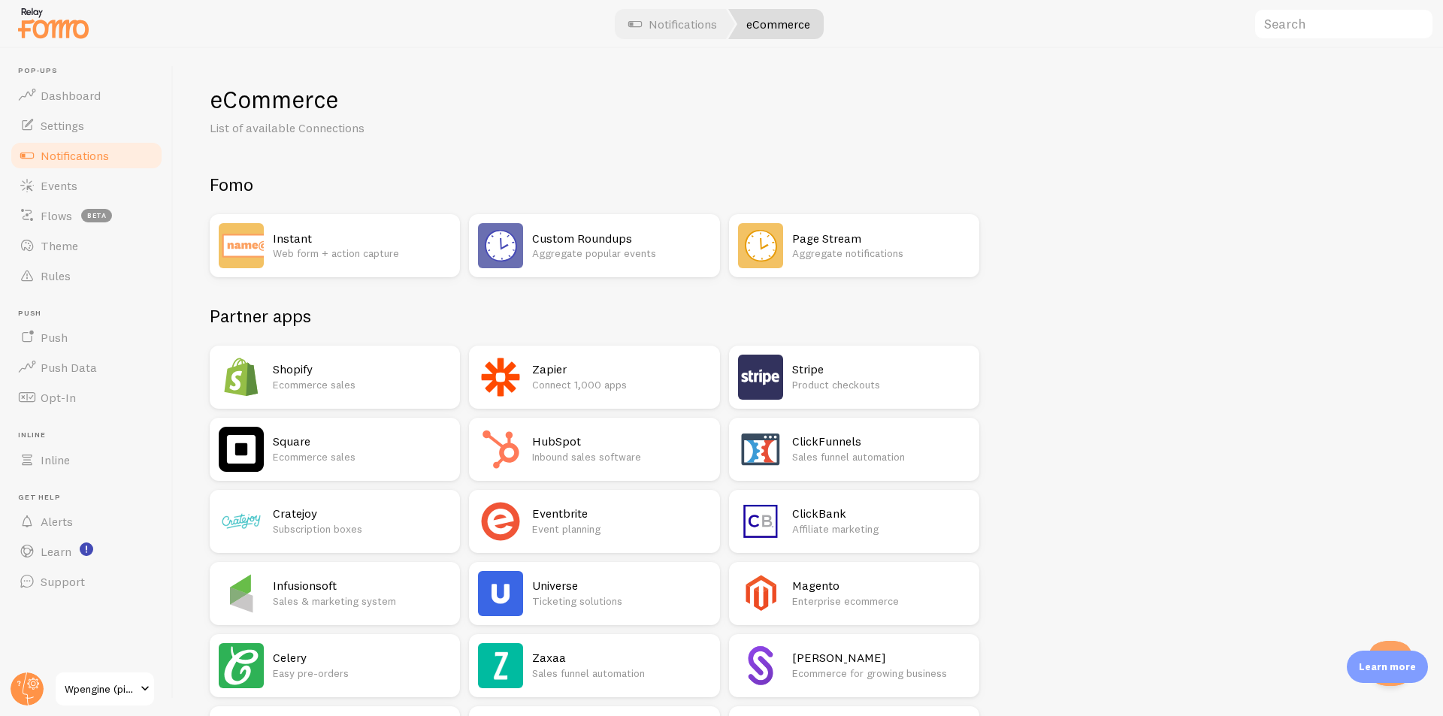
click at [863, 362] on h2 "Stripe" at bounding box center [881, 369] width 178 height 16
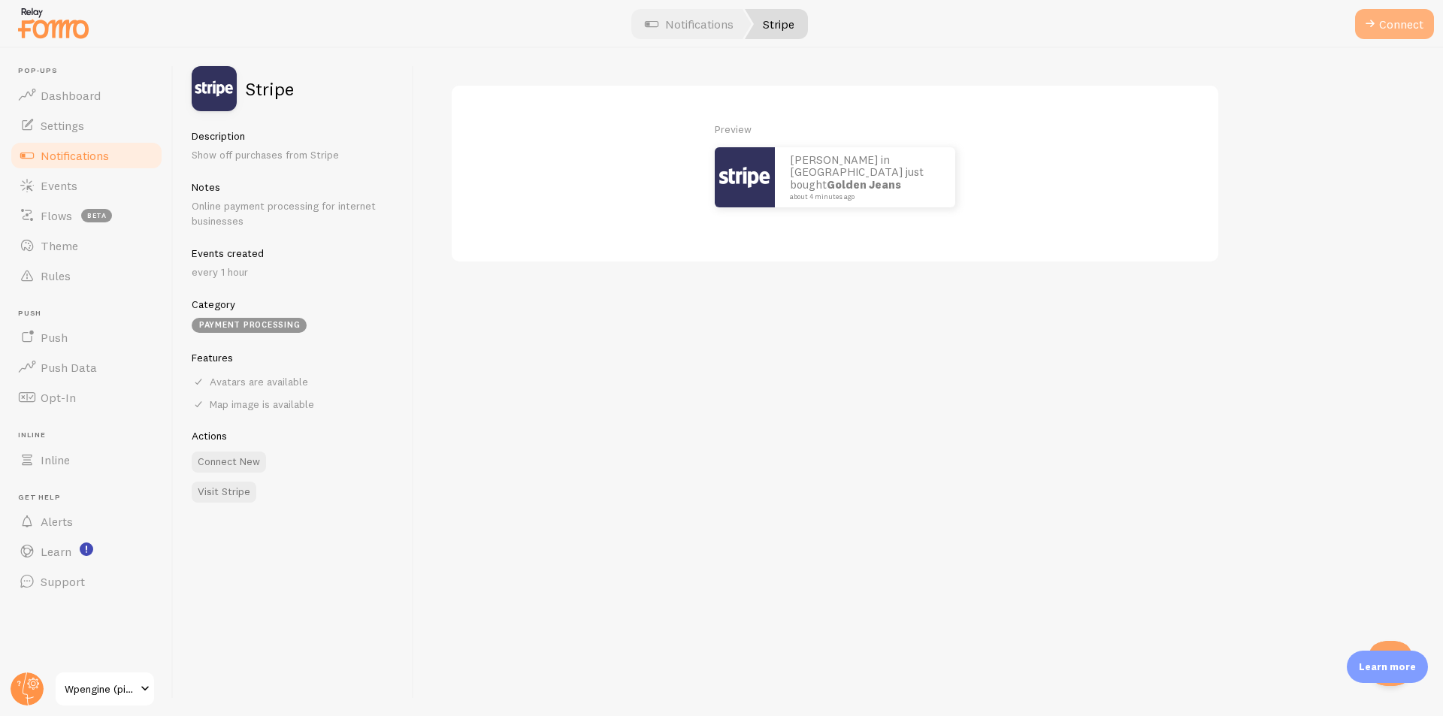
click at [1382, 32] on button "Connect" at bounding box center [1394, 24] width 79 height 30
click at [59, 195] on link "Events" at bounding box center [86, 186] width 155 height 30
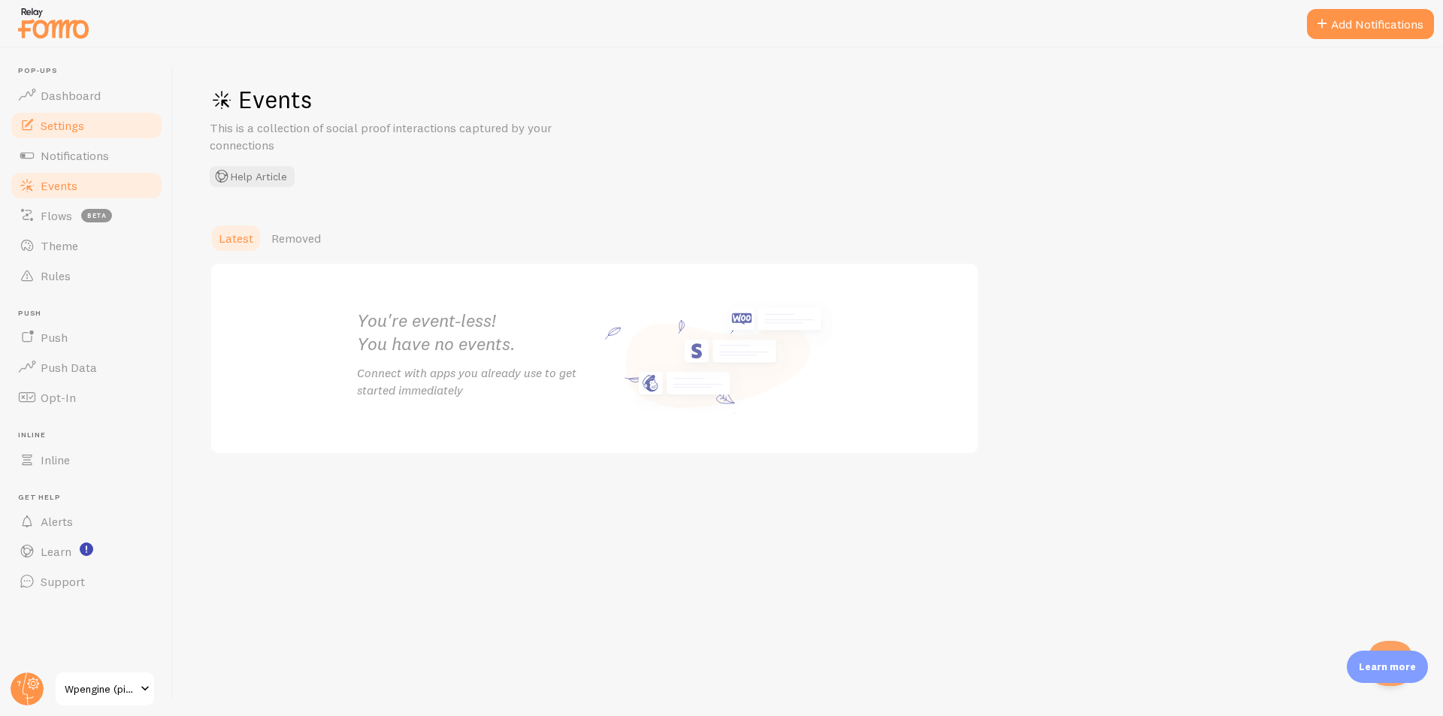
click at [80, 122] on span "Settings" at bounding box center [63, 125] width 44 height 15
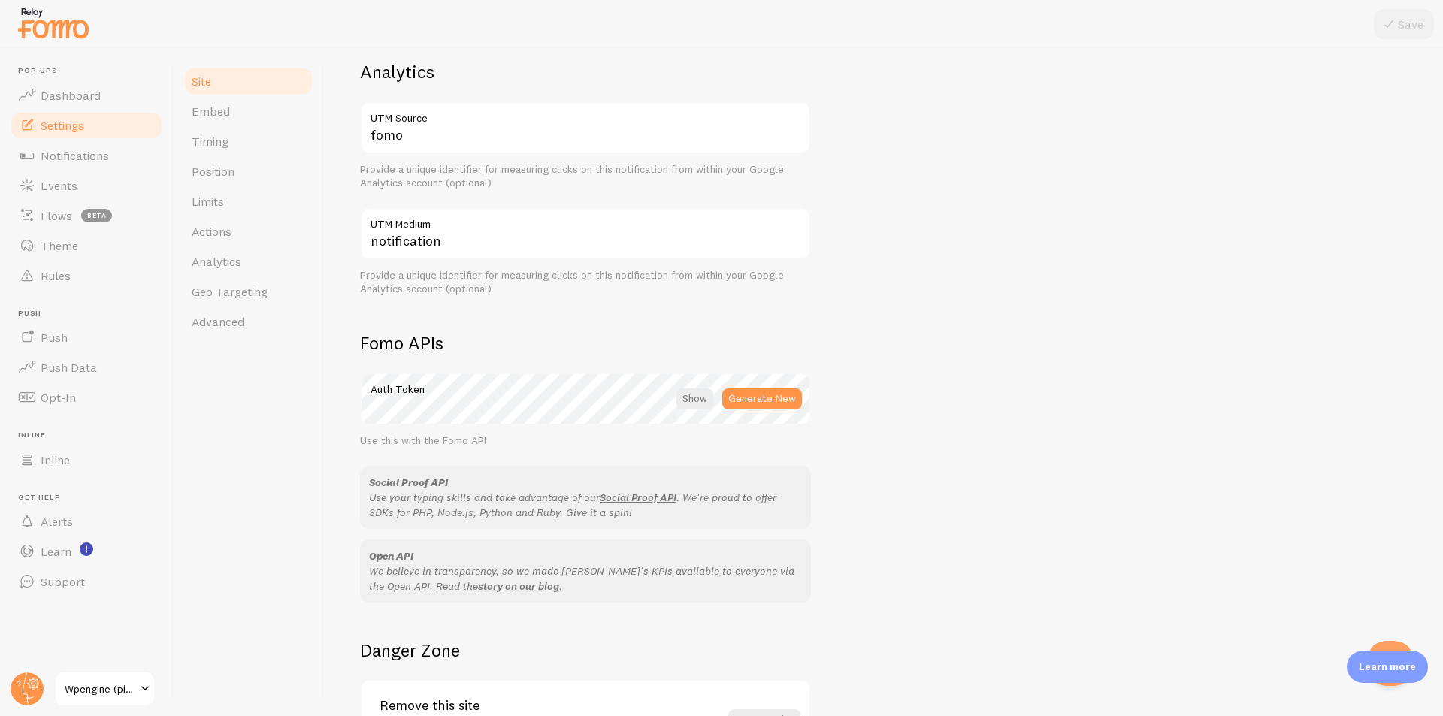
scroll to position [717, 0]
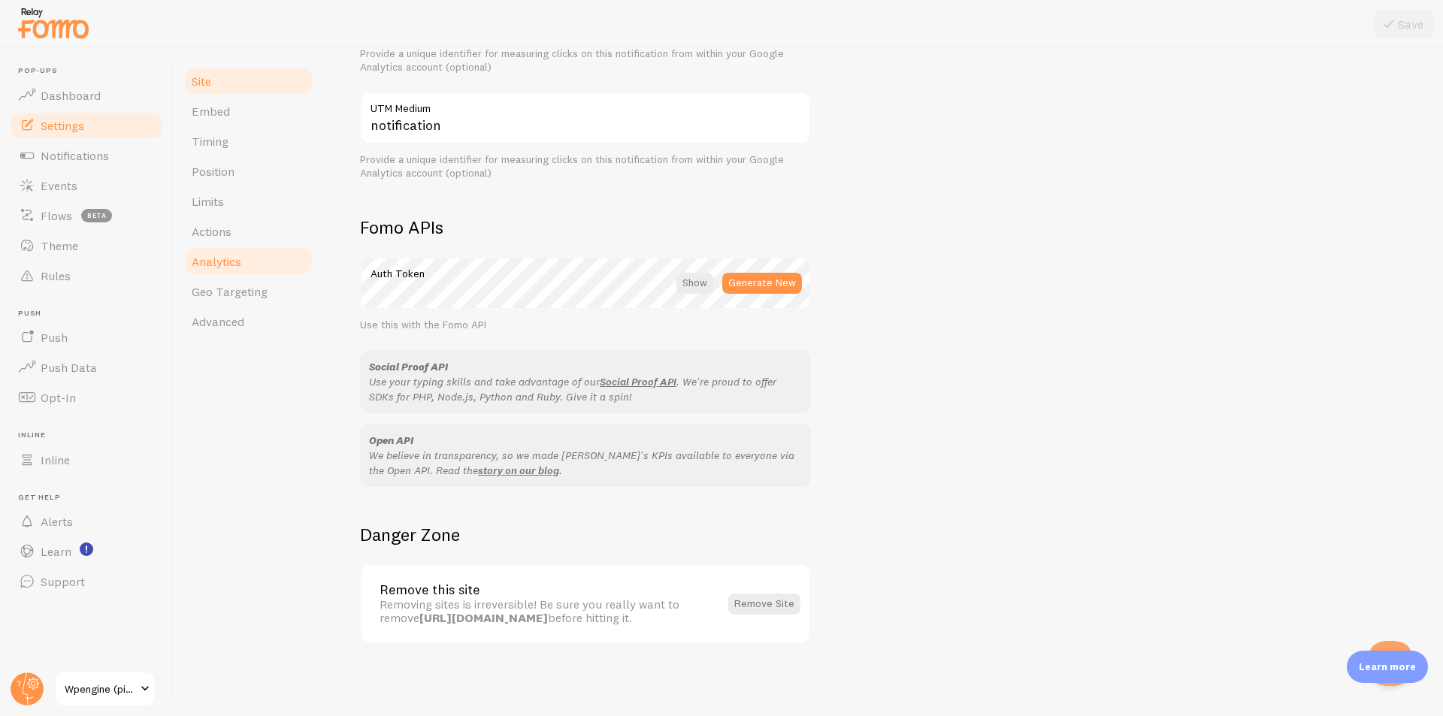
click at [218, 256] on span "Analytics" at bounding box center [217, 261] width 50 height 15
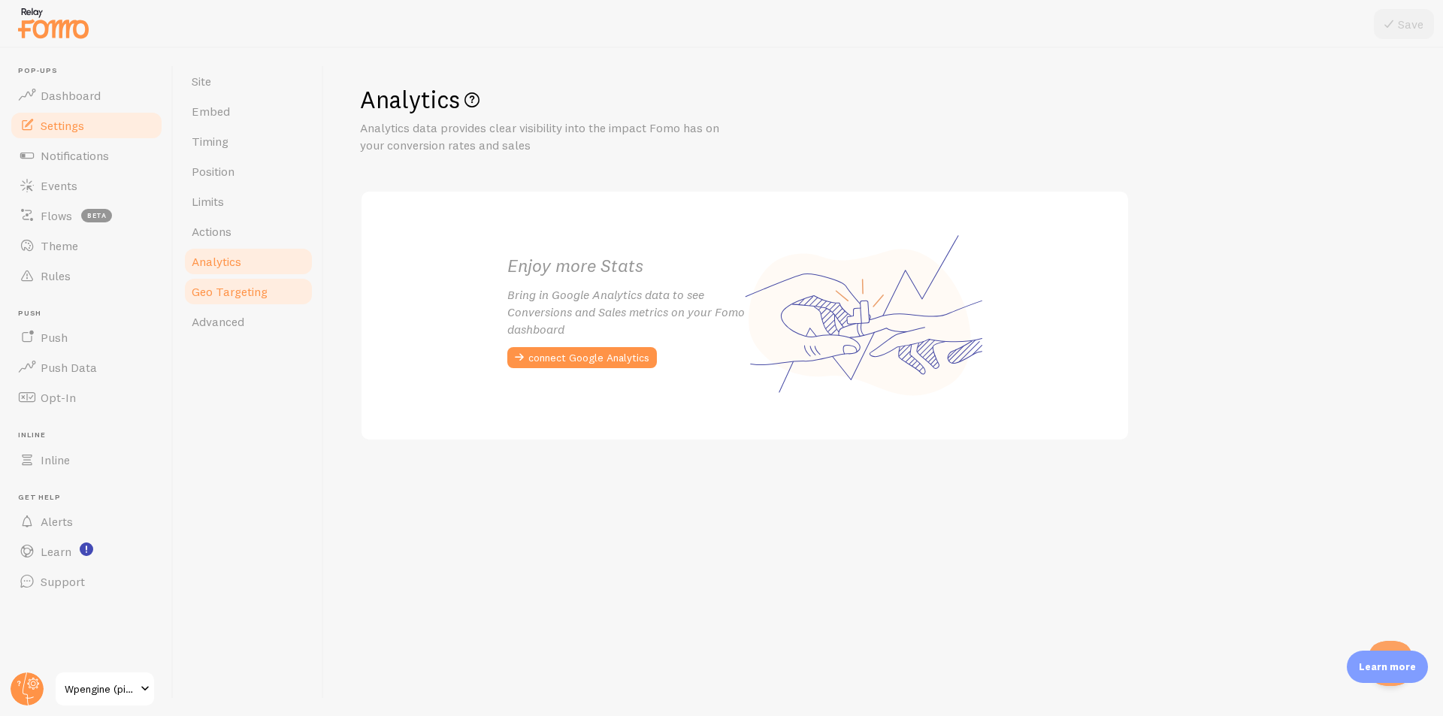
click at [270, 296] on link "Geo Targeting" at bounding box center [248, 291] width 131 height 30
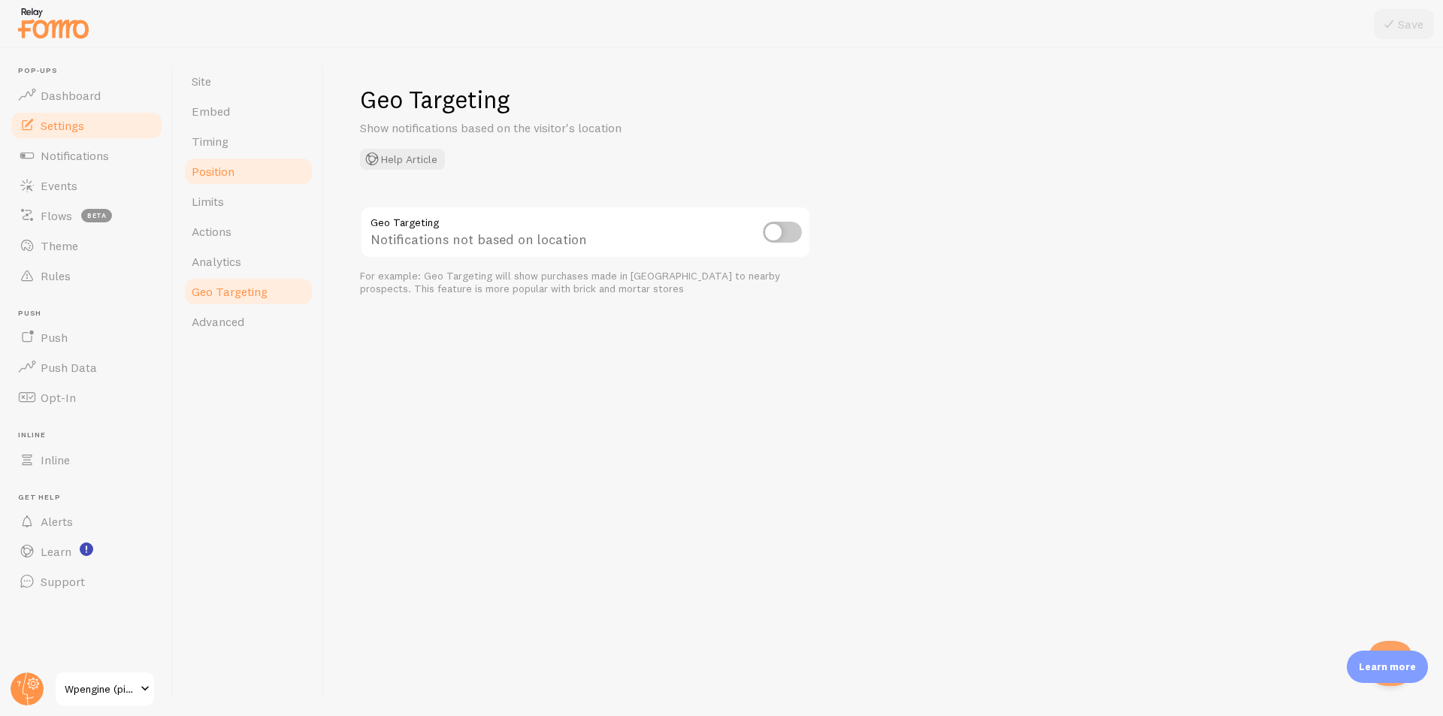
click at [228, 164] on span "Position" at bounding box center [213, 171] width 43 height 15
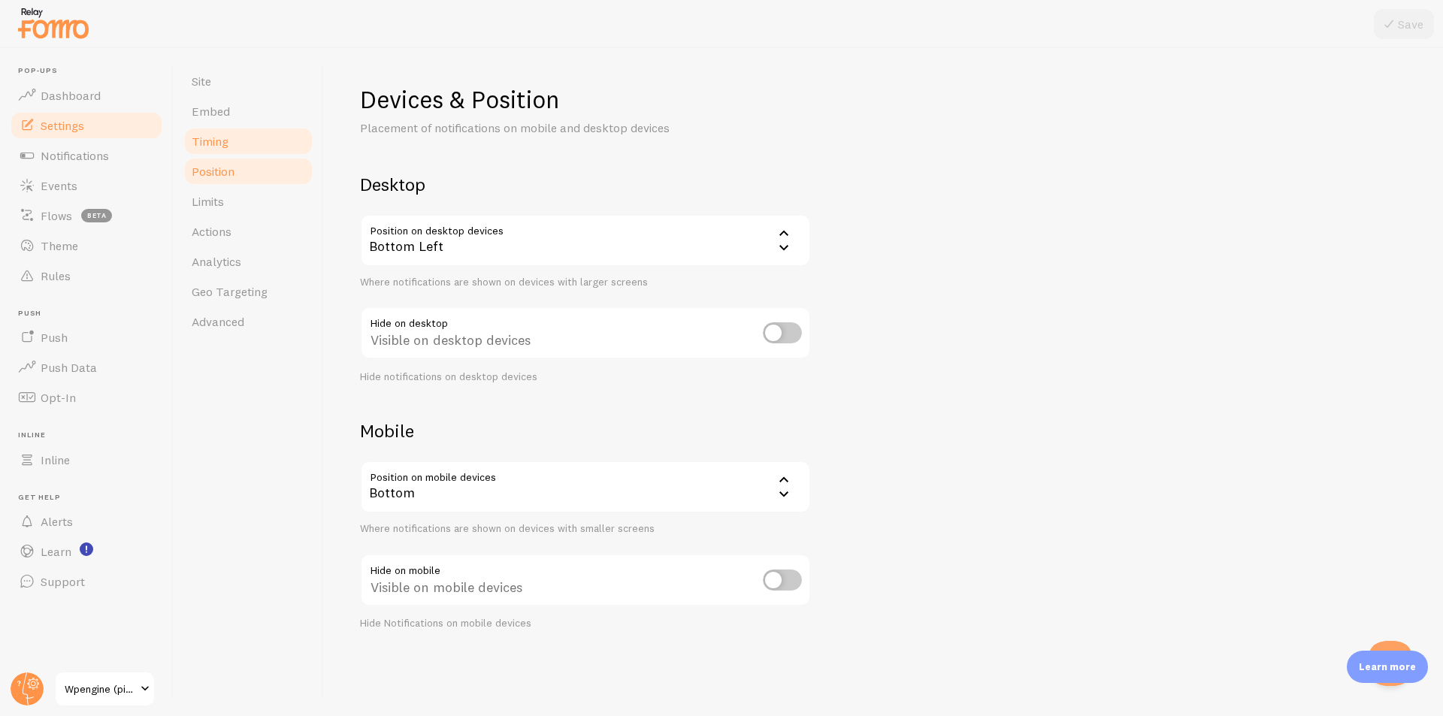
click at [235, 140] on link "Timing" at bounding box center [248, 141] width 131 height 30
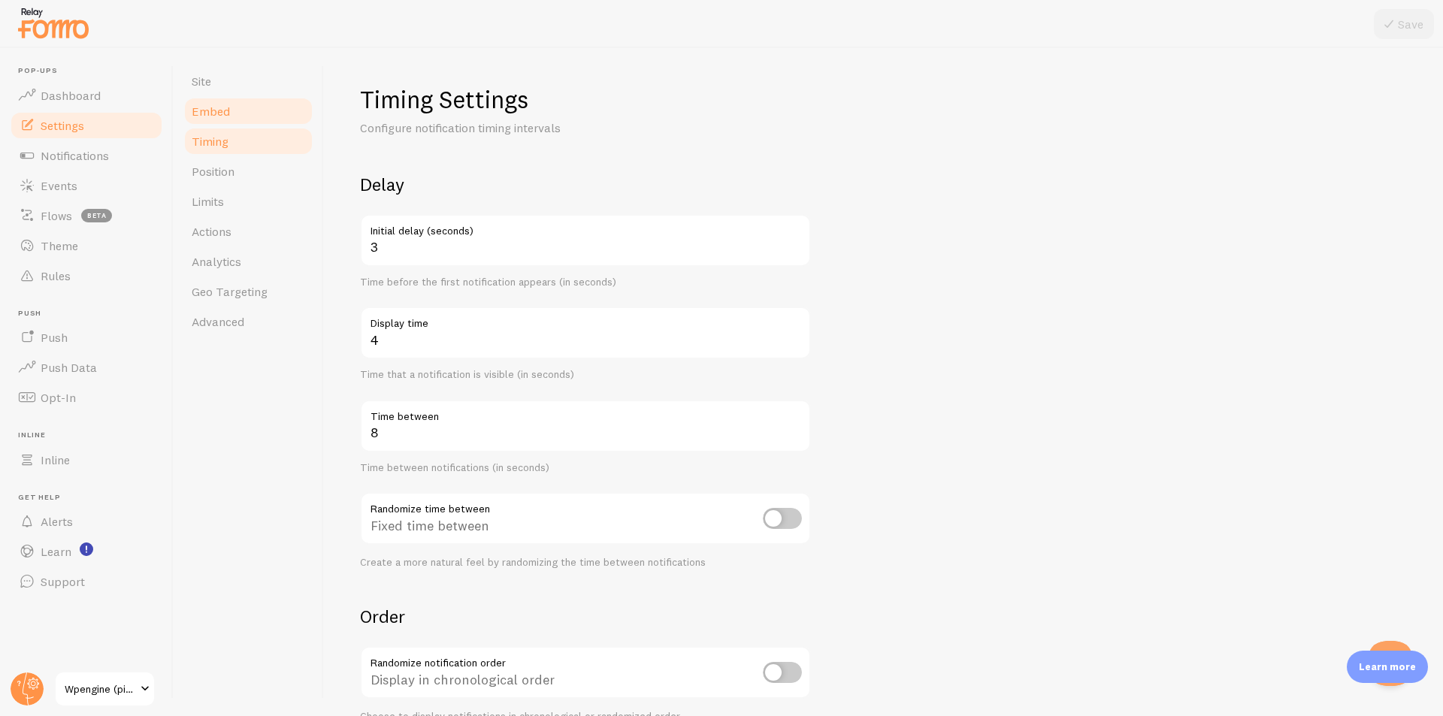
click at [206, 100] on link "Embed" at bounding box center [248, 111] width 131 height 30
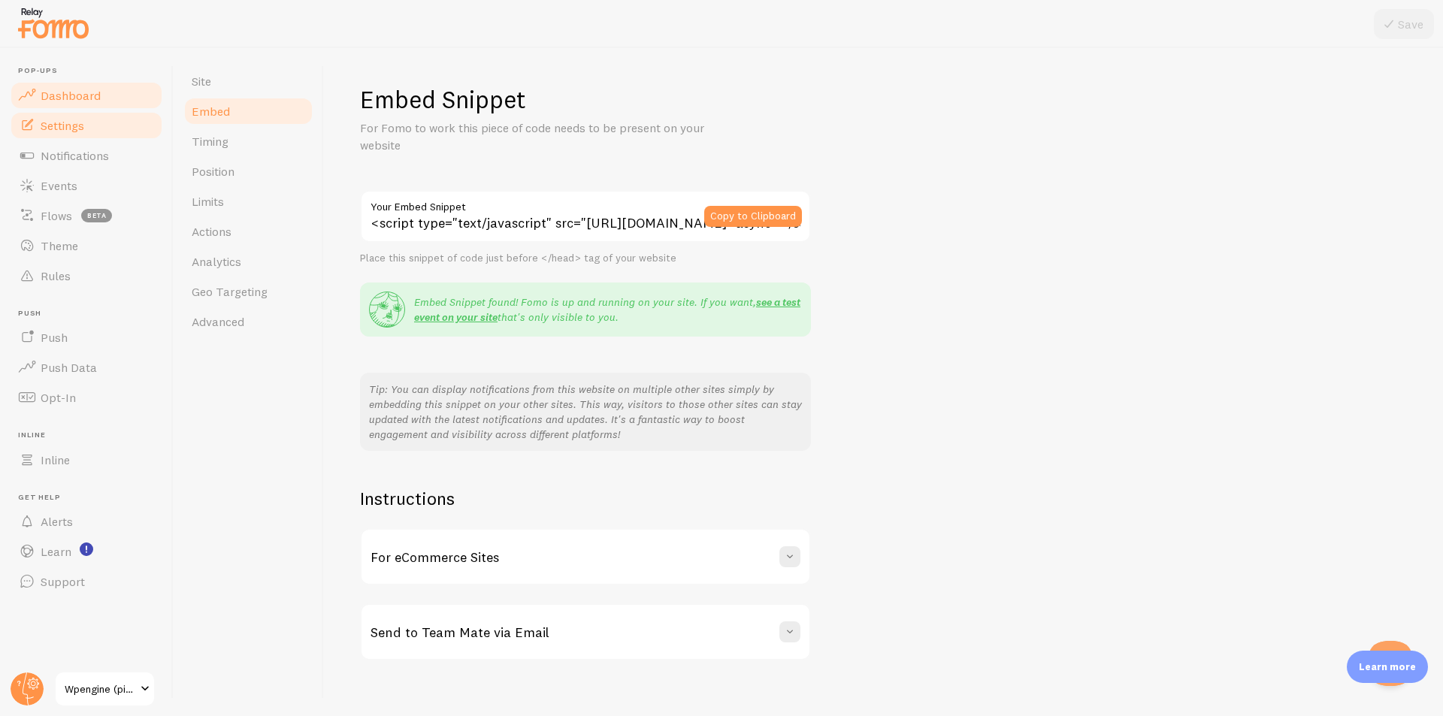
click at [52, 86] on link "Dashboard" at bounding box center [86, 95] width 155 height 30
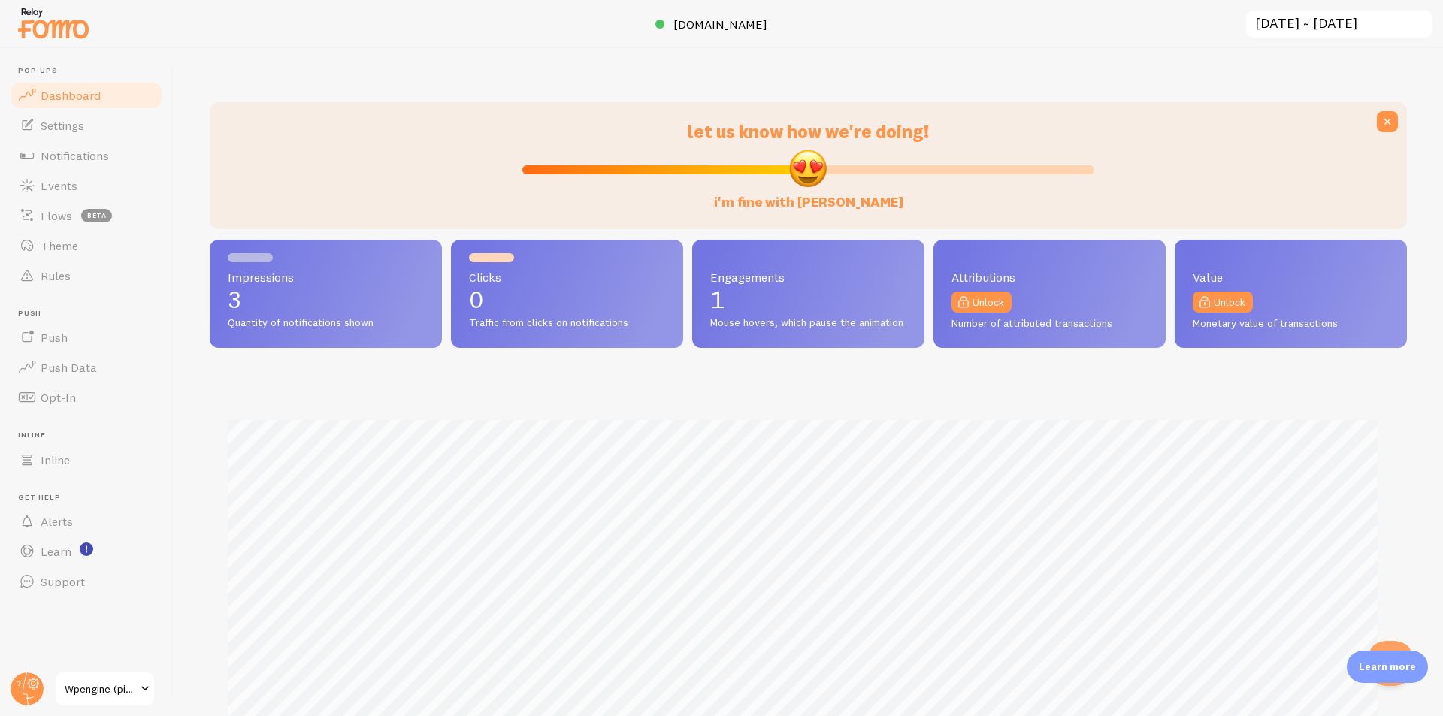
scroll to position [394, 1186]
click at [102, 116] on link "Settings" at bounding box center [86, 125] width 155 height 30
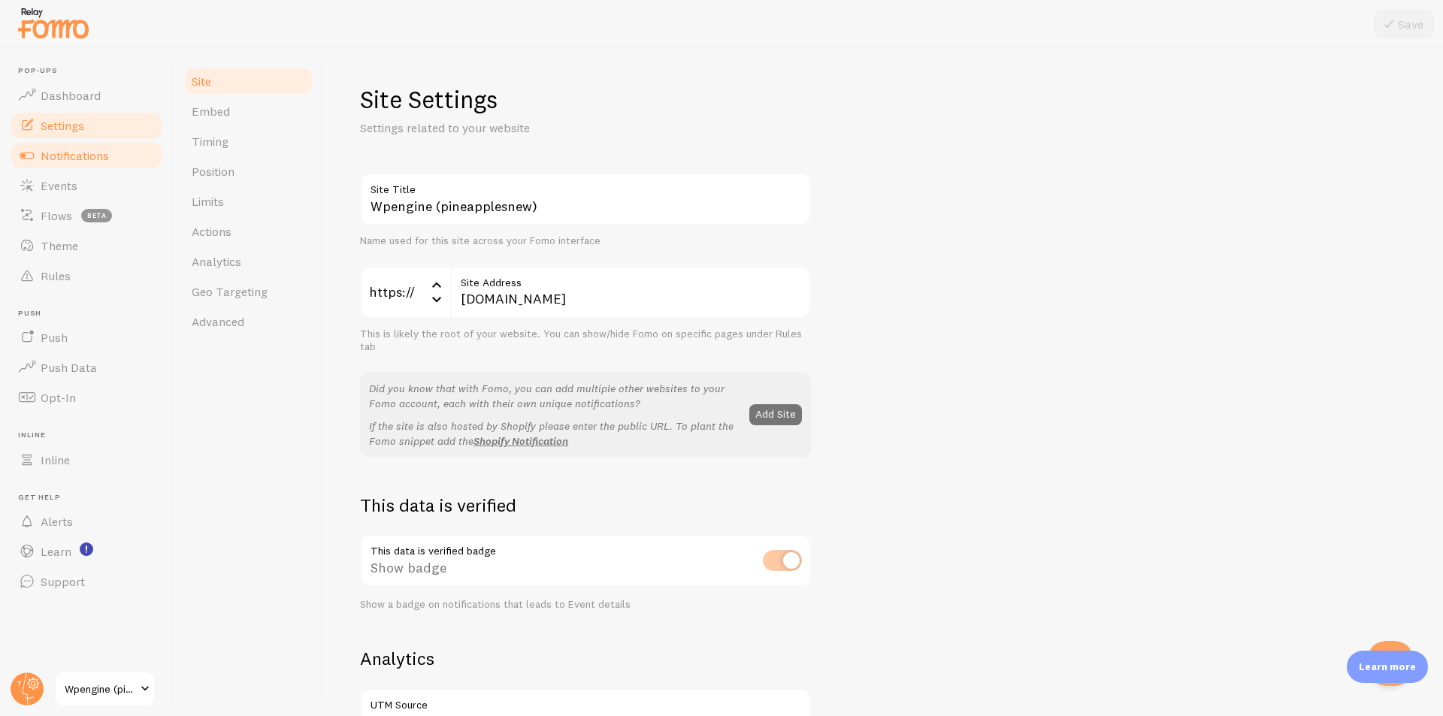
click at [72, 158] on span "Notifications" at bounding box center [75, 155] width 68 height 15
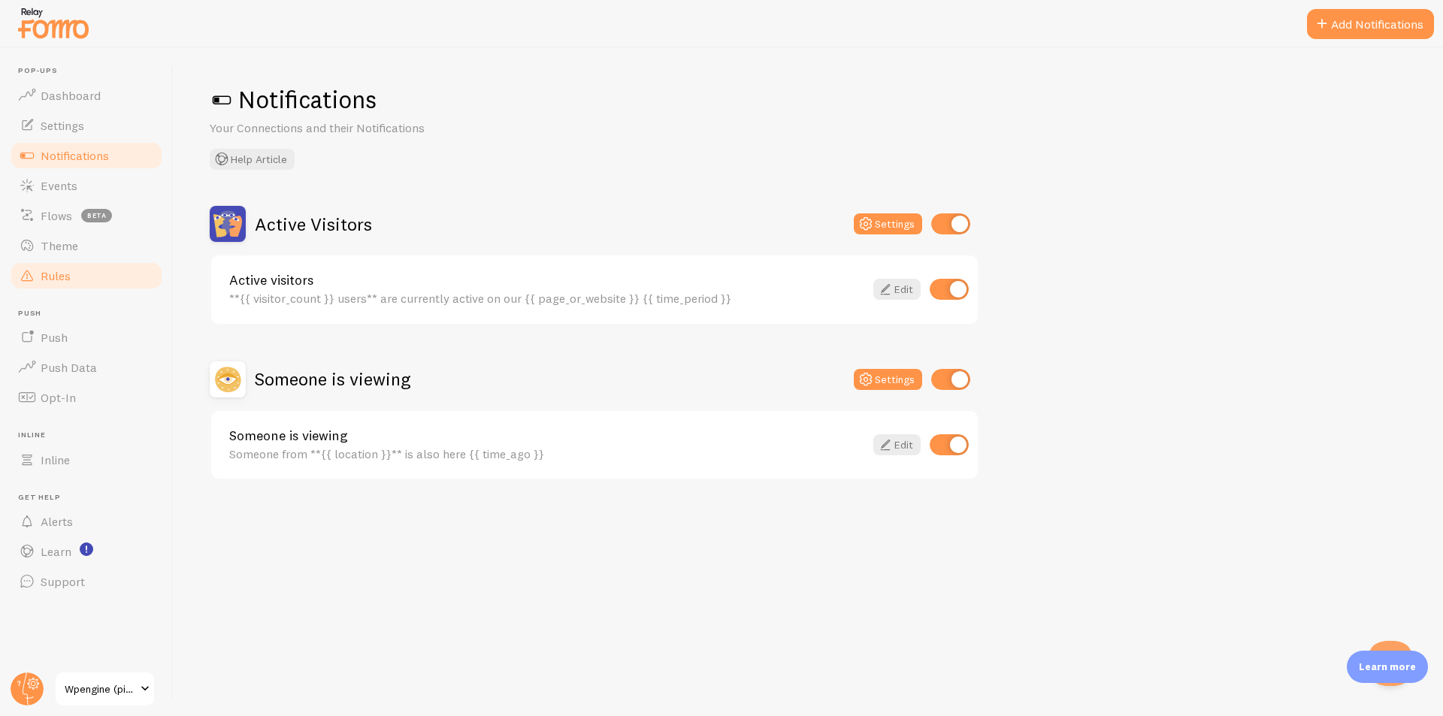
click at [68, 270] on span "Rules" at bounding box center [56, 275] width 30 height 15
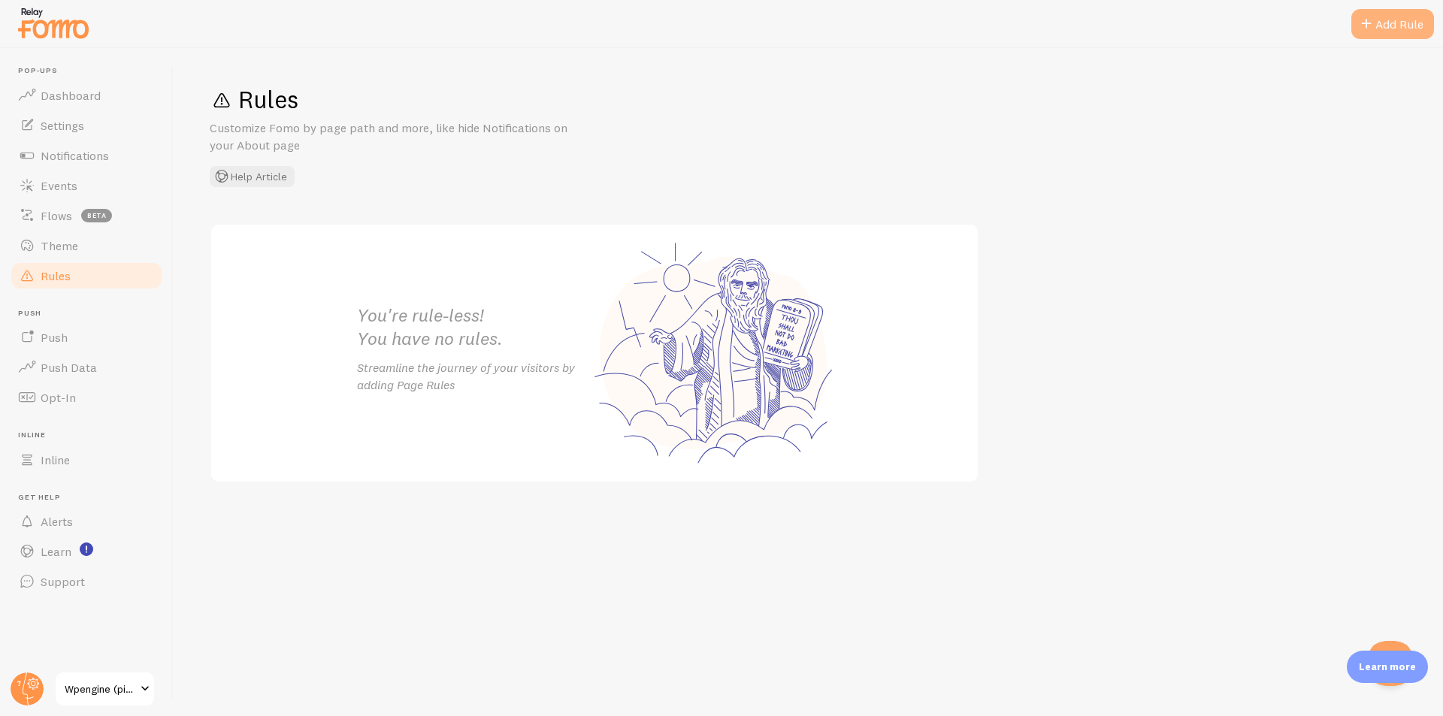
click at [1379, 22] on div "Add Rule" at bounding box center [1392, 24] width 83 height 30
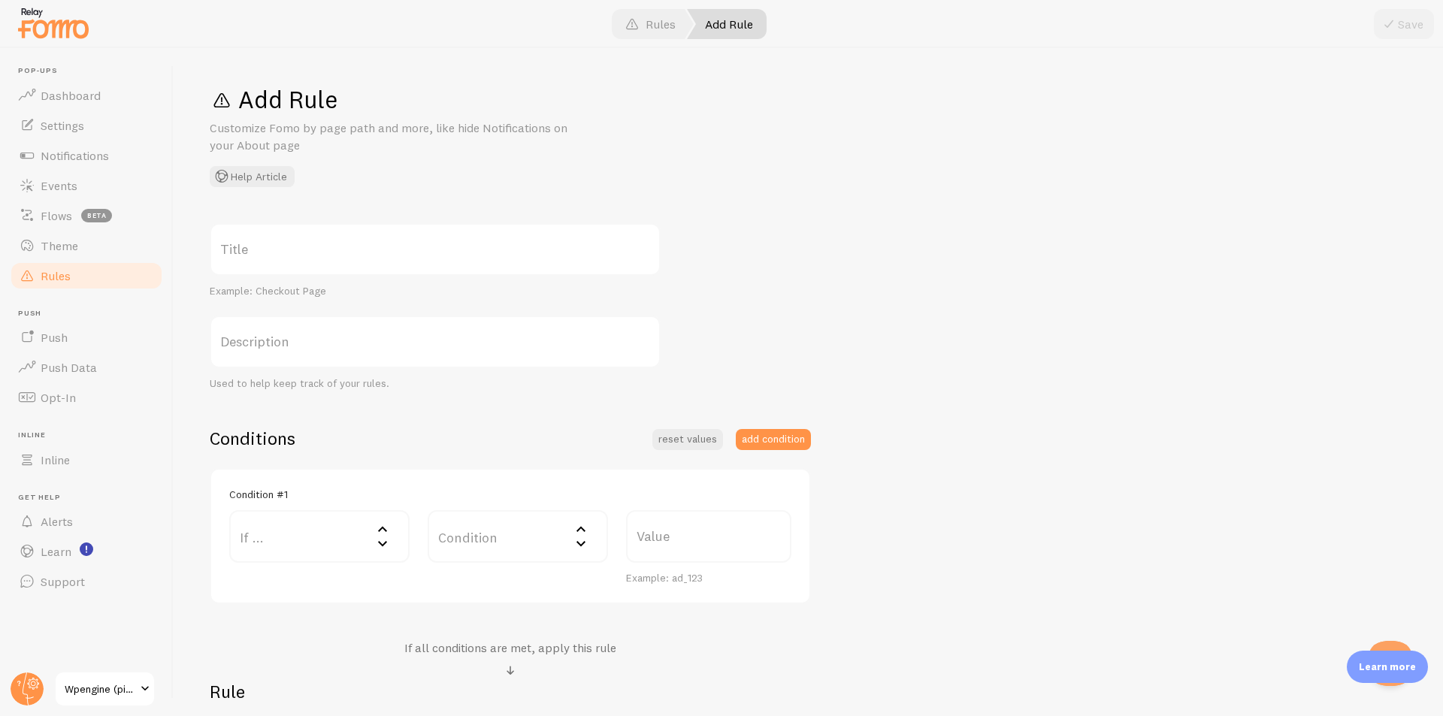
click at [406, 261] on label "Title" at bounding box center [435, 249] width 451 height 53
click at [406, 261] on input "Title" at bounding box center [435, 249] width 451 height 53
click at [342, 553] on label "If ..." at bounding box center [319, 536] width 180 height 53
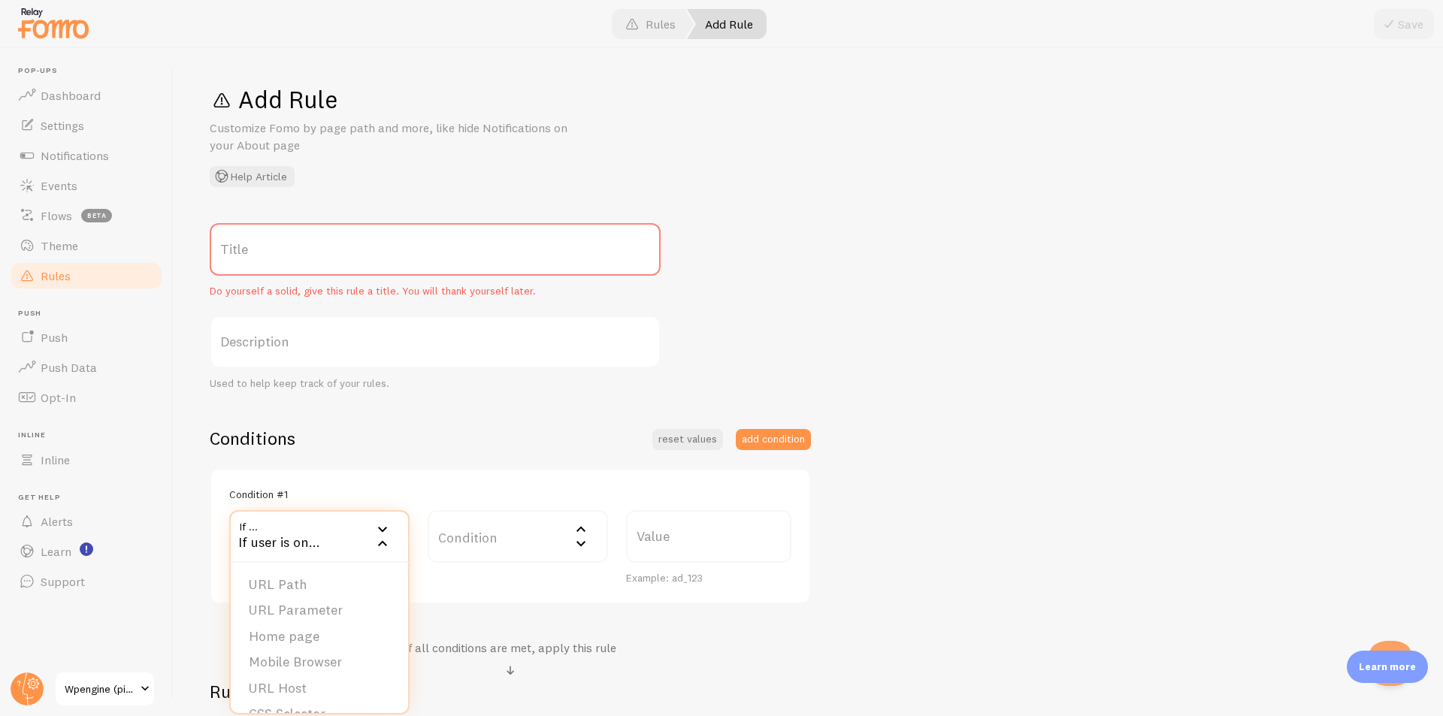
click at [476, 545] on label "Condition" at bounding box center [517, 536] width 180 height 53
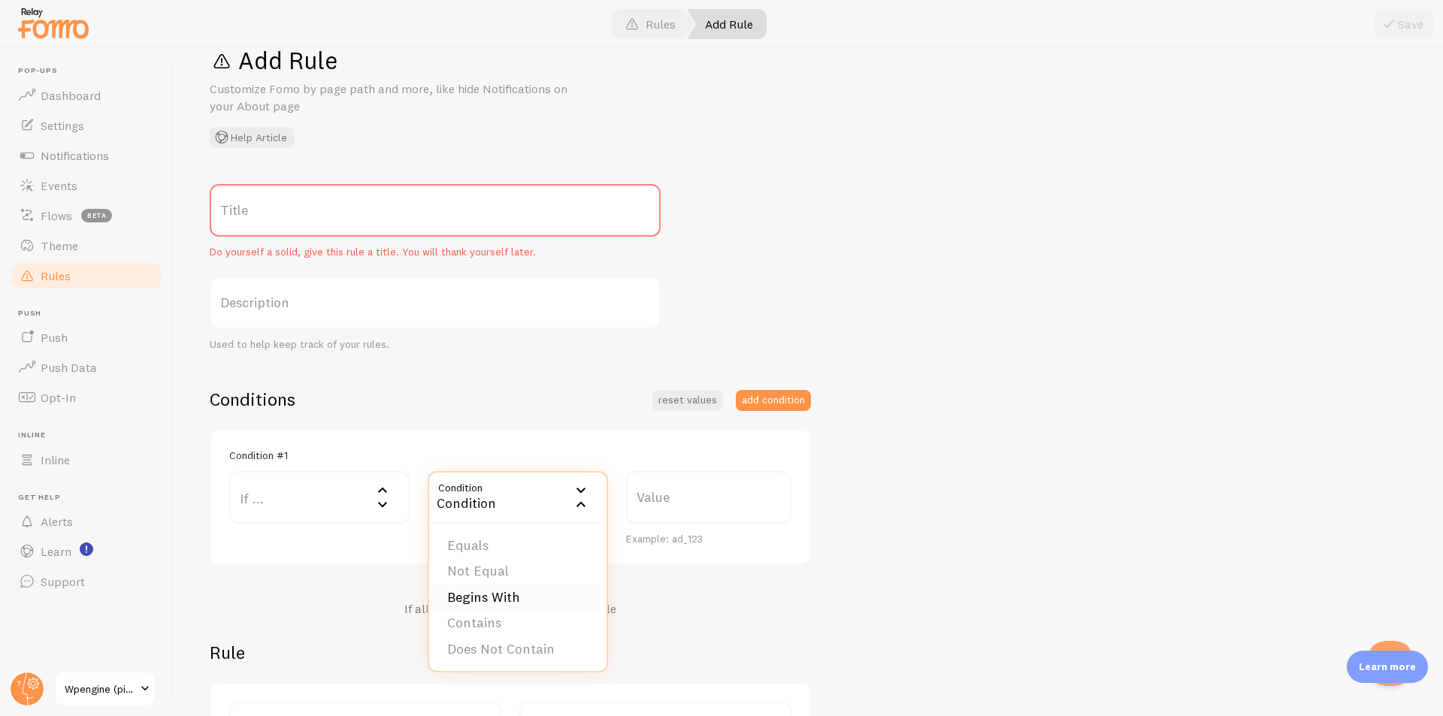
scroll to position [75, 0]
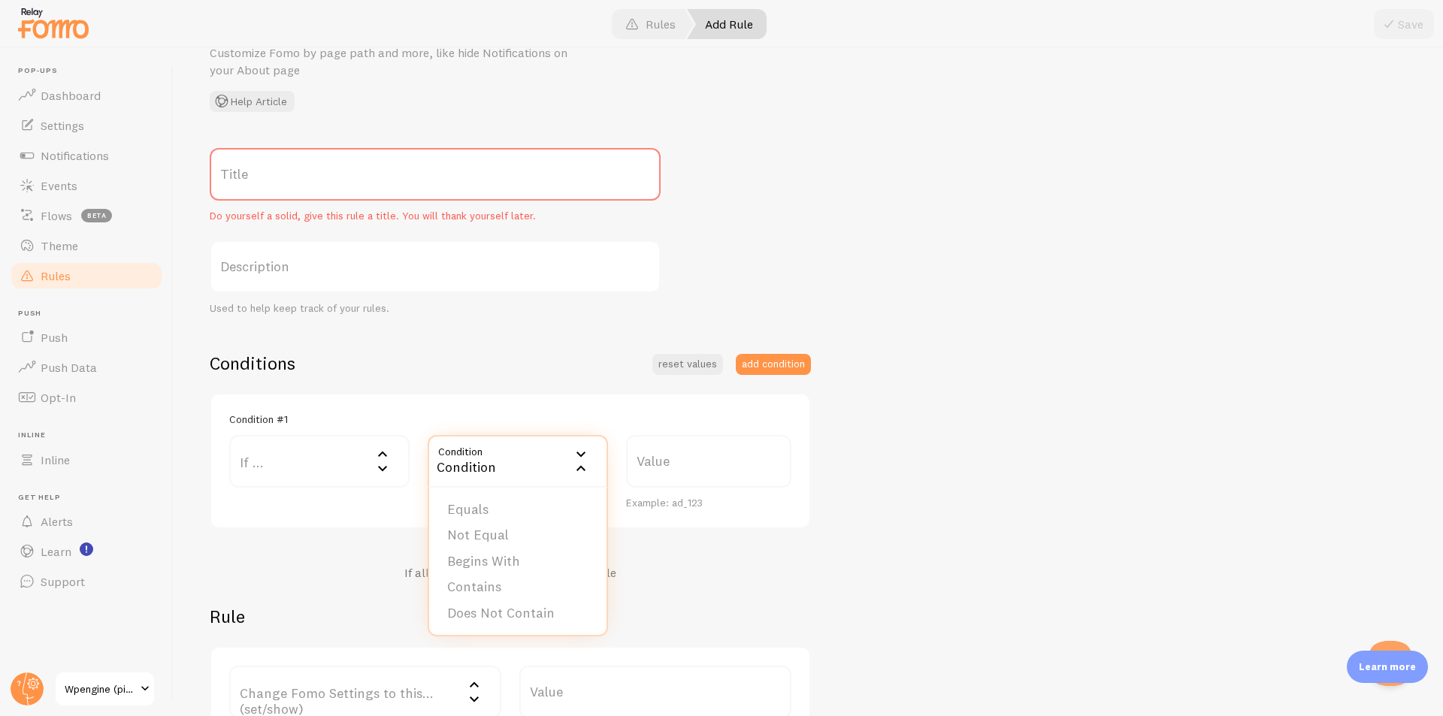
click at [337, 463] on label "If ..." at bounding box center [319, 461] width 180 height 53
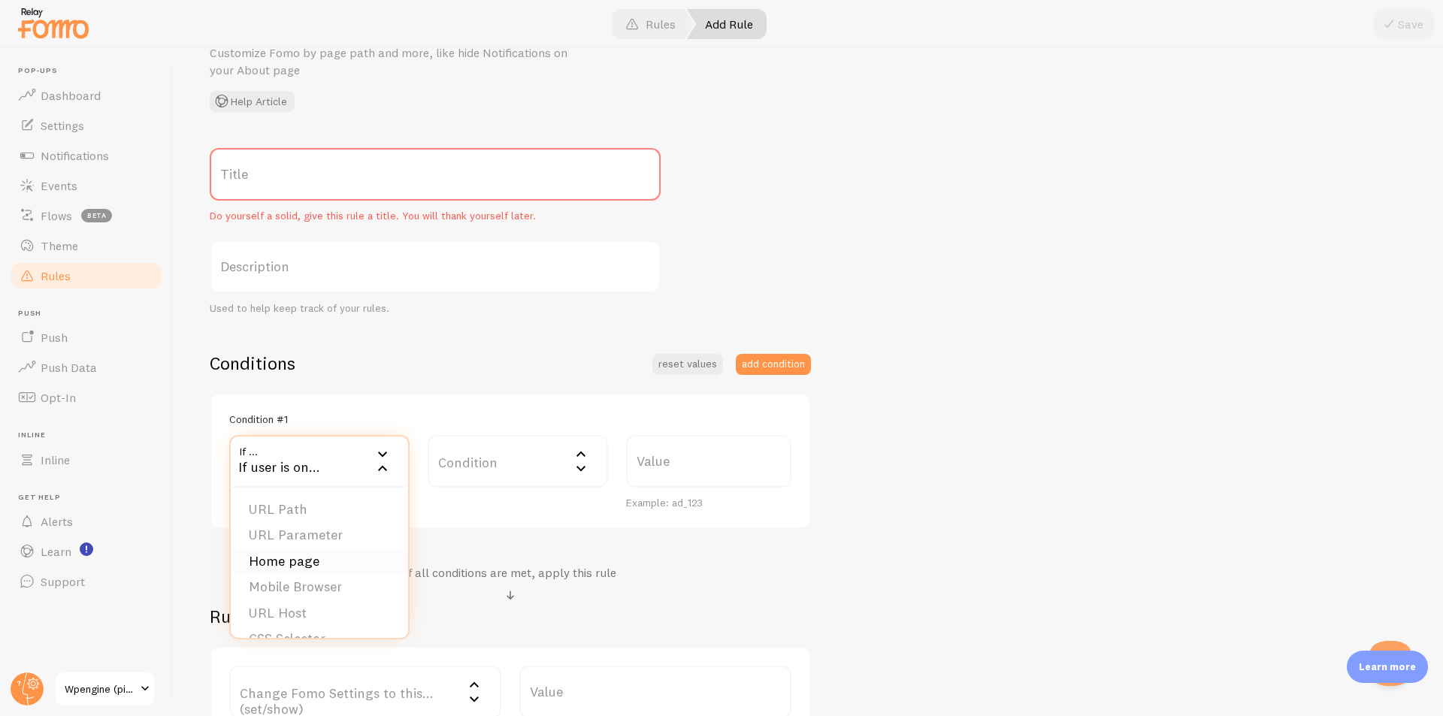
scroll to position [23, 0]
click at [514, 546] on div "Conditions reset values add condition Condition #1 If ... If user is on... URL …" at bounding box center [510, 545] width 601 height 386
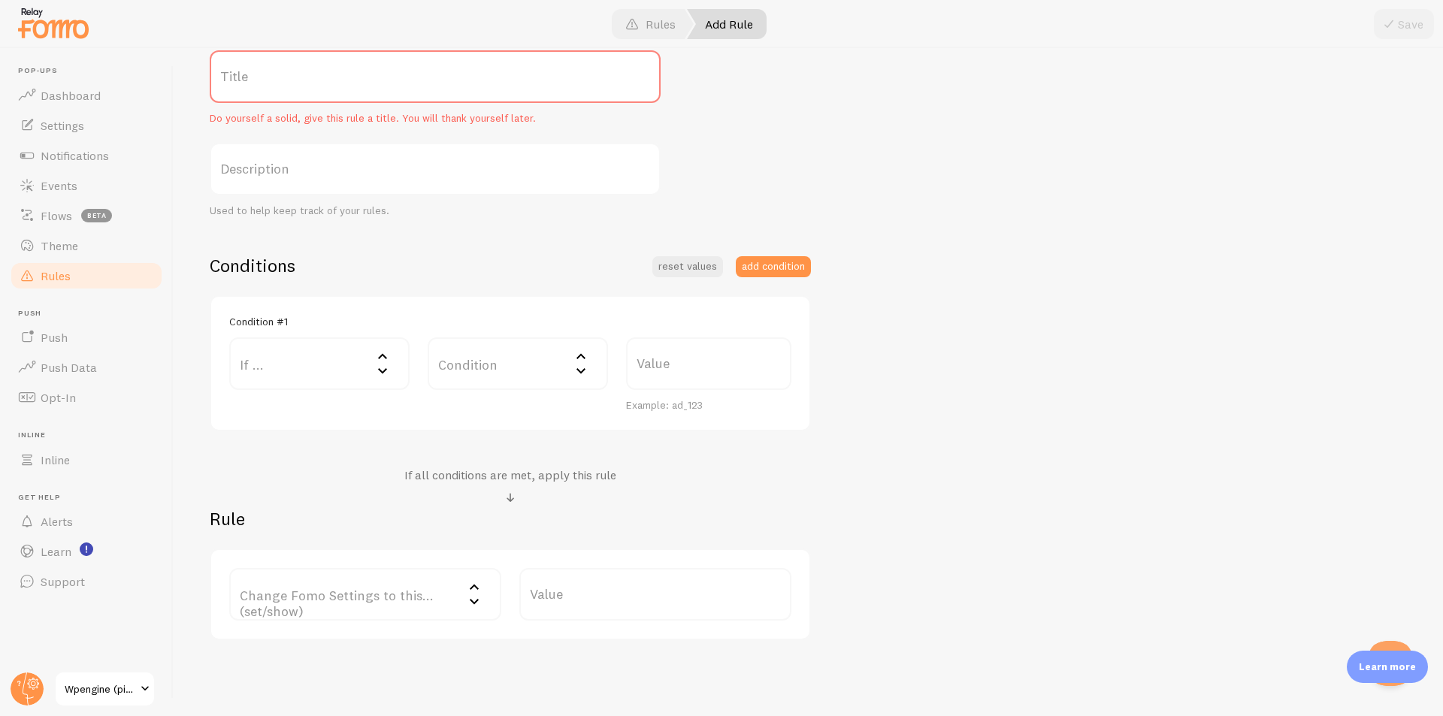
scroll to position [79, 0]
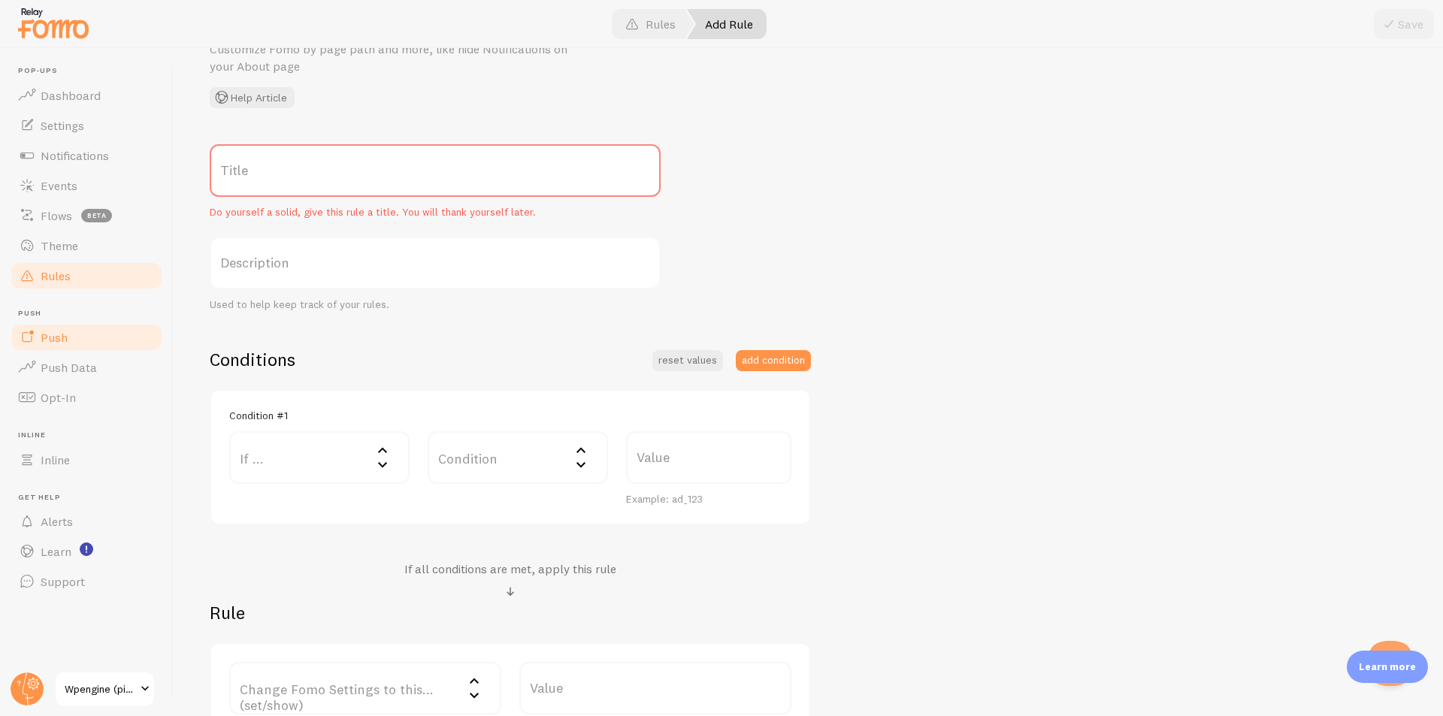
click at [79, 342] on link "Push" at bounding box center [86, 337] width 155 height 30
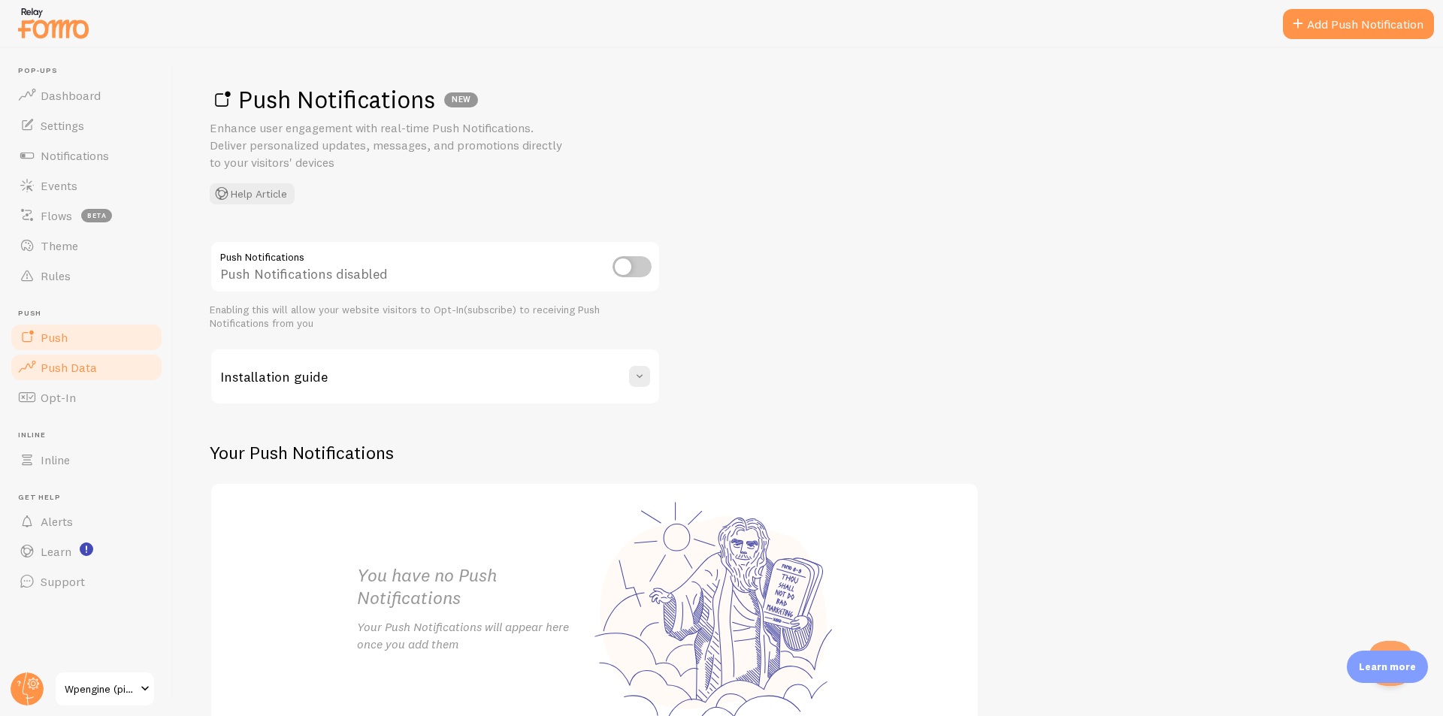
click at [96, 374] on link "Push Data" at bounding box center [86, 367] width 155 height 30
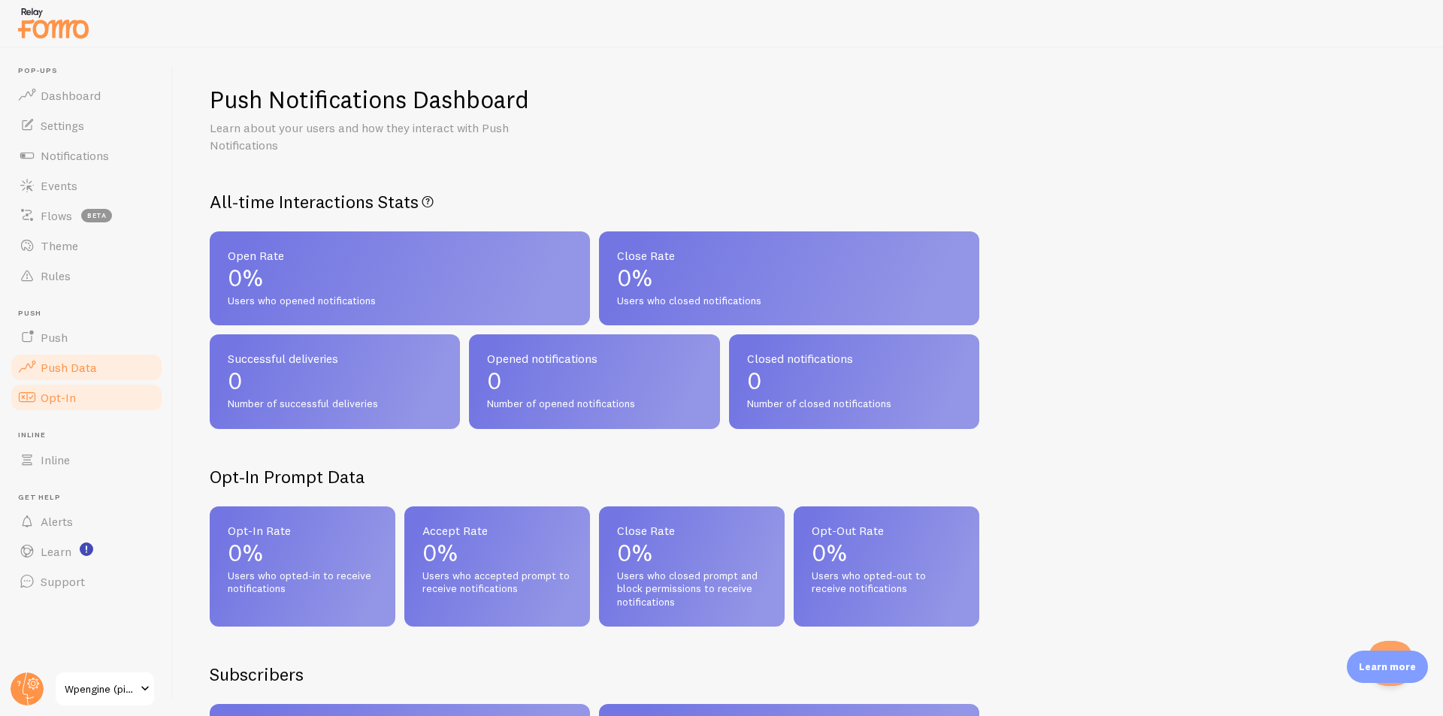
click at [100, 406] on link "Opt-In" at bounding box center [86, 397] width 155 height 30
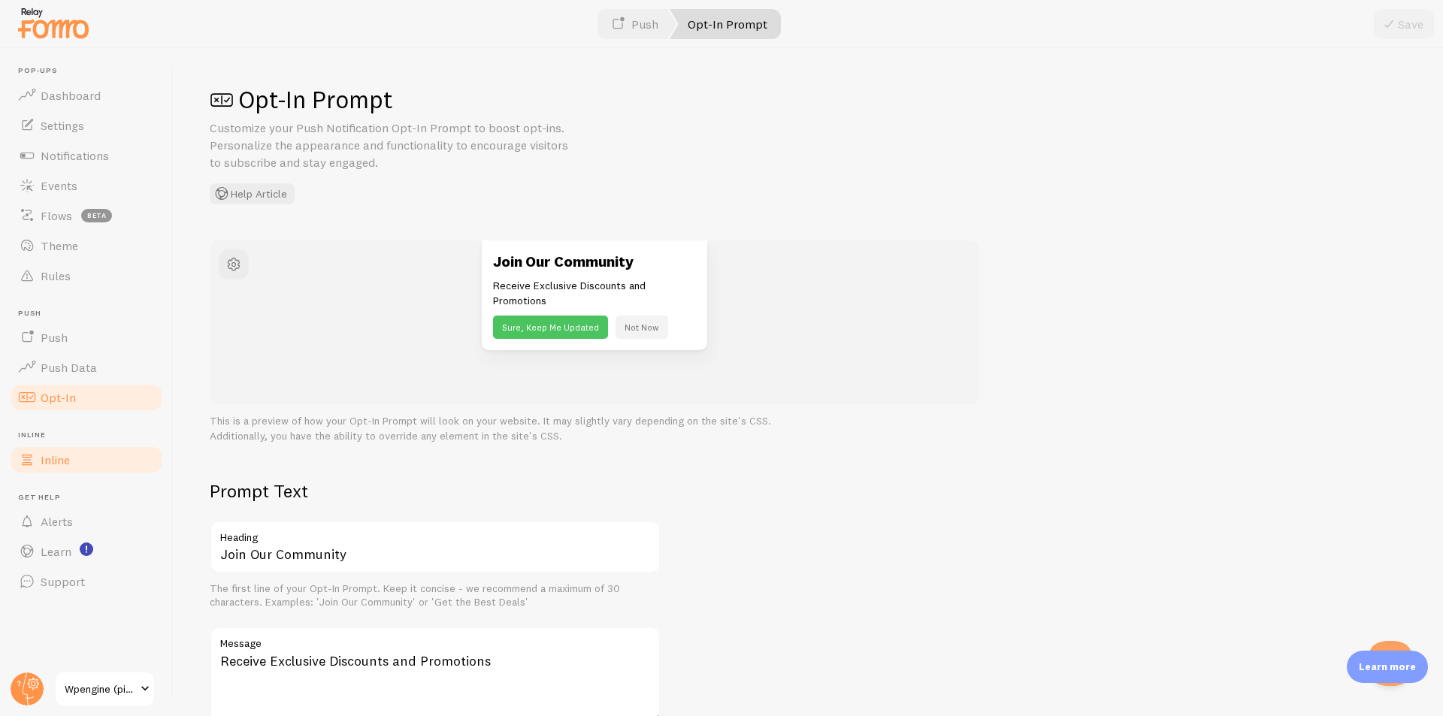
click at [71, 458] on link "Inline" at bounding box center [86, 460] width 155 height 30
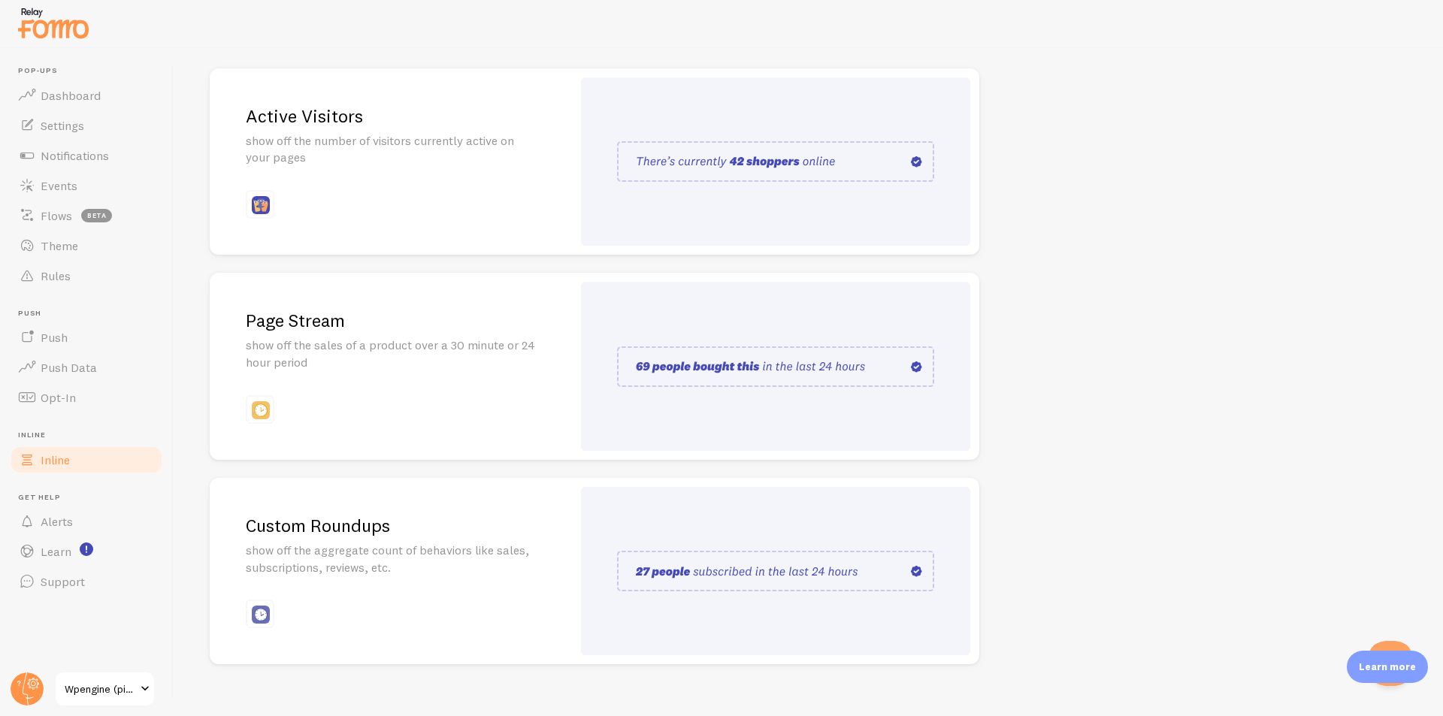
scroll to position [192, 0]
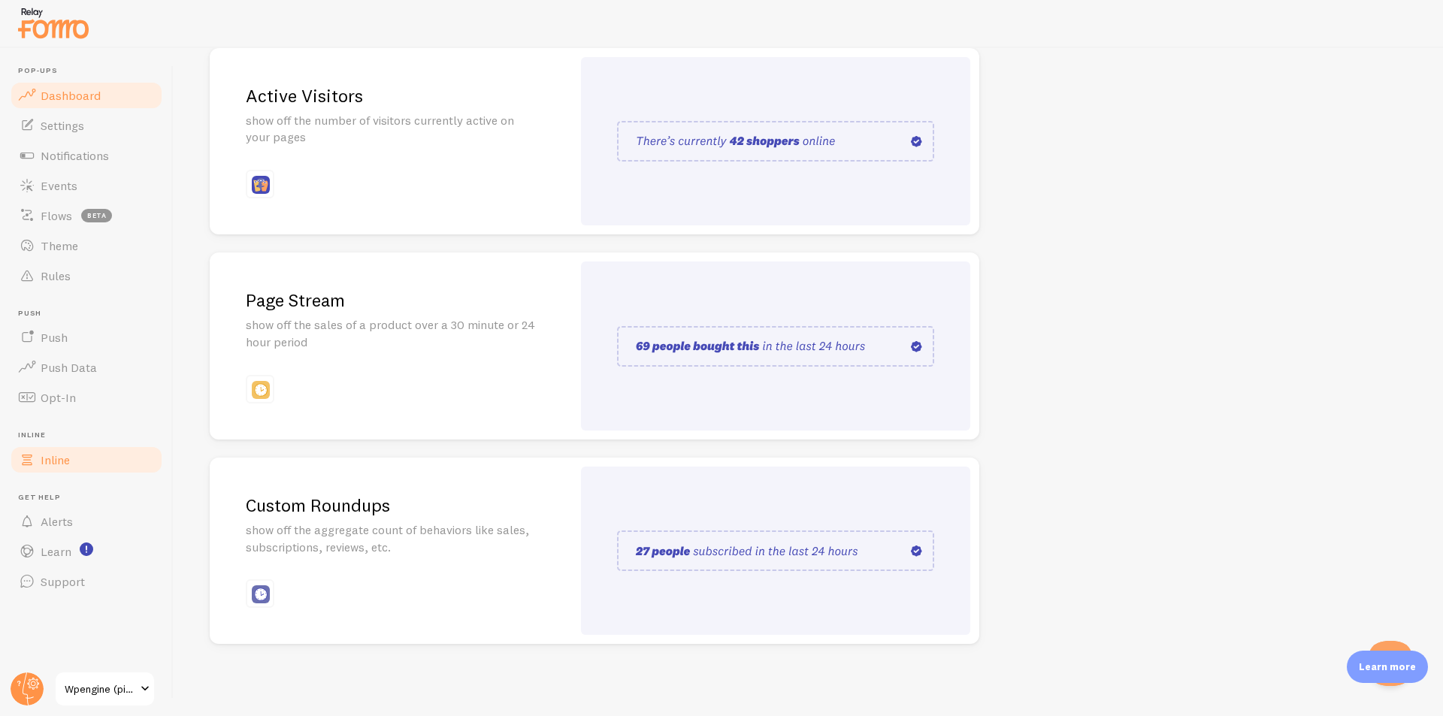
click at [81, 96] on span "Dashboard" at bounding box center [71, 95] width 60 height 15
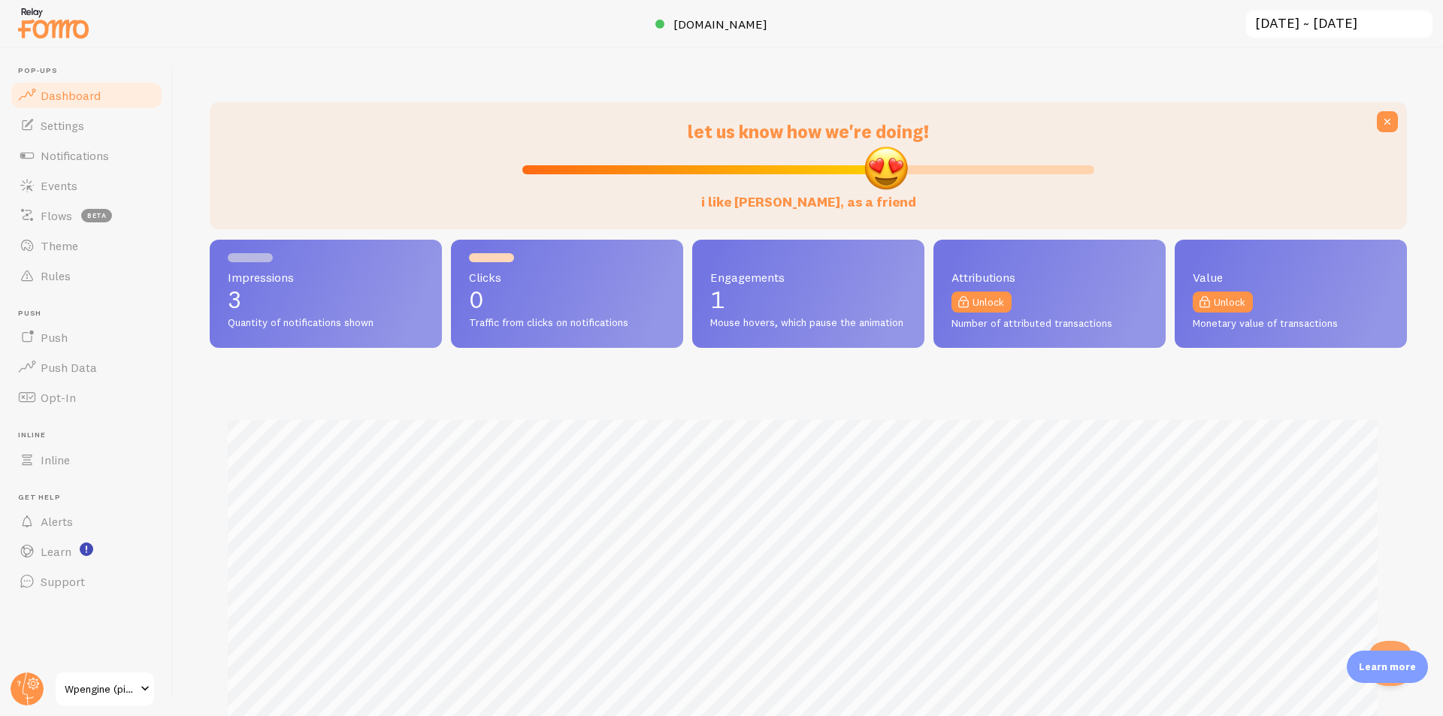
drag, startPoint x: 803, startPoint y: 171, endPoint x: 882, endPoint y: 160, distance: 79.7
click at [882, 161] on input "i like [PERSON_NAME], as a friend" at bounding box center [808, 170] width 572 height 18
type input "90"
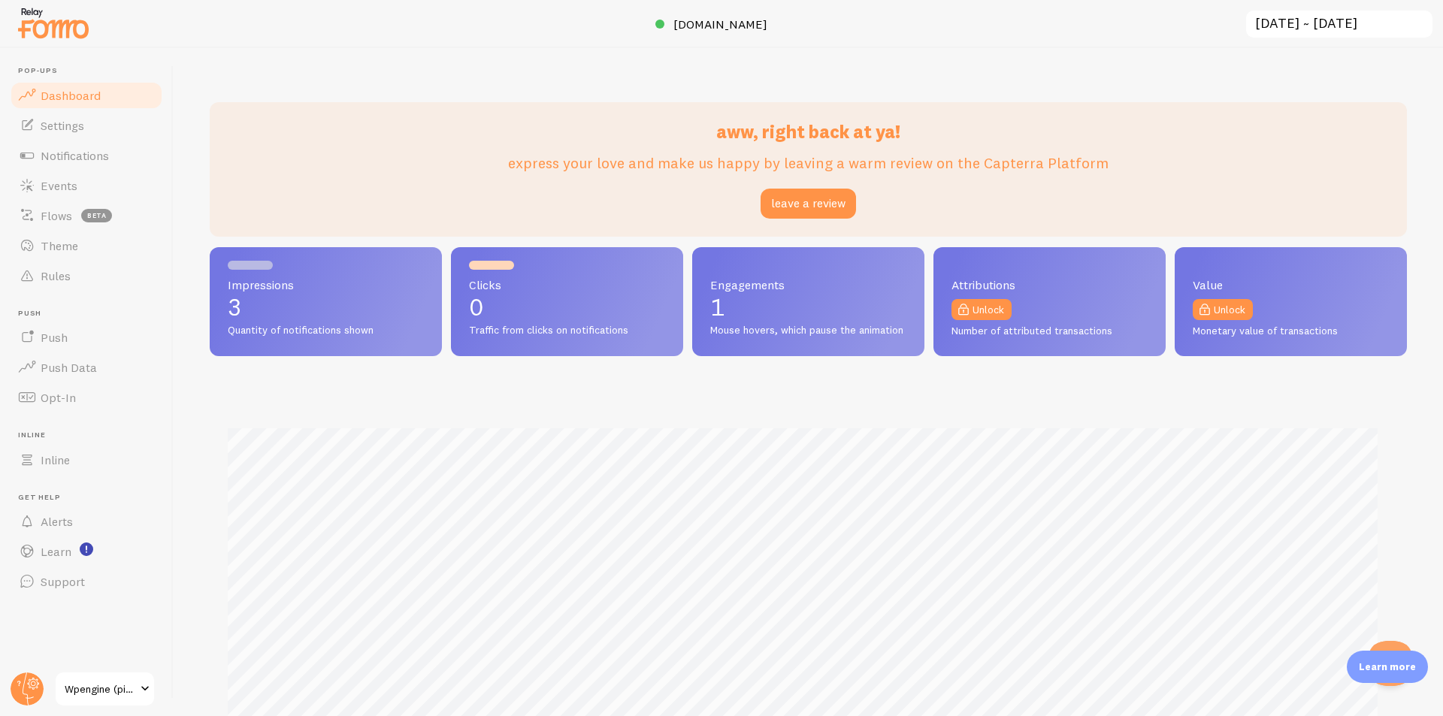
drag, startPoint x: 878, startPoint y: 168, endPoint x: 1103, endPoint y: 168, distance: 224.6
click at [825, 213] on button "leave a review" at bounding box center [807, 204] width 95 height 30
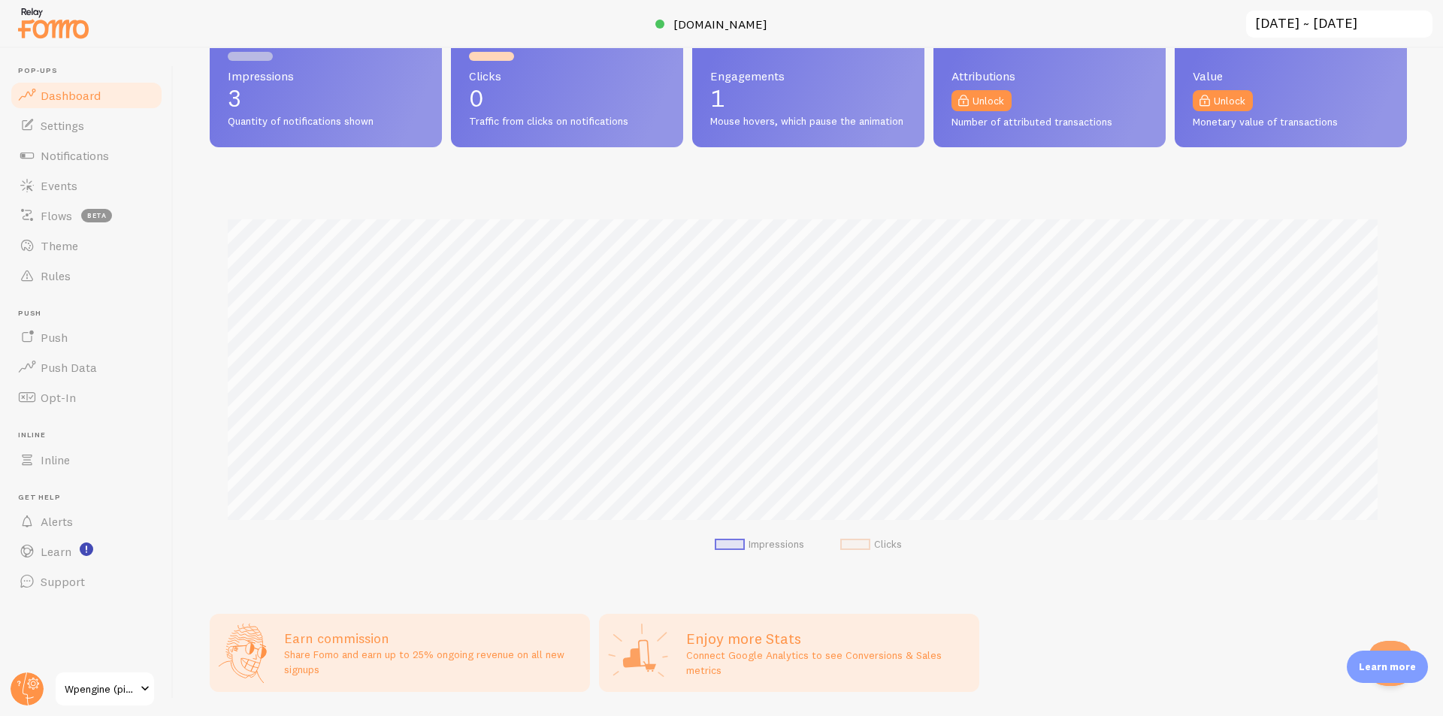
scroll to position [270, 0]
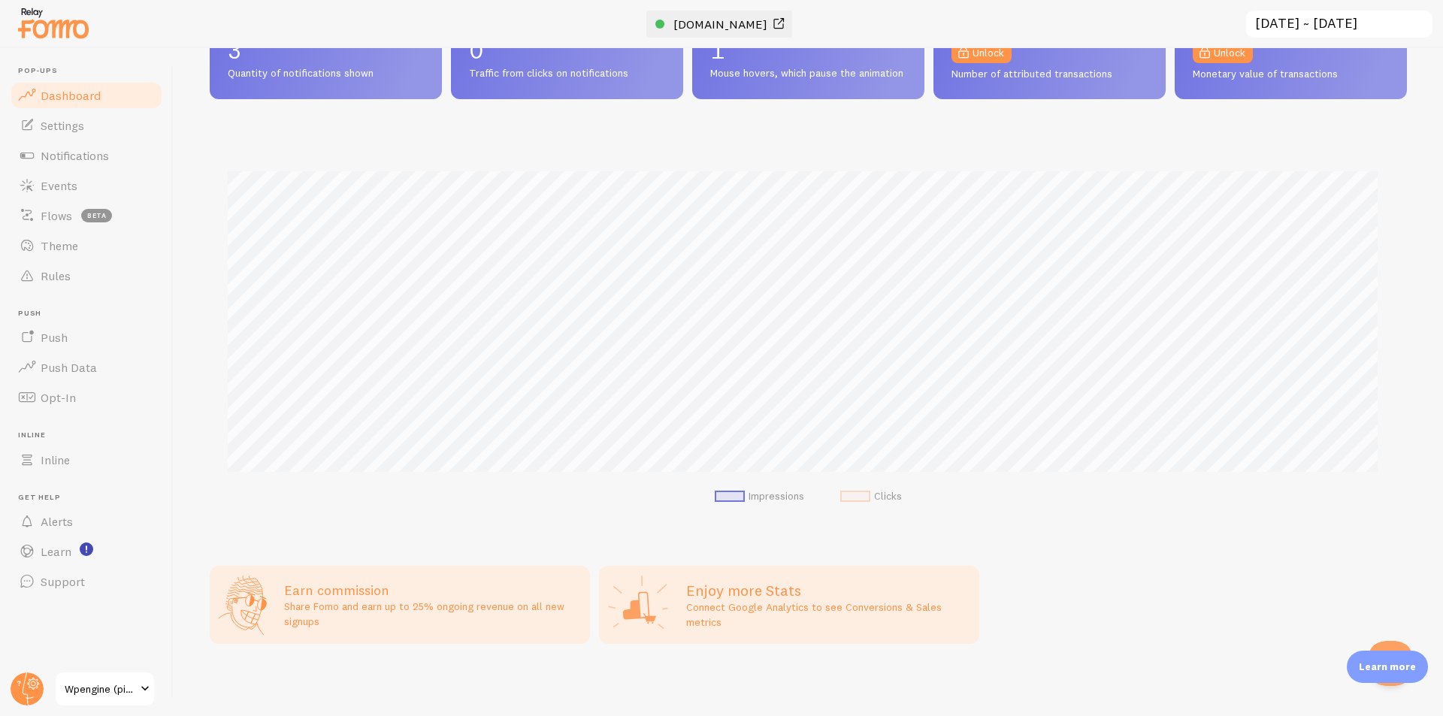
click at [787, 24] on span at bounding box center [778, 24] width 18 height 18
click at [77, 545] on link "Learn" at bounding box center [86, 551] width 155 height 30
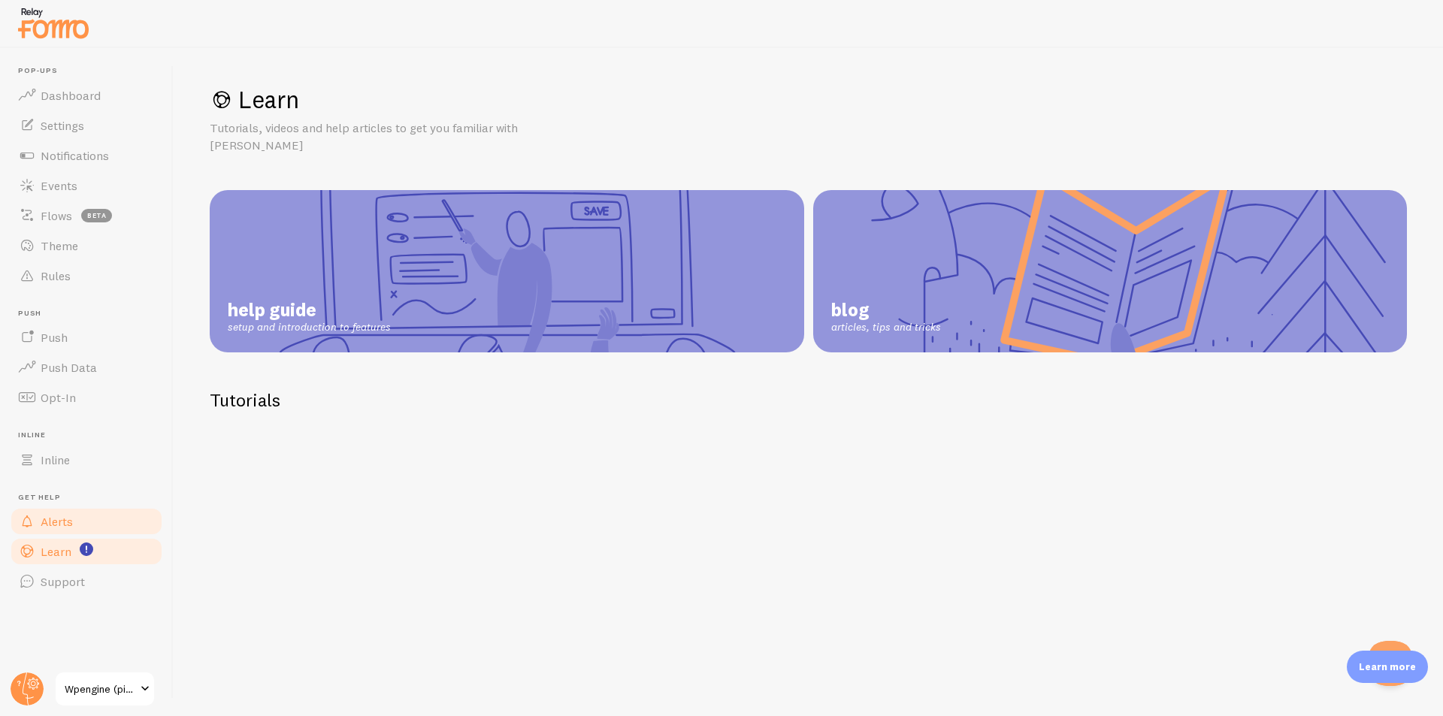
click at [59, 516] on span "Alerts" at bounding box center [57, 521] width 32 height 15
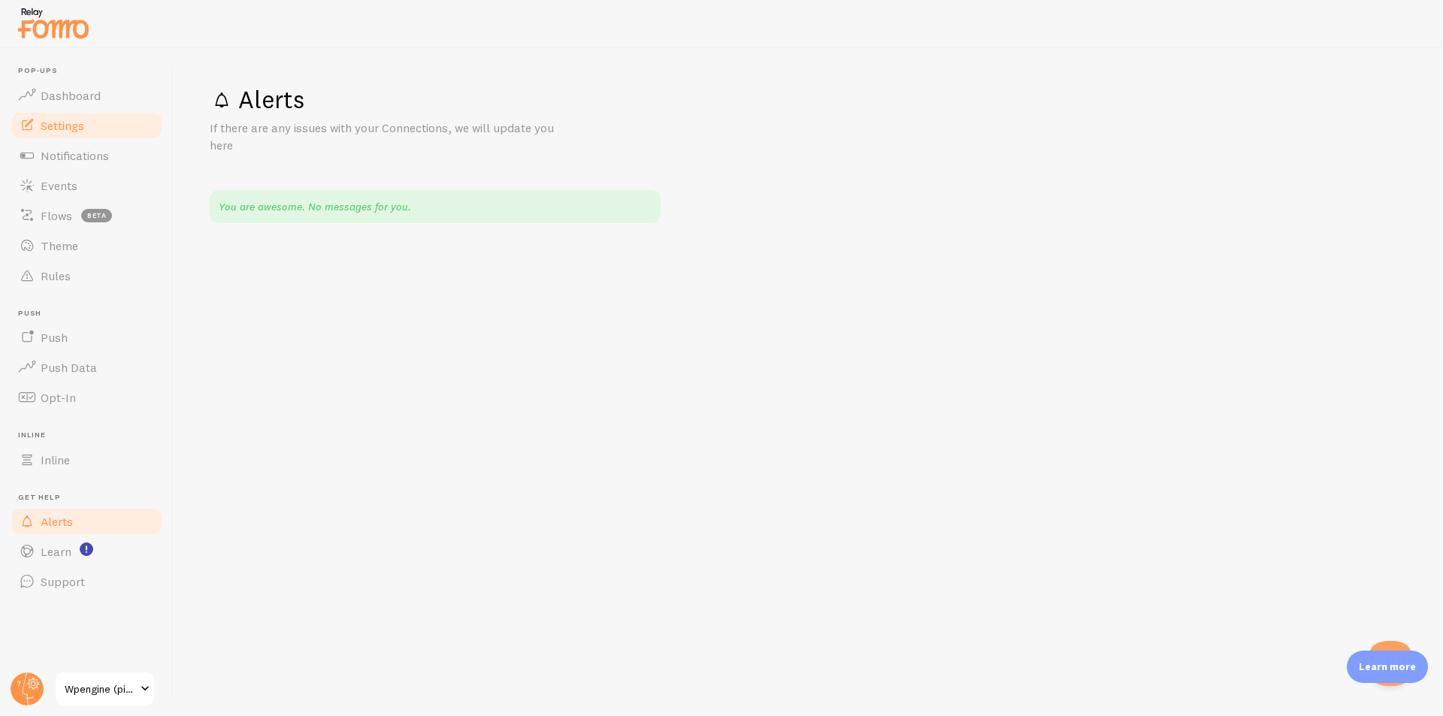
click at [91, 118] on link "Settings" at bounding box center [86, 125] width 155 height 30
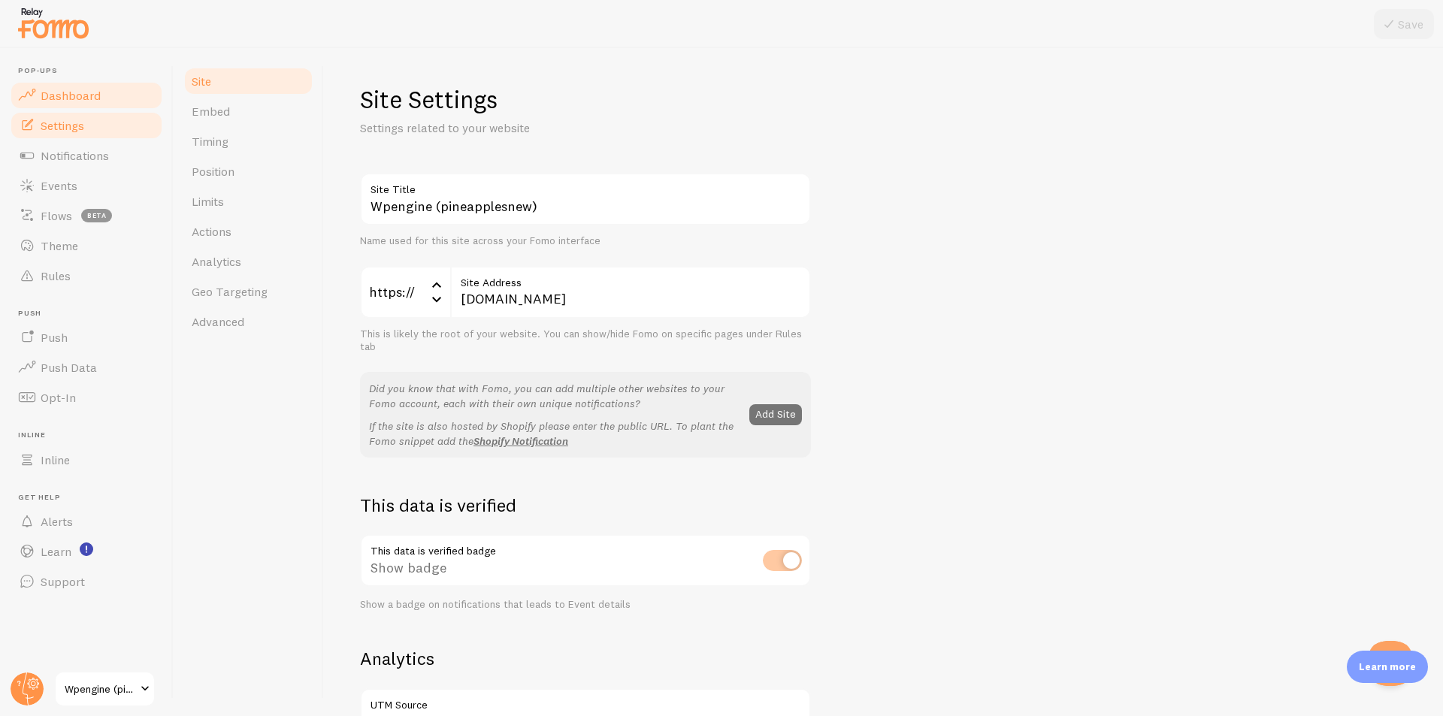
click at [85, 95] on span "Dashboard" at bounding box center [71, 95] width 60 height 15
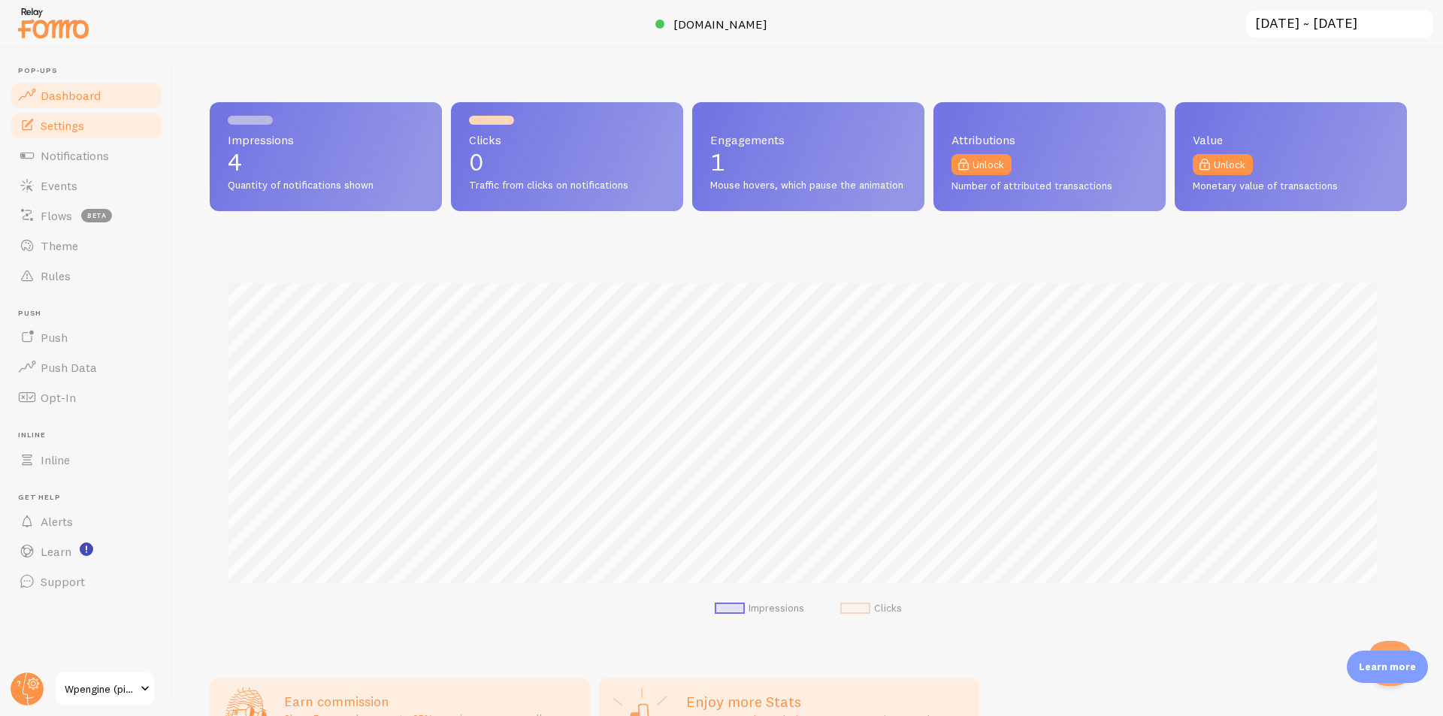
scroll to position [394, 1186]
click at [85, 134] on link "Settings" at bounding box center [86, 125] width 155 height 30
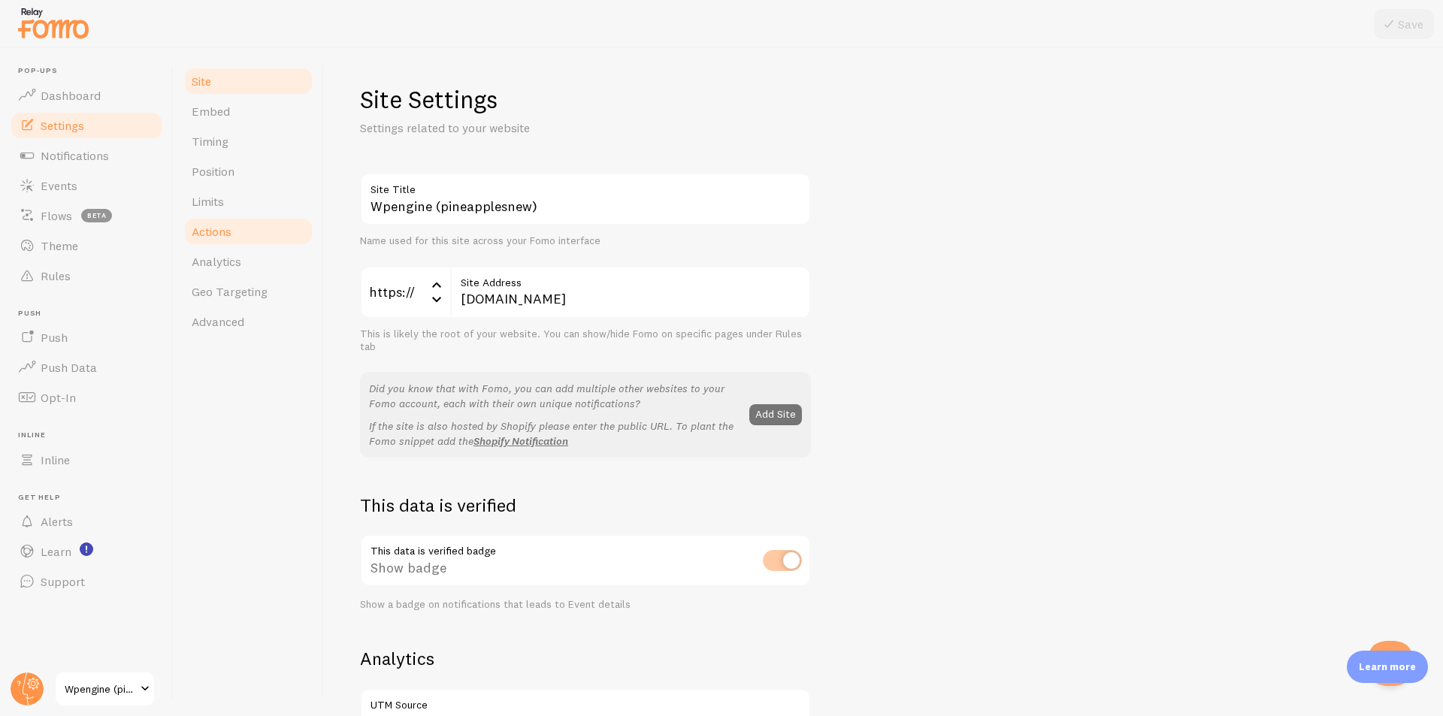
click at [219, 216] on link "Actions" at bounding box center [248, 231] width 131 height 30
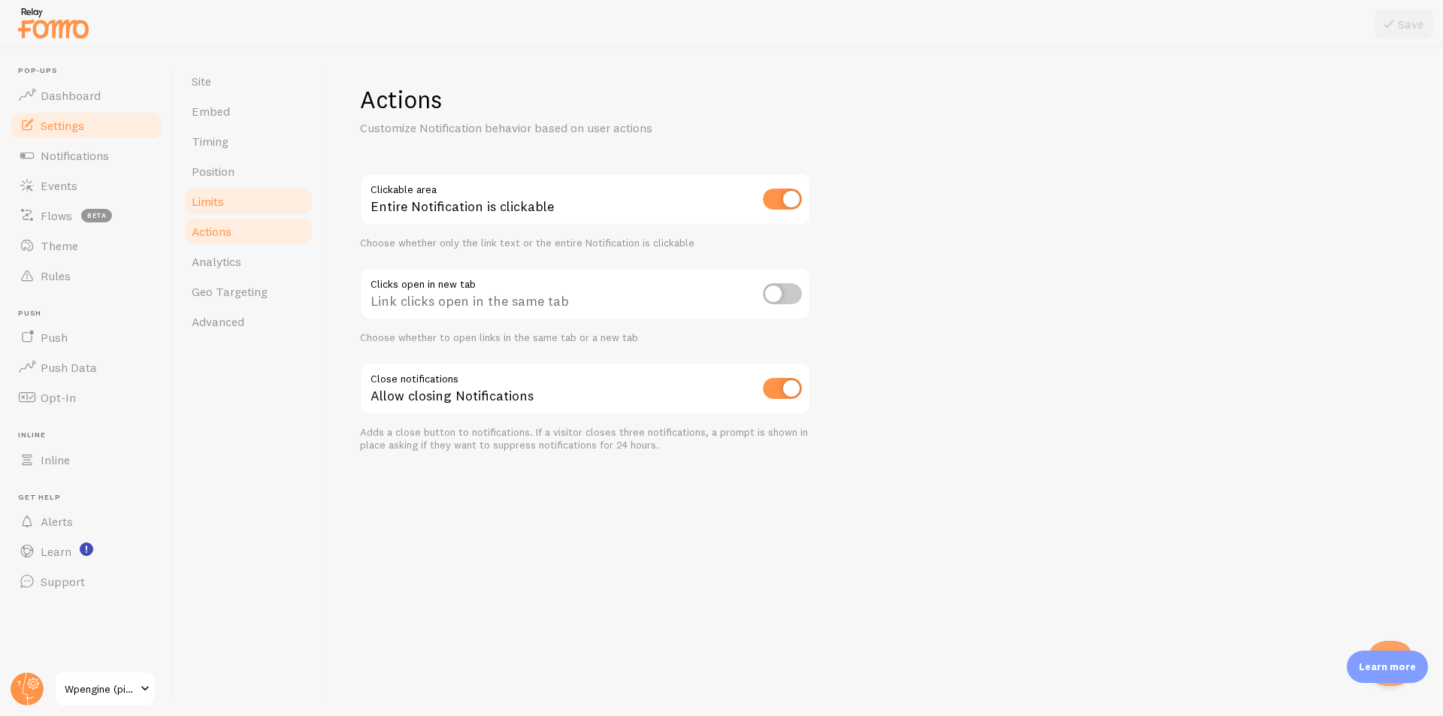
click at [218, 202] on span "Limits" at bounding box center [208, 201] width 32 height 15
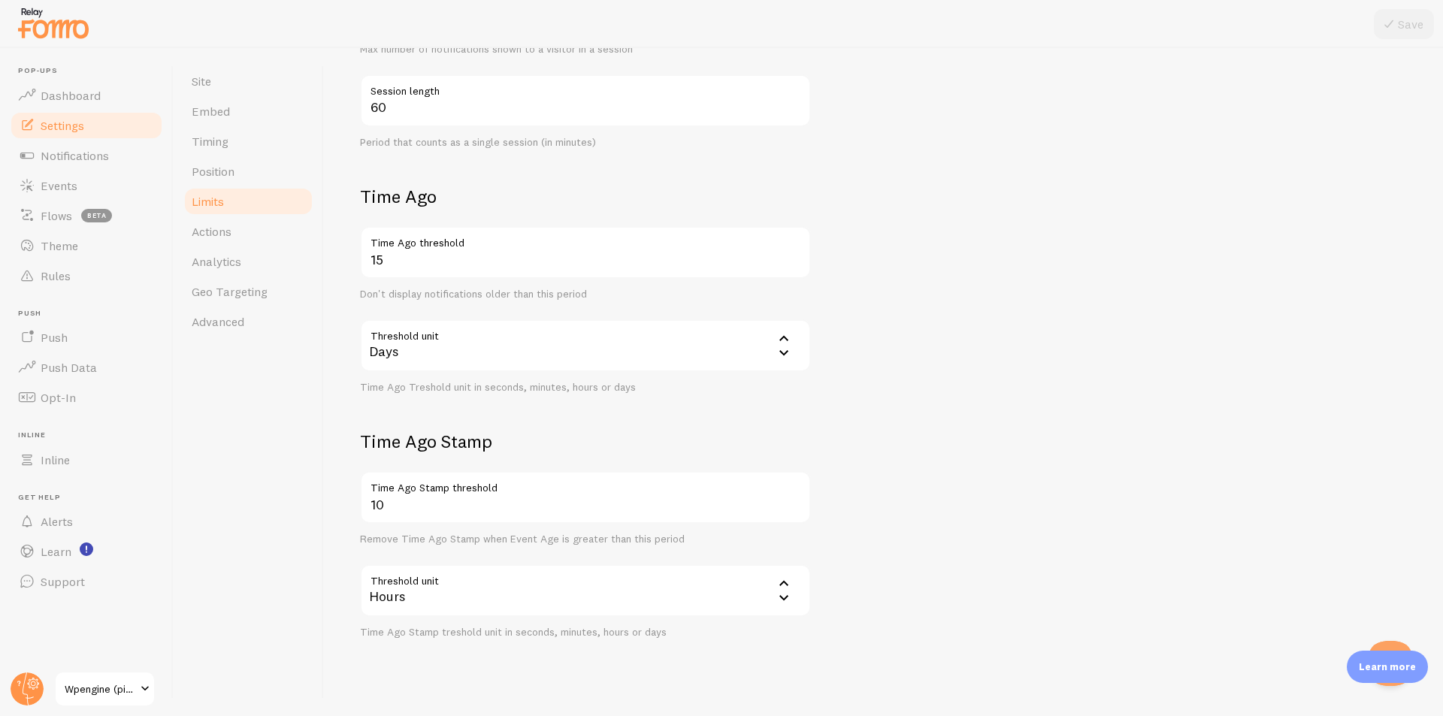
scroll to position [444, 0]
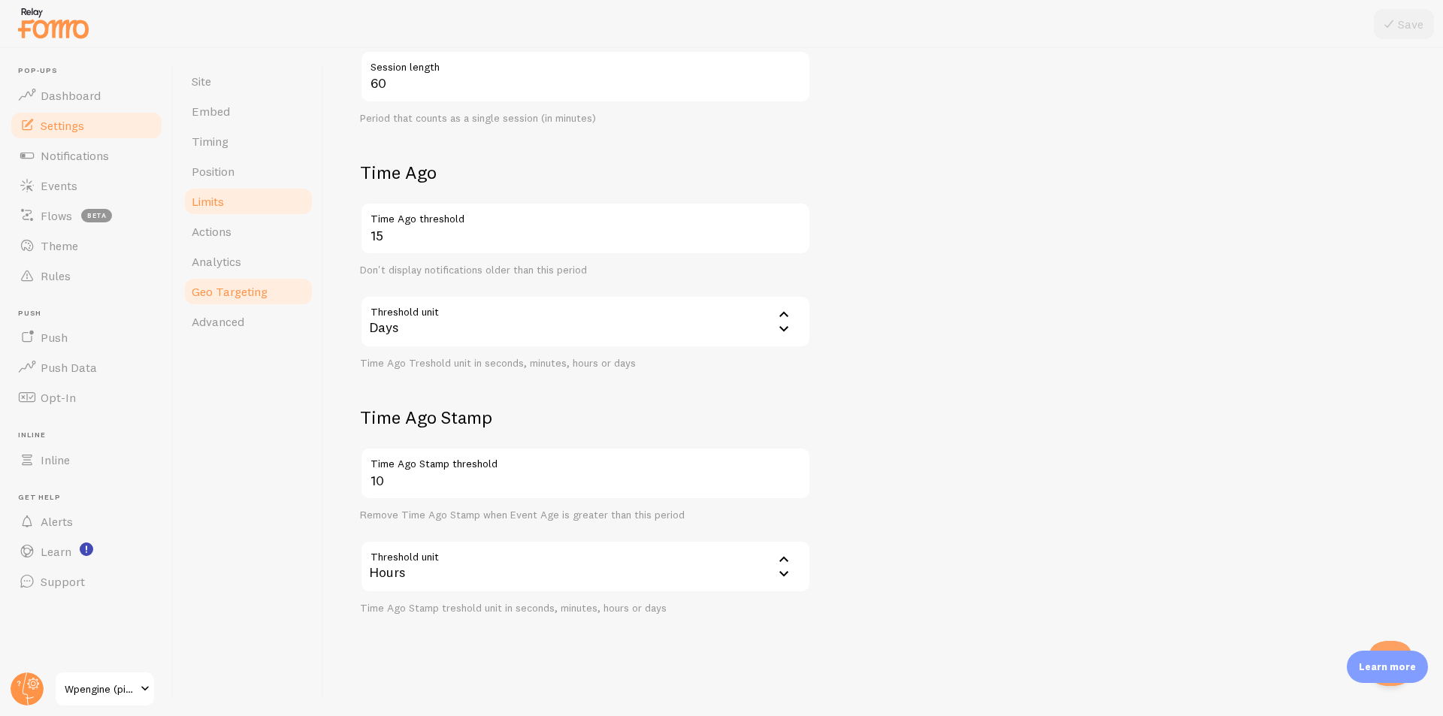
click at [231, 285] on span "Geo Targeting" at bounding box center [230, 291] width 76 height 15
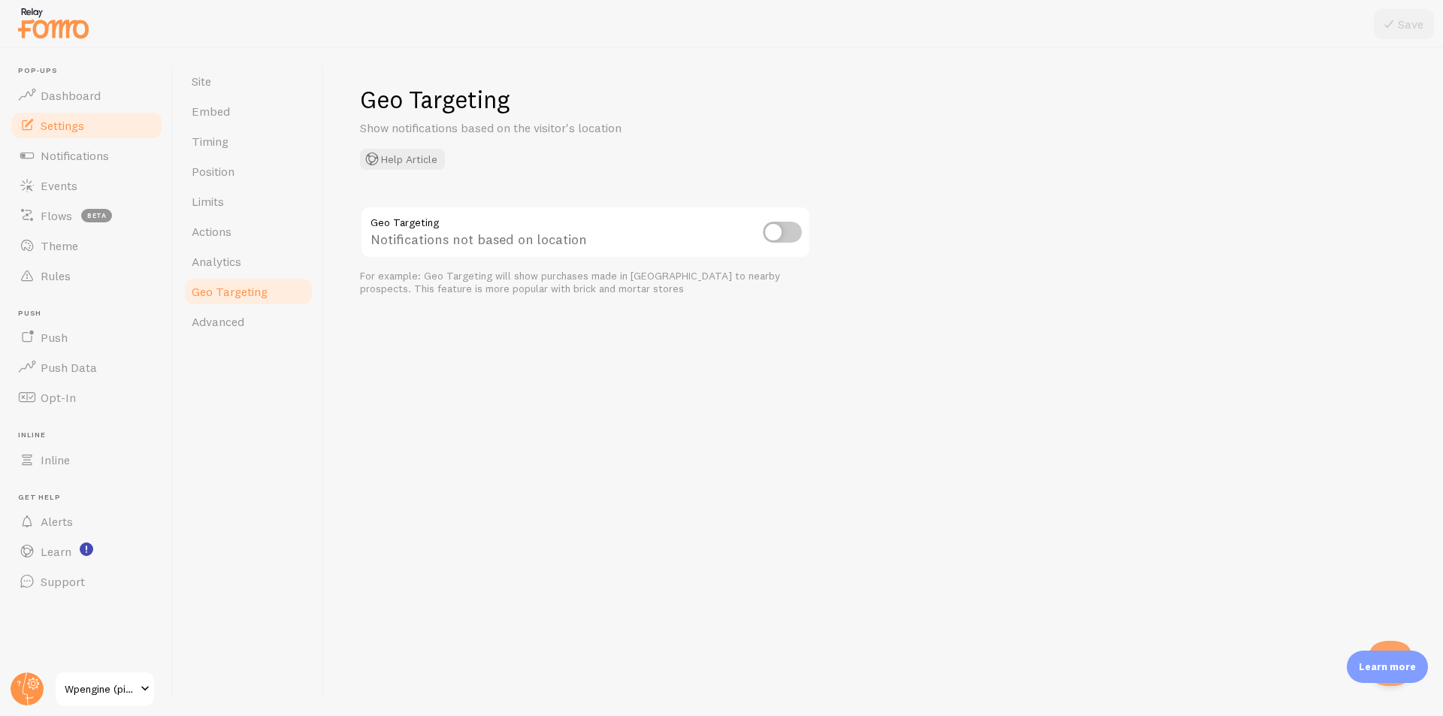
click at [792, 233] on input "checkbox" at bounding box center [782, 232] width 39 height 21
click at [1411, 30] on button "Save" at bounding box center [1403, 24] width 60 height 30
click at [773, 237] on input "checkbox" at bounding box center [782, 232] width 39 height 21
checkbox input "false"
click at [1405, 30] on button "Save" at bounding box center [1403, 24] width 60 height 30
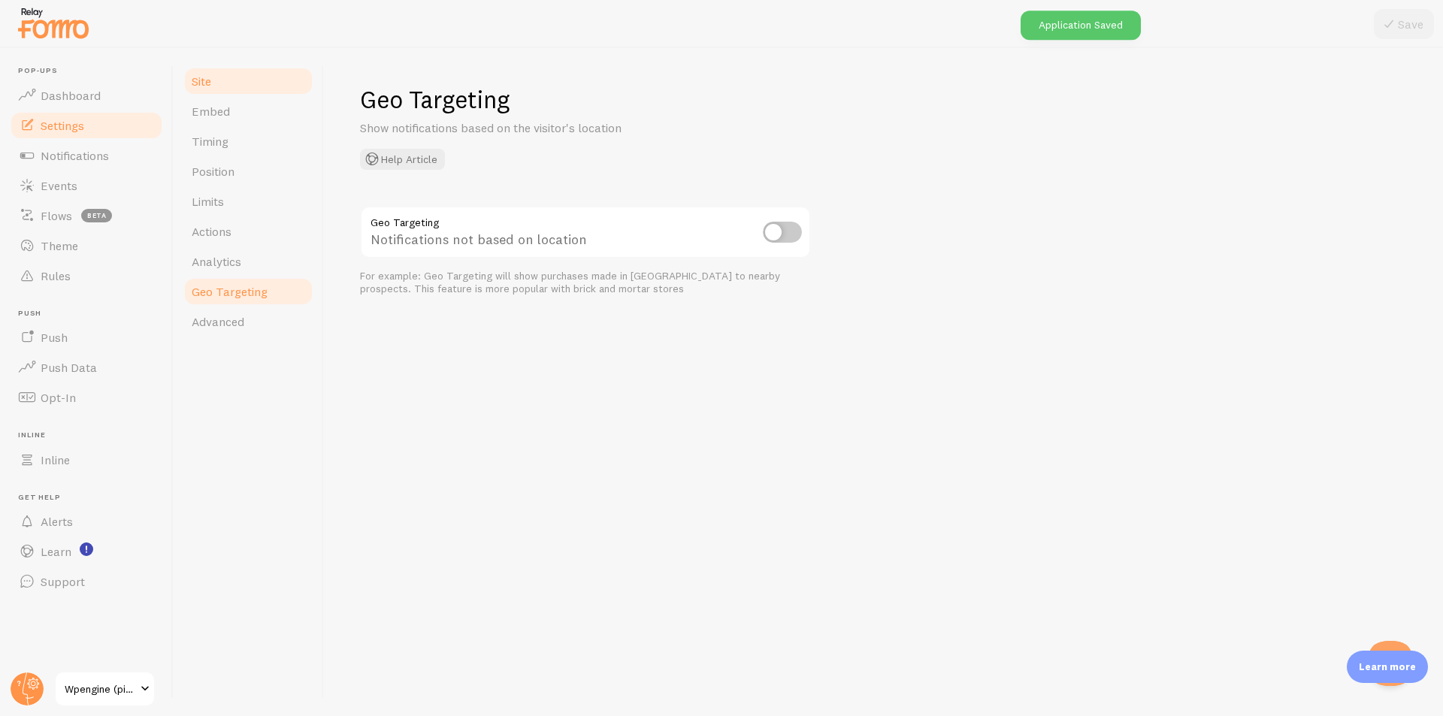
click at [226, 87] on link "Site" at bounding box center [248, 81] width 131 height 30
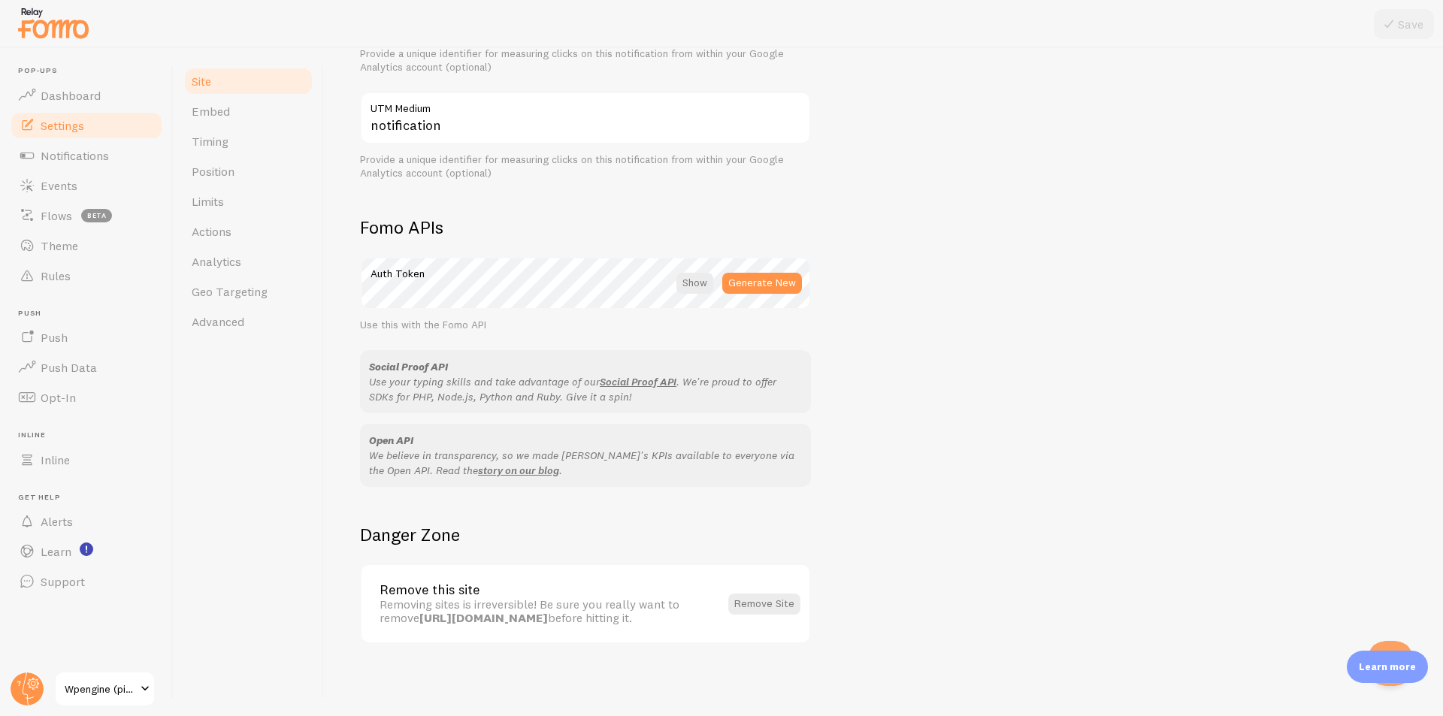
scroll to position [717, 0]
click at [238, 111] on link "Embed" at bounding box center [248, 111] width 131 height 30
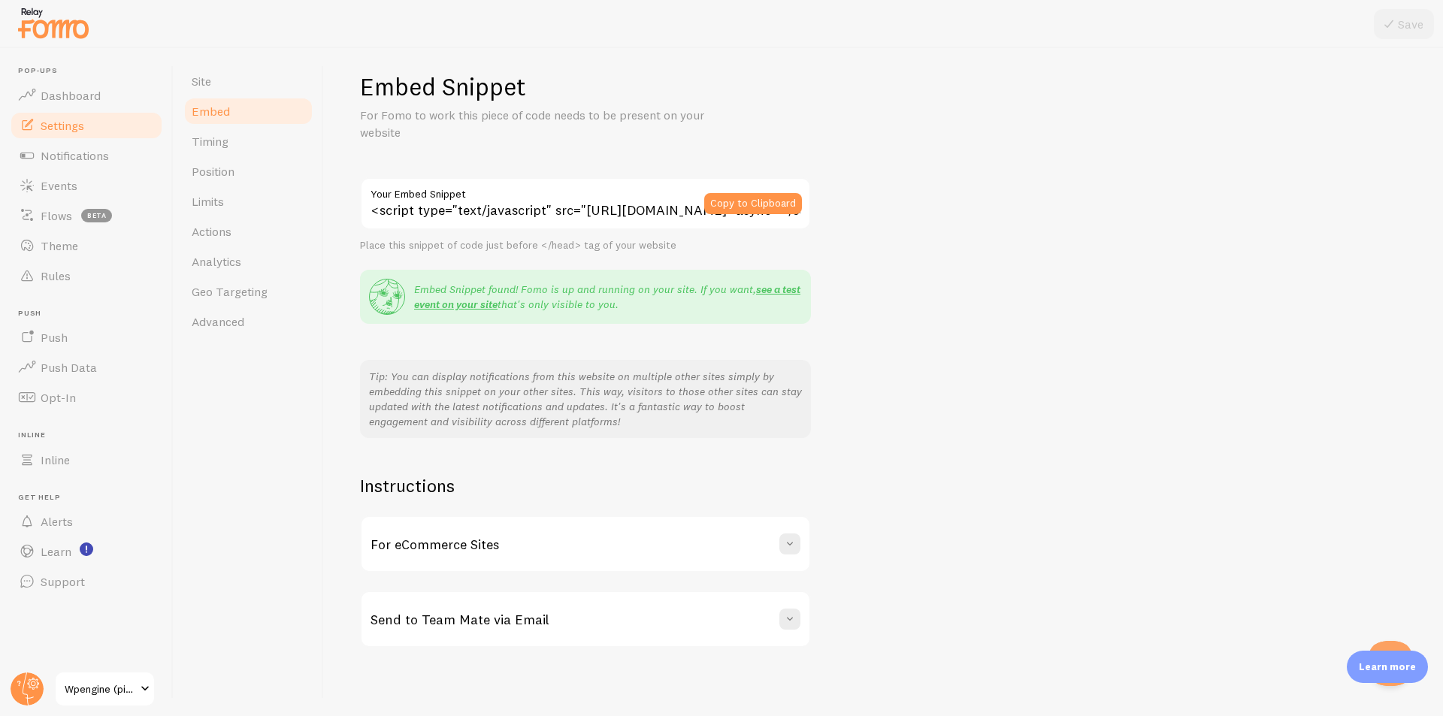
scroll to position [17, 0]
click at [217, 148] on span "Timing" at bounding box center [210, 141] width 37 height 15
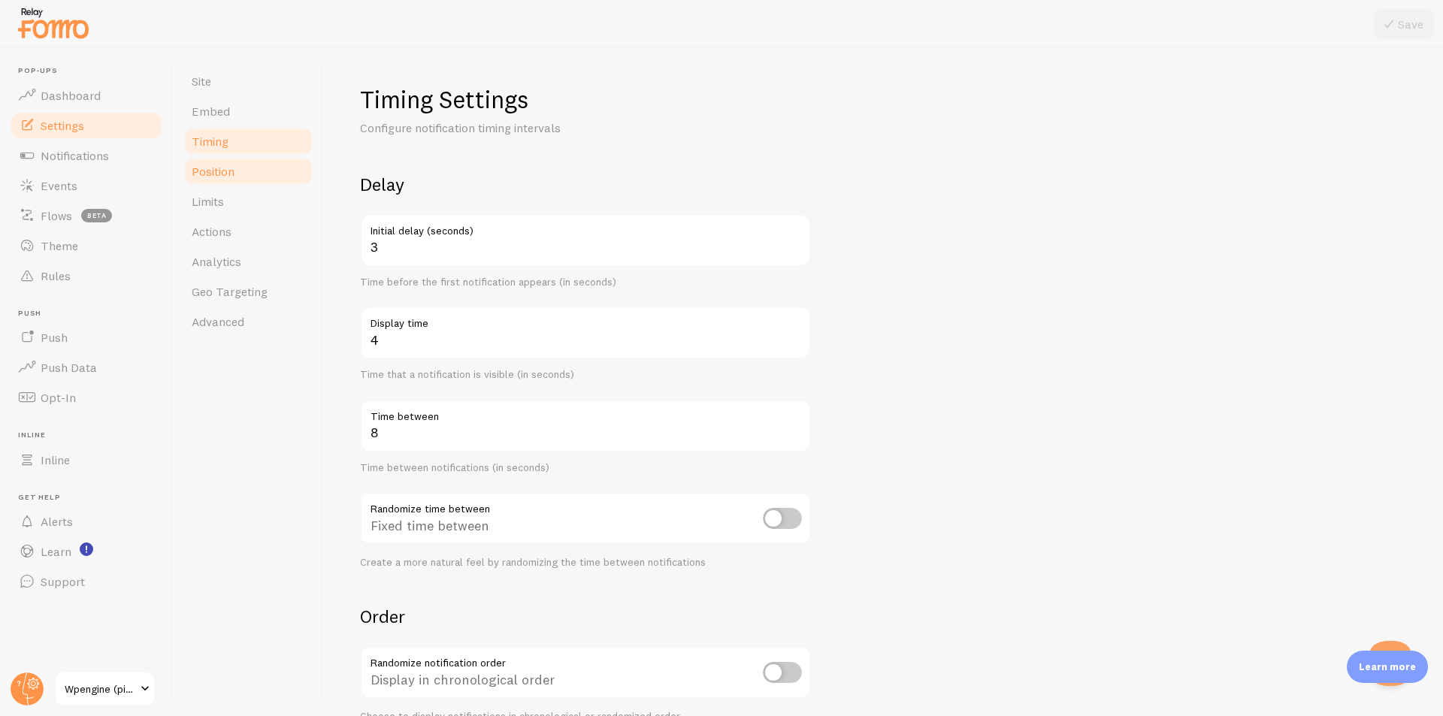
click at [251, 179] on link "Position" at bounding box center [248, 171] width 131 height 30
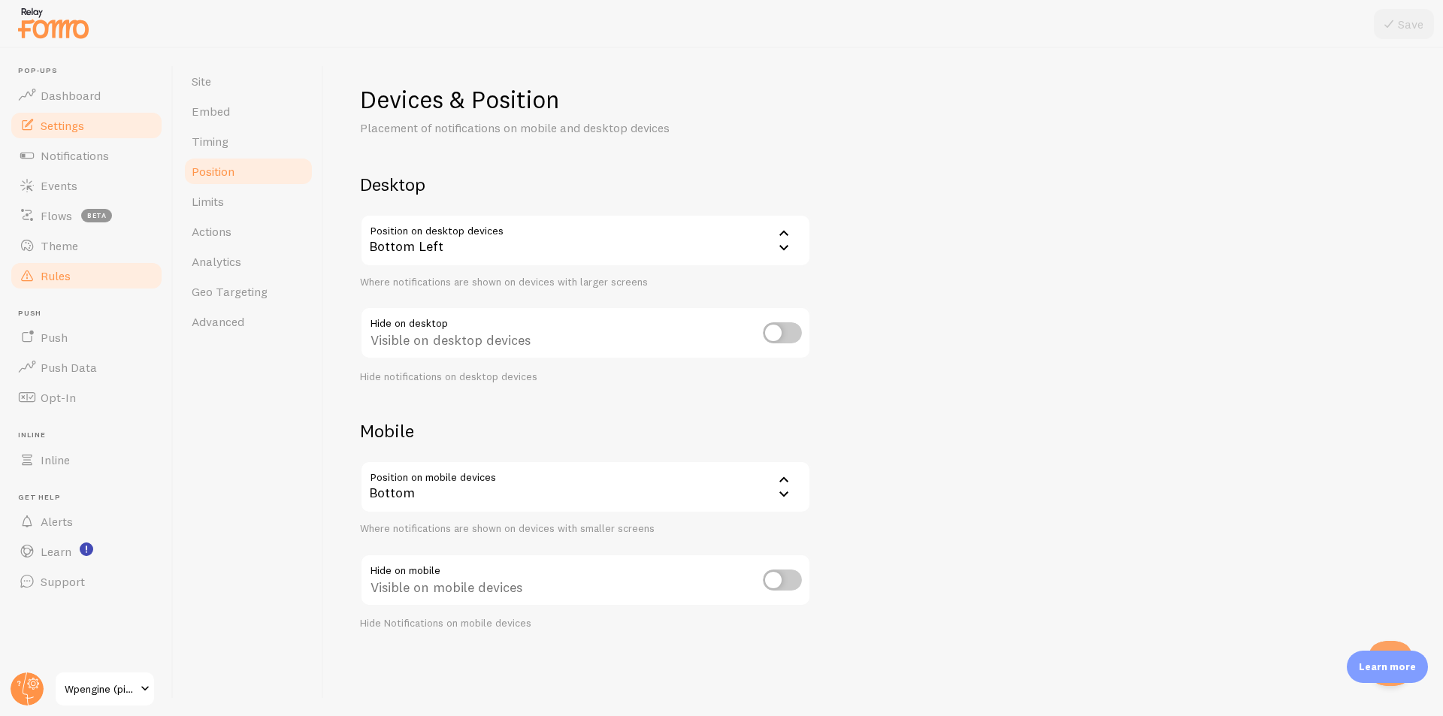
click at [107, 267] on link "Rules" at bounding box center [86, 276] width 155 height 30
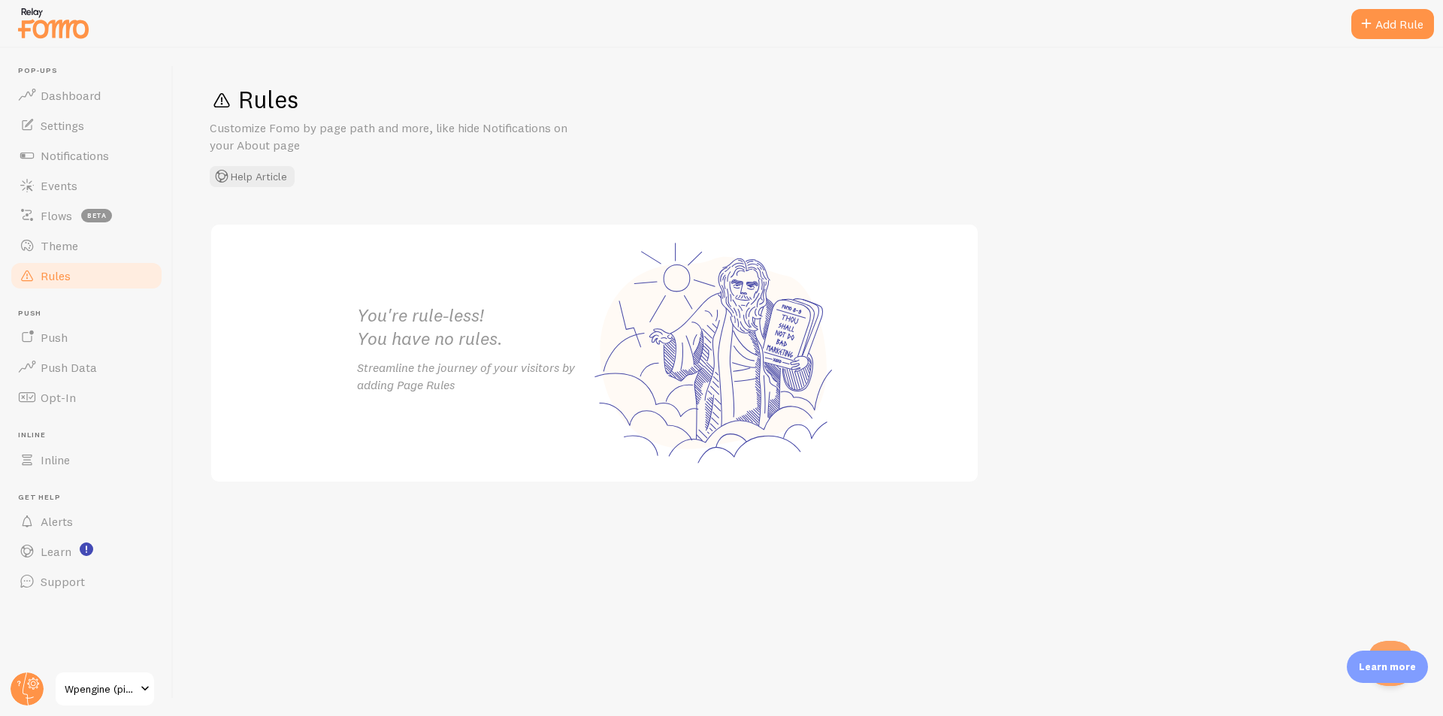
click at [1364, 32] on div "Add Rule" at bounding box center [1392, 24] width 83 height 30
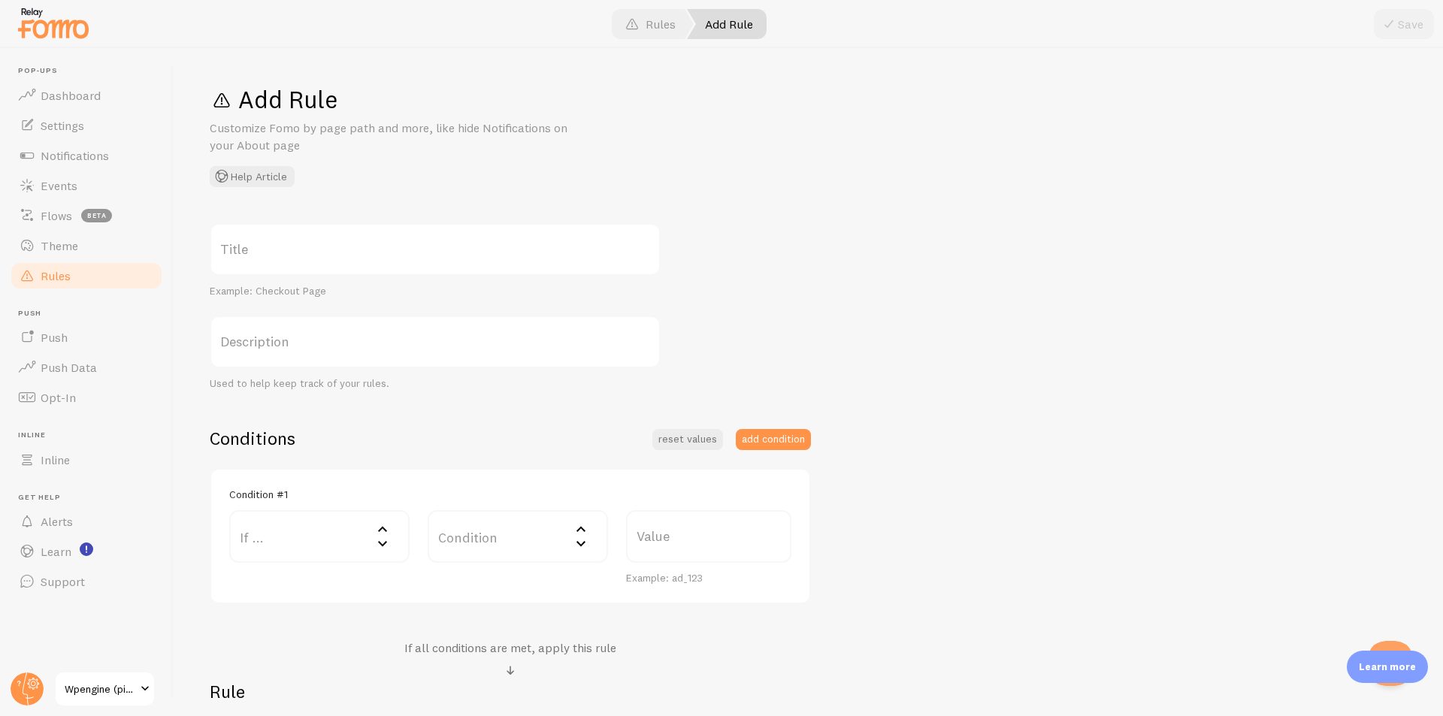
click at [322, 251] on label "Title" at bounding box center [435, 249] width 451 height 53
click at [322, 251] on input "Title" at bounding box center [435, 249] width 451 height 53
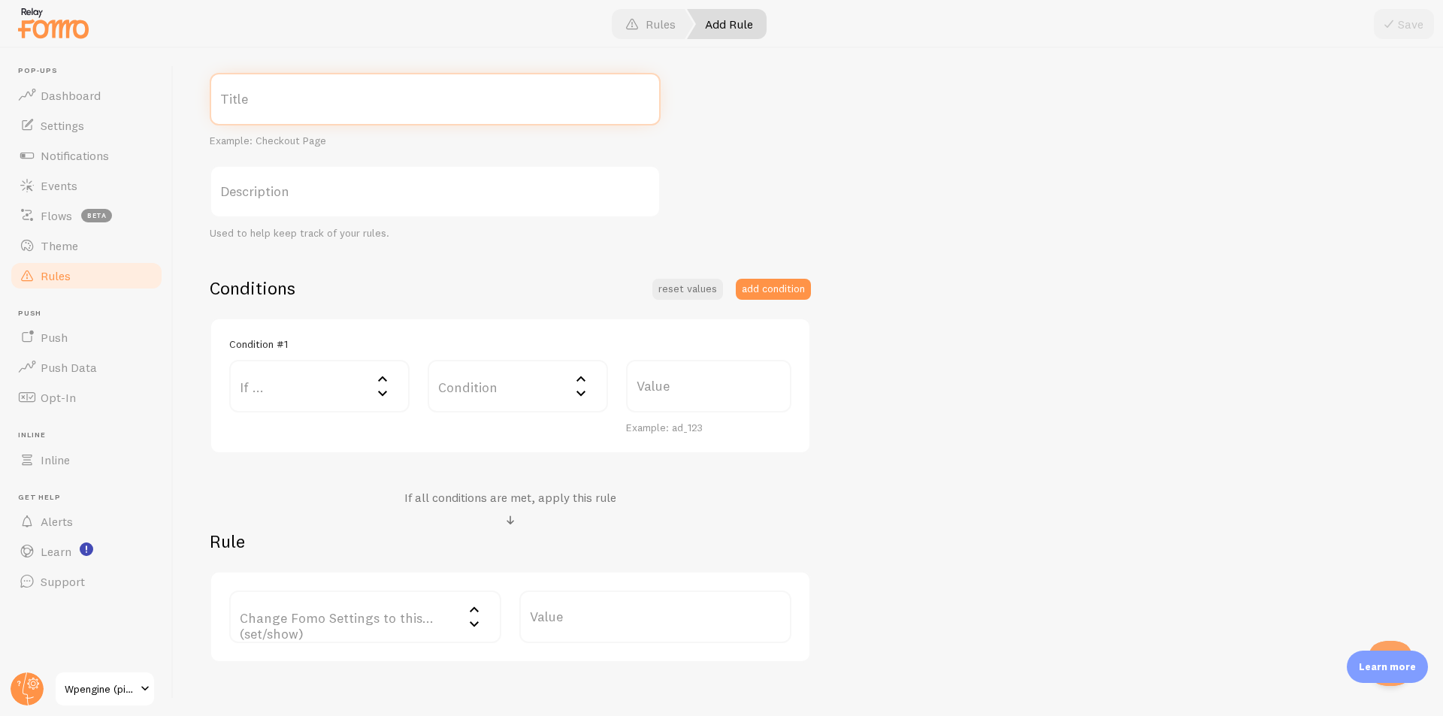
scroll to position [225, 0]
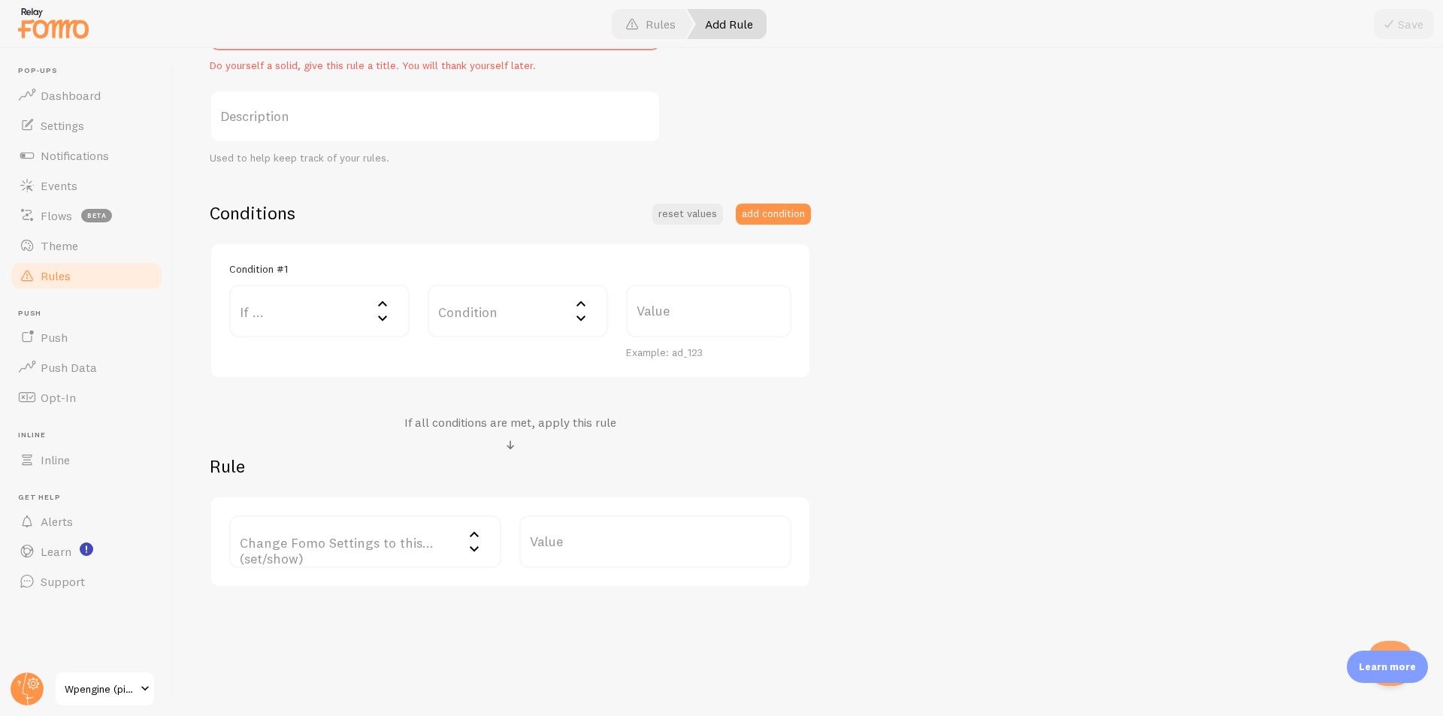
click at [382, 302] on icon at bounding box center [382, 303] width 9 height 5
click at [568, 358] on div "Condition Condition Equals Not Equal Begins With Contains Does Not Contain" at bounding box center [517, 322] width 198 height 75
click at [104, 452] on link "Inline" at bounding box center [86, 460] width 155 height 30
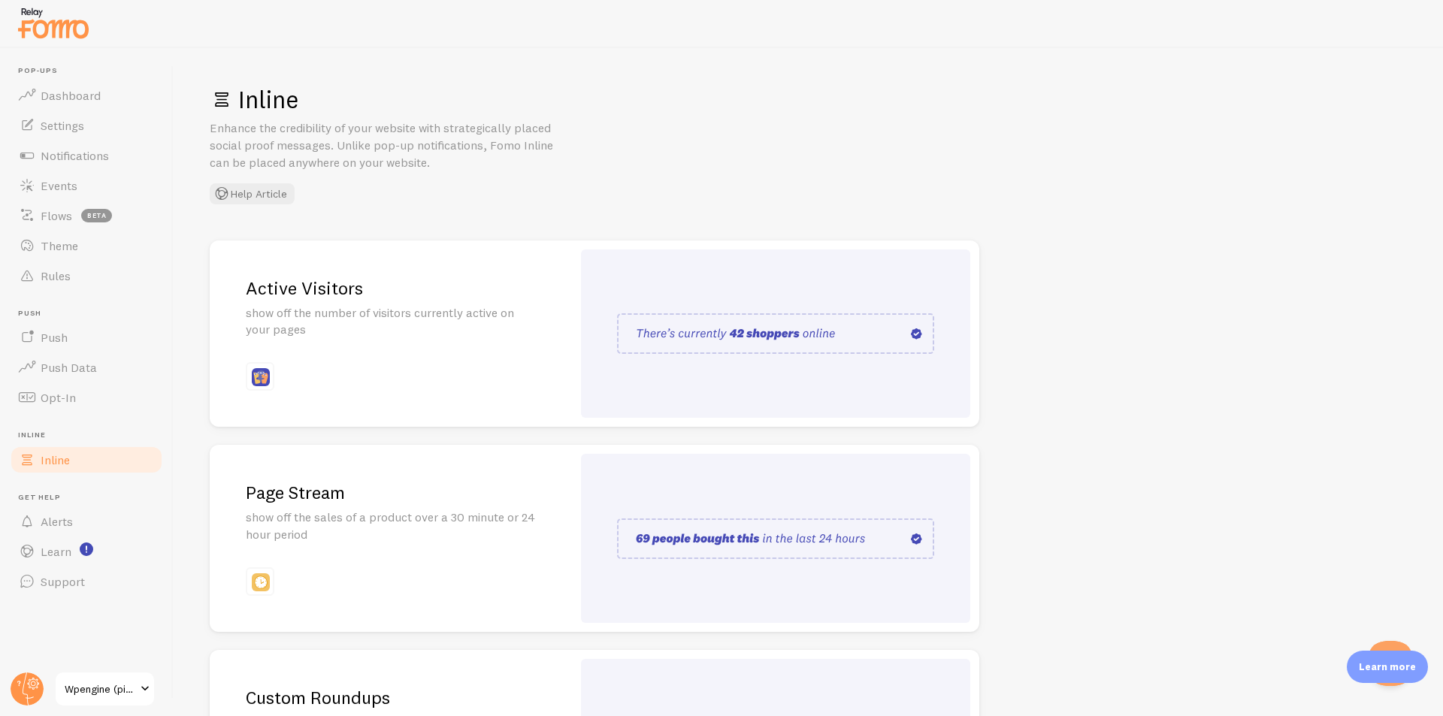
click at [144, 686] on span at bounding box center [145, 689] width 18 height 18
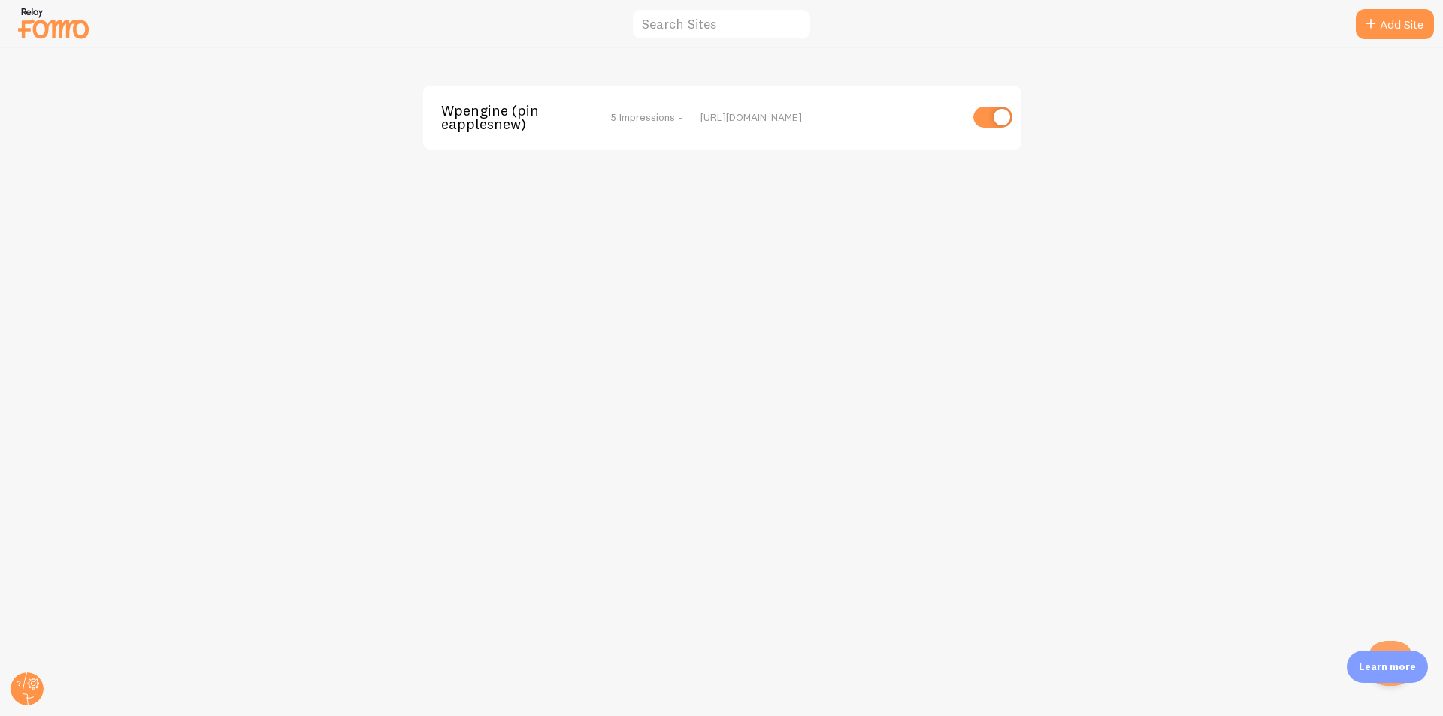
click at [503, 106] on span "Wpengine (pineapplesnew)" at bounding box center [501, 118] width 121 height 28
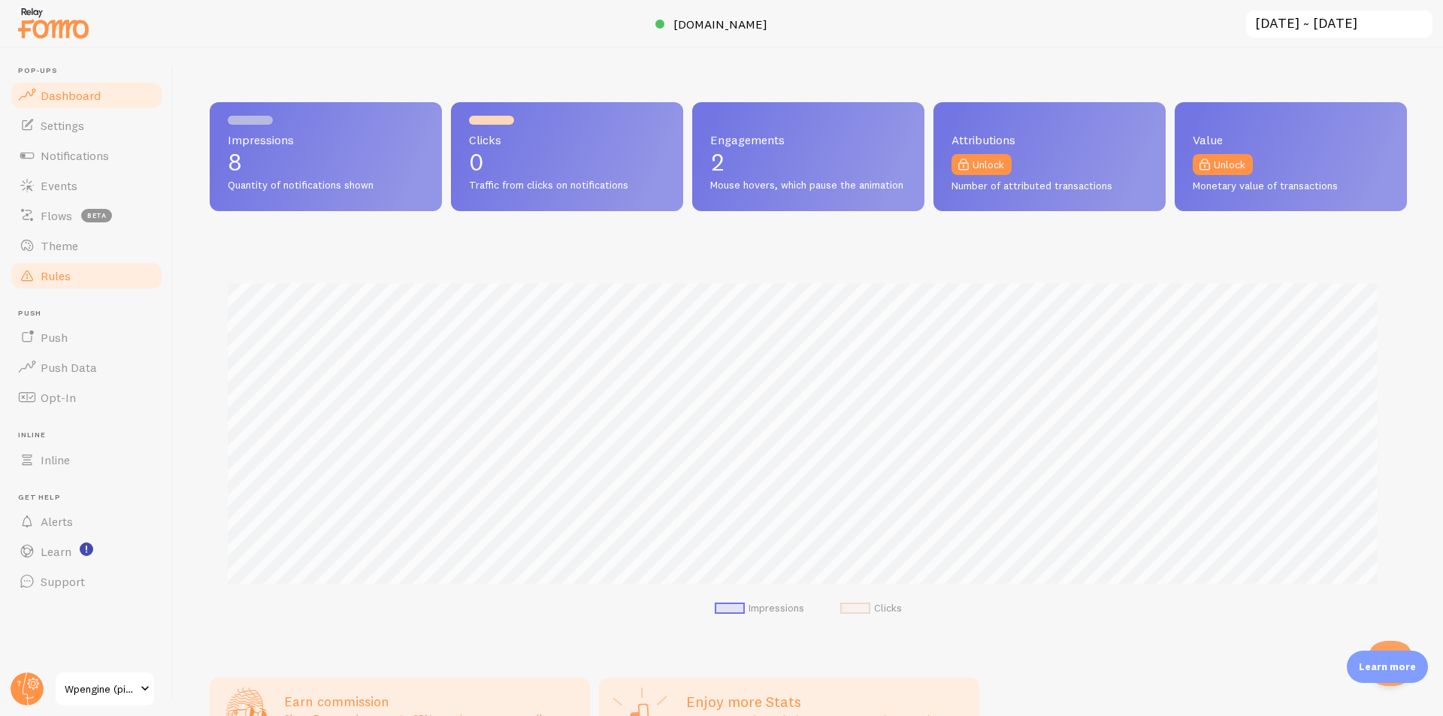
scroll to position [394, 1186]
click at [89, 162] on span "Notifications" at bounding box center [75, 155] width 68 height 15
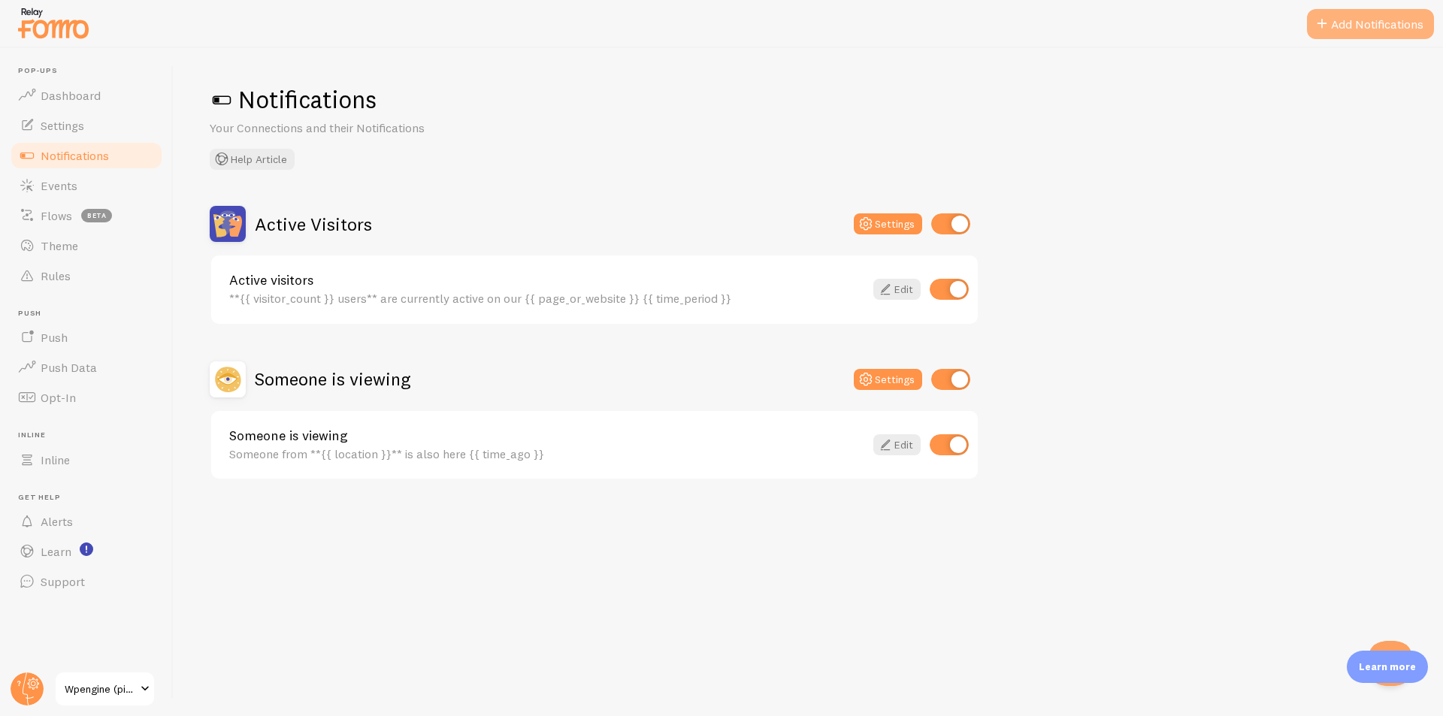
click at [1387, 34] on button "Add Notifications" at bounding box center [1370, 24] width 127 height 30
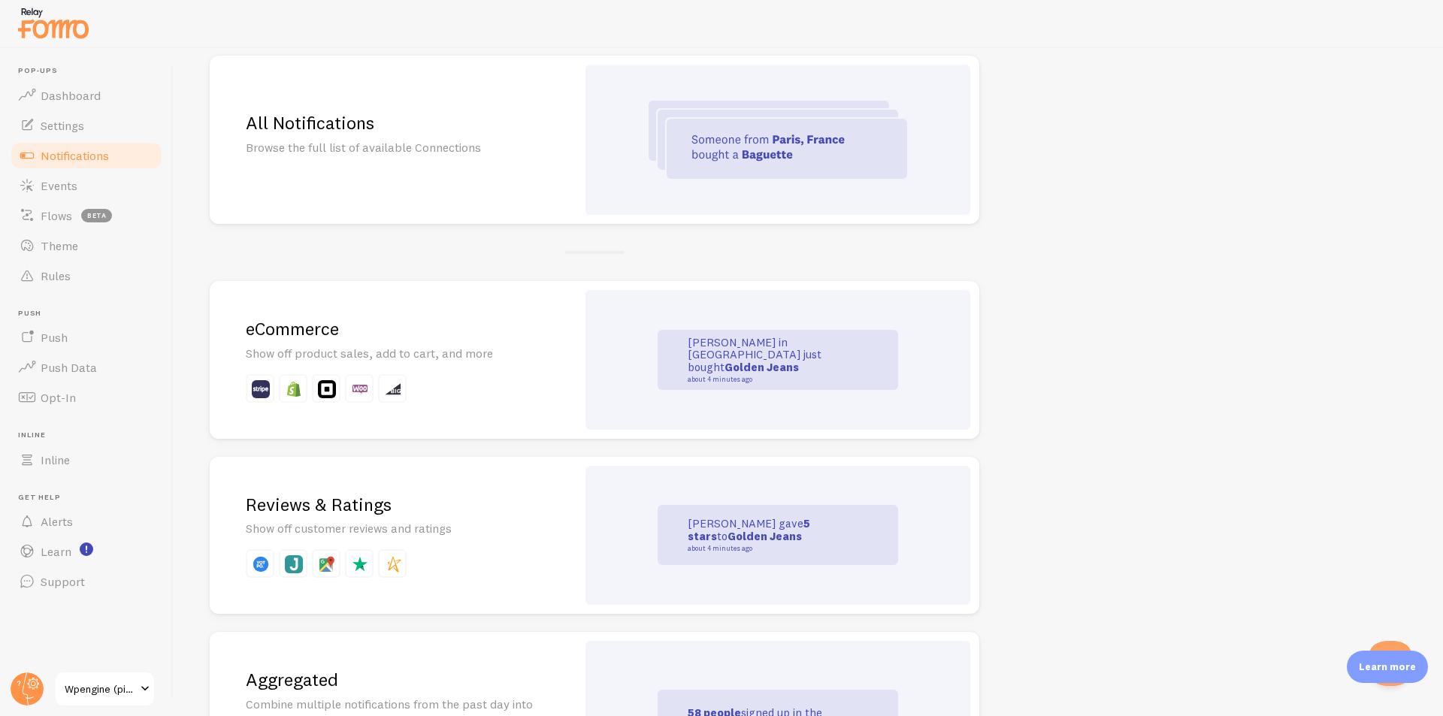
scroll to position [150, 0]
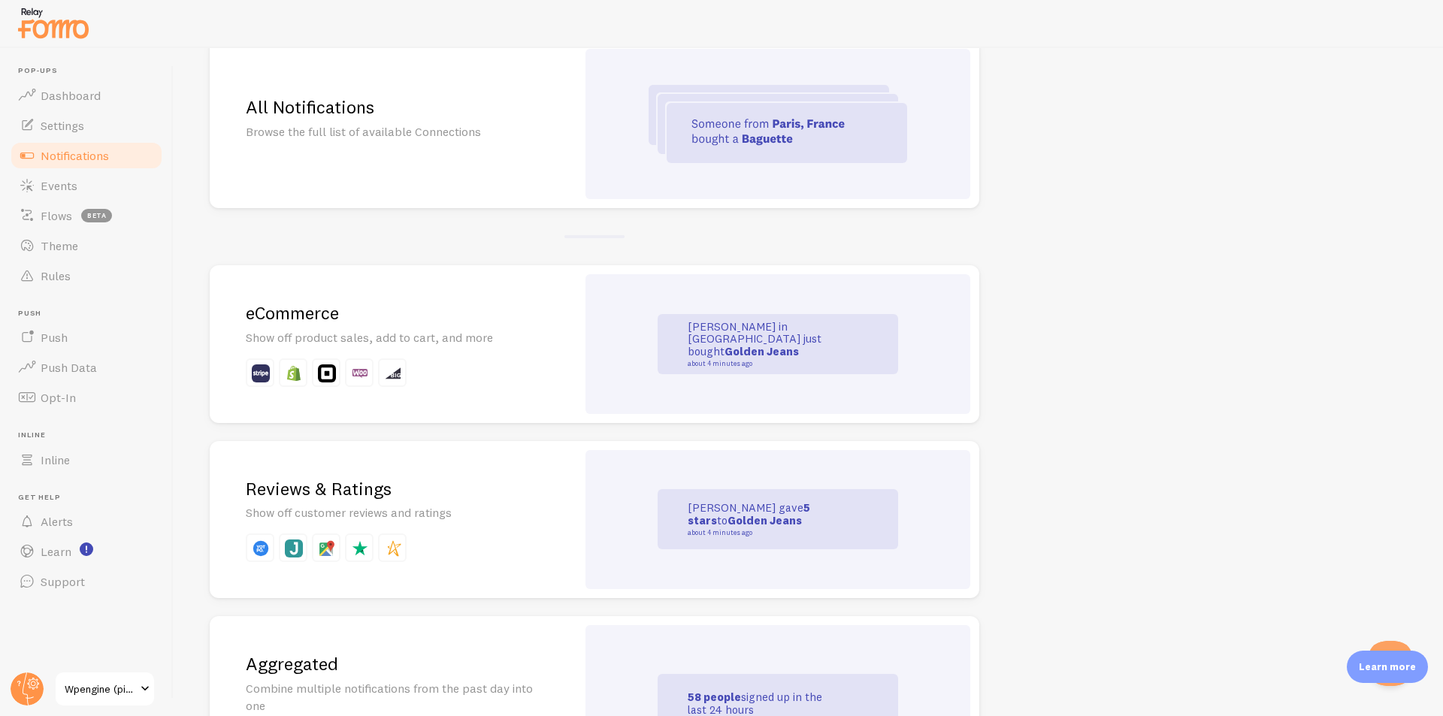
click at [603, 319] on div "[PERSON_NAME] in [GEOGRAPHIC_DATA] just bought Golden Jeans about 4 minutes ago" at bounding box center [777, 344] width 385 height 140
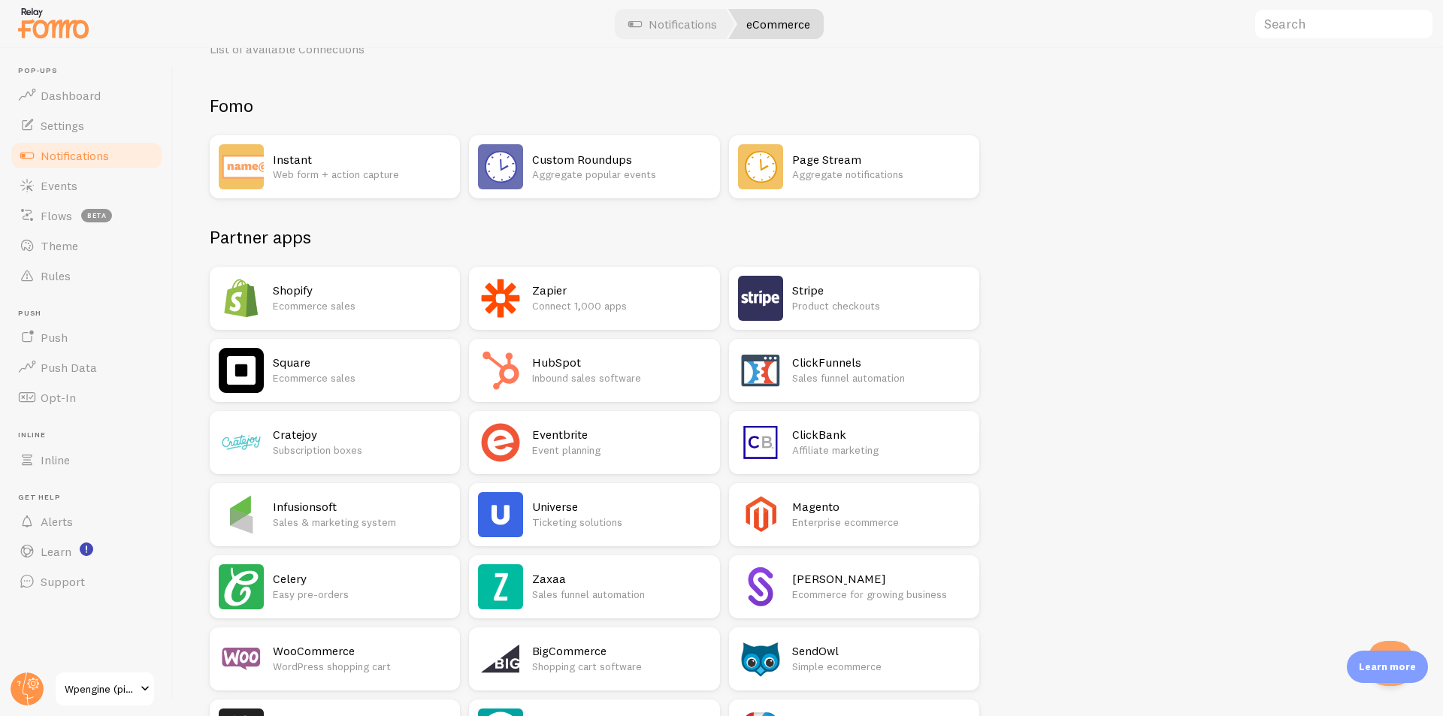
scroll to position [150, 0]
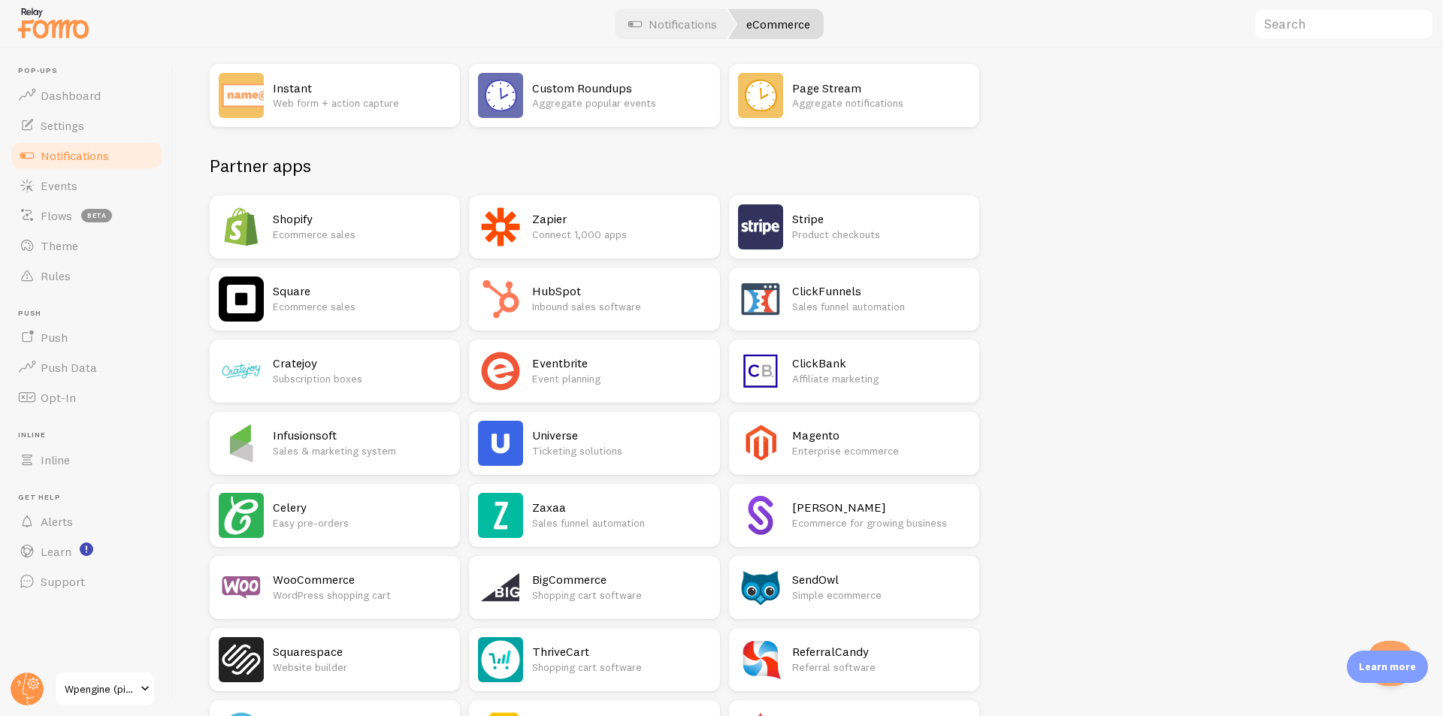
click at [835, 216] on h2 "Stripe" at bounding box center [881, 219] width 178 height 16
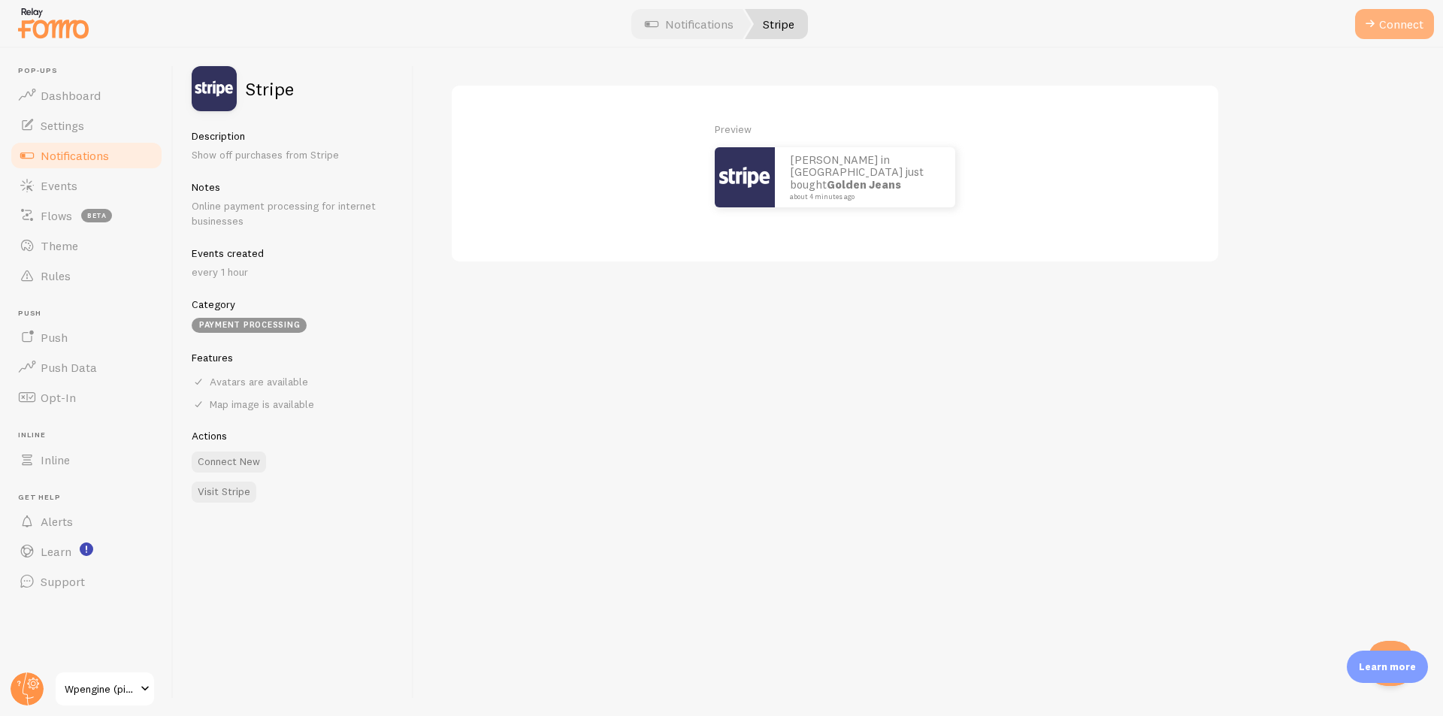
click at [1376, 32] on span at bounding box center [1370, 24] width 18 height 18
